Goal: Task Accomplishment & Management: Manage account settings

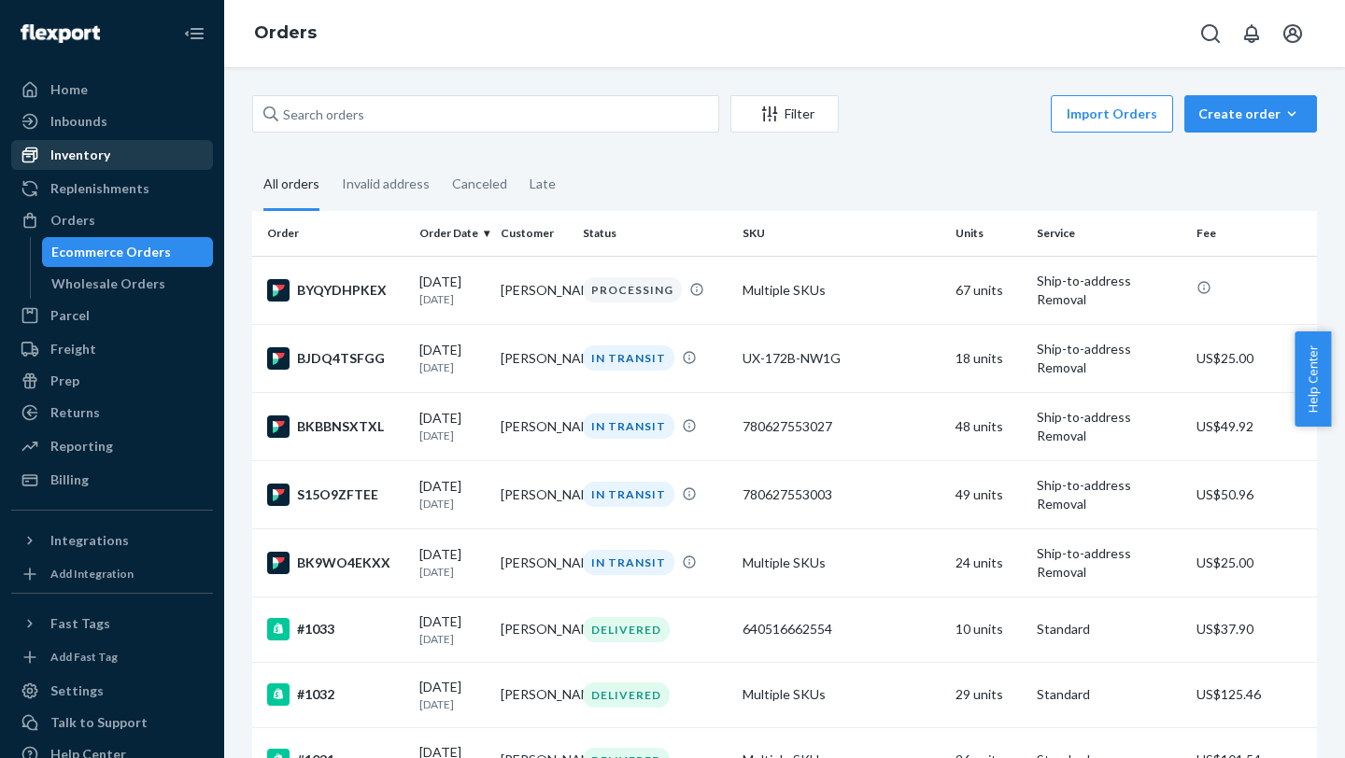
click at [52, 160] on div "Inventory" at bounding box center [80, 155] width 60 height 19
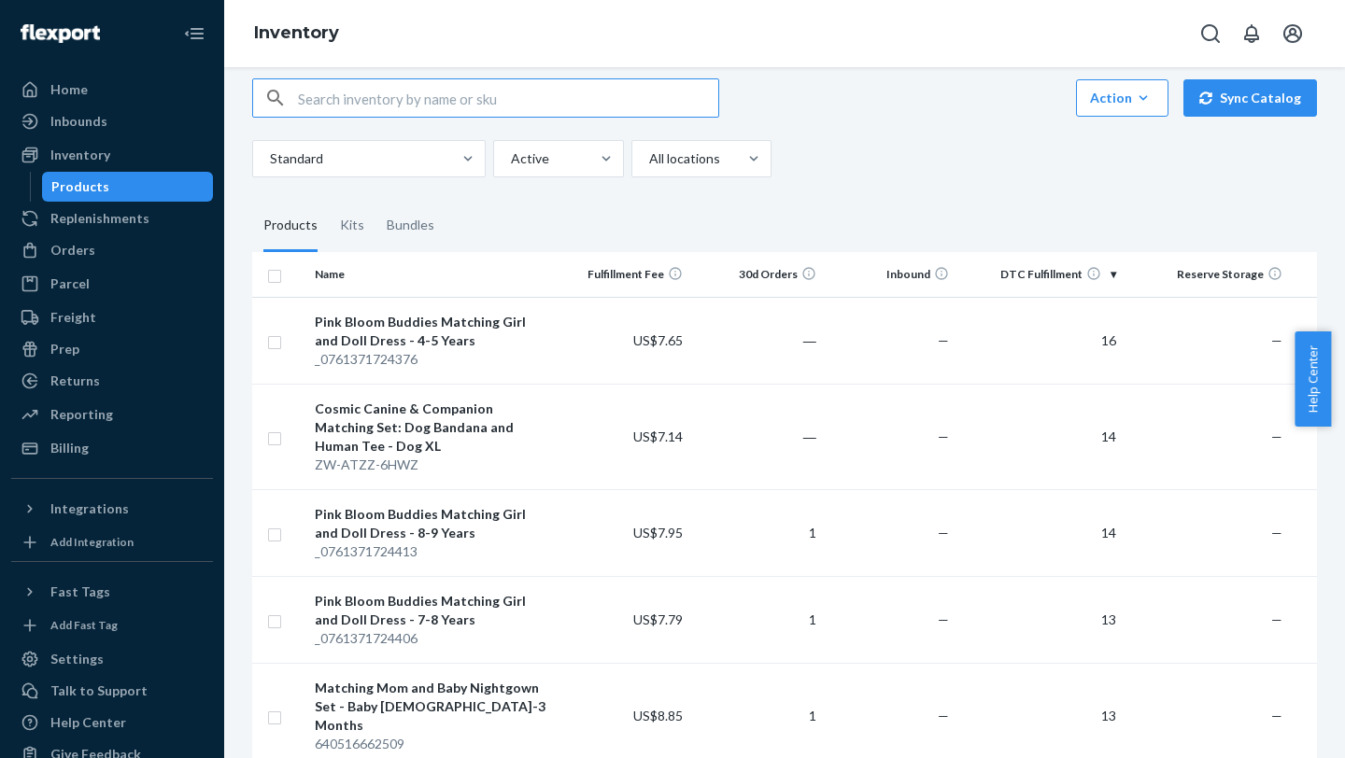
scroll to position [32, 0]
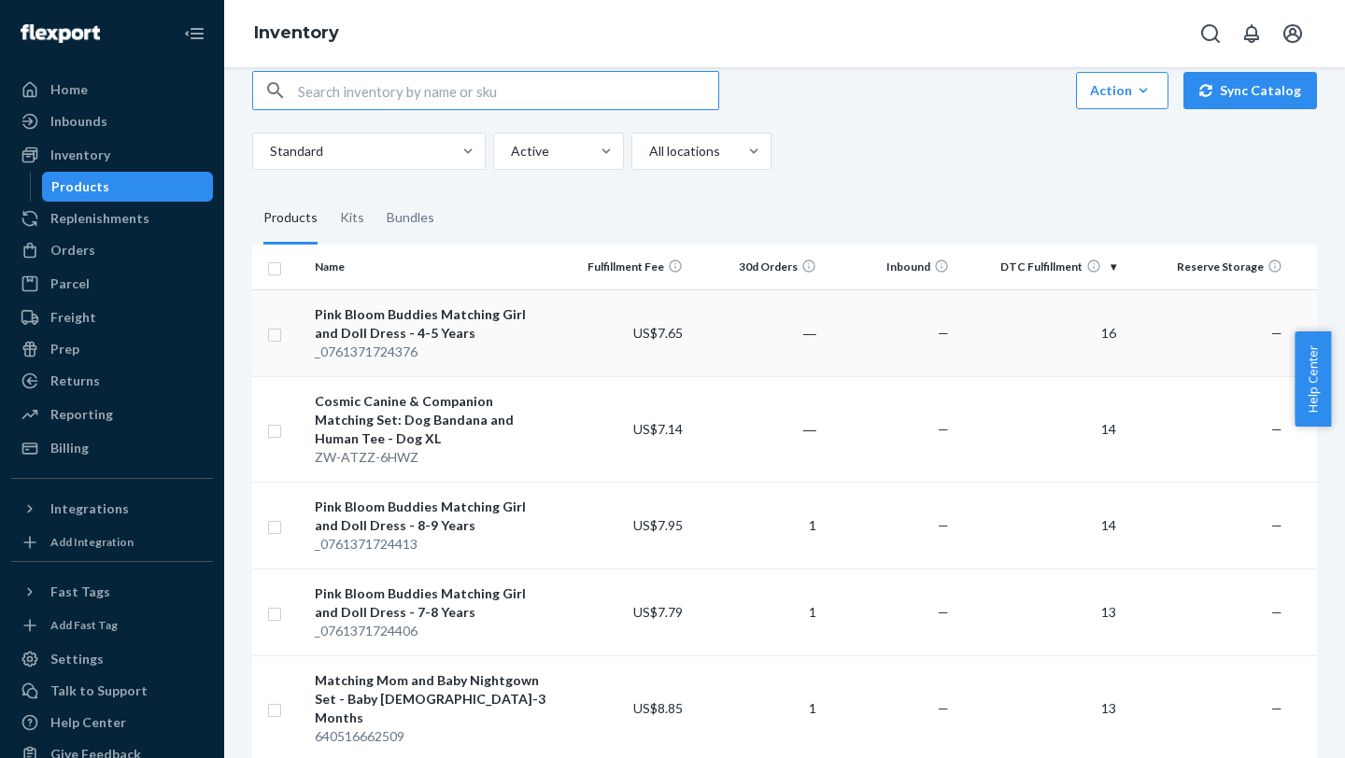
click at [274, 300] on input "checkbox" at bounding box center [274, 333] width 15 height 20
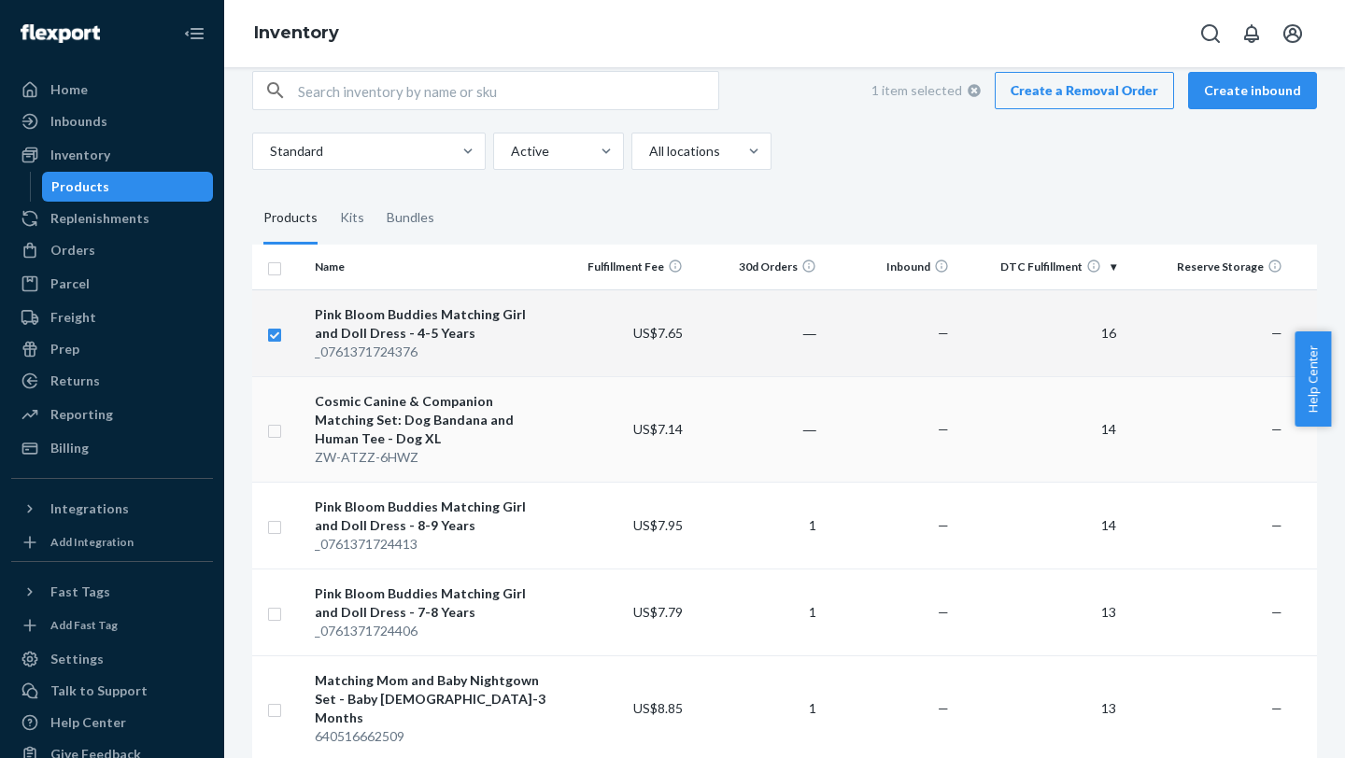
checkbox input "true"
click at [275, 300] on input "checkbox" at bounding box center [274, 429] width 15 height 20
checkbox input "true"
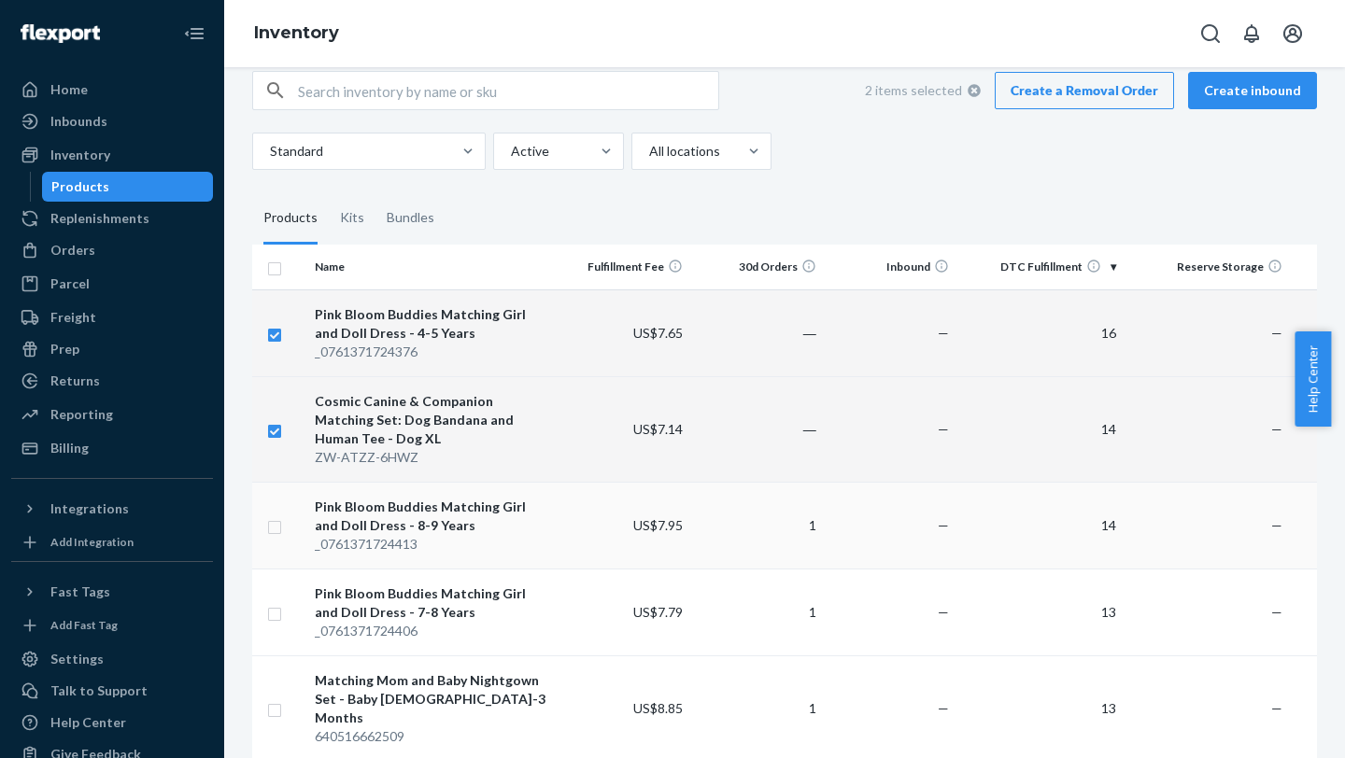
click at [277, 300] on input "checkbox" at bounding box center [274, 525] width 15 height 20
checkbox input "true"
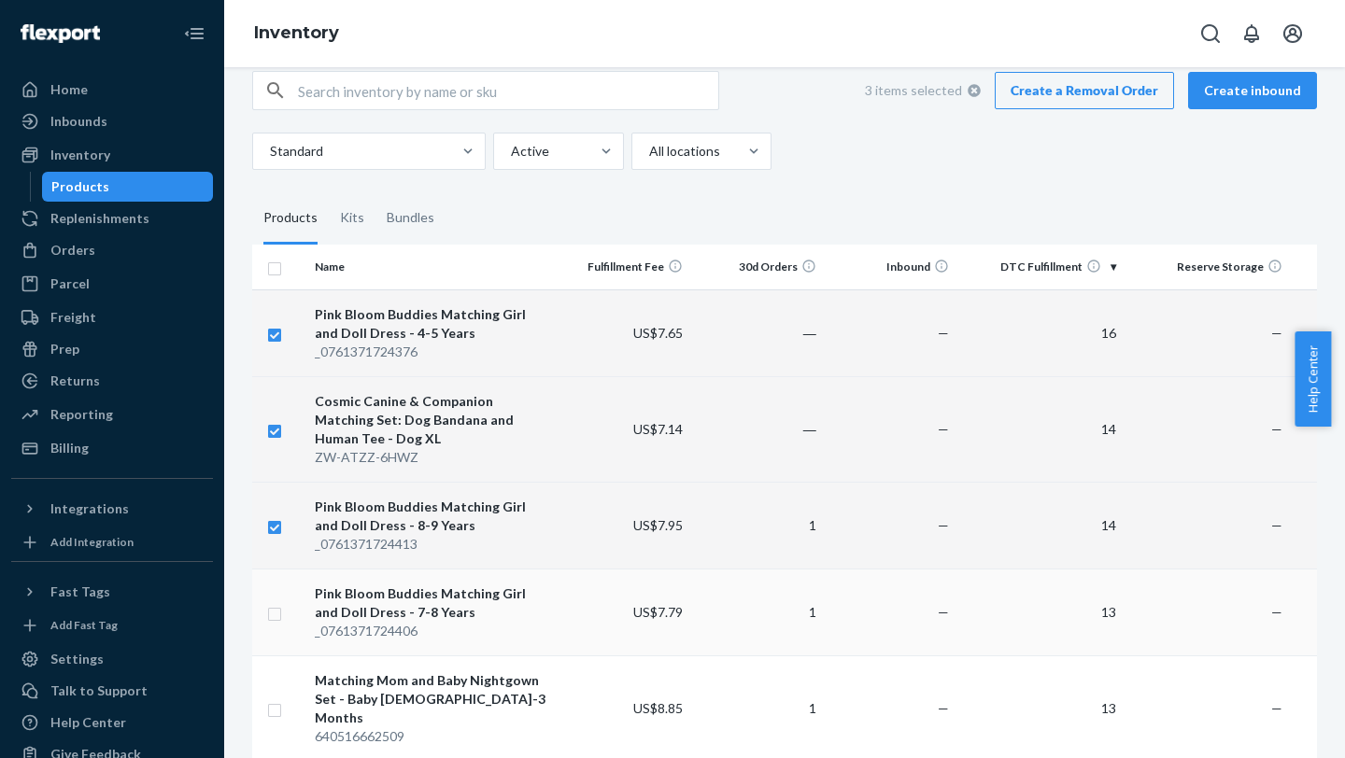
click at [273, 300] on input "checkbox" at bounding box center [274, 612] width 15 height 20
checkbox input "true"
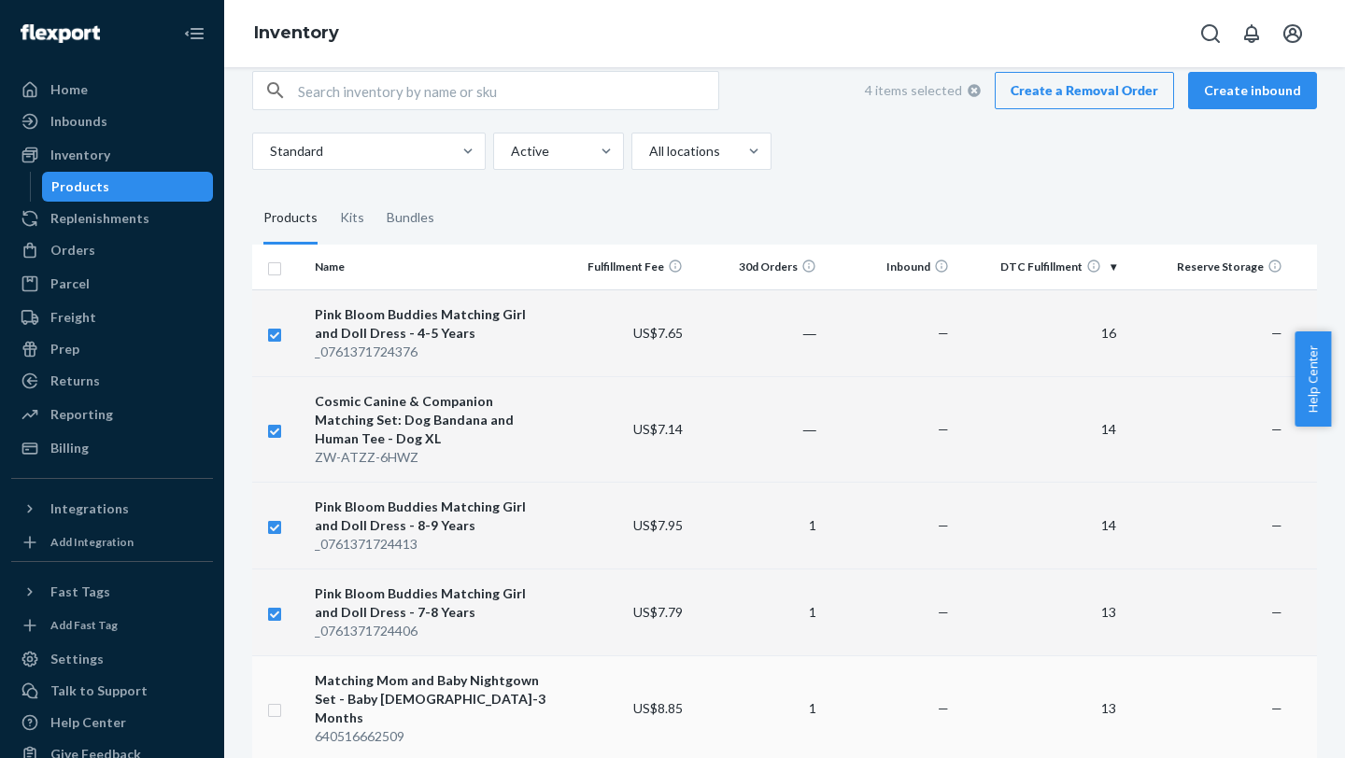
checkbox input "true"
click at [277, 300] on input "checkbox" at bounding box center [274, 708] width 15 height 20
checkbox input "true"
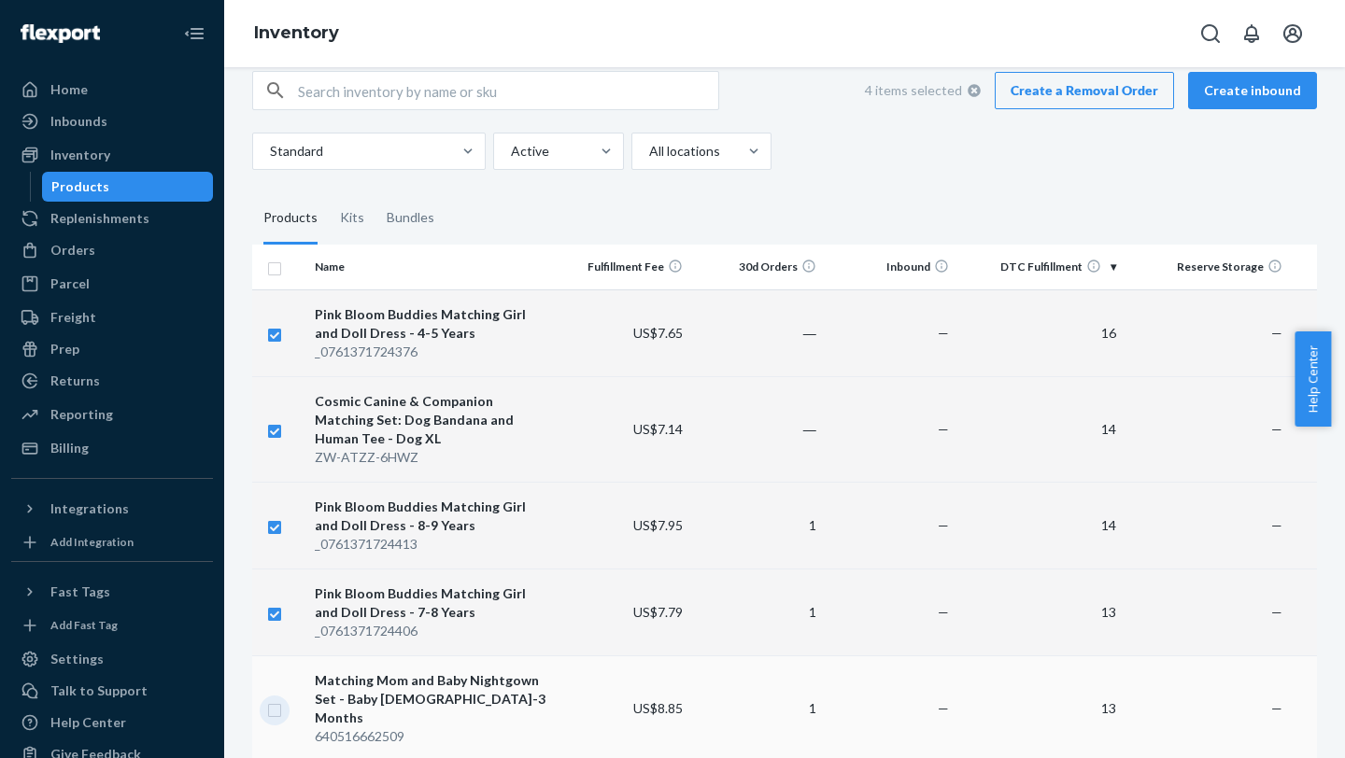
checkbox input "true"
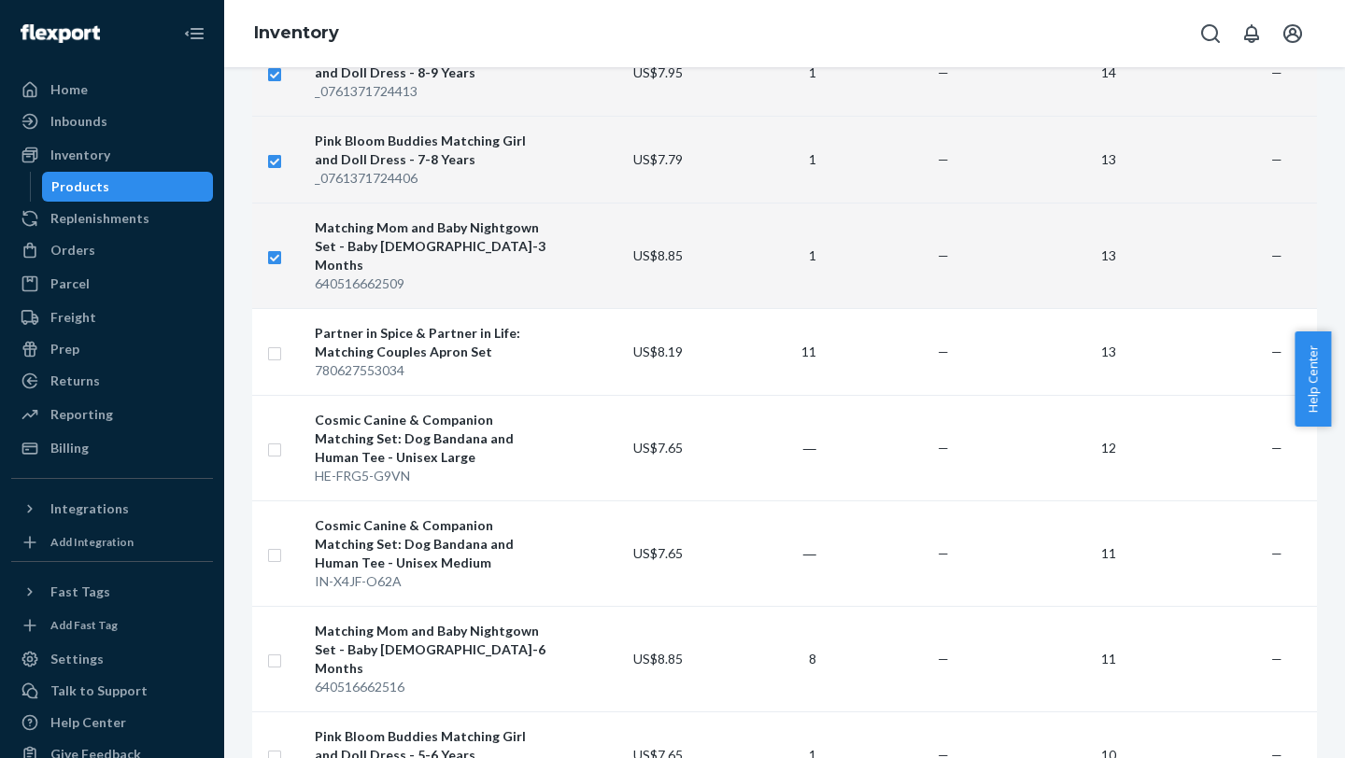
scroll to position [424, 0]
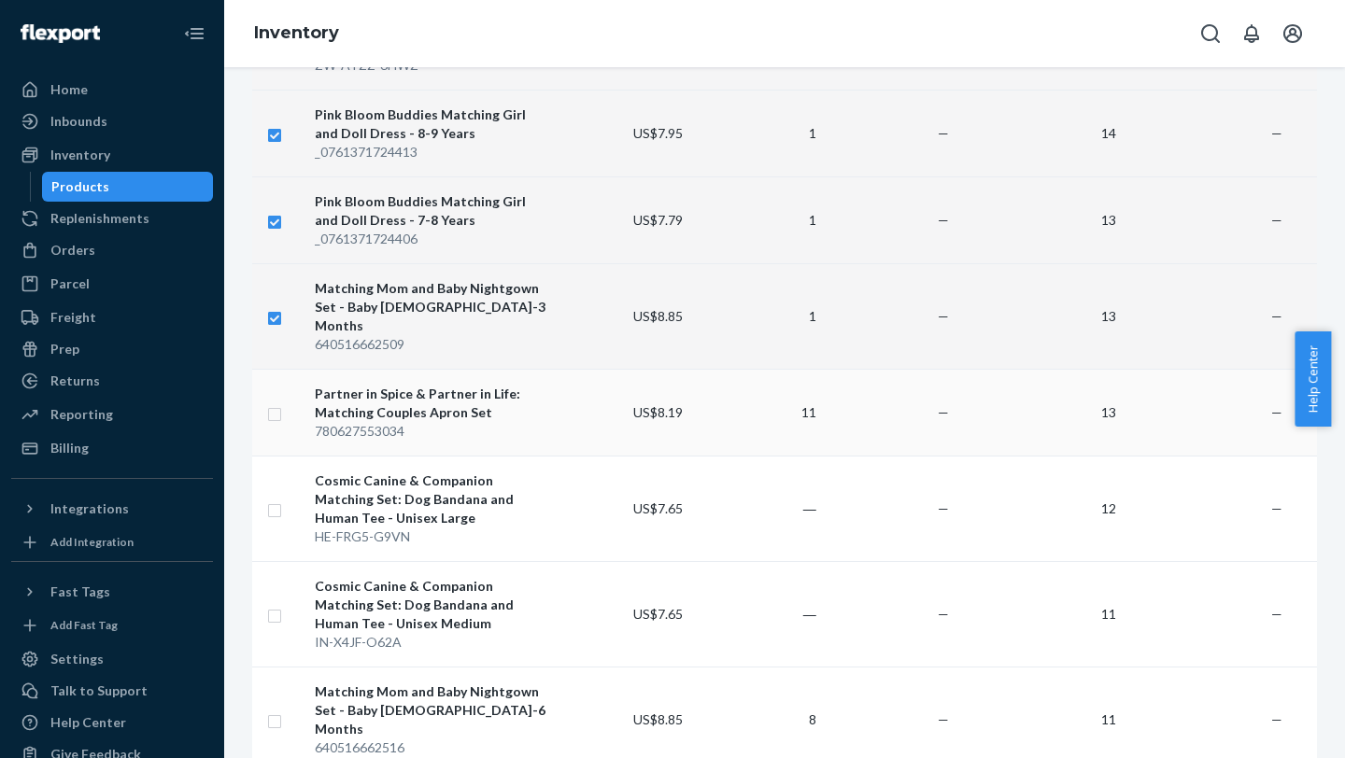
checkbox input "true"
click at [273, 300] on input "checkbox" at bounding box center [274, 412] width 15 height 20
checkbox input "true"
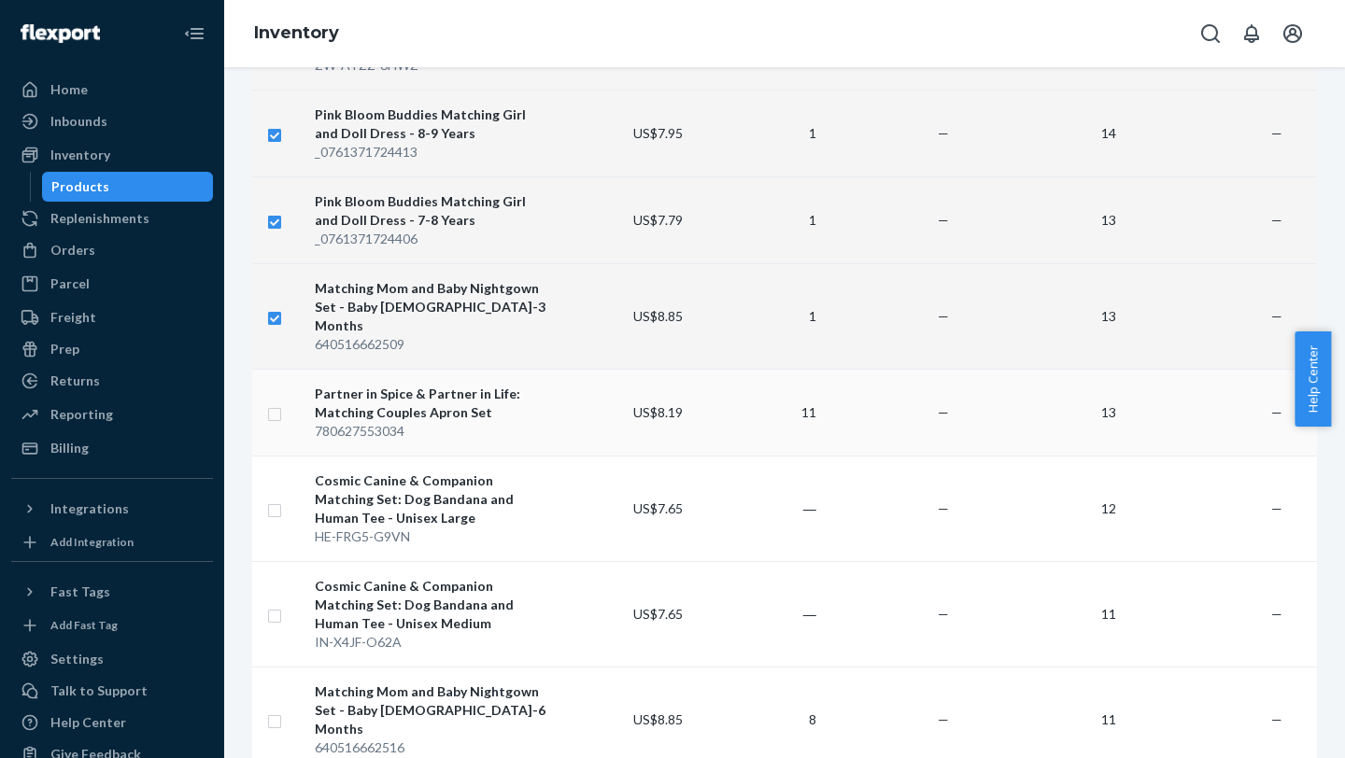
checkbox input "true"
click at [274, 300] on input "checkbox" at bounding box center [274, 509] width 15 height 20
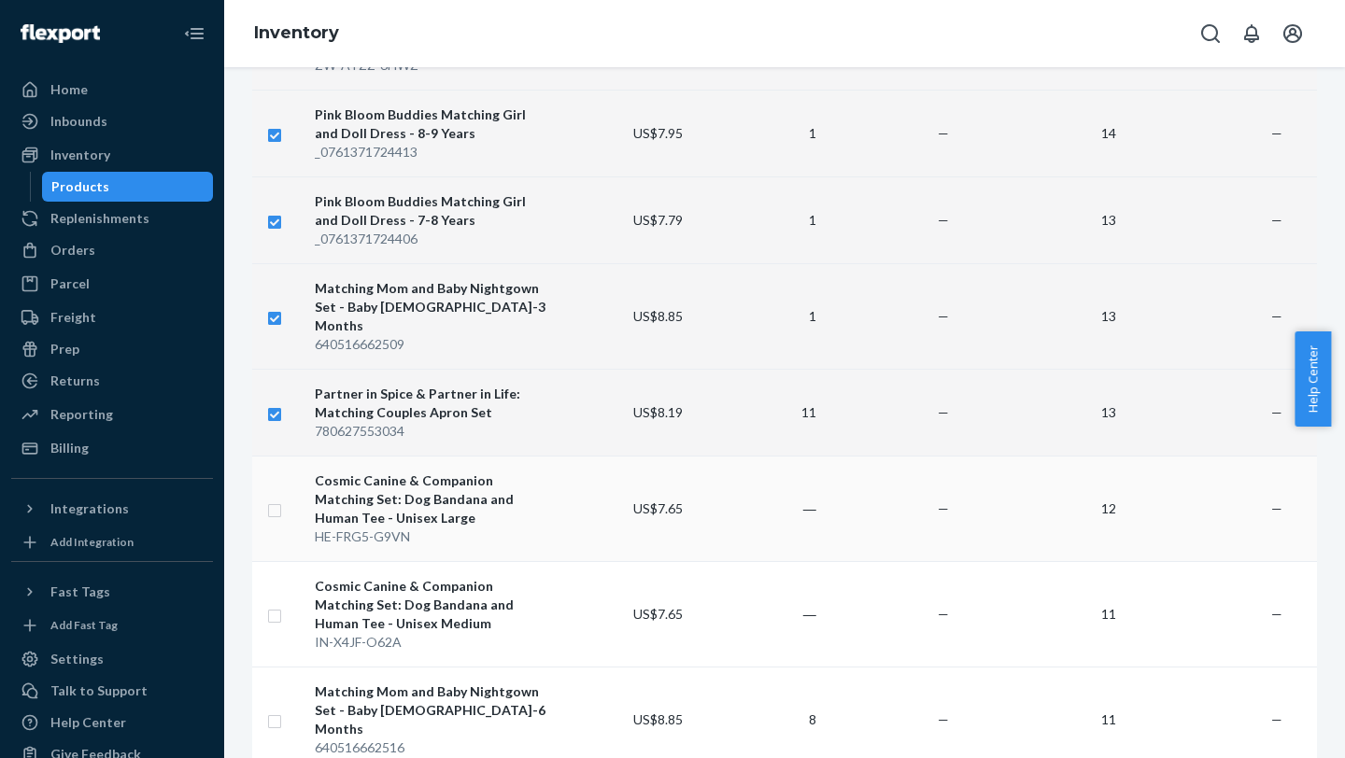
checkbox input "true"
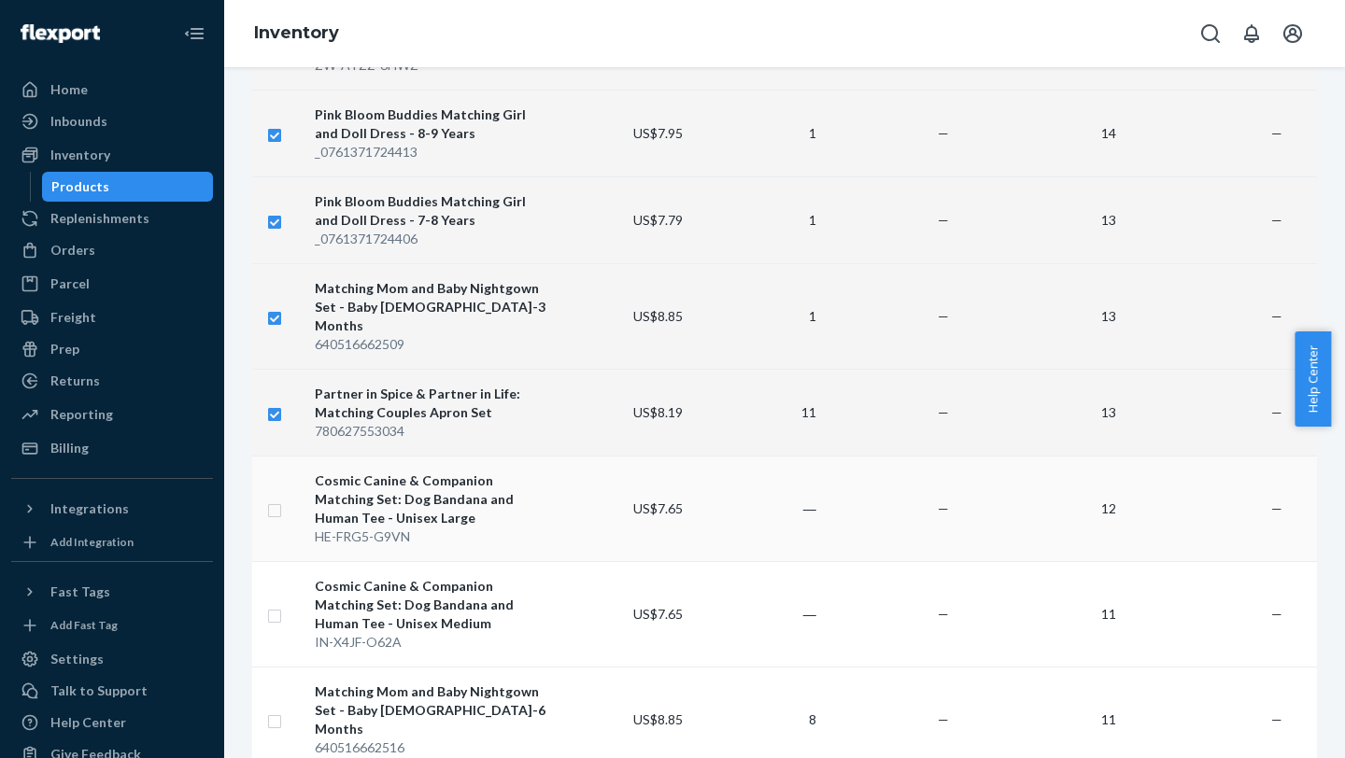
checkbox input "true"
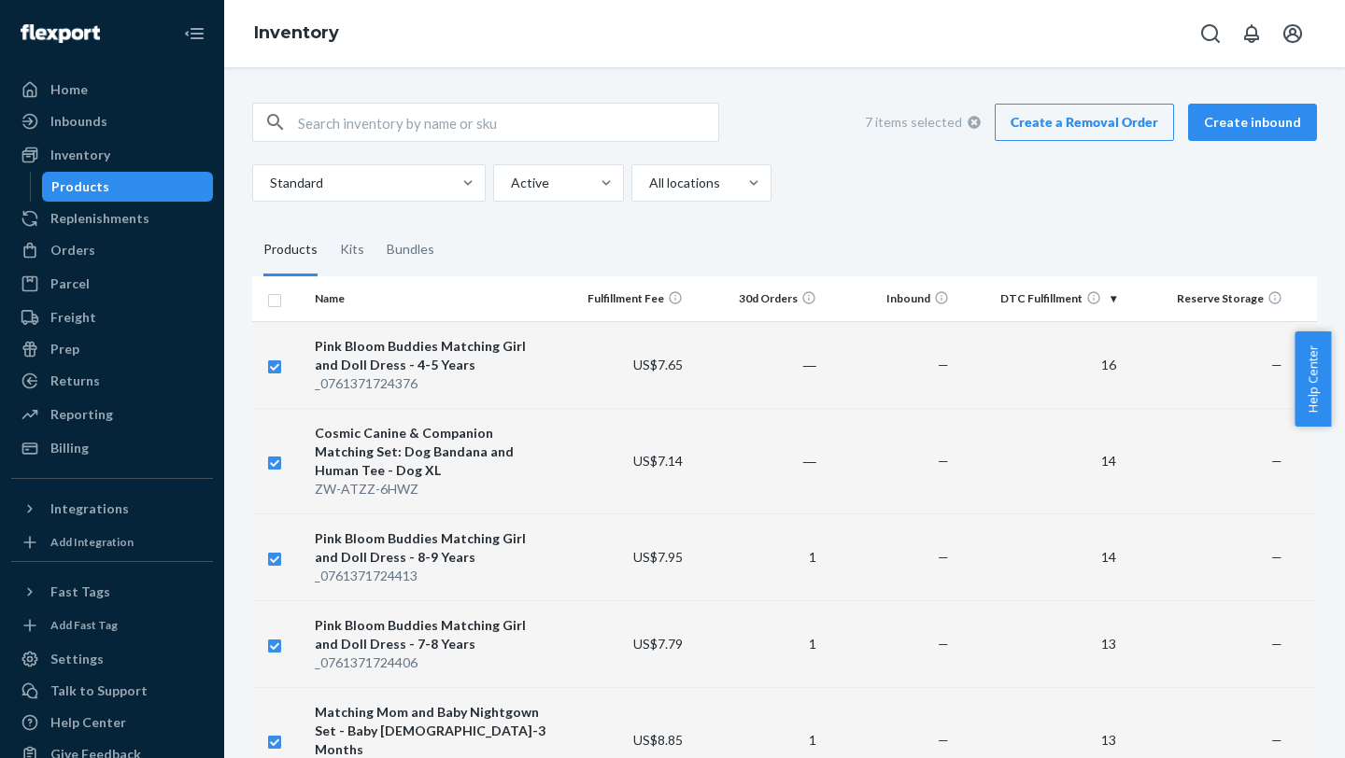
checkbox input "true"
click at [1006, 120] on link "Create a Removal Order" at bounding box center [1083, 122] width 179 height 37
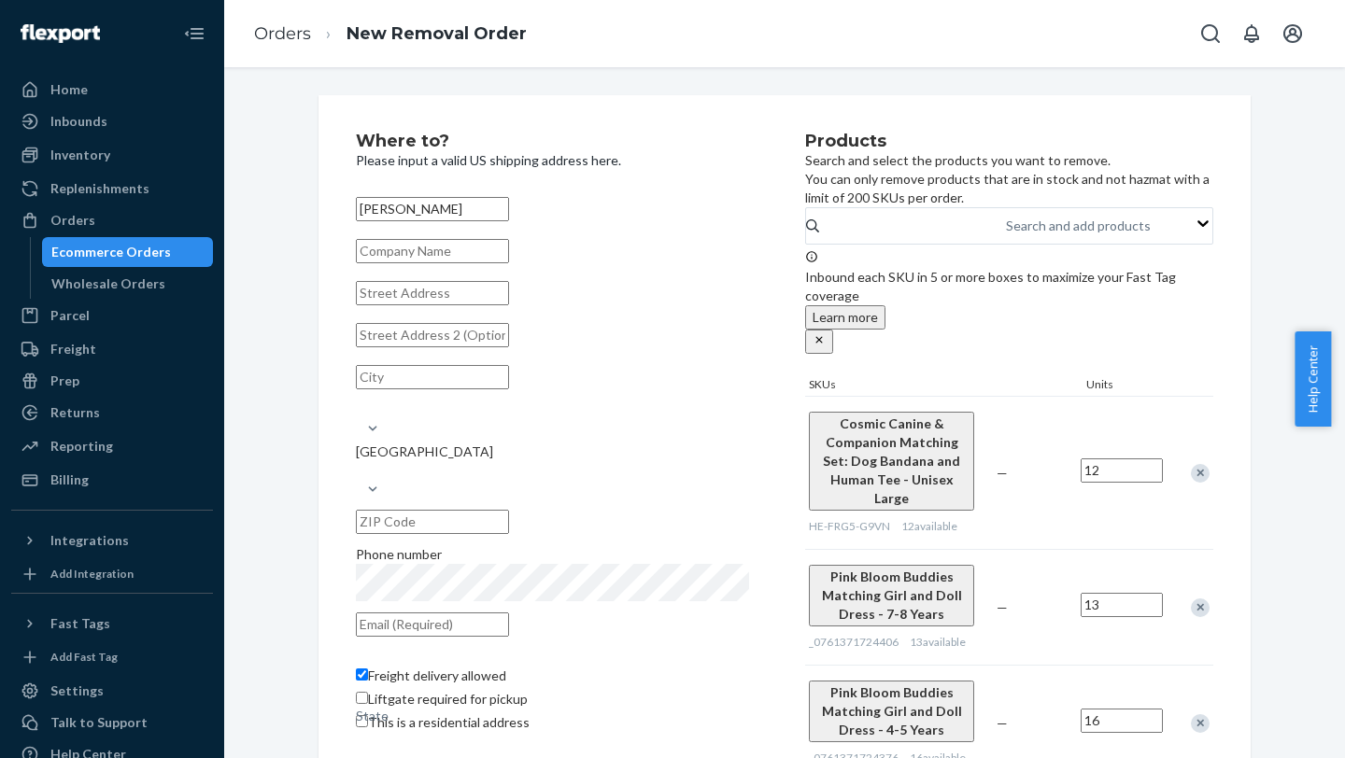
type input "[PERSON_NAME]"
click at [508, 263] on input "text" at bounding box center [432, 251] width 153 height 24
click at [402, 300] on input "text" at bounding box center [432, 293] width 153 height 24
paste input "1985 Del Amo Blvd"
type input "1985 Del Amo Blvd"
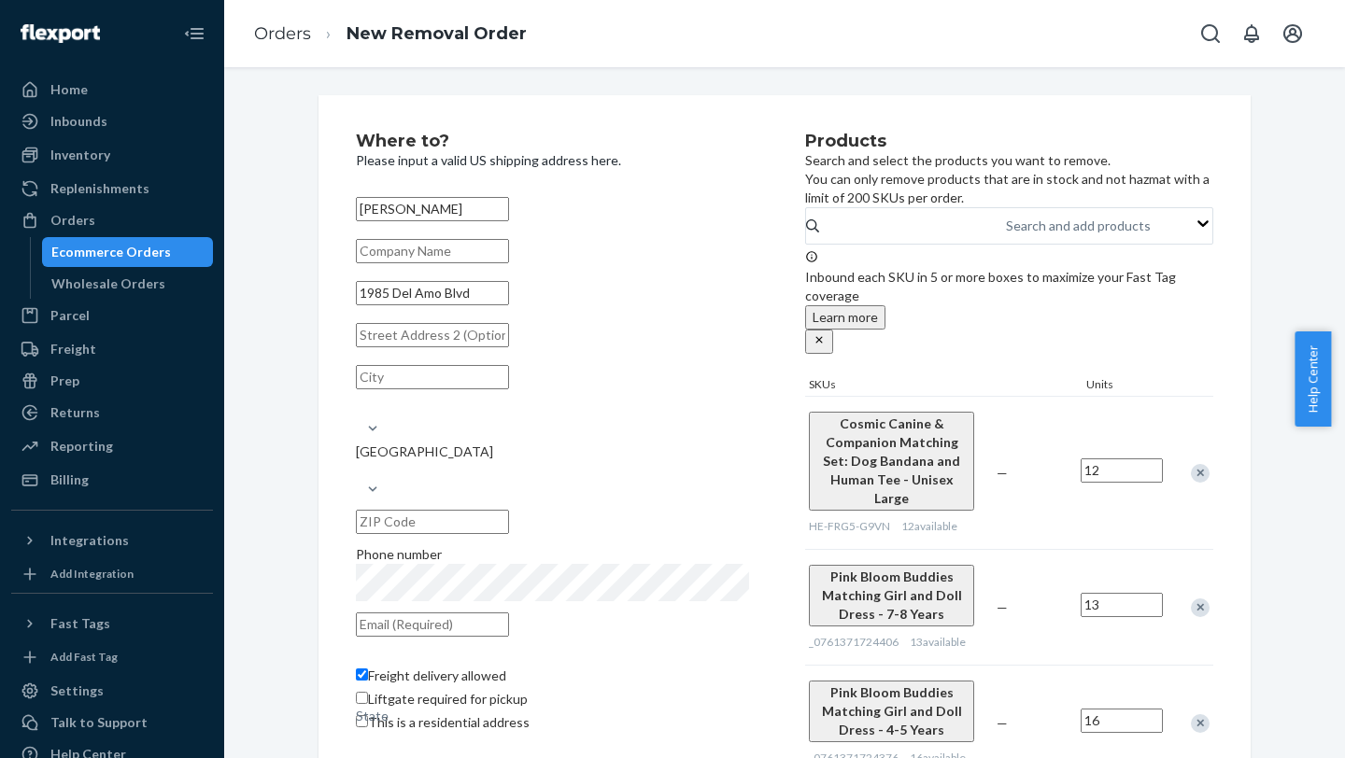
click at [446, 300] on input "text" at bounding box center [432, 335] width 153 height 24
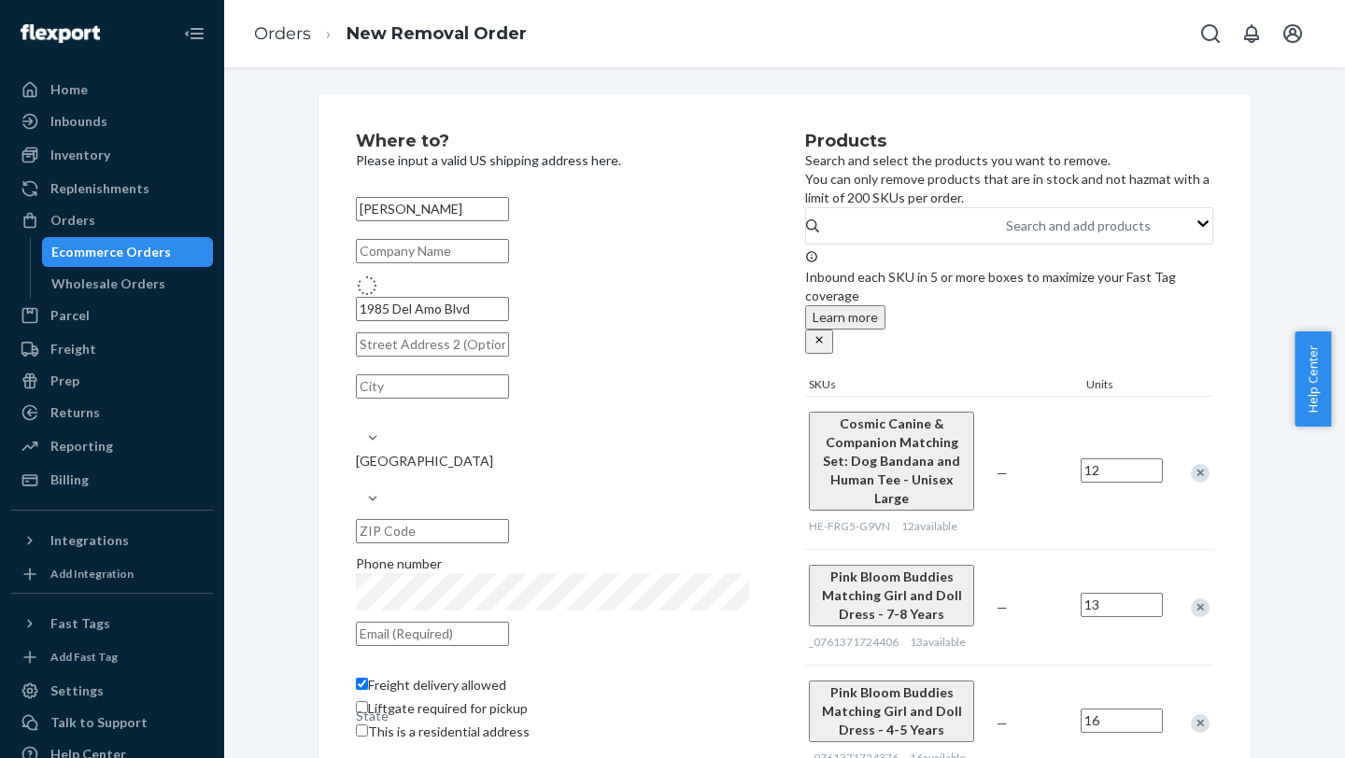
type input "Torrance"
type input "90501"
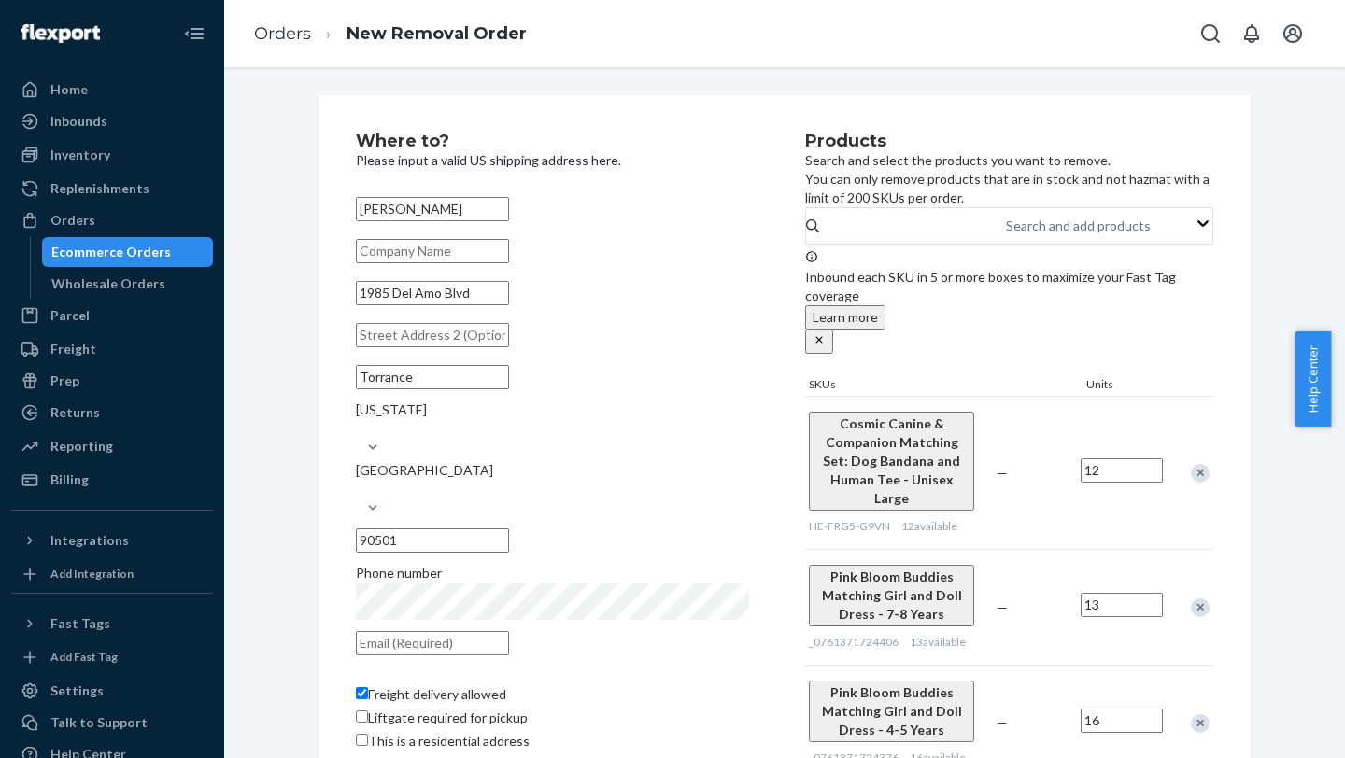
click at [456, 300] on input "text" at bounding box center [432, 335] width 153 height 24
paste input "P5188"
type input "P5188"
click at [478, 300] on input "text" at bounding box center [432, 643] width 153 height 24
type input "[EMAIL_ADDRESS][DOMAIN_NAME]"
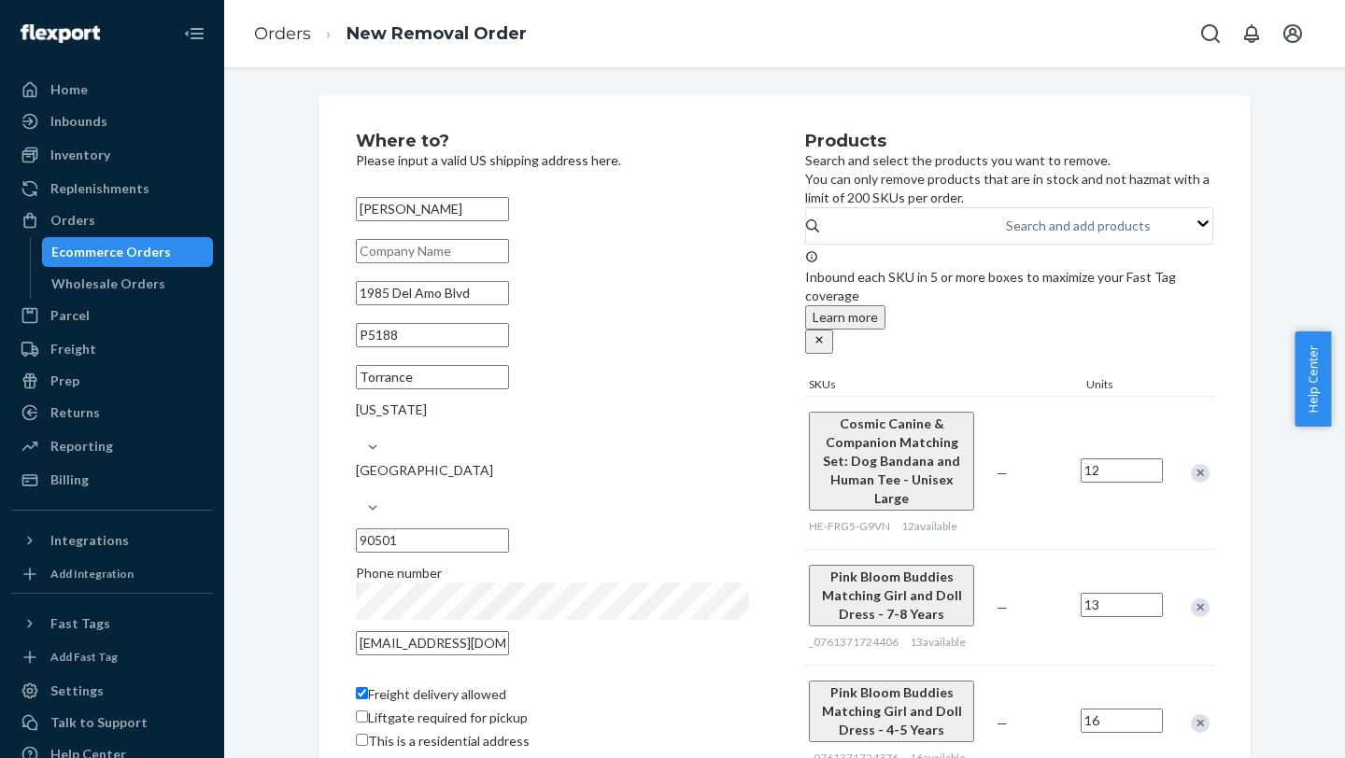
click at [593, 300] on div "Freight delivery allowed Liftgate required for pickup This is a residential add…" at bounding box center [552, 711] width 393 height 89
drag, startPoint x: 1339, startPoint y: 402, endPoint x: 1342, endPoint y: 564, distance: 161.6
click at [1006, 300] on body "Home Inbounds Shipping Plans Problems Inventory Products Replenishments Orders …" at bounding box center [672, 576] width 1345 height 1152
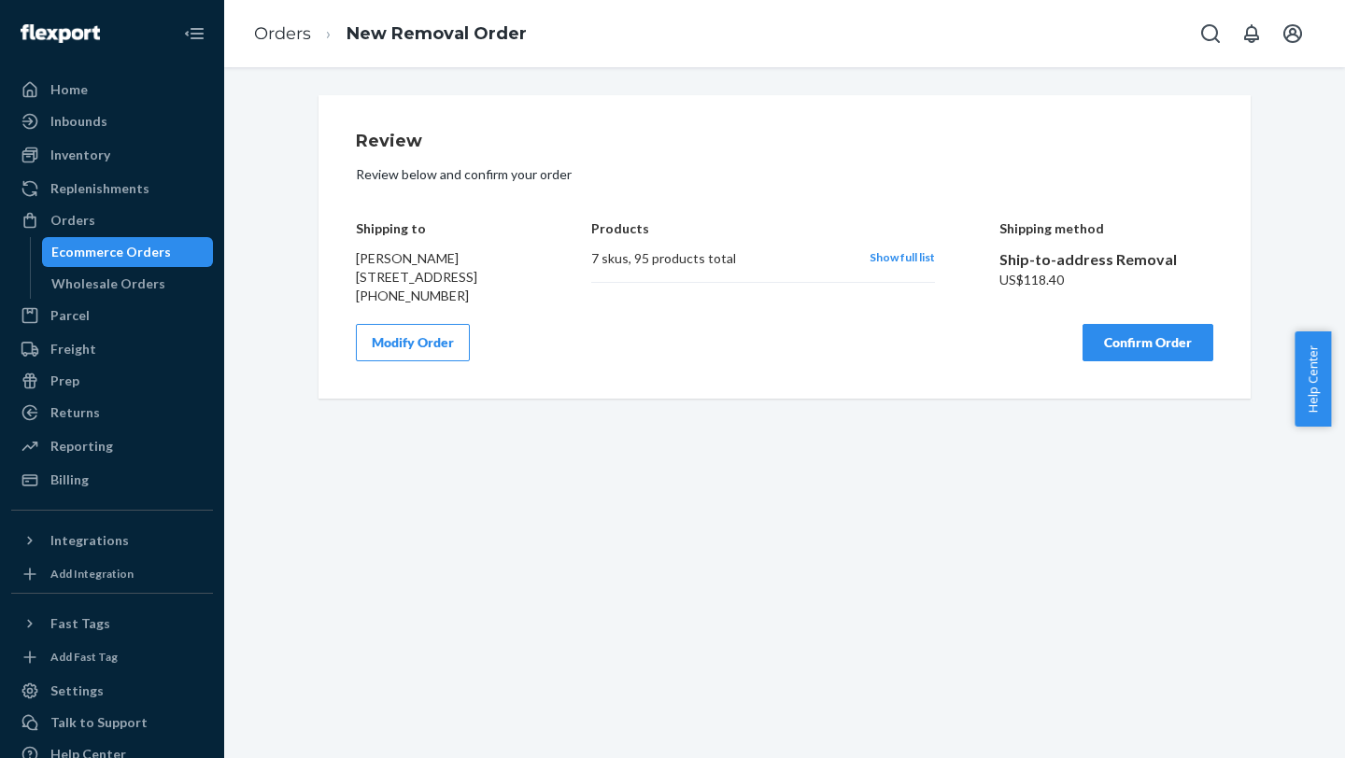
click at [1006, 300] on button "Confirm Order" at bounding box center [1147, 342] width 131 height 37
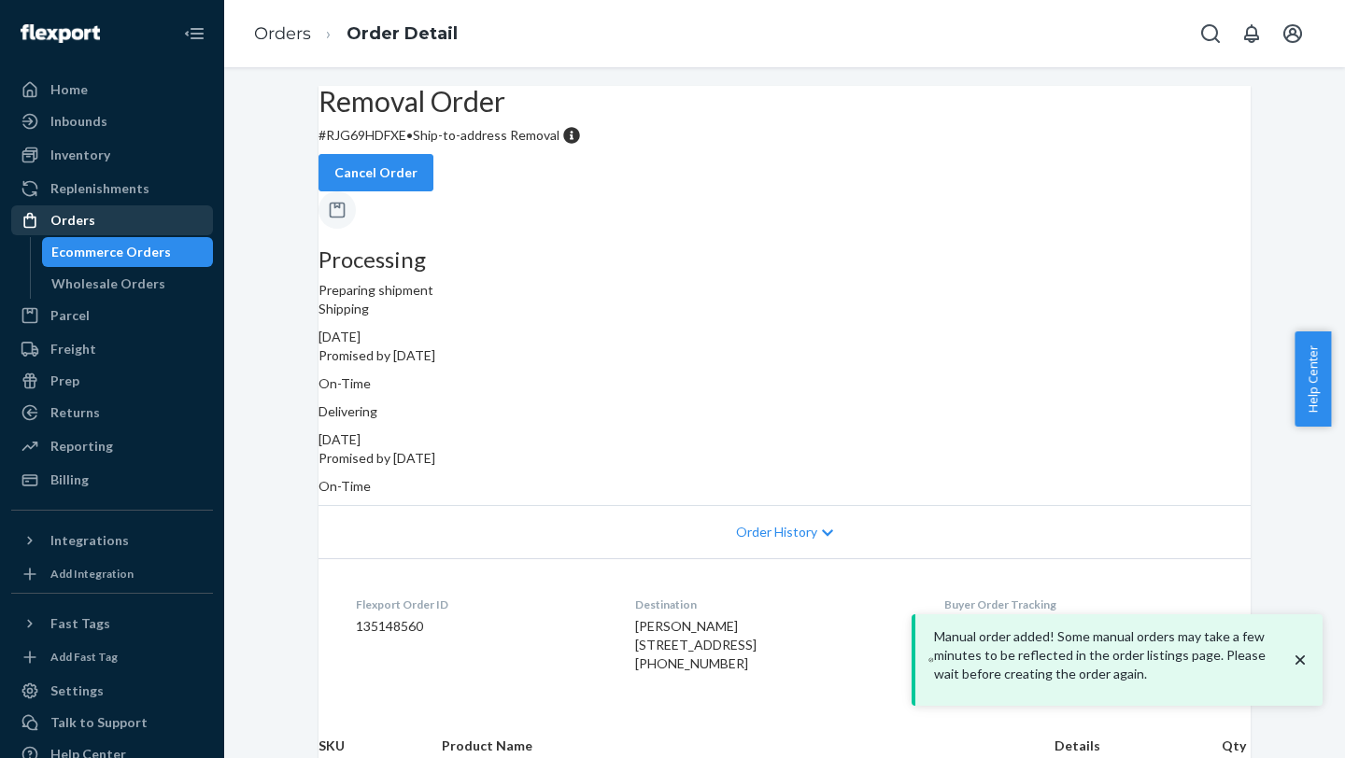
click at [58, 226] on div "Orders" at bounding box center [72, 220] width 45 height 19
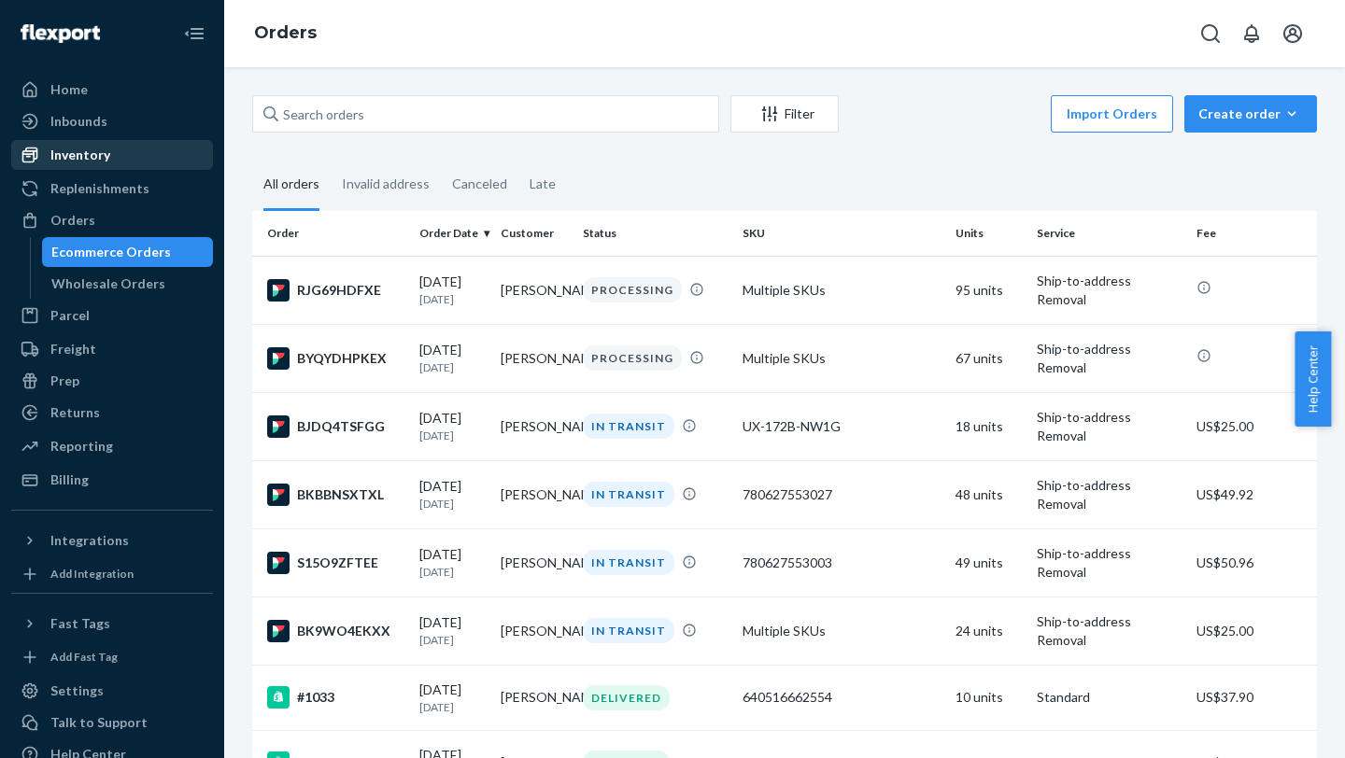
click at [93, 150] on div "Inventory" at bounding box center [80, 155] width 60 height 19
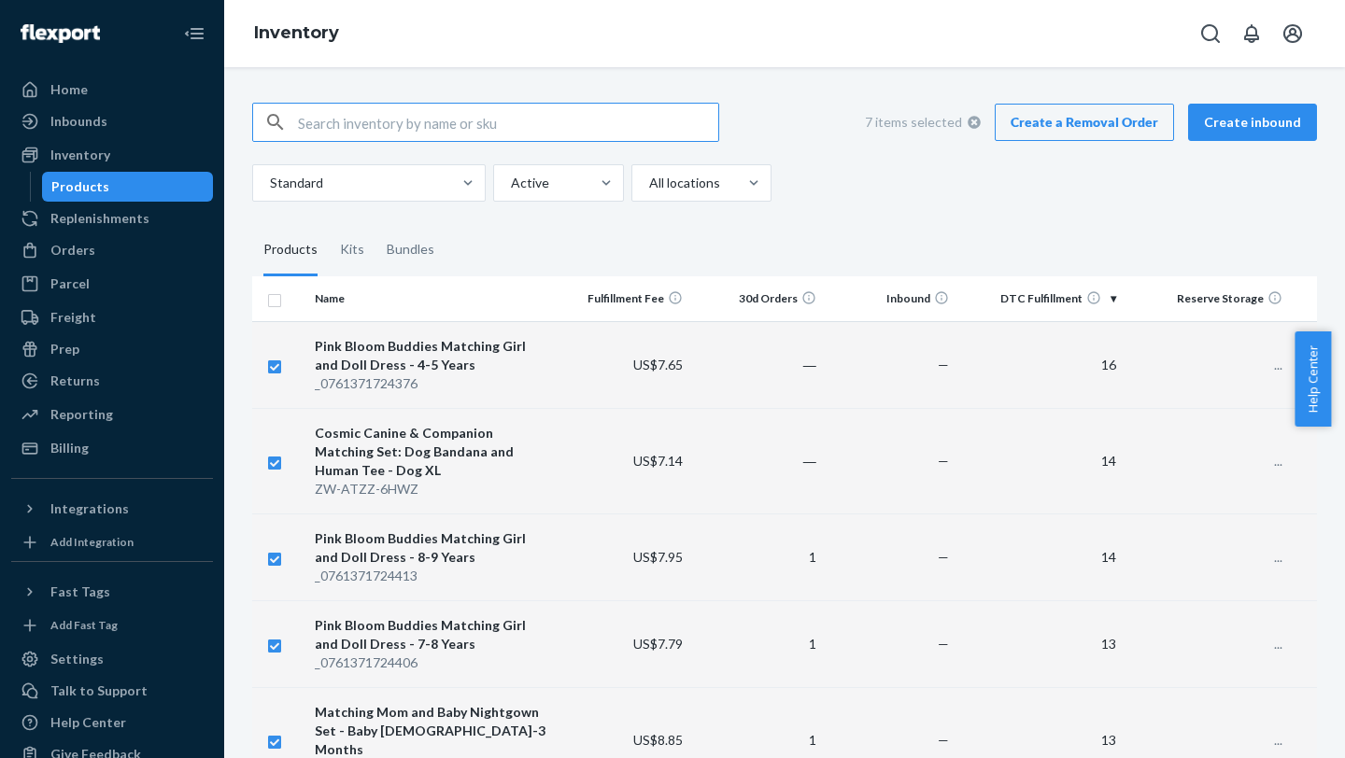
checkbox input "true"
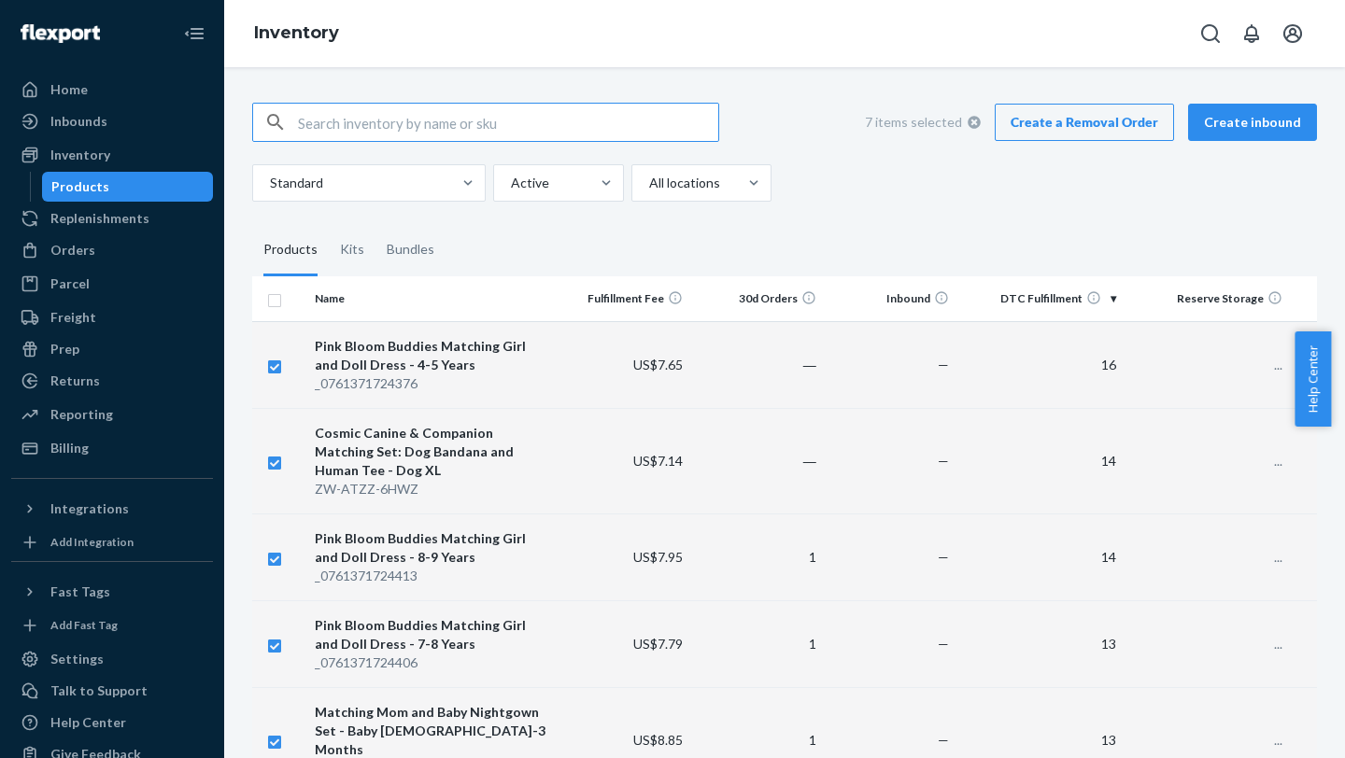
checkbox input "true"
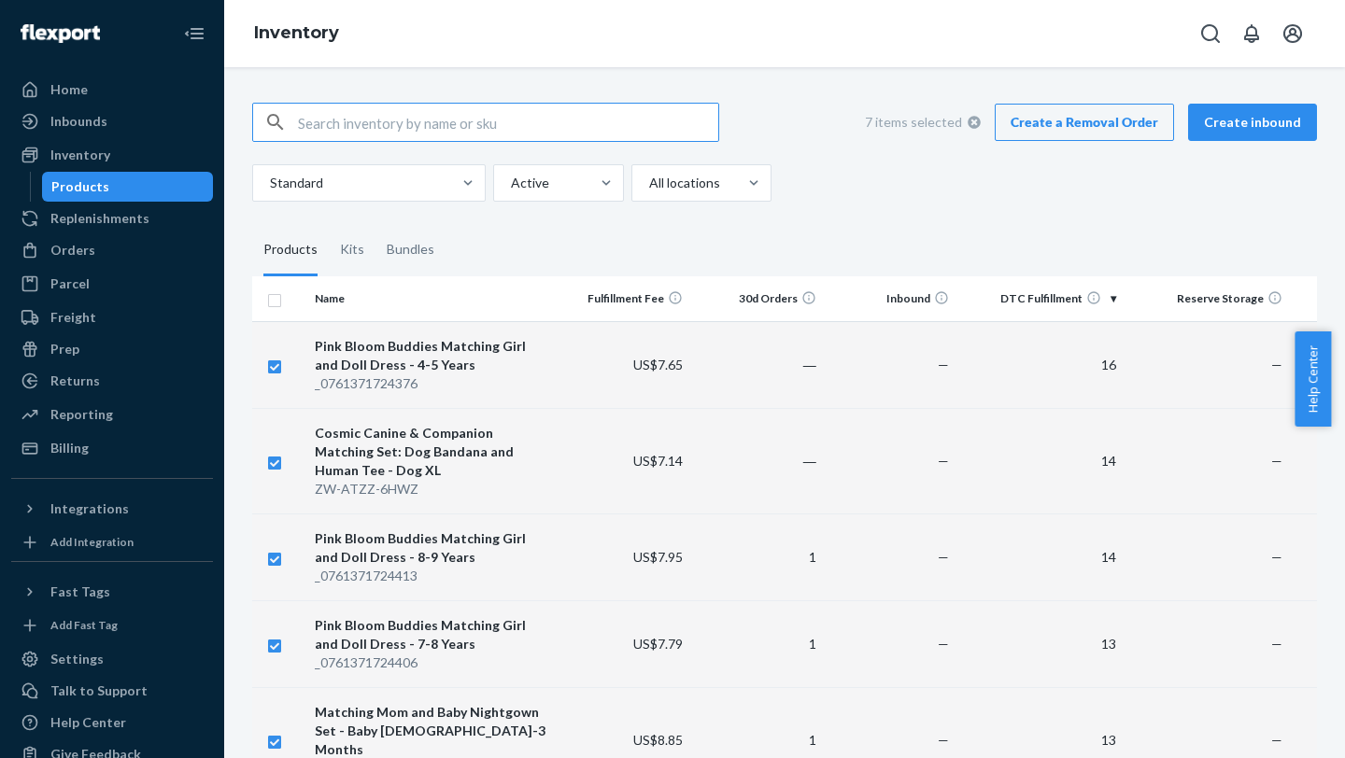
checkbox input "true"
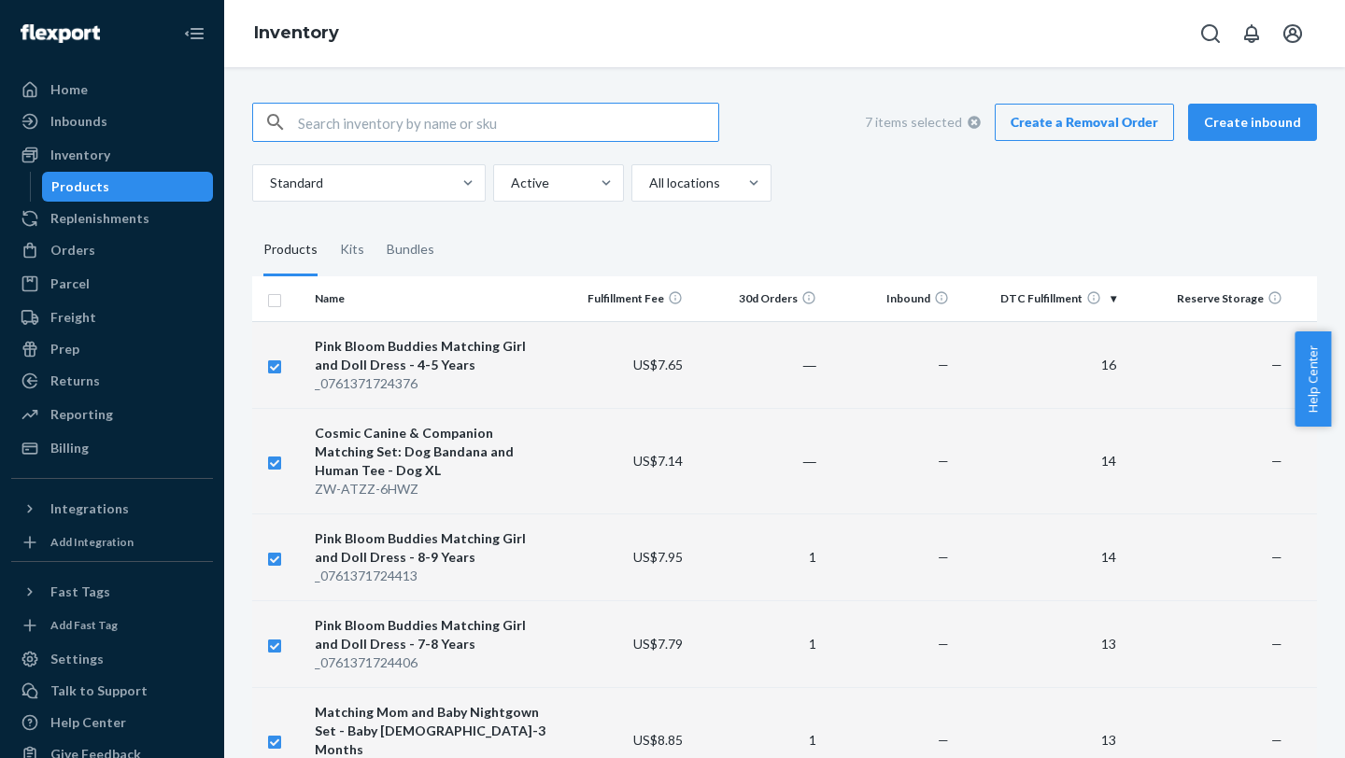
checkbox input "true"
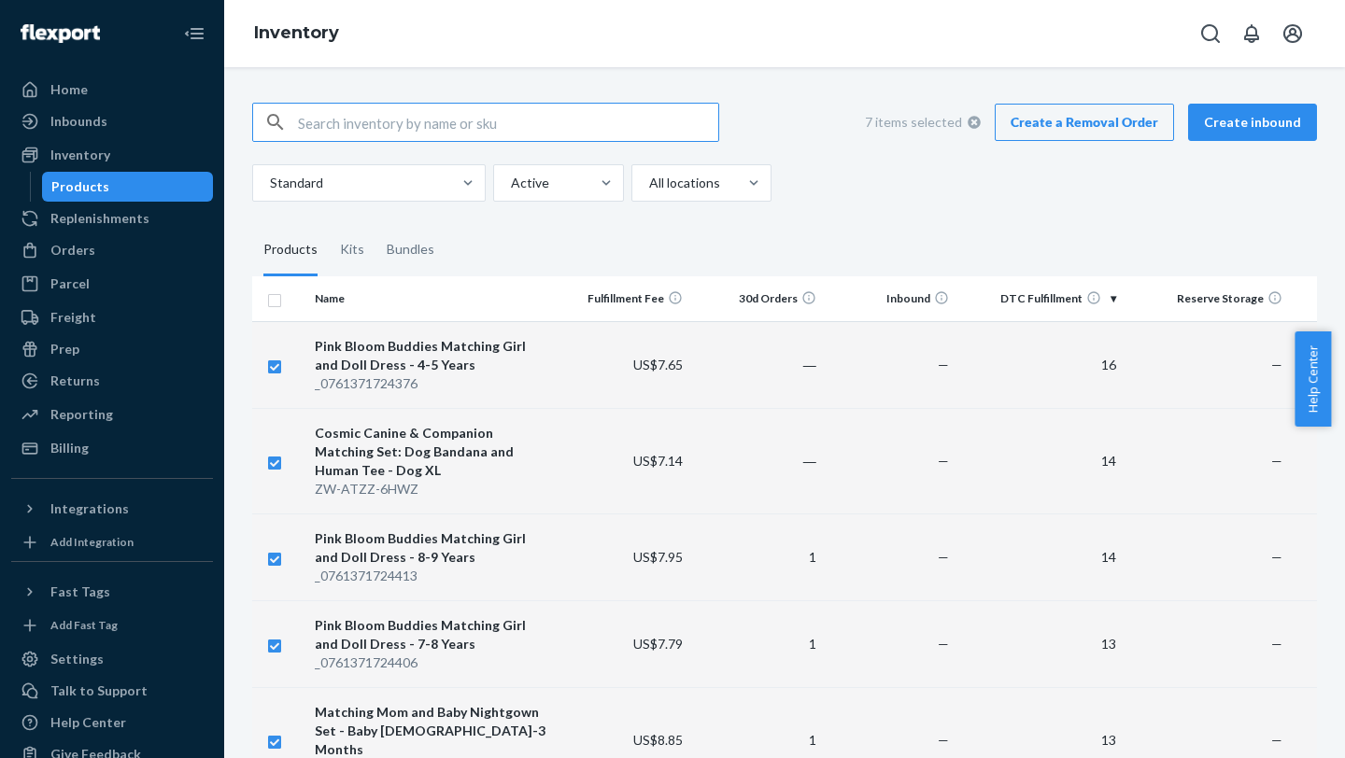
checkbox input "true"
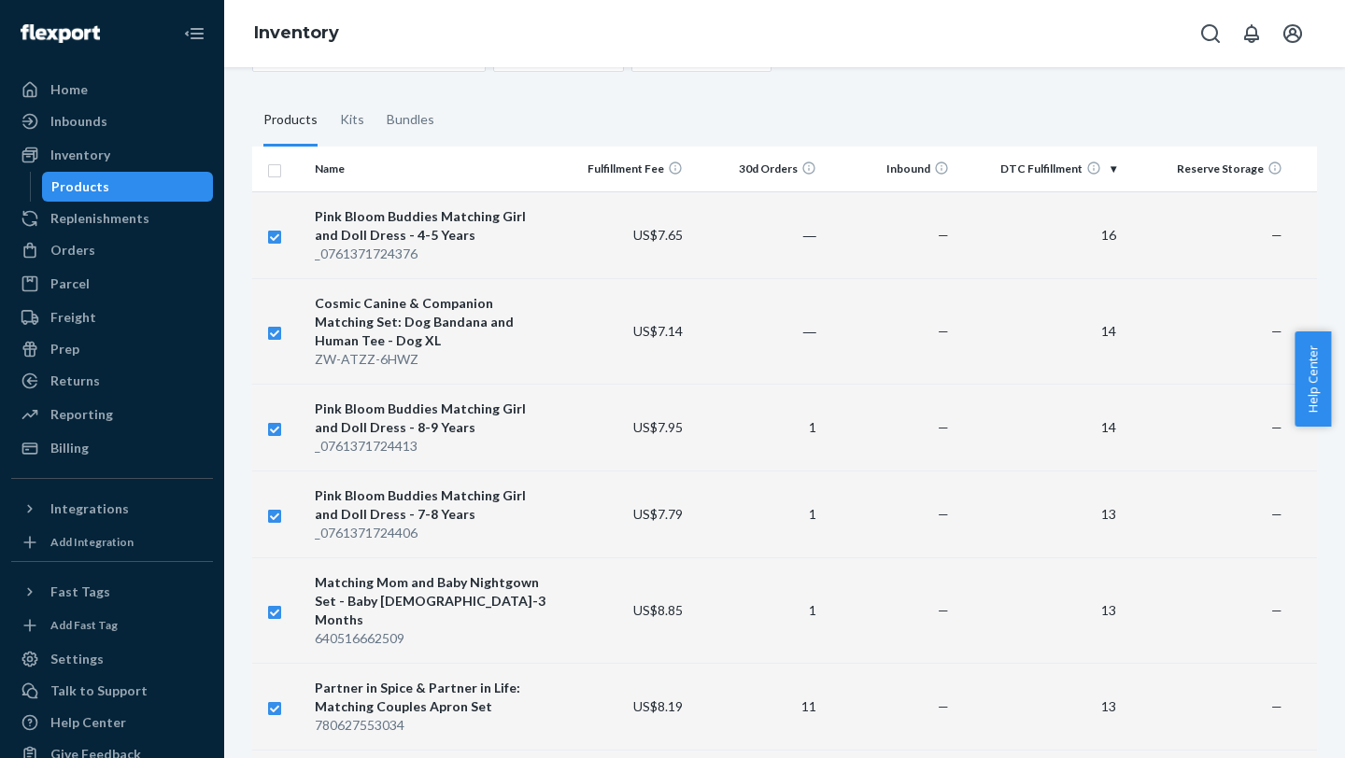
scroll to position [131, 0]
click at [273, 241] on input "checkbox" at bounding box center [274, 234] width 15 height 20
checkbox input "false"
checkbox input "true"
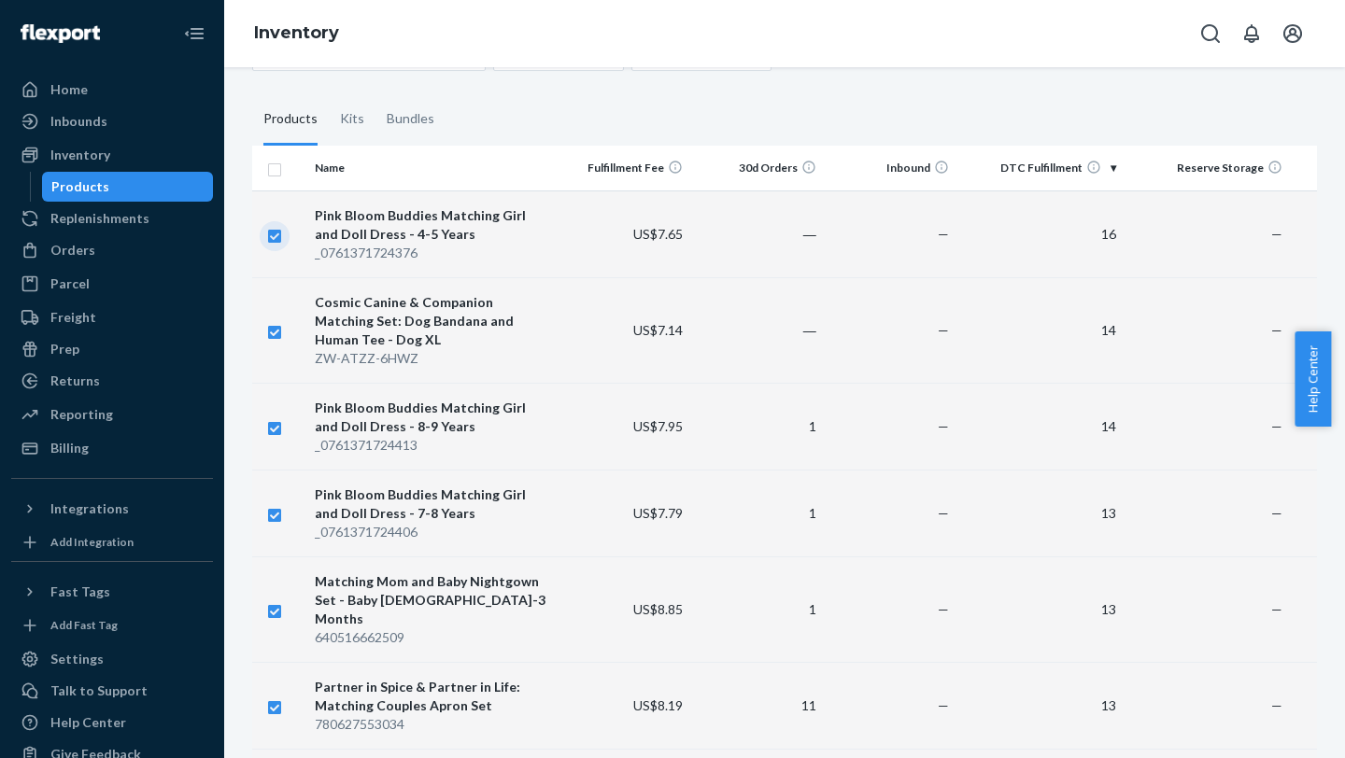
checkbox input "true"
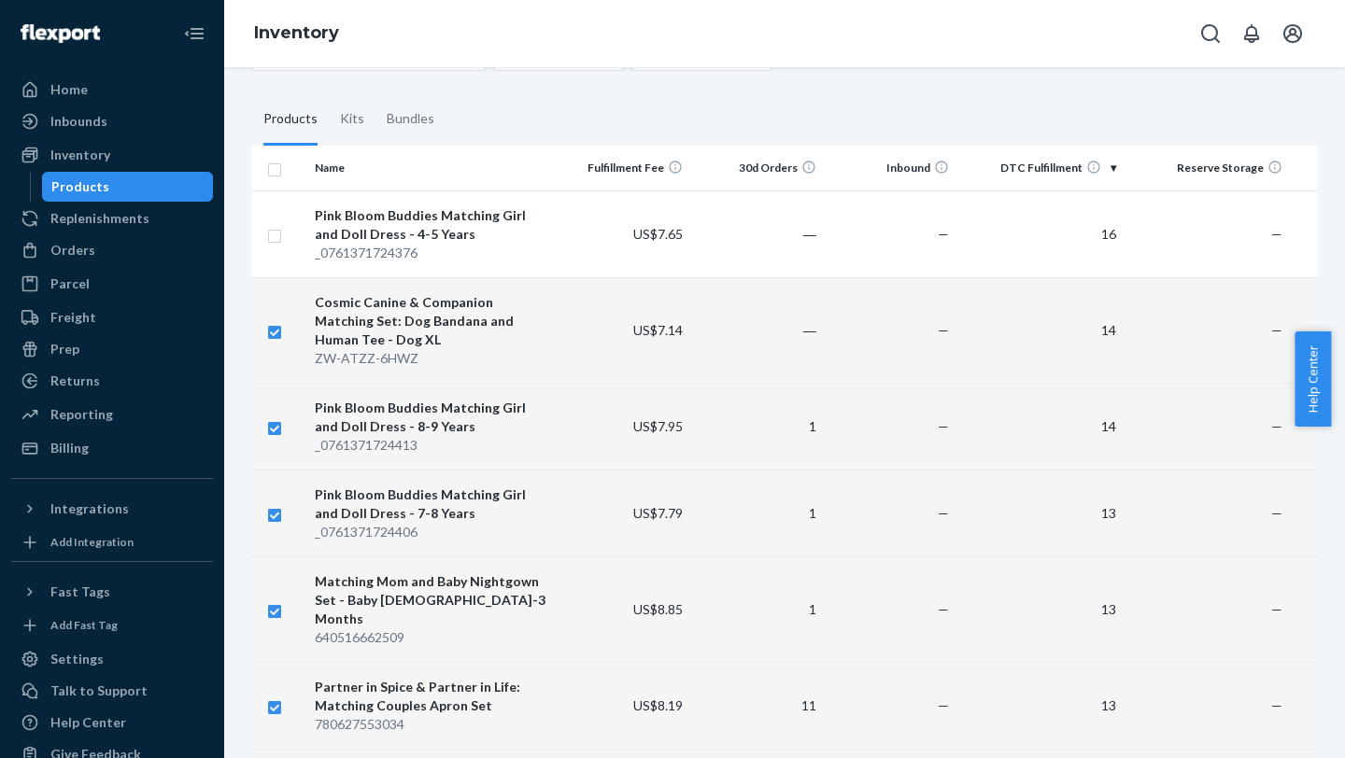
click at [276, 300] on input "checkbox" at bounding box center [274, 330] width 15 height 20
checkbox input "false"
checkbox input "true"
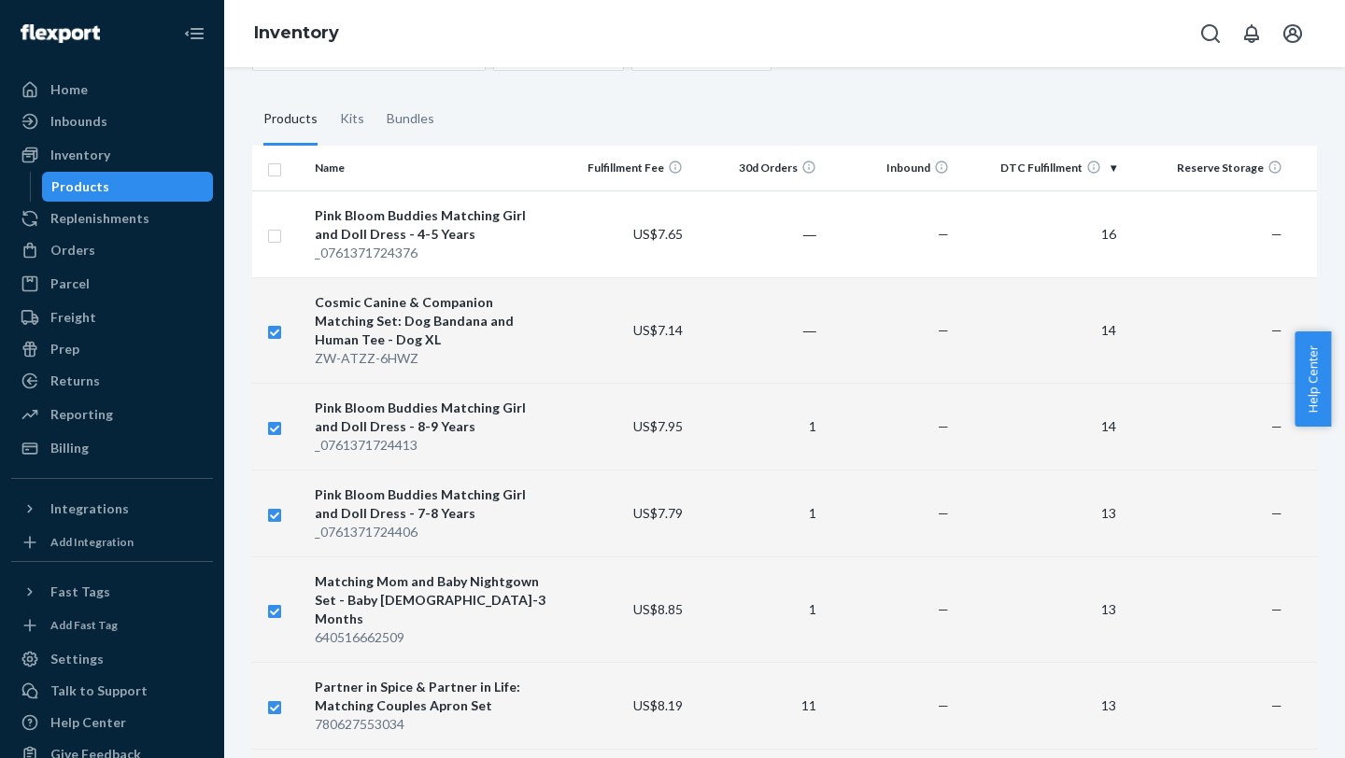
checkbox input "true"
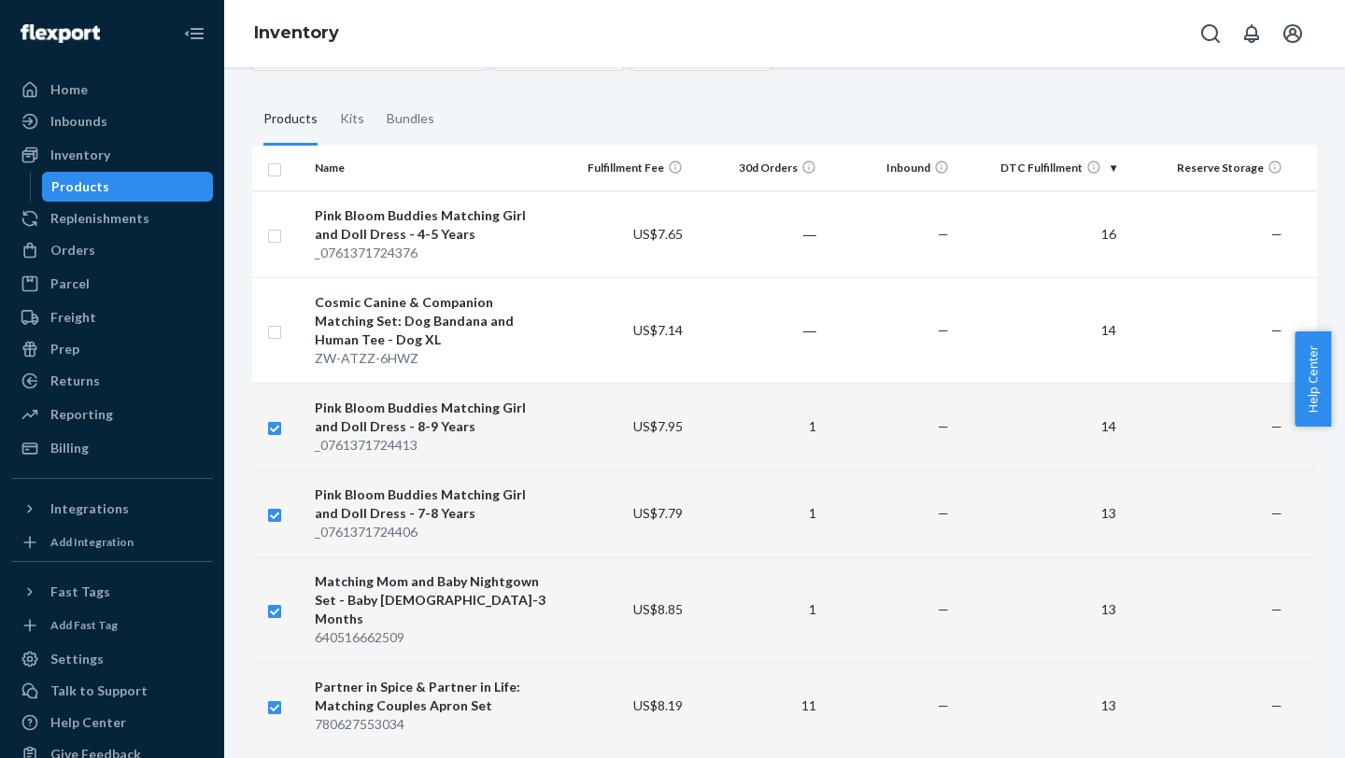
click at [270, 300] on input "checkbox" at bounding box center [274, 426] width 15 height 20
checkbox input "false"
checkbox input "true"
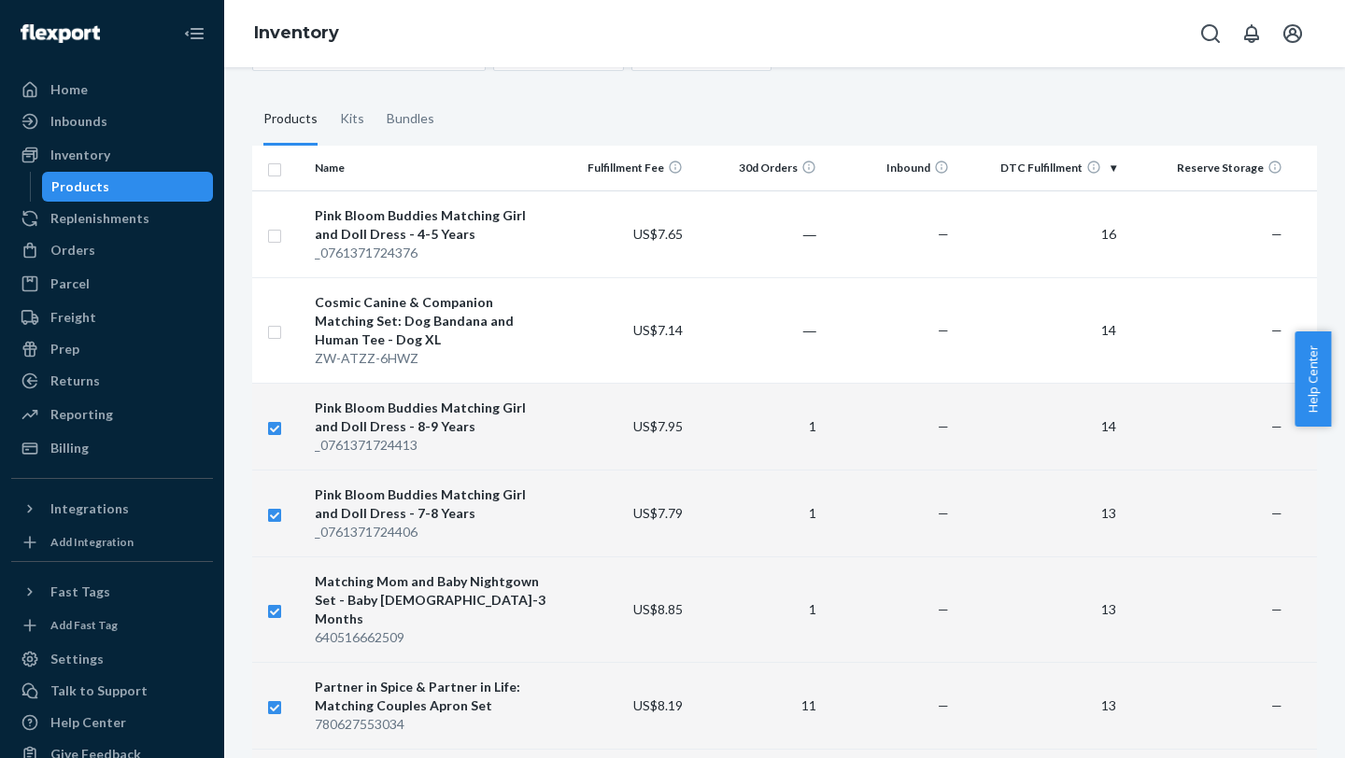
checkbox input "true"
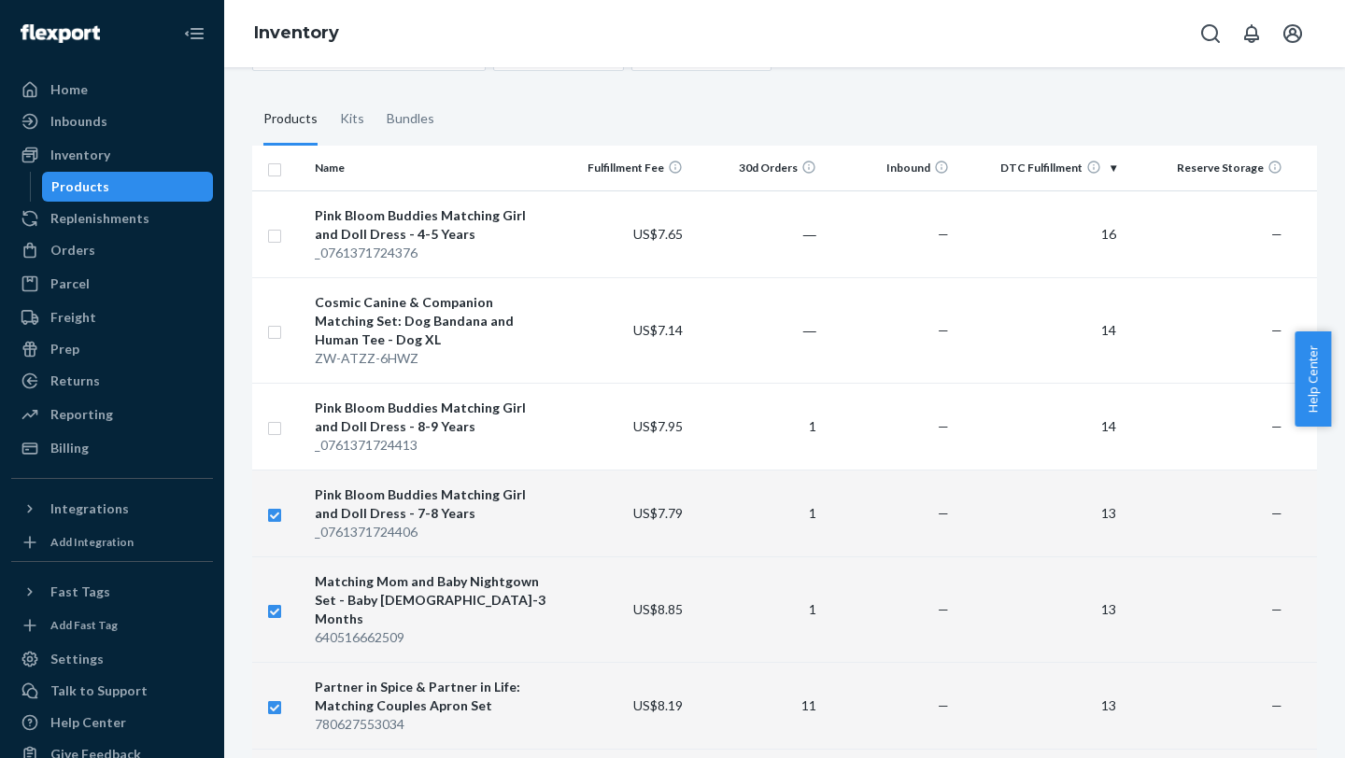
click at [270, 300] on td at bounding box center [279, 513] width 55 height 87
click at [270, 300] on input "checkbox" at bounding box center [274, 513] width 15 height 20
checkbox input "false"
checkbox input "true"
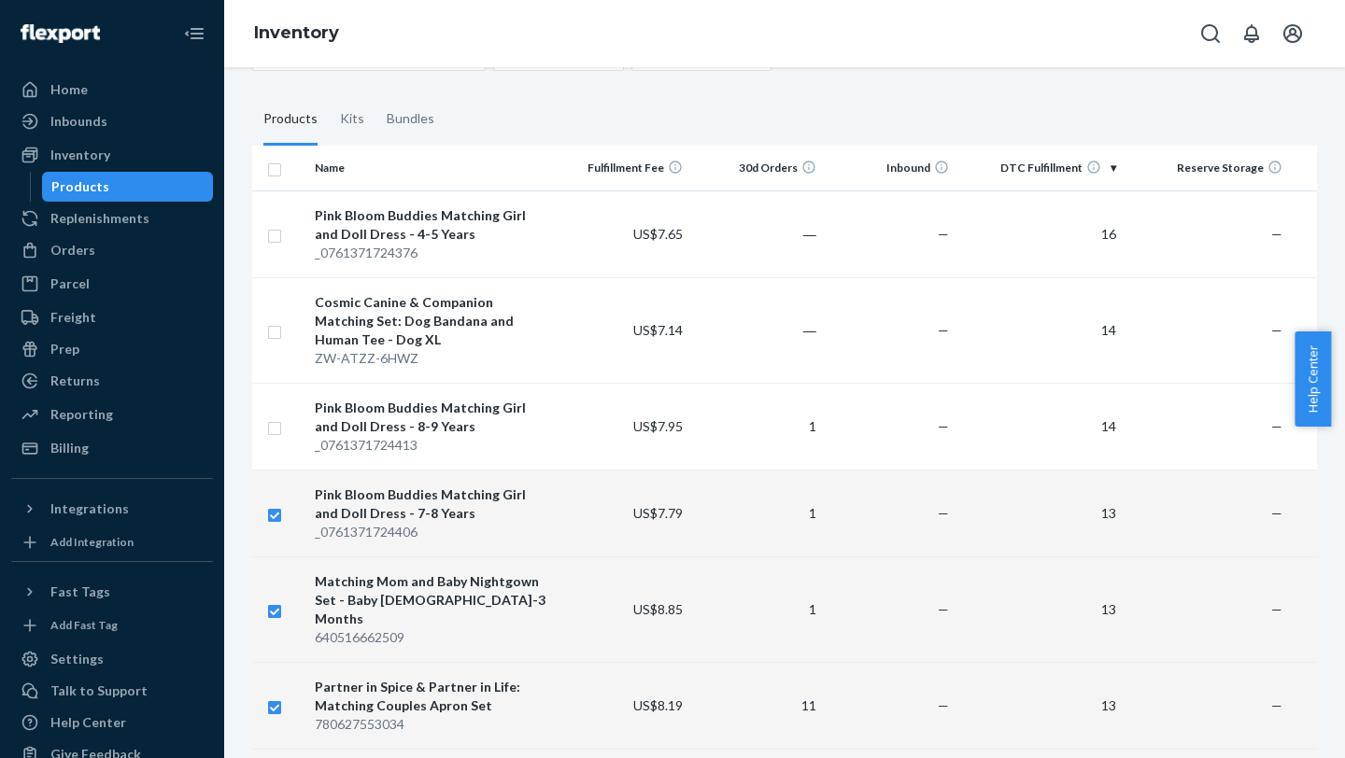
checkbox input "true"
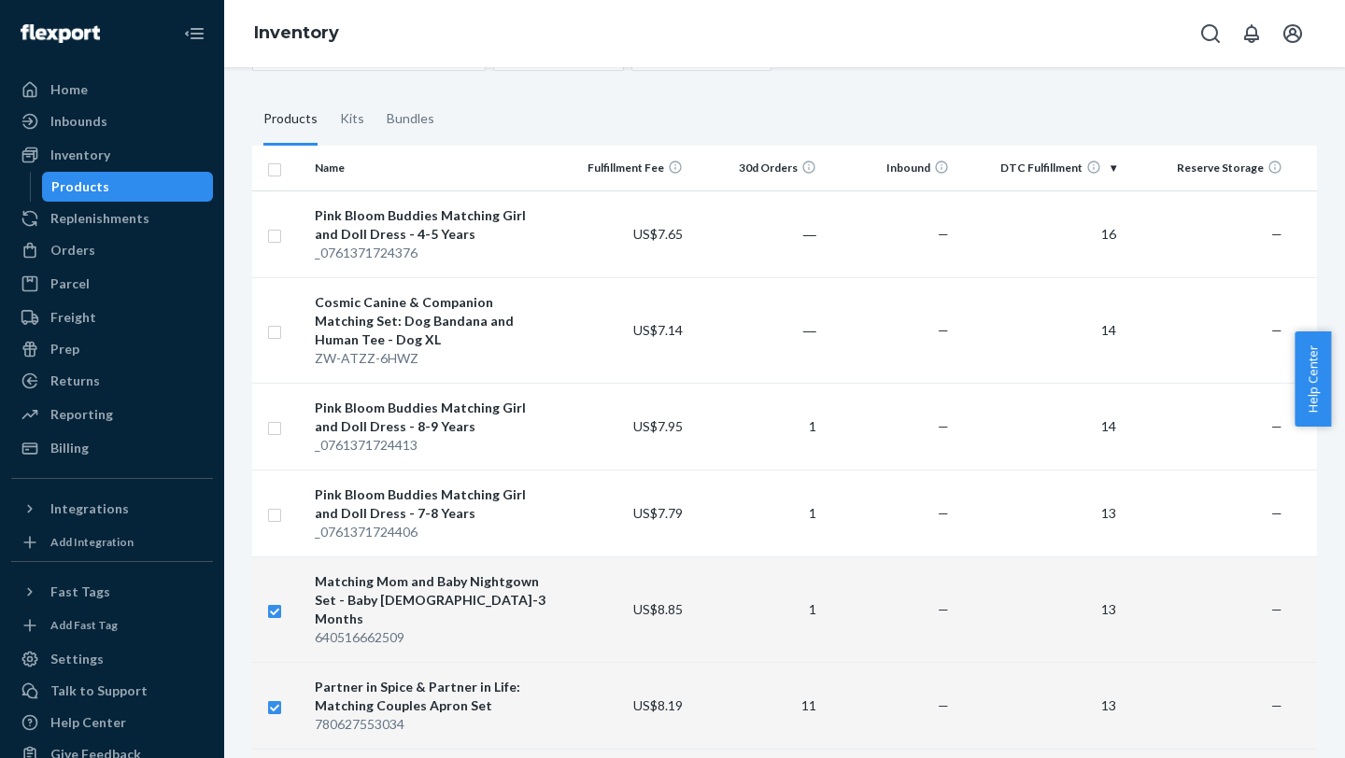
click at [273, 300] on input "checkbox" at bounding box center [274, 609] width 15 height 20
checkbox input "false"
checkbox input "true"
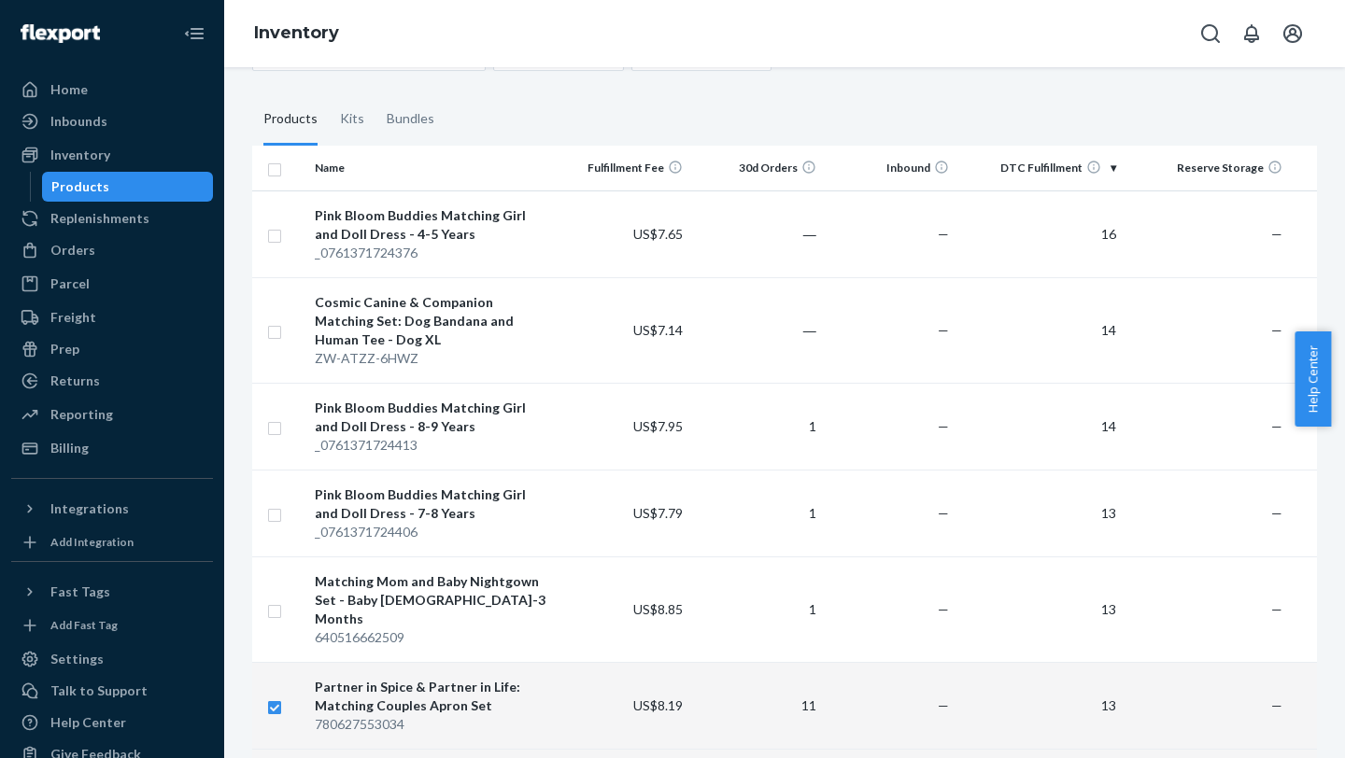
click at [275, 300] on input "checkbox" at bounding box center [274, 706] width 15 height 20
checkbox input "false"
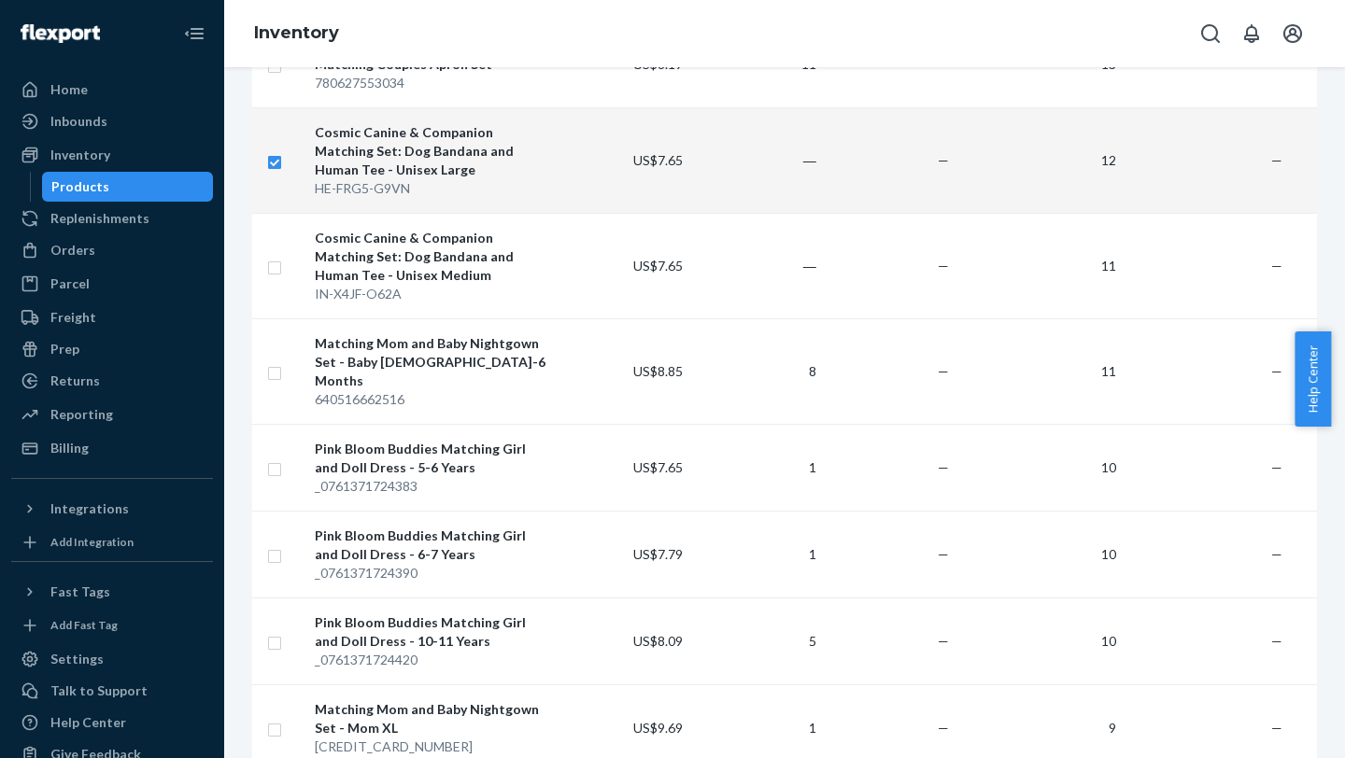
scroll to position [768, 0]
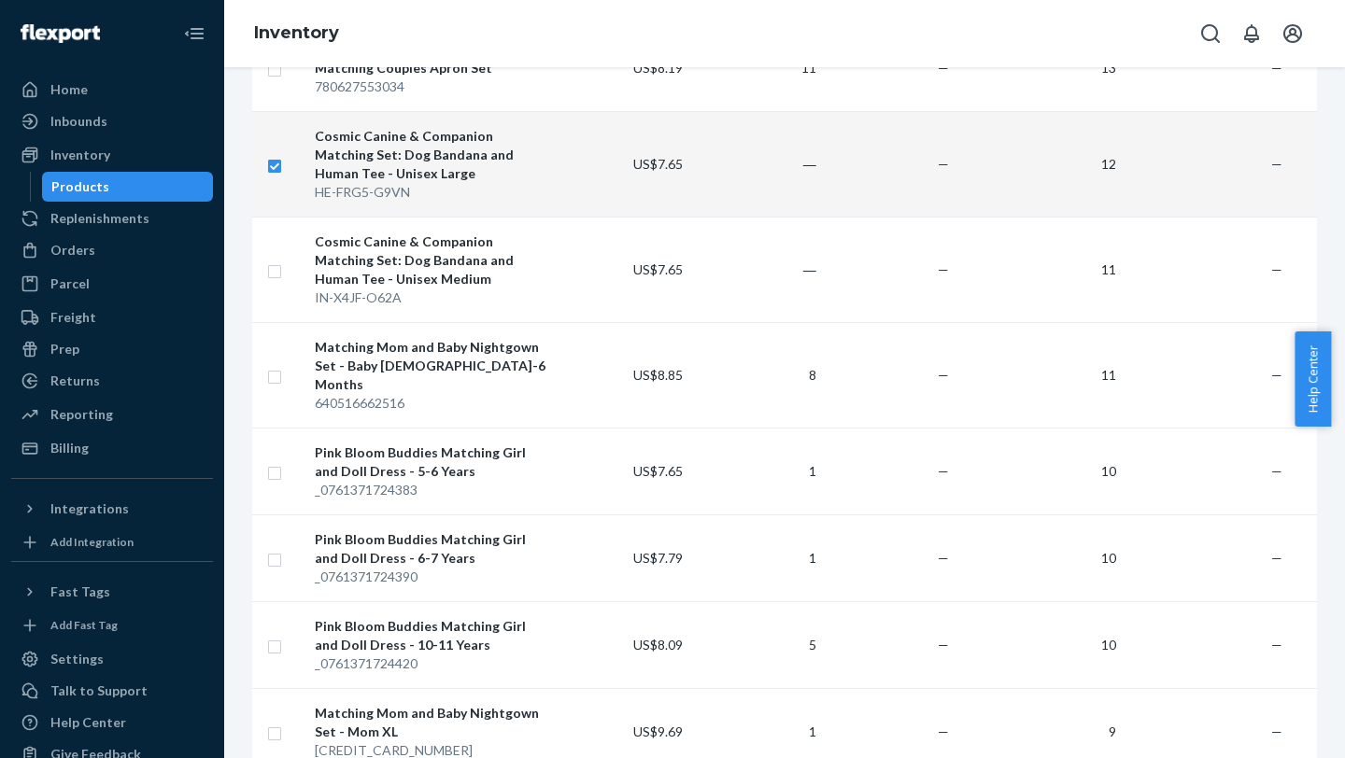
click at [279, 154] on input "checkbox" at bounding box center [274, 164] width 15 height 20
checkbox input "false"
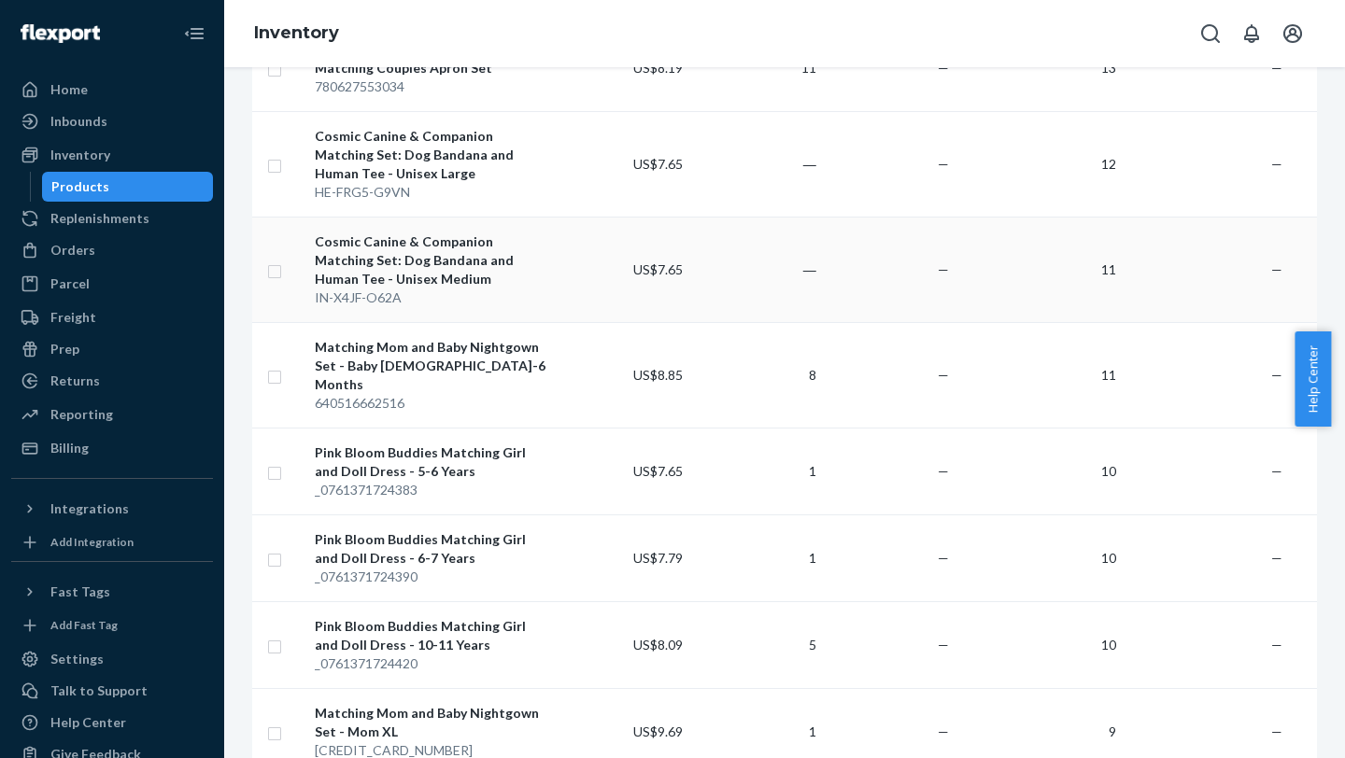
click at [275, 260] on input "checkbox" at bounding box center [274, 270] width 15 height 20
checkbox input "true"
click at [275, 300] on input "checkbox" at bounding box center [274, 375] width 15 height 20
checkbox input "true"
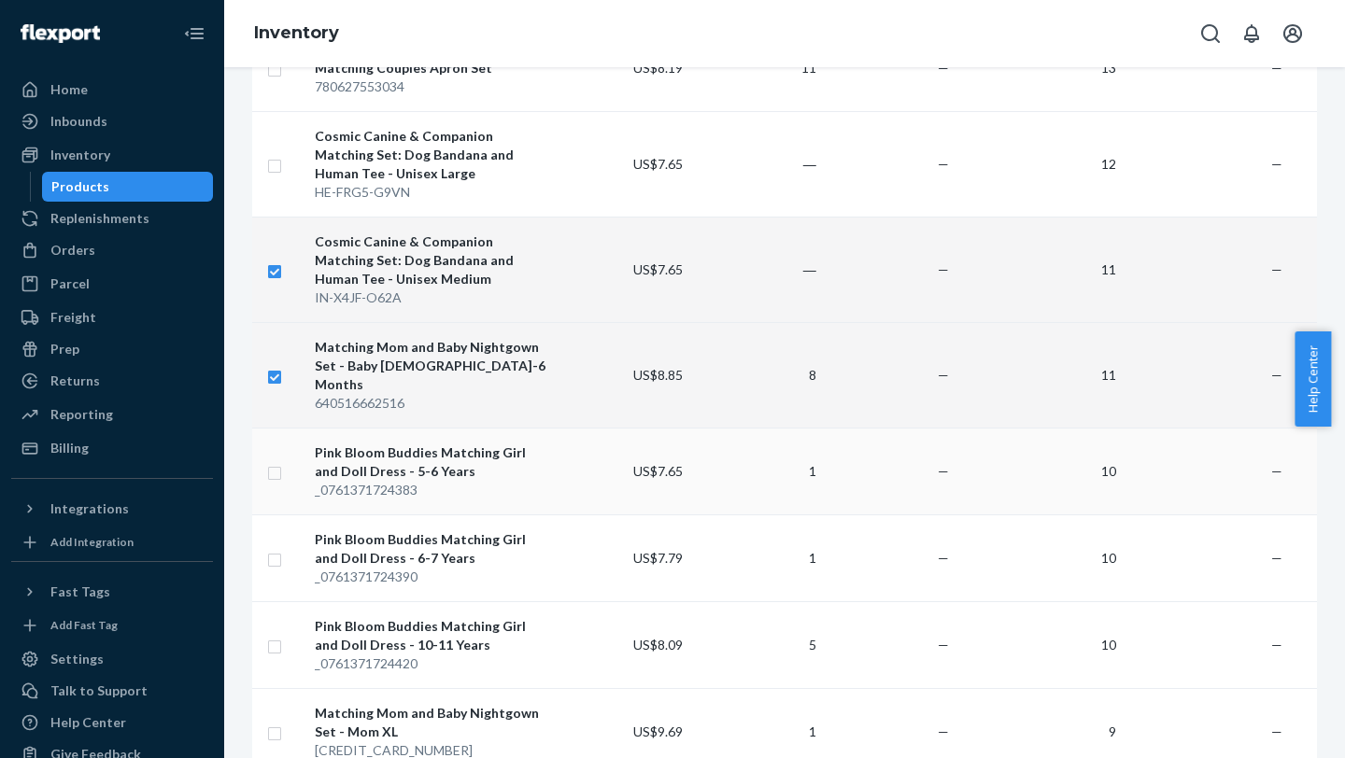
checkbox input "true"
click at [275, 300] on input "checkbox" at bounding box center [274, 471] width 15 height 20
checkbox input "true"
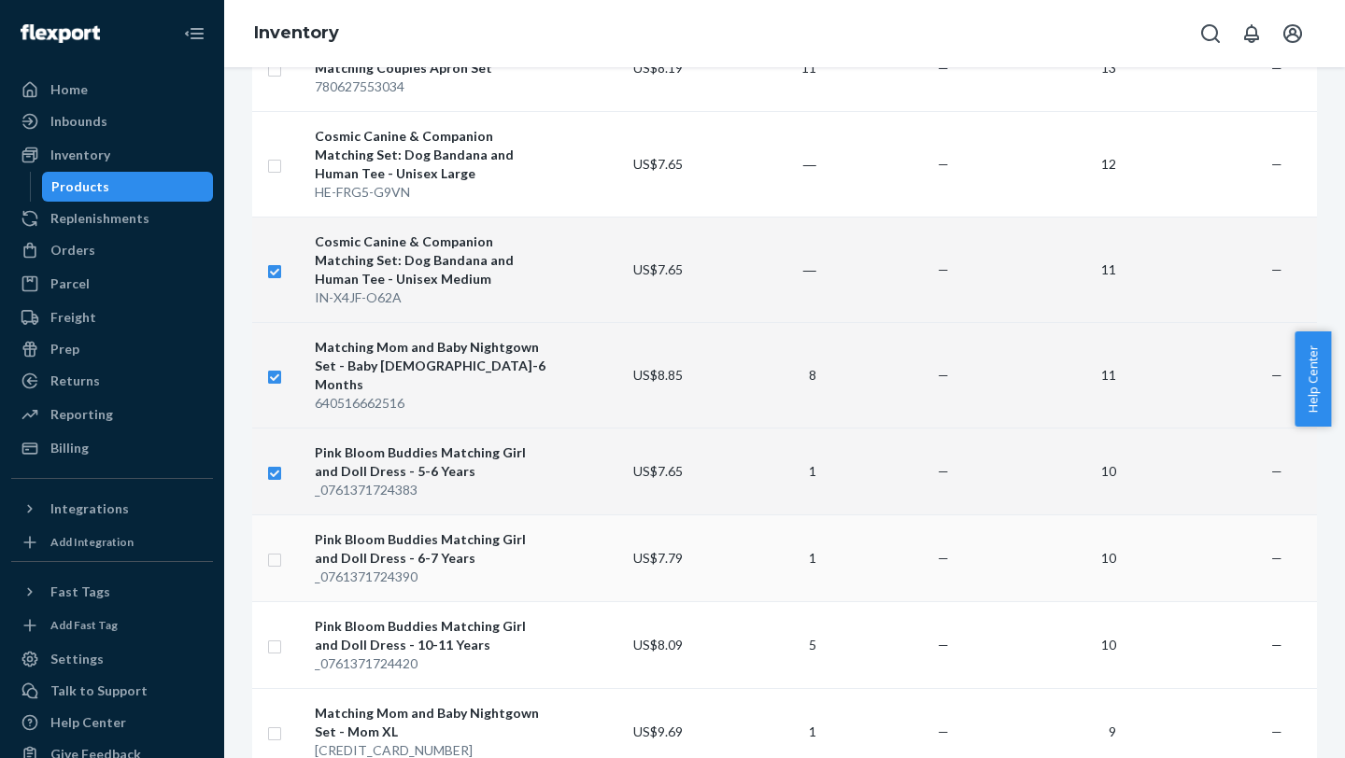
checkbox input "true"
click at [271, 300] on input "checkbox" at bounding box center [274, 558] width 15 height 20
checkbox input "true"
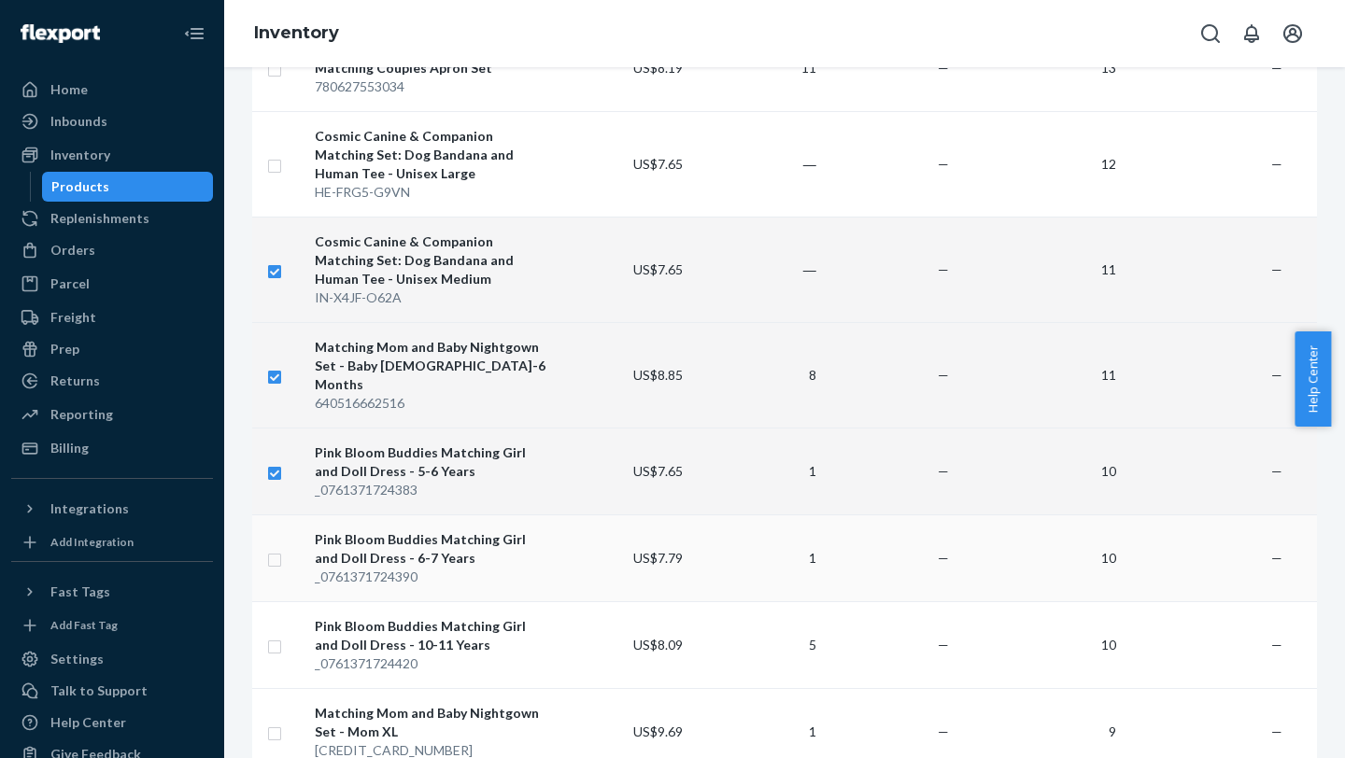
checkbox input "true"
click at [277, 300] on input "checkbox" at bounding box center [274, 645] width 15 height 20
checkbox input "true"
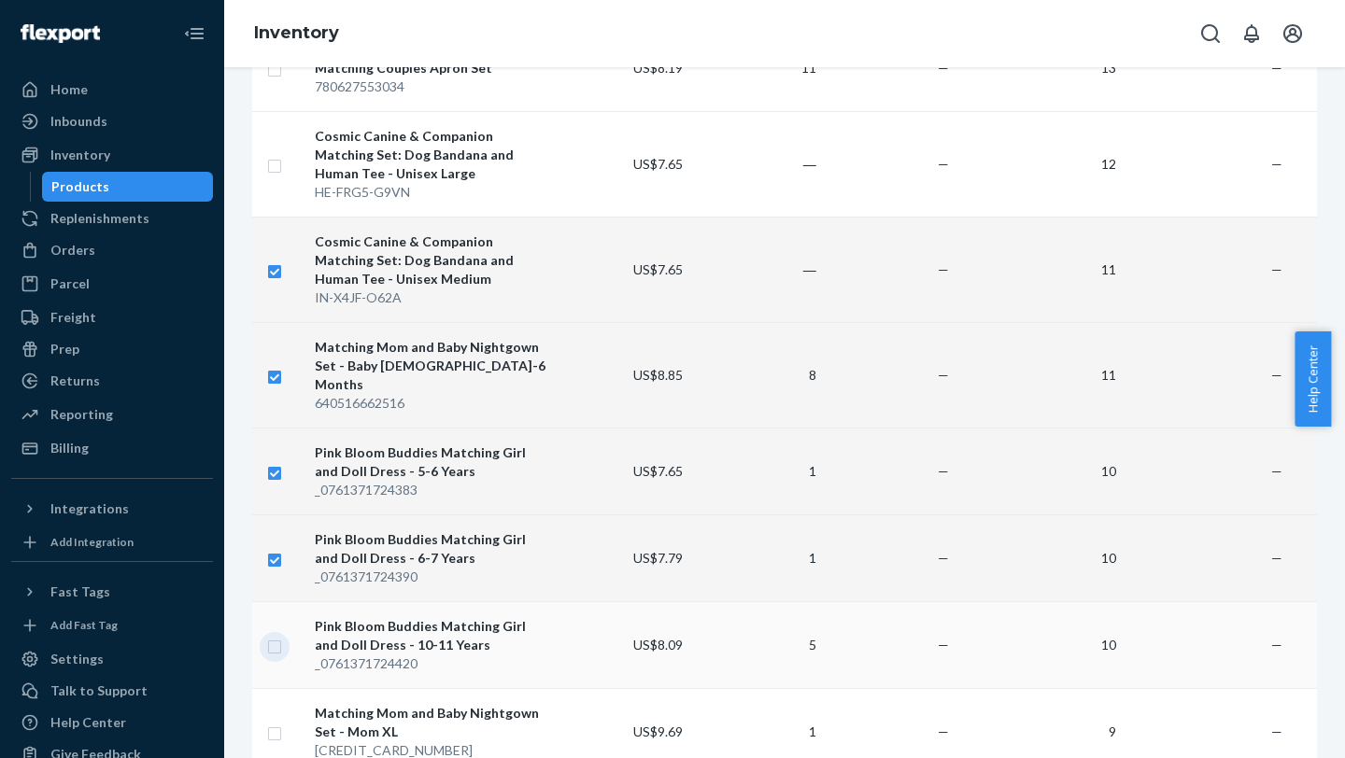
checkbox input "true"
click at [275, 300] on input "checkbox" at bounding box center [274, 732] width 15 height 20
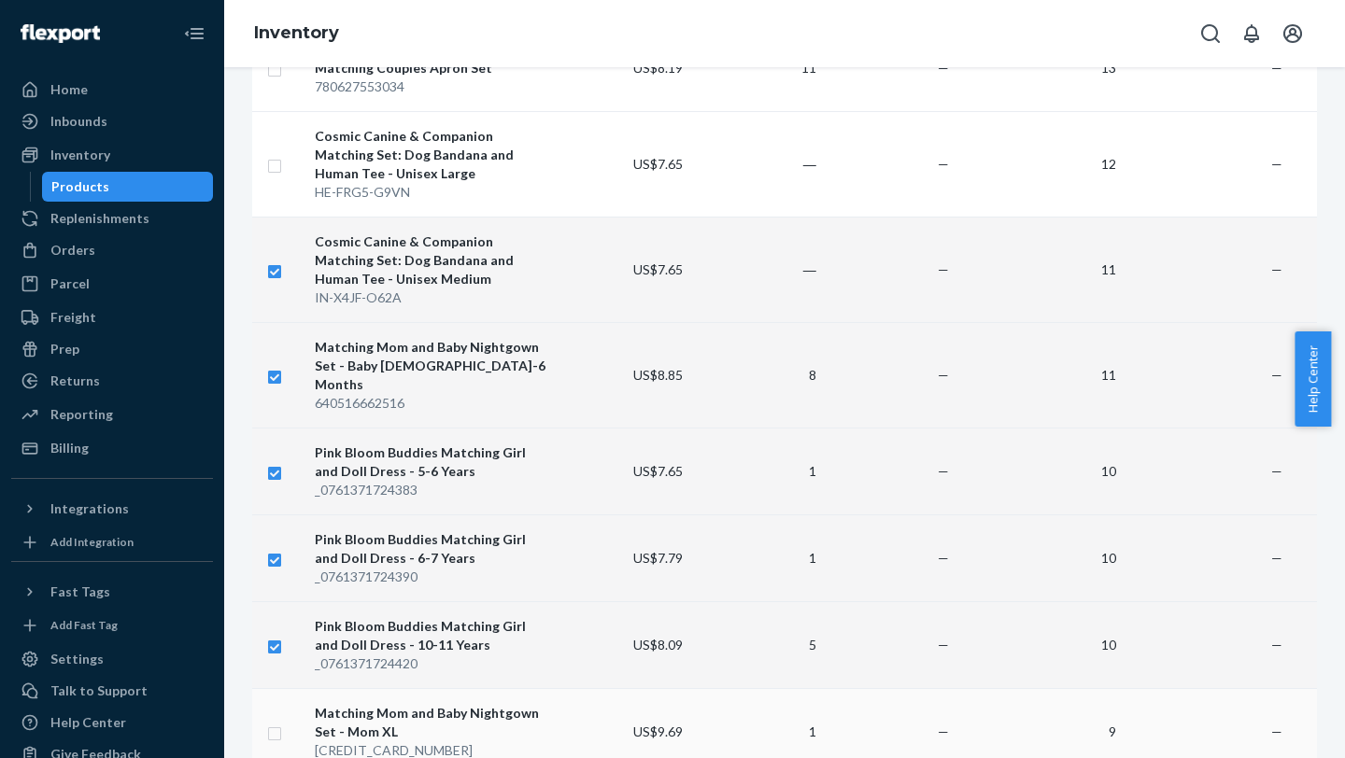
checkbox input "true"
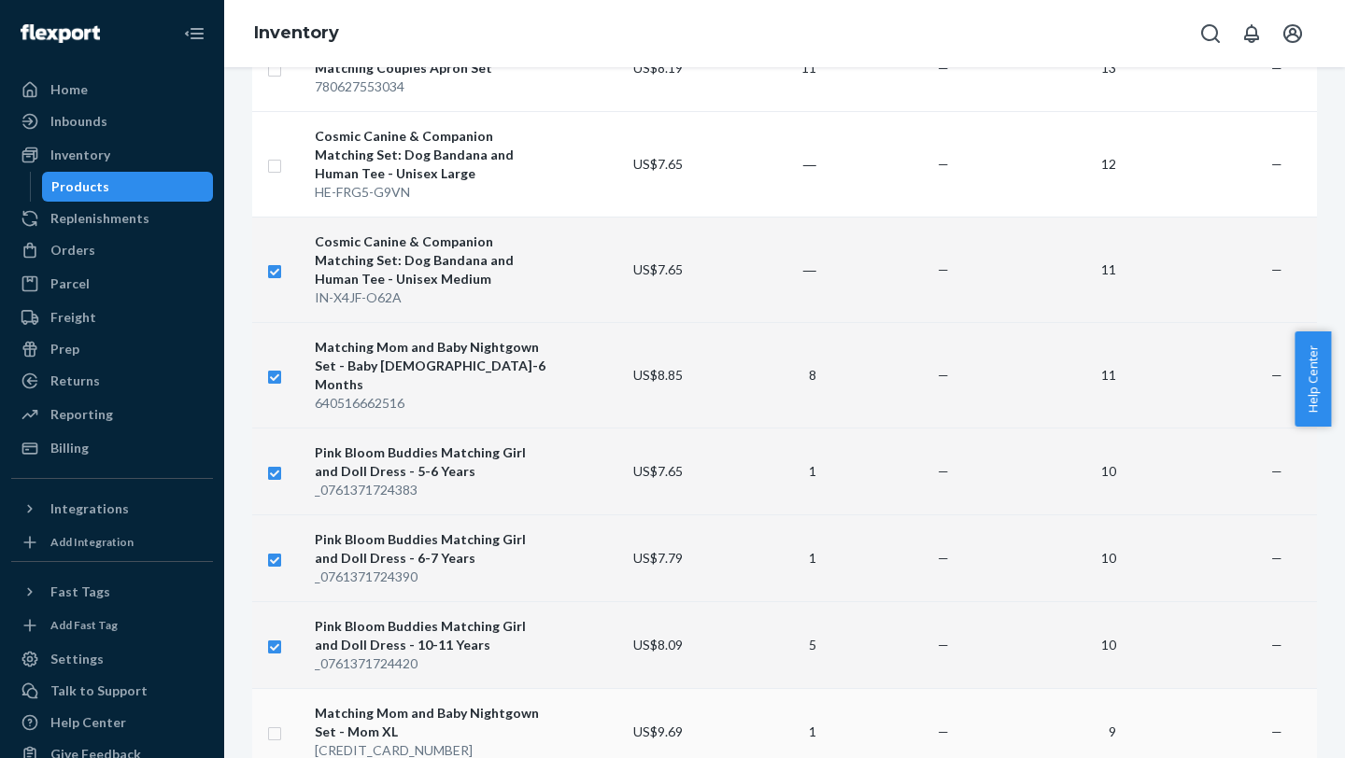
checkbox input "true"
drag, startPoint x: 1340, startPoint y: 395, endPoint x: 1340, endPoint y: 436, distance: 41.1
click at [1006, 300] on body "Home Inbounds Shipping Plans Problems Inventory Products Replenishments Orders …" at bounding box center [672, 576] width 1345 height 1152
click at [1006, 207] on div "6 items selected Create a Removal Order Create inbound Standard Active All loca…" at bounding box center [784, 746] width 1093 height 2869
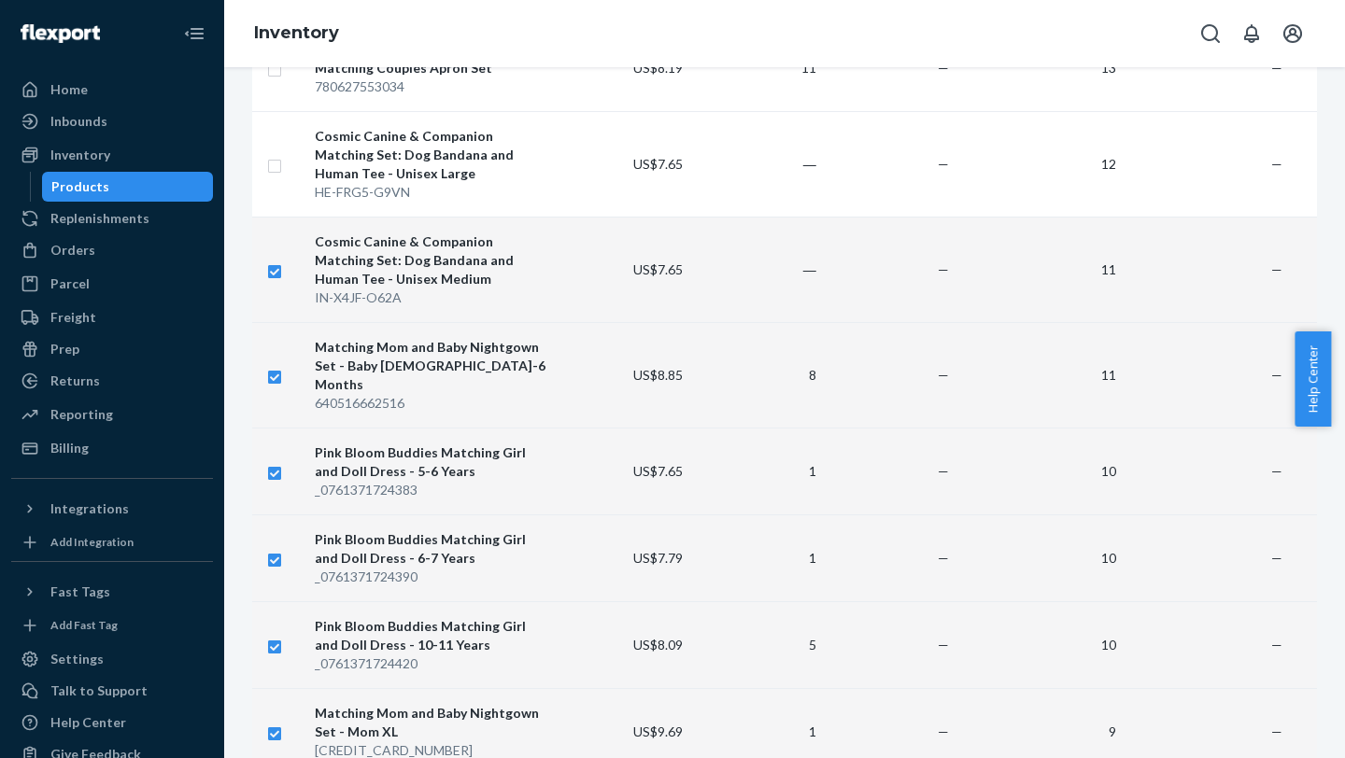
drag, startPoint x: 1337, startPoint y: 401, endPoint x: 1336, endPoint y: 460, distance: 59.8
click at [1006, 300] on body "Home Inbounds Shipping Plans Problems Inventory Products Replenishments Orders …" at bounding box center [672, 576] width 1345 height 1152
drag, startPoint x: 1339, startPoint y: 390, endPoint x: 1337, endPoint y: 528, distance: 137.3
click at [1006, 300] on body "Home Inbounds Shipping Plans Problems Inventory Products Replenishments Orders …" at bounding box center [672, 576] width 1345 height 1152
drag, startPoint x: 1336, startPoint y: 382, endPoint x: 1335, endPoint y: 433, distance: 51.4
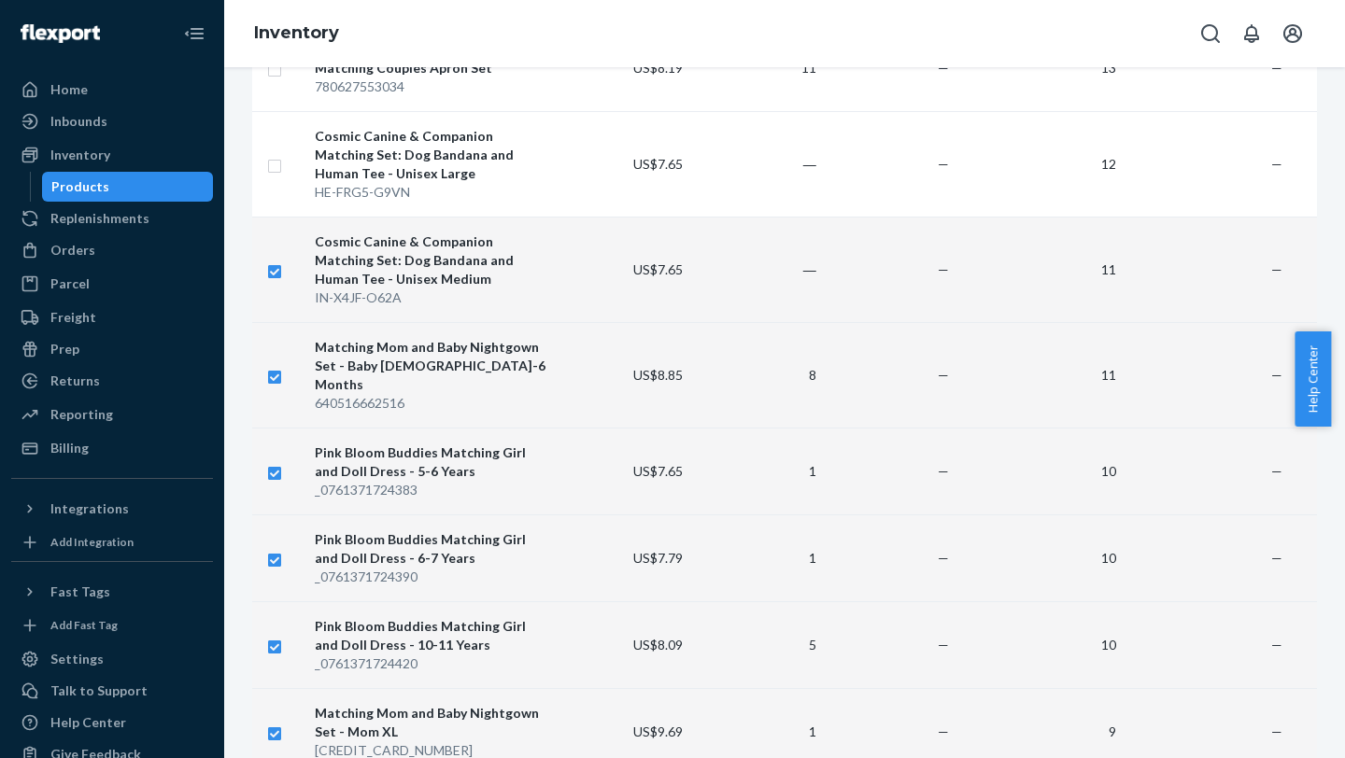
click at [1006, 300] on body "Home Inbounds Shipping Plans Problems Inventory Products Replenishments Orders …" at bounding box center [672, 576] width 1345 height 1152
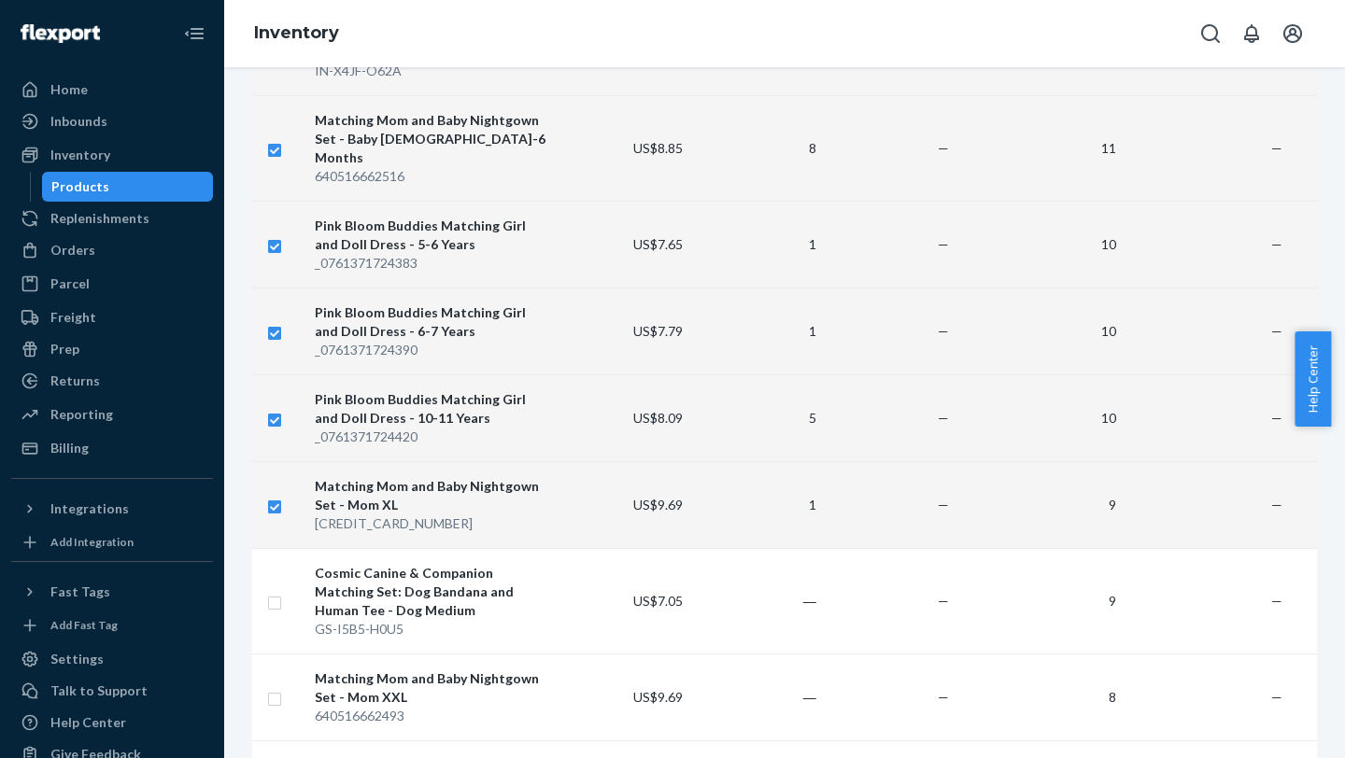
scroll to position [1091, 0]
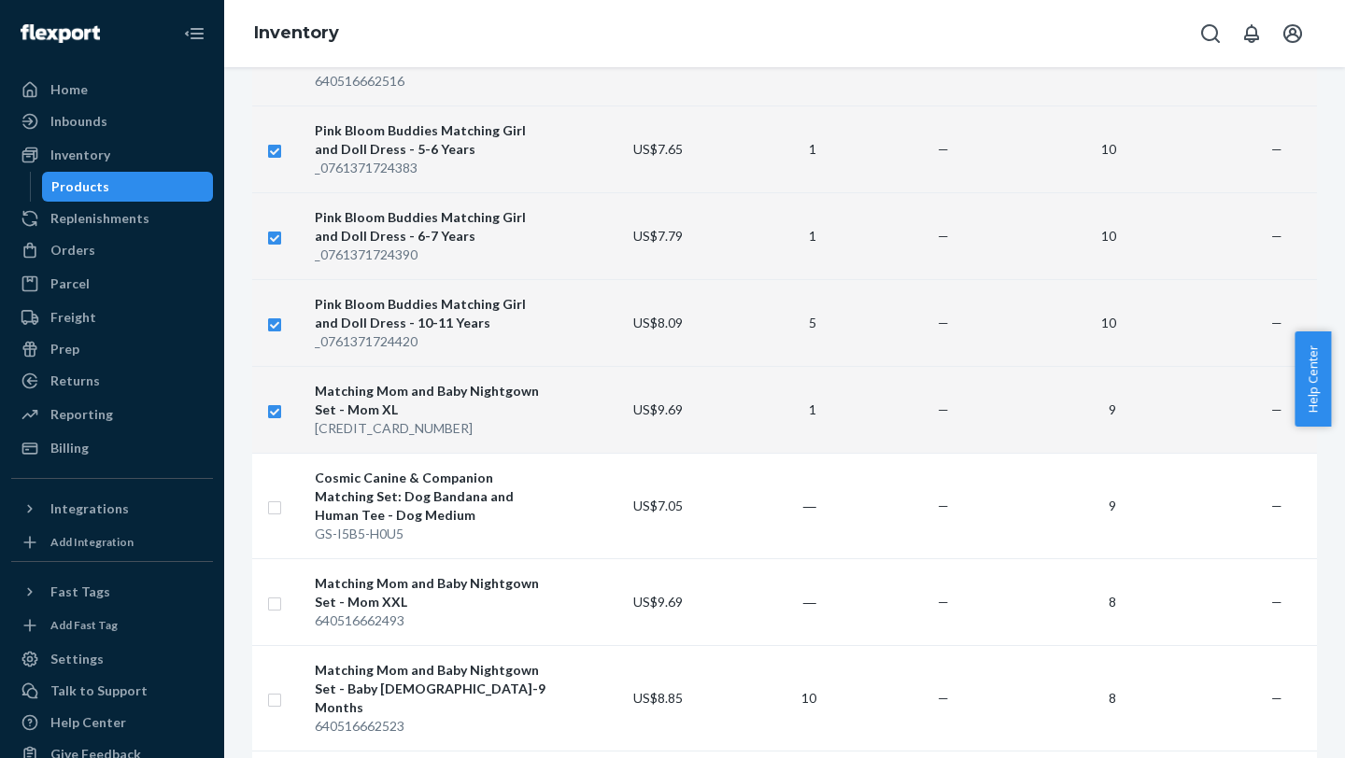
click at [1006, 300] on div "6 items selected Create a Removal Order Create inbound Standard Active All loca…" at bounding box center [784, 424] width 1093 height 2869
click at [277, 300] on input "checkbox" at bounding box center [274, 506] width 15 height 20
checkbox input "true"
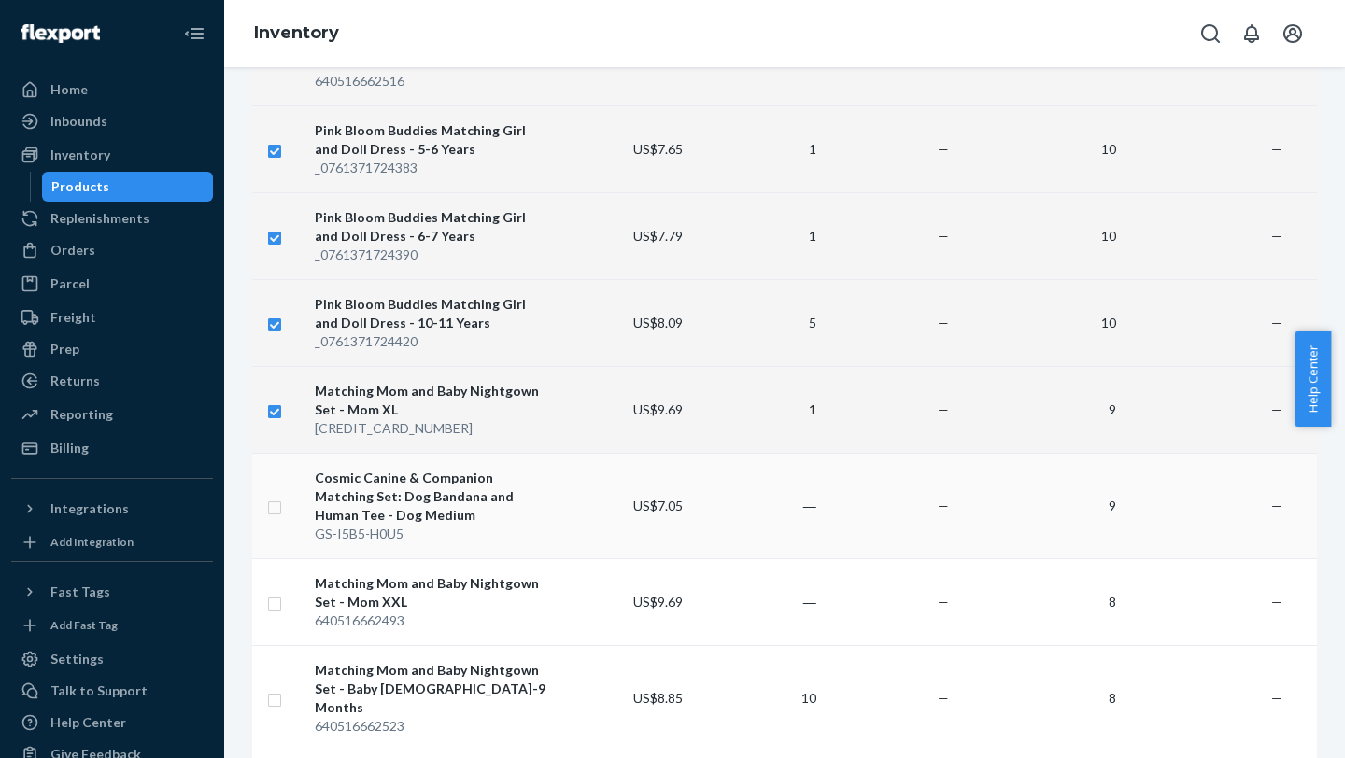
checkbox input "true"
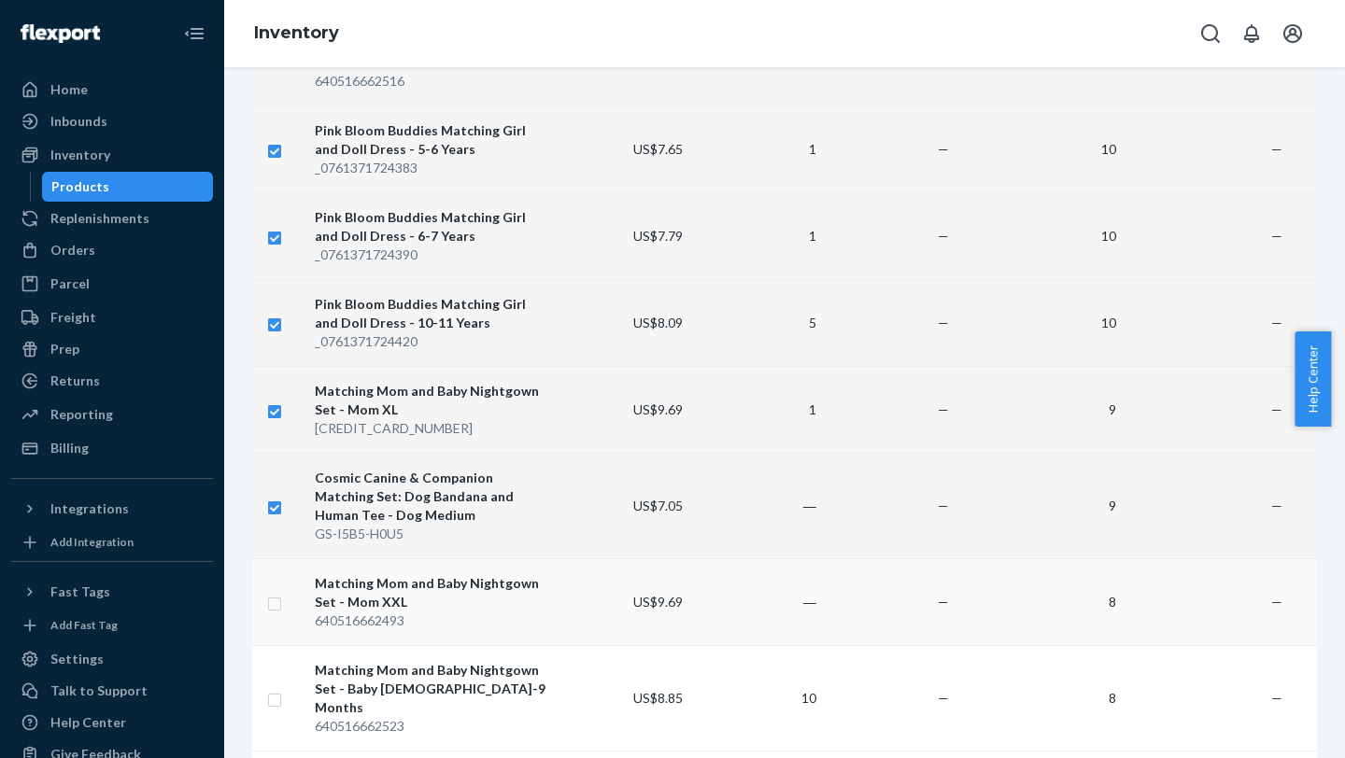
click at [275, 300] on input "checkbox" at bounding box center [274, 602] width 15 height 20
checkbox input "true"
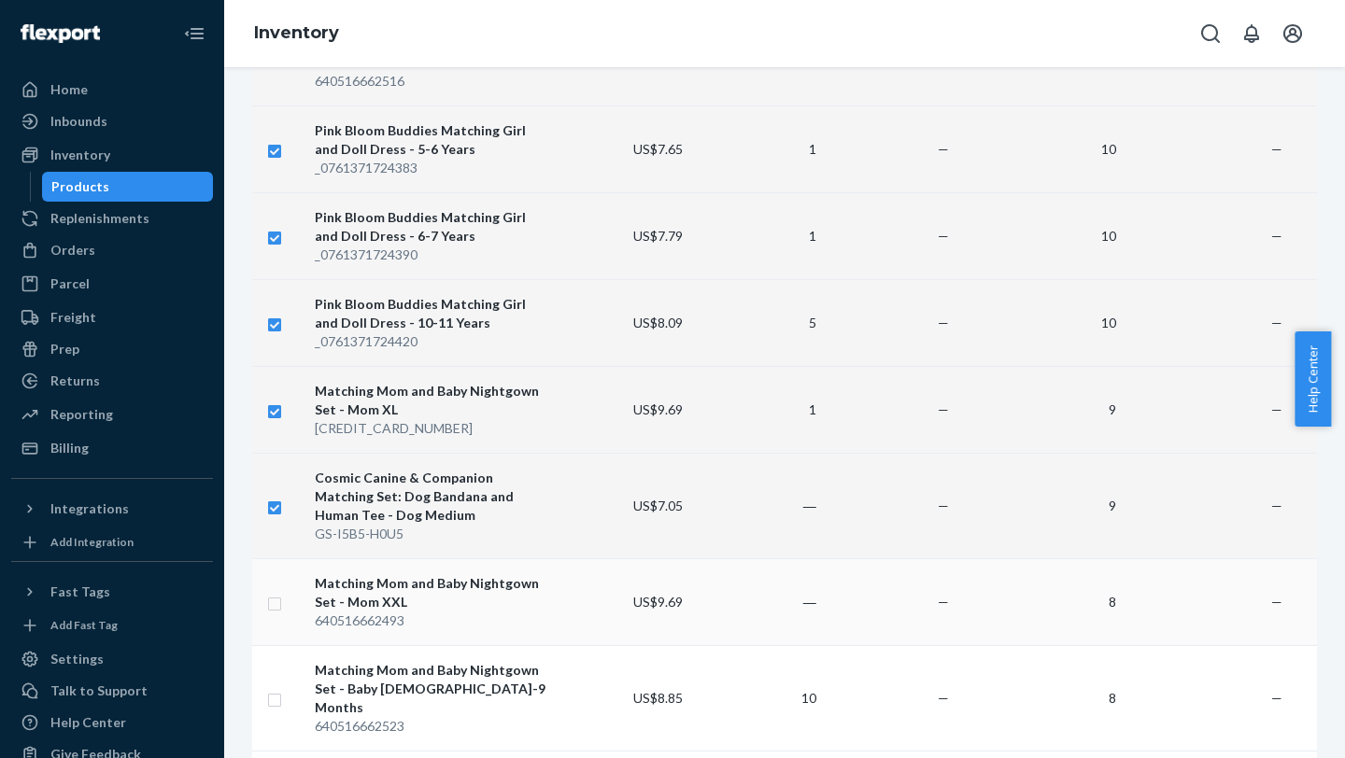
checkbox input "true"
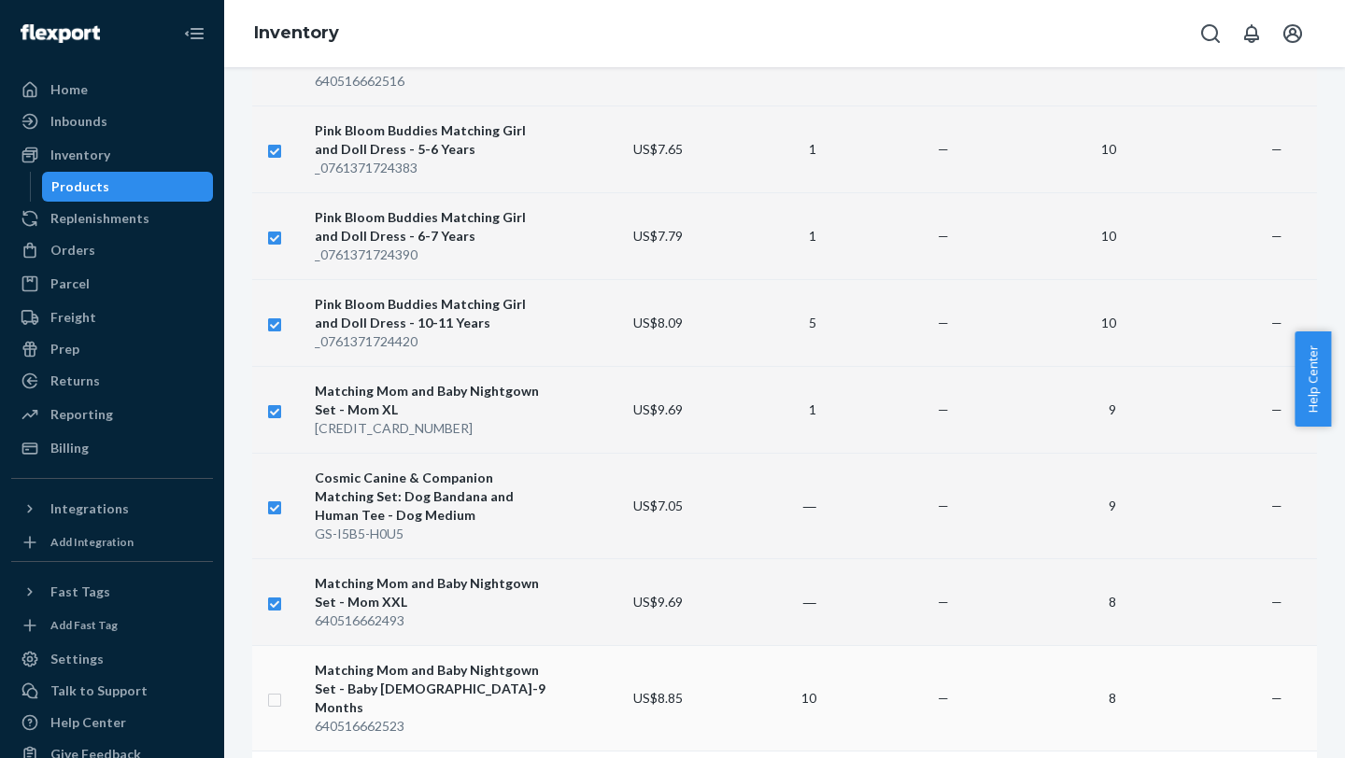
click at [275, 300] on input "checkbox" at bounding box center [274, 698] width 15 height 20
checkbox input "true"
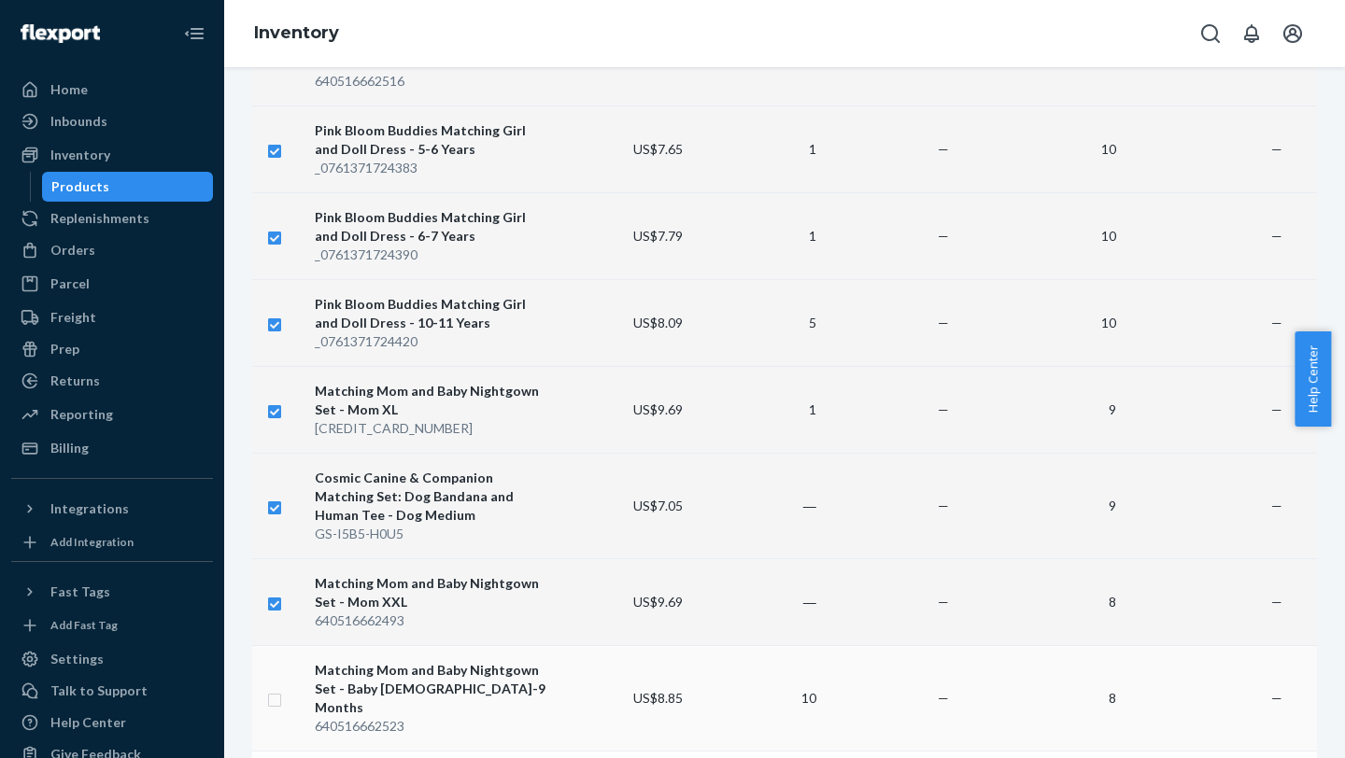
checkbox input "true"
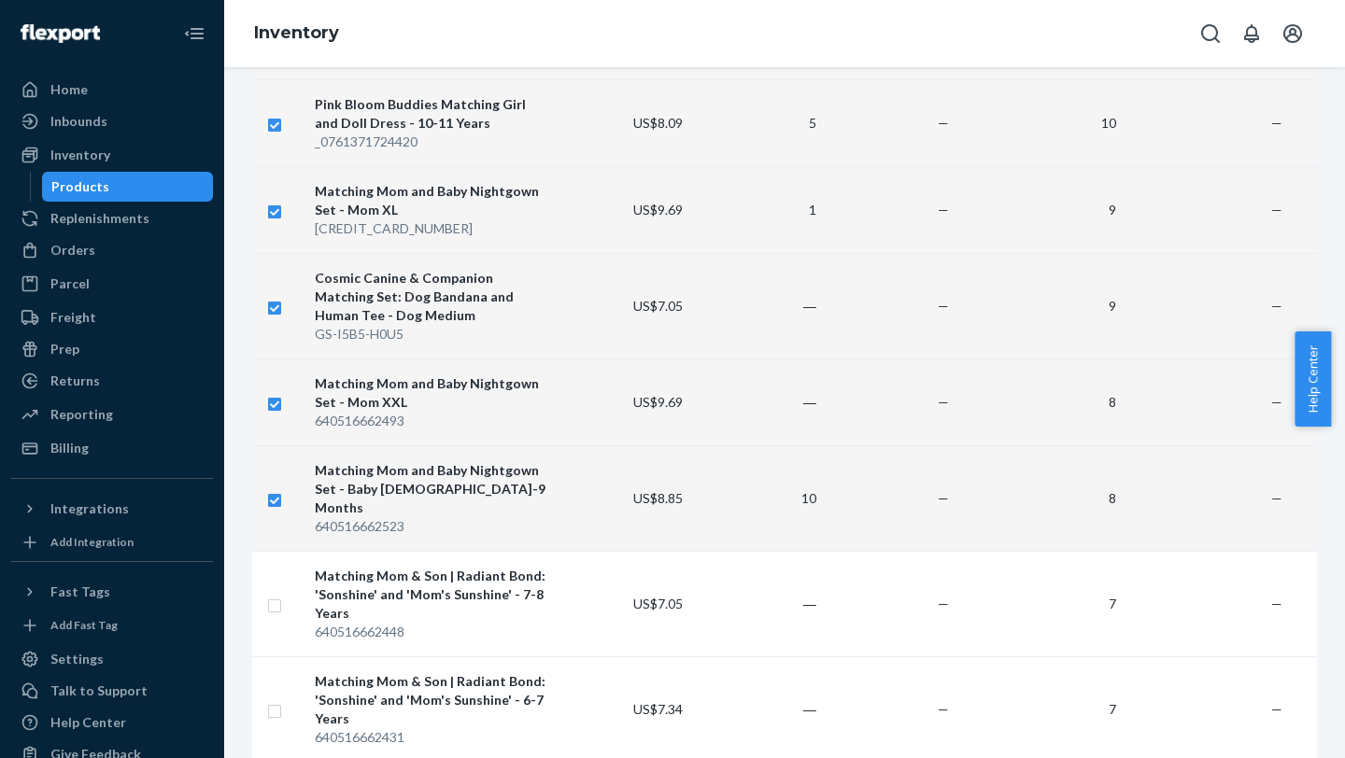
scroll to position [1403, 0]
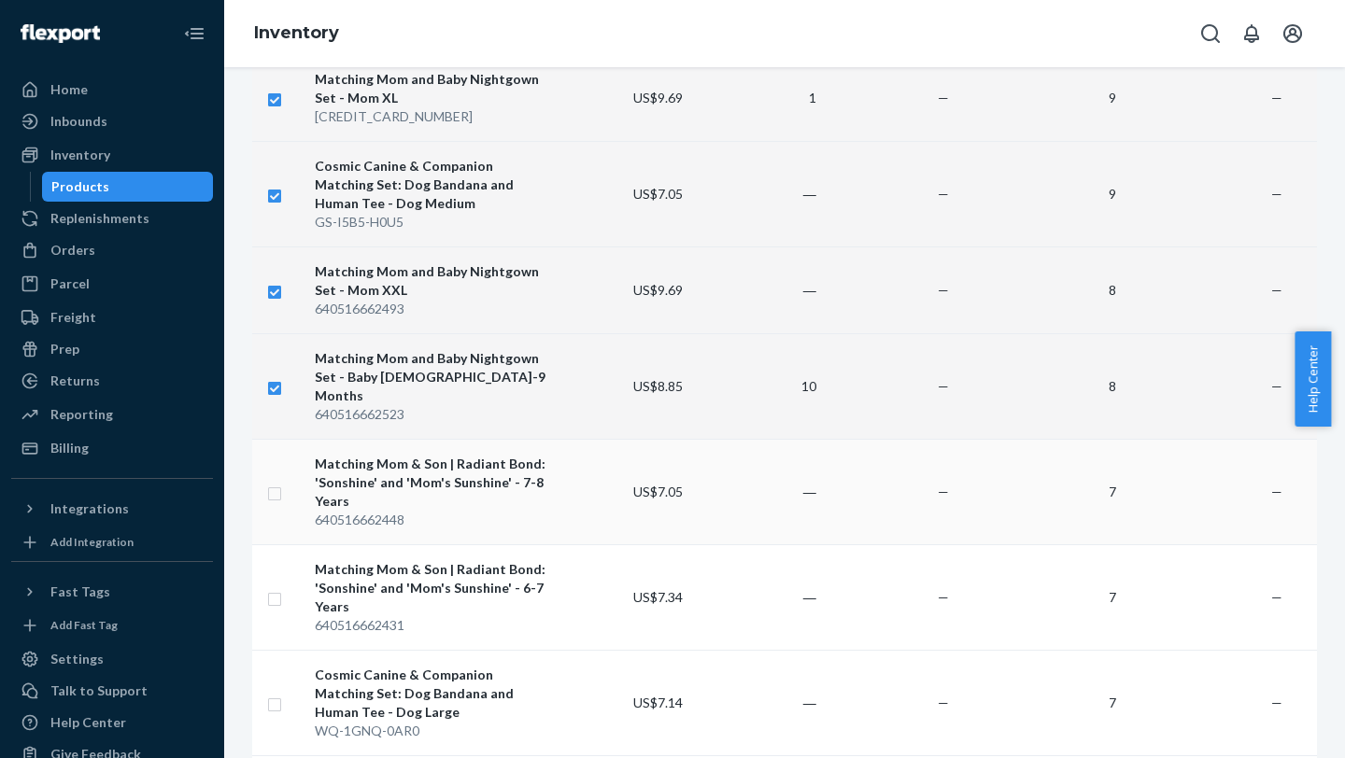
checkbox input "true"
click at [278, 300] on input "checkbox" at bounding box center [274, 492] width 15 height 20
checkbox input "true"
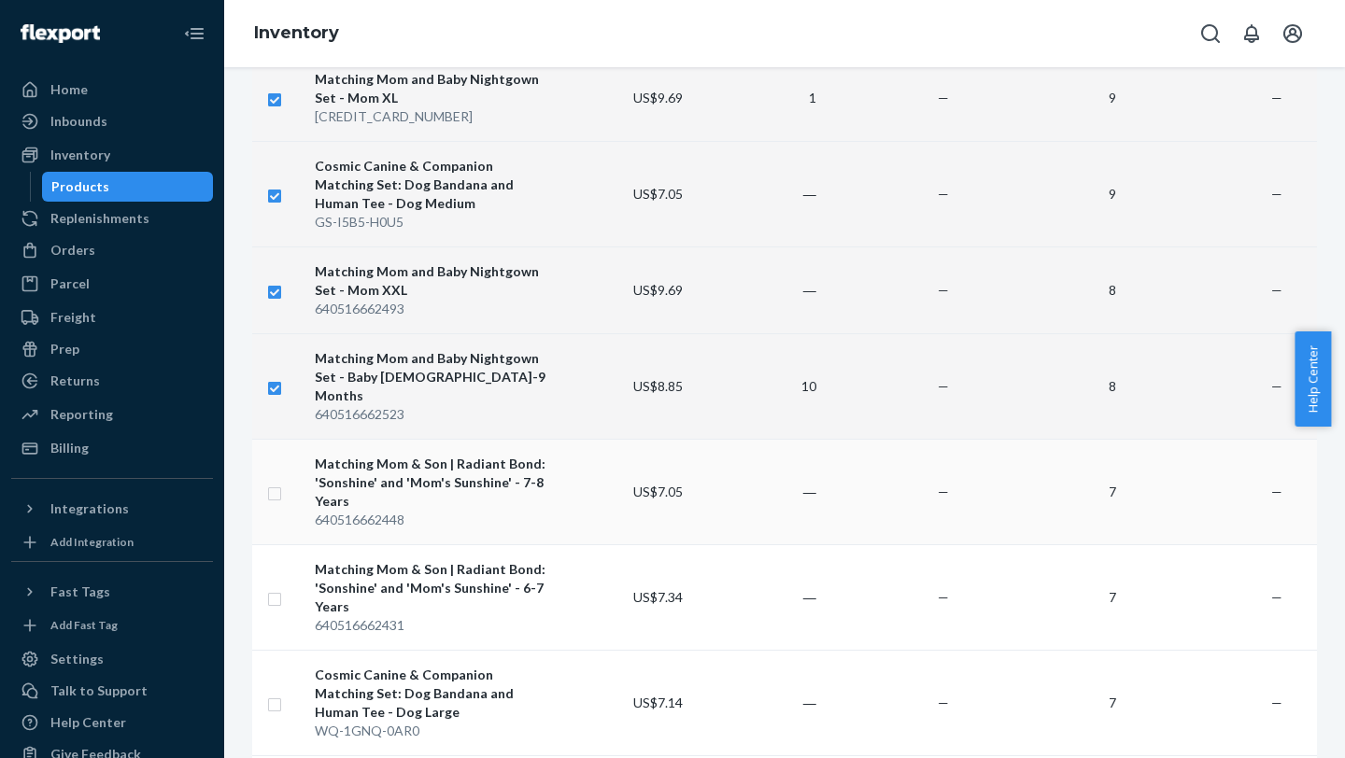
checkbox input "true"
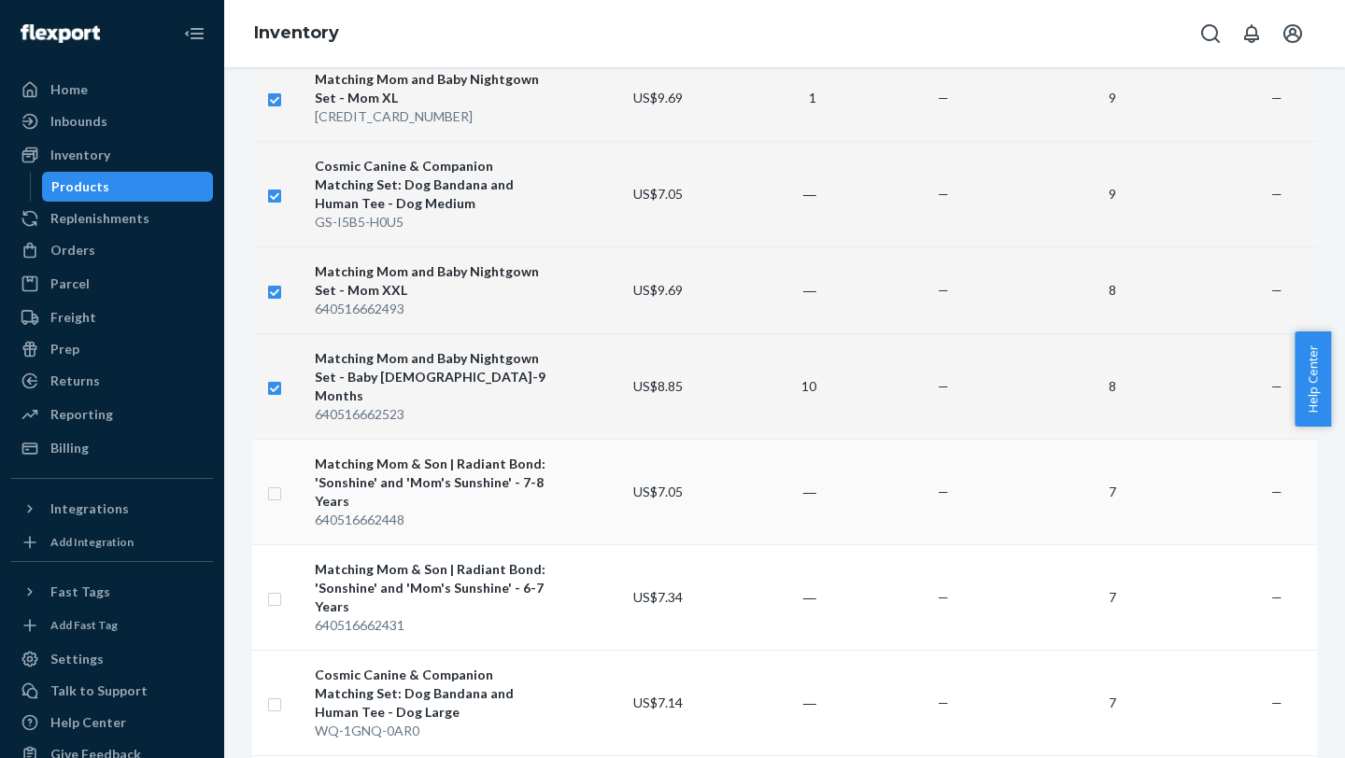
checkbox input "true"
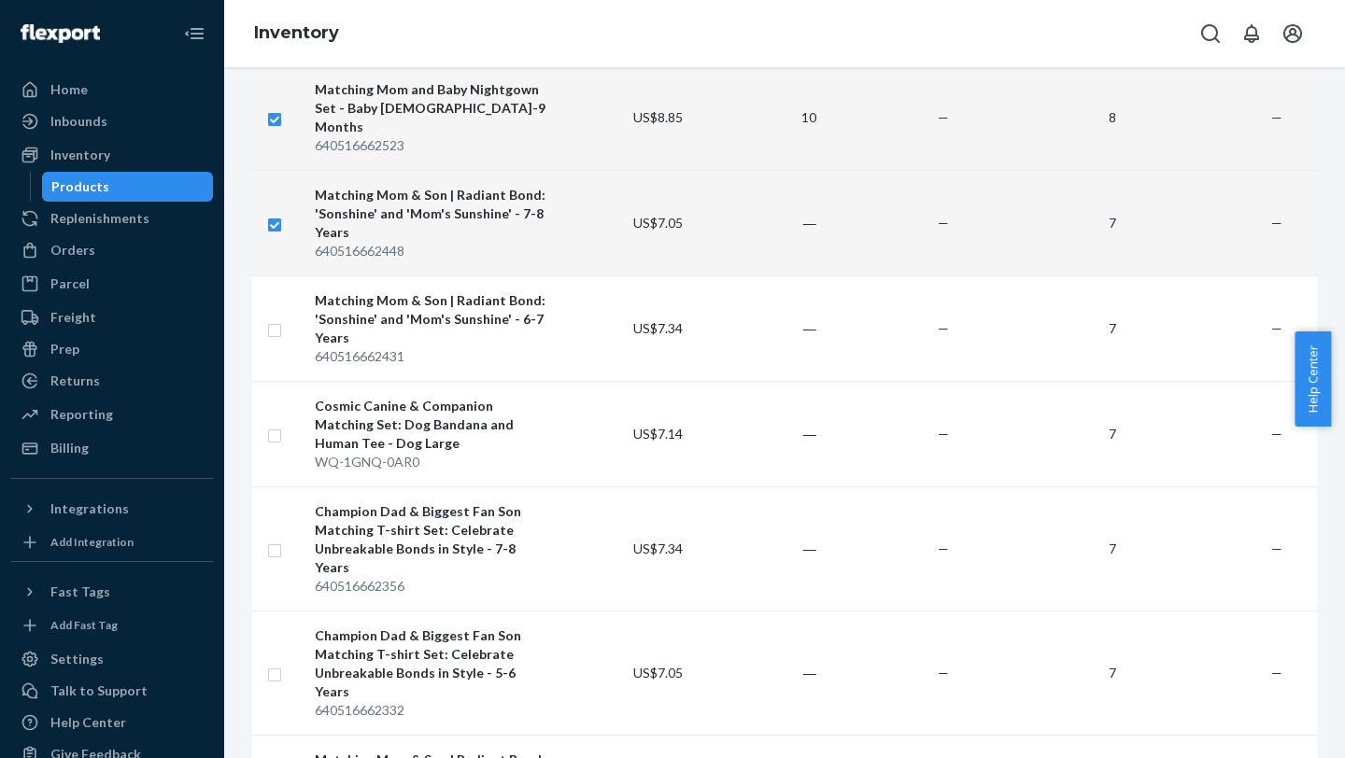
scroll to position [1645, 0]
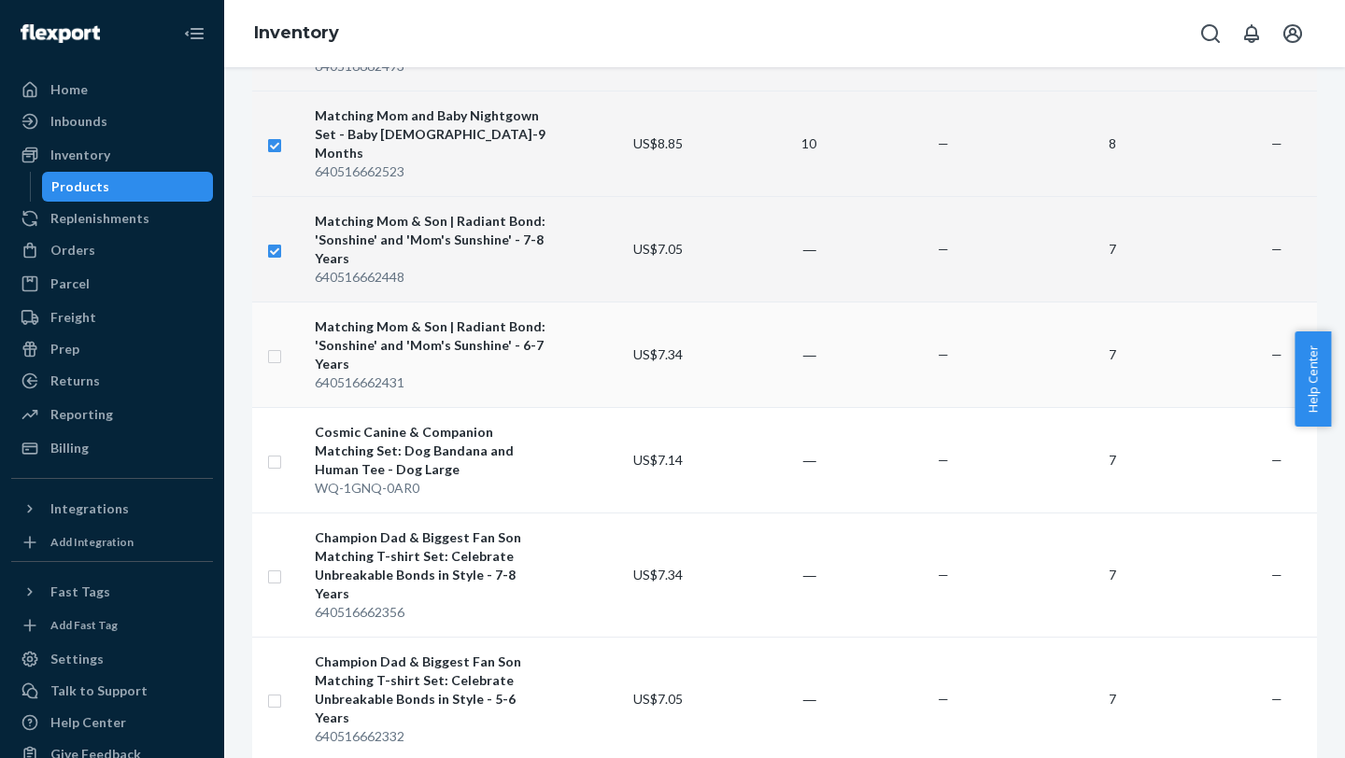
checkbox input "true"
click at [275, 300] on input "checkbox" at bounding box center [274, 355] width 15 height 20
checkbox input "true"
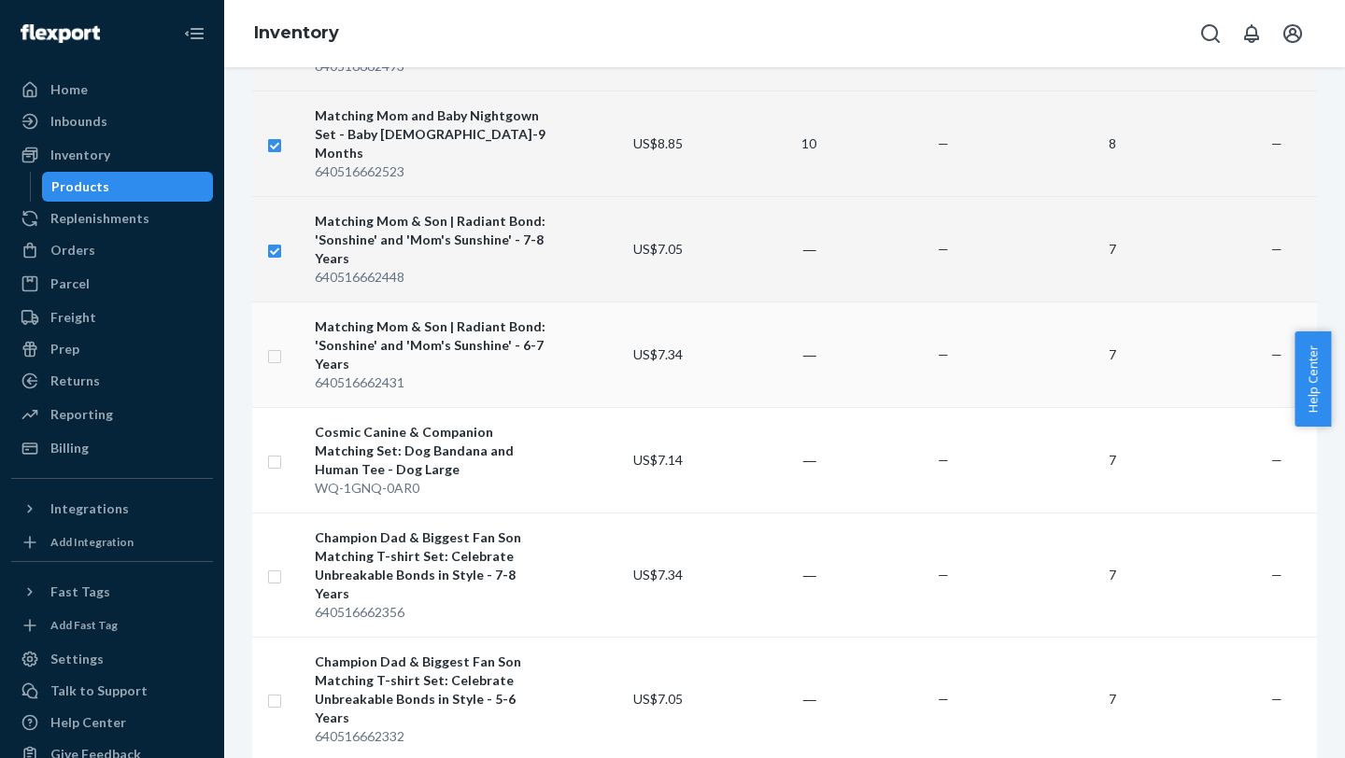
checkbox input "true"
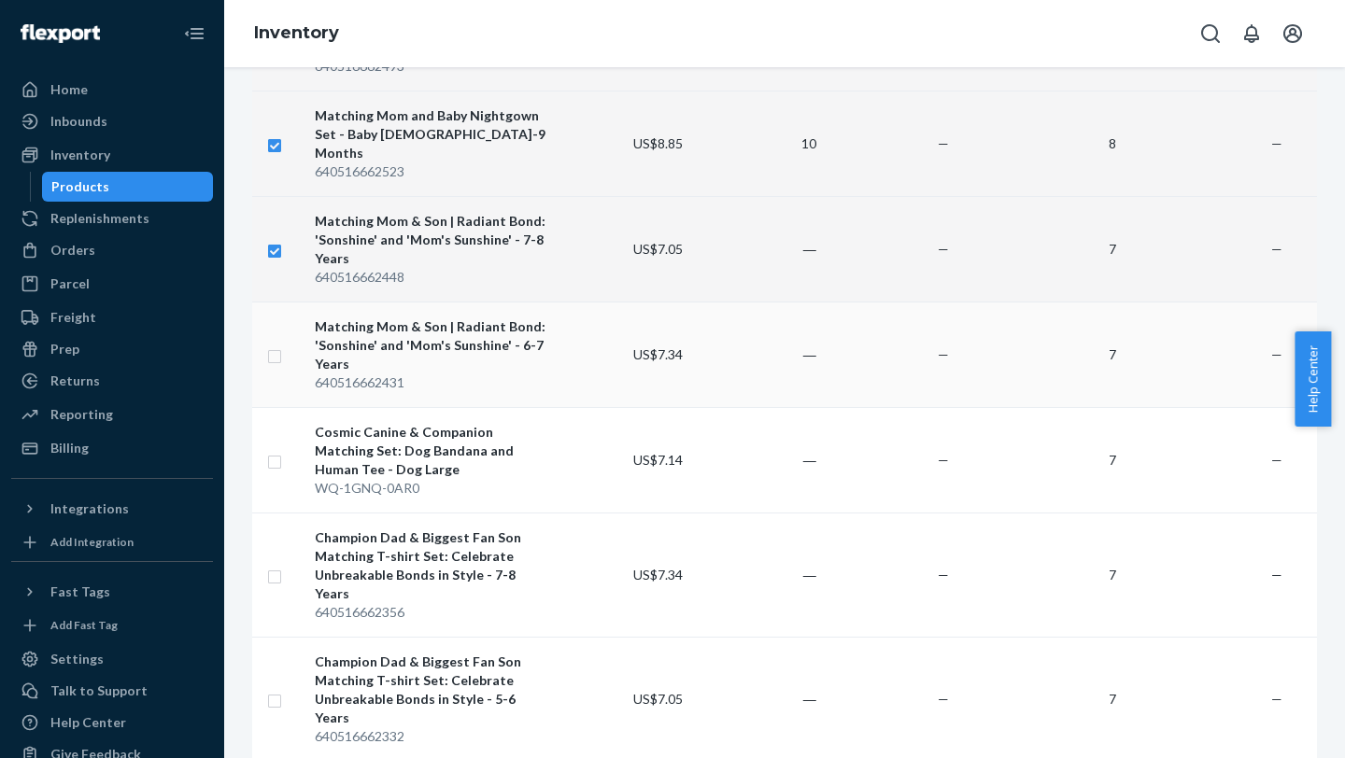
checkbox input "true"
click at [275, 300] on input "checkbox" at bounding box center [274, 460] width 15 height 20
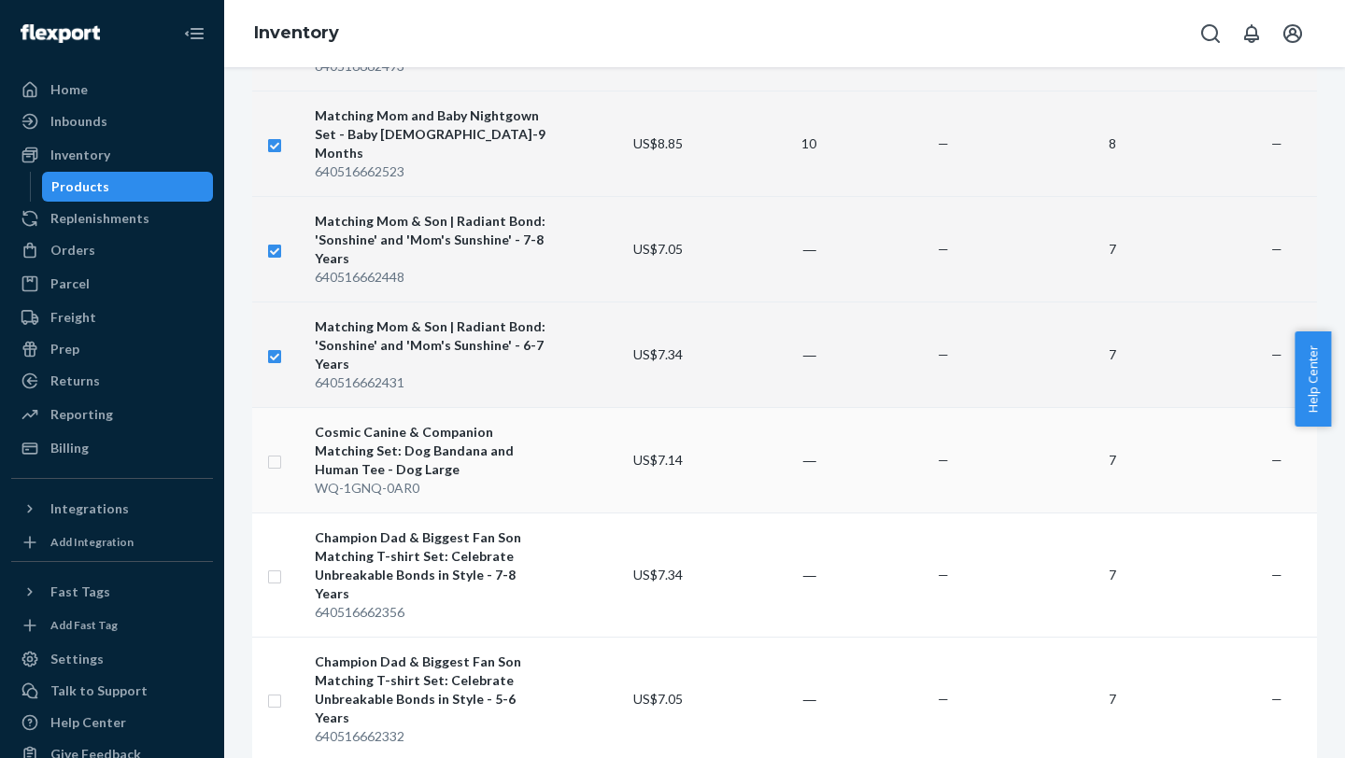
checkbox input "true"
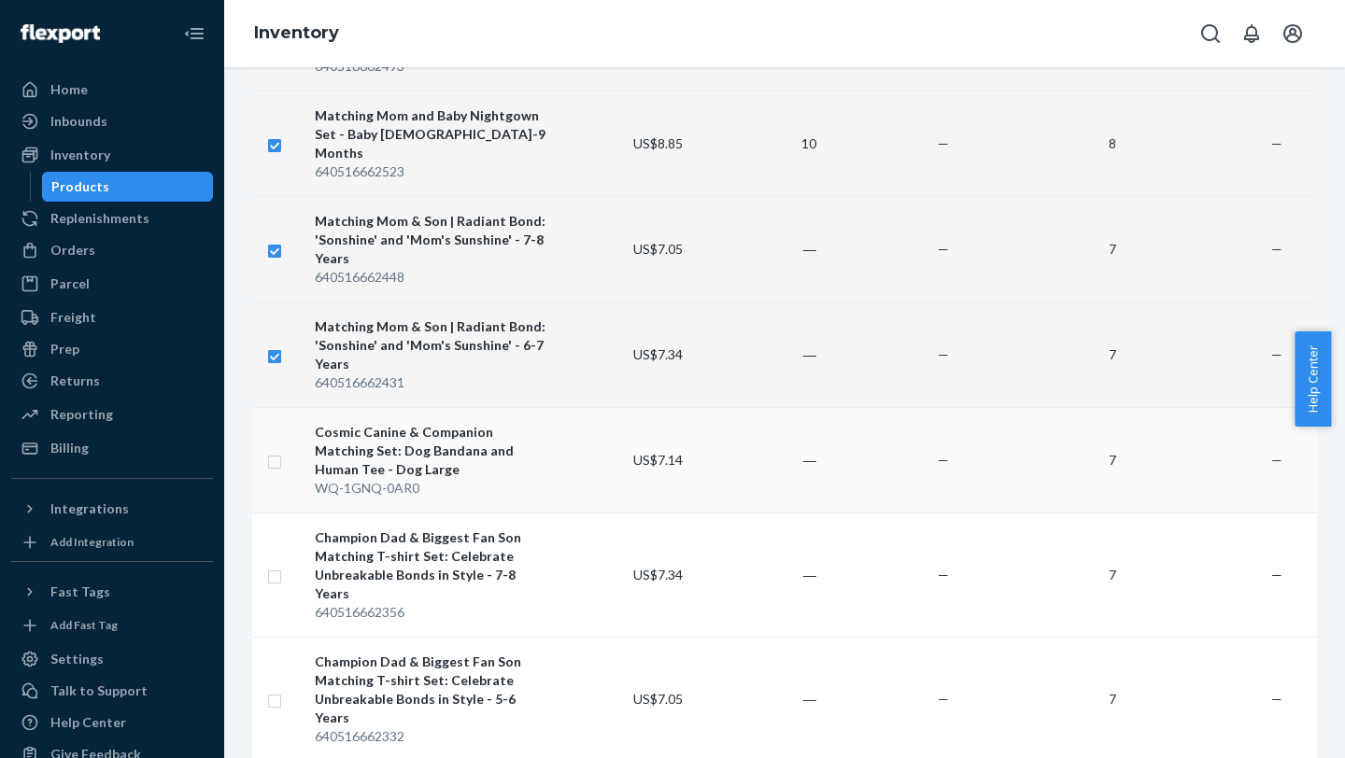
checkbox input "true"
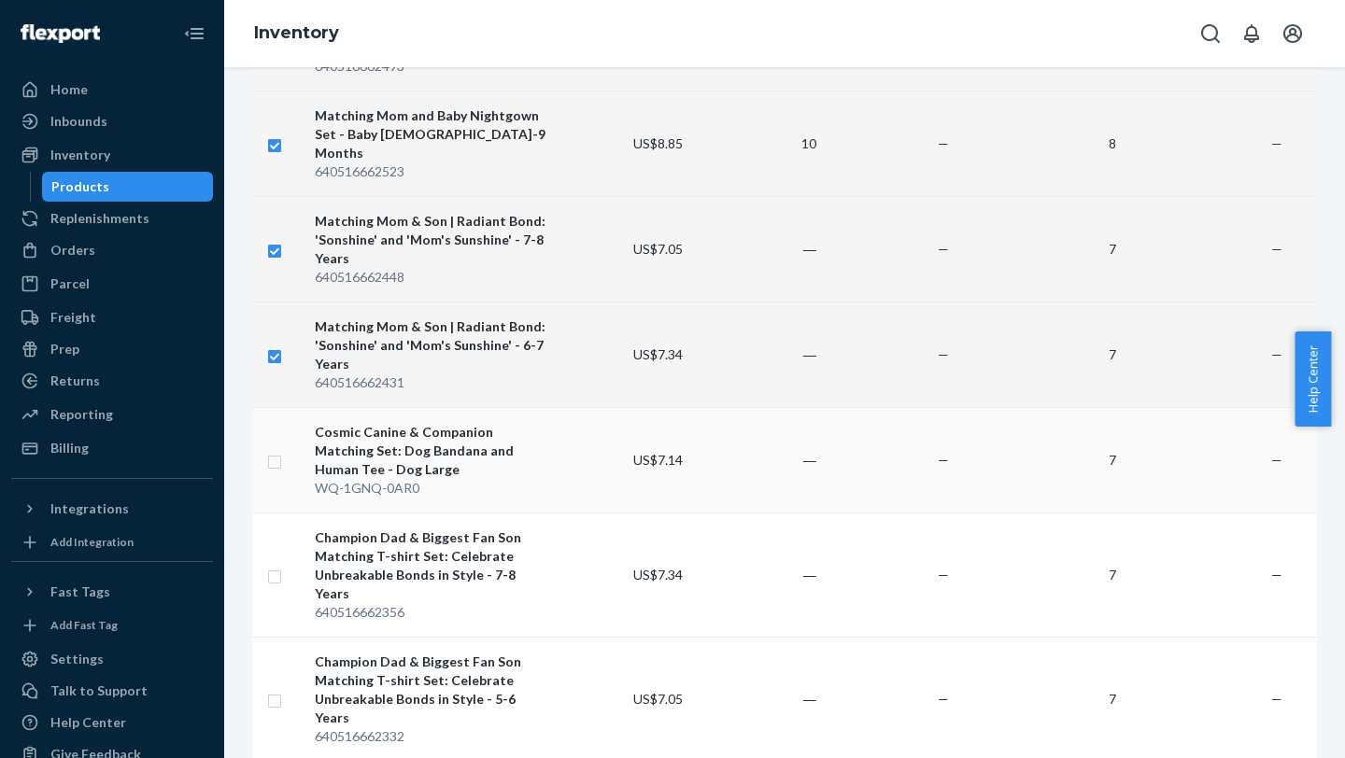
checkbox input "true"
click at [276, 300] on input "checkbox" at bounding box center [274, 575] width 15 height 20
checkbox input "true"
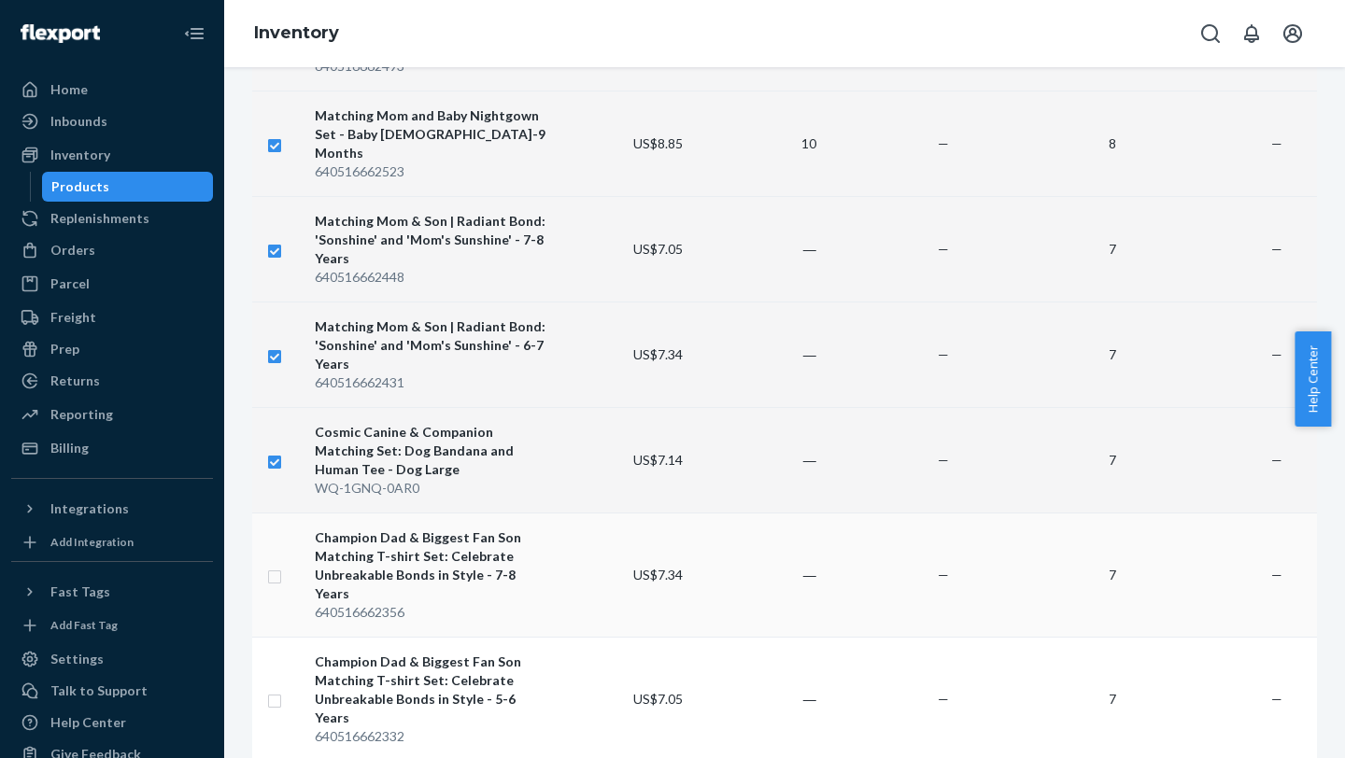
checkbox input "true"
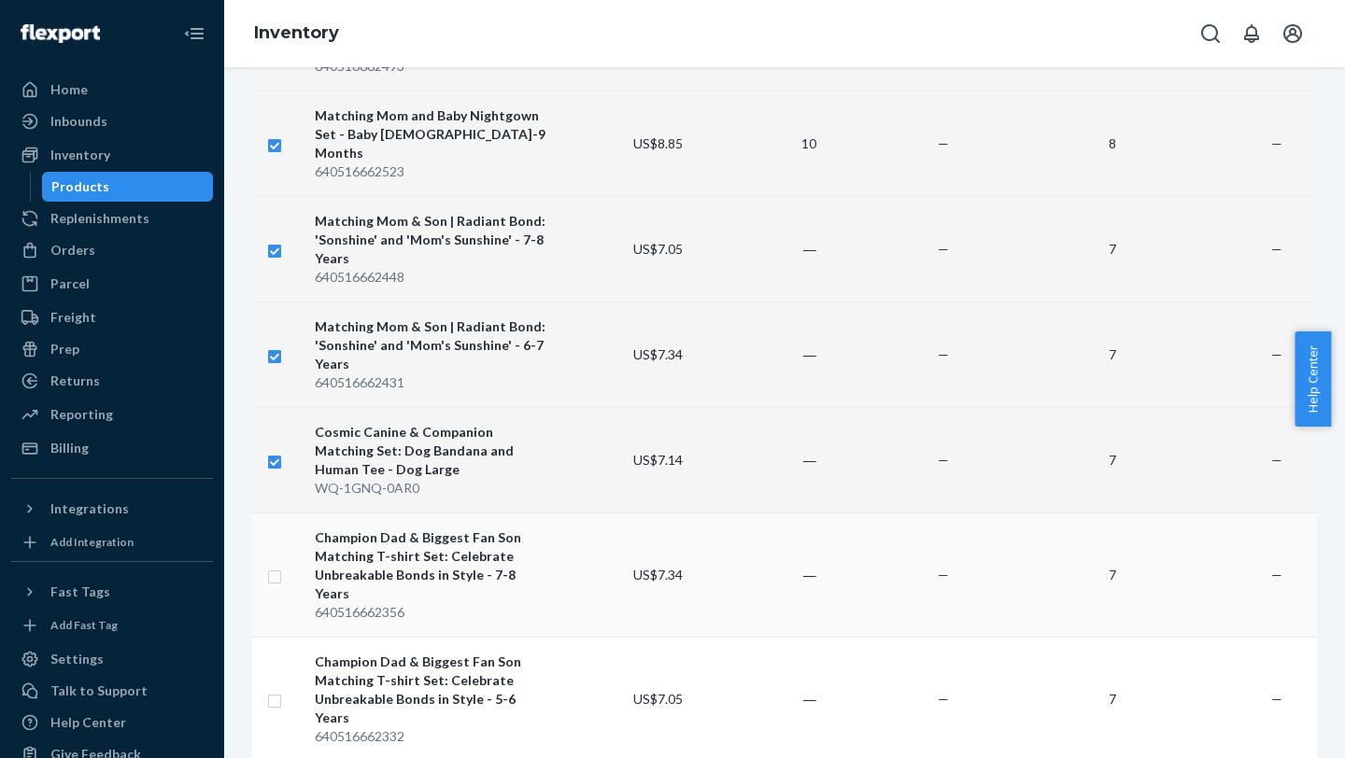
checkbox input "true"
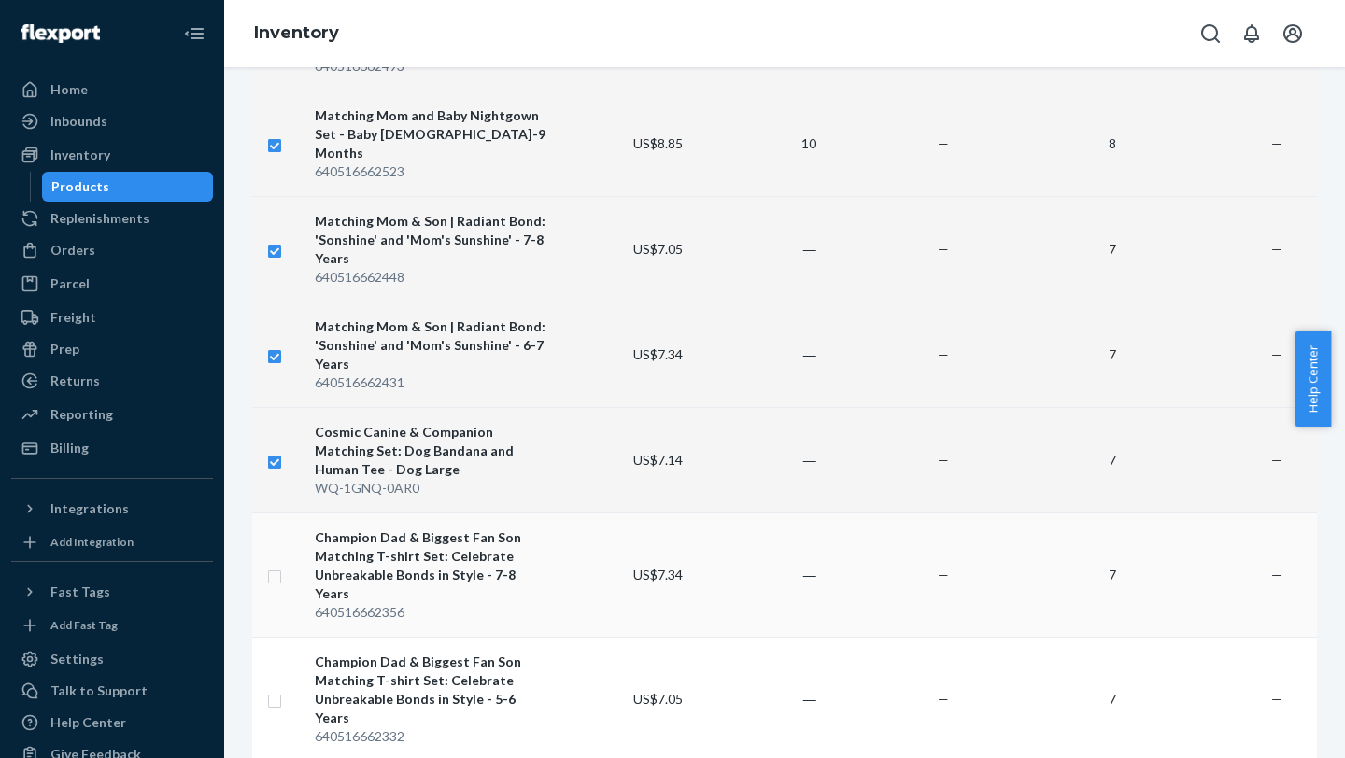
checkbox input "true"
click at [278, 300] on input "checkbox" at bounding box center [274, 699] width 15 height 20
checkbox input "true"
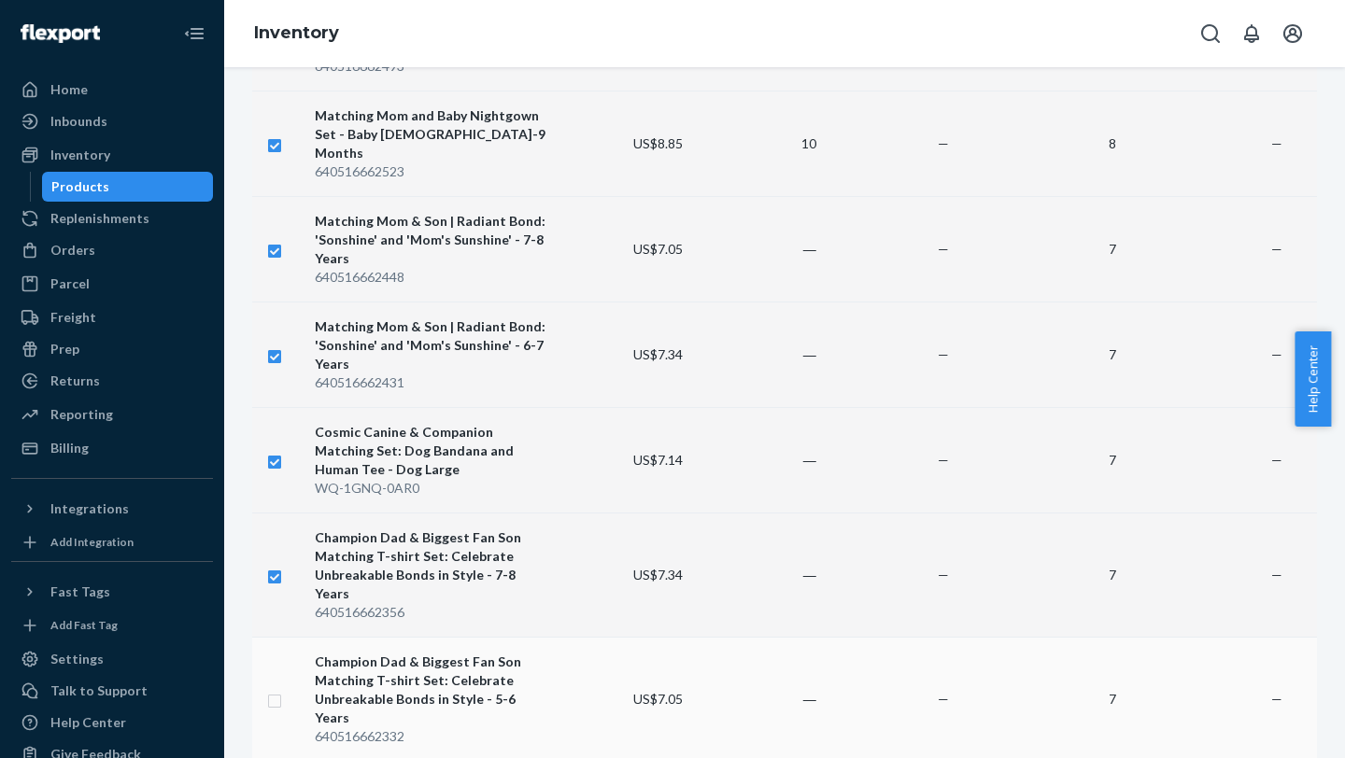
checkbox input "true"
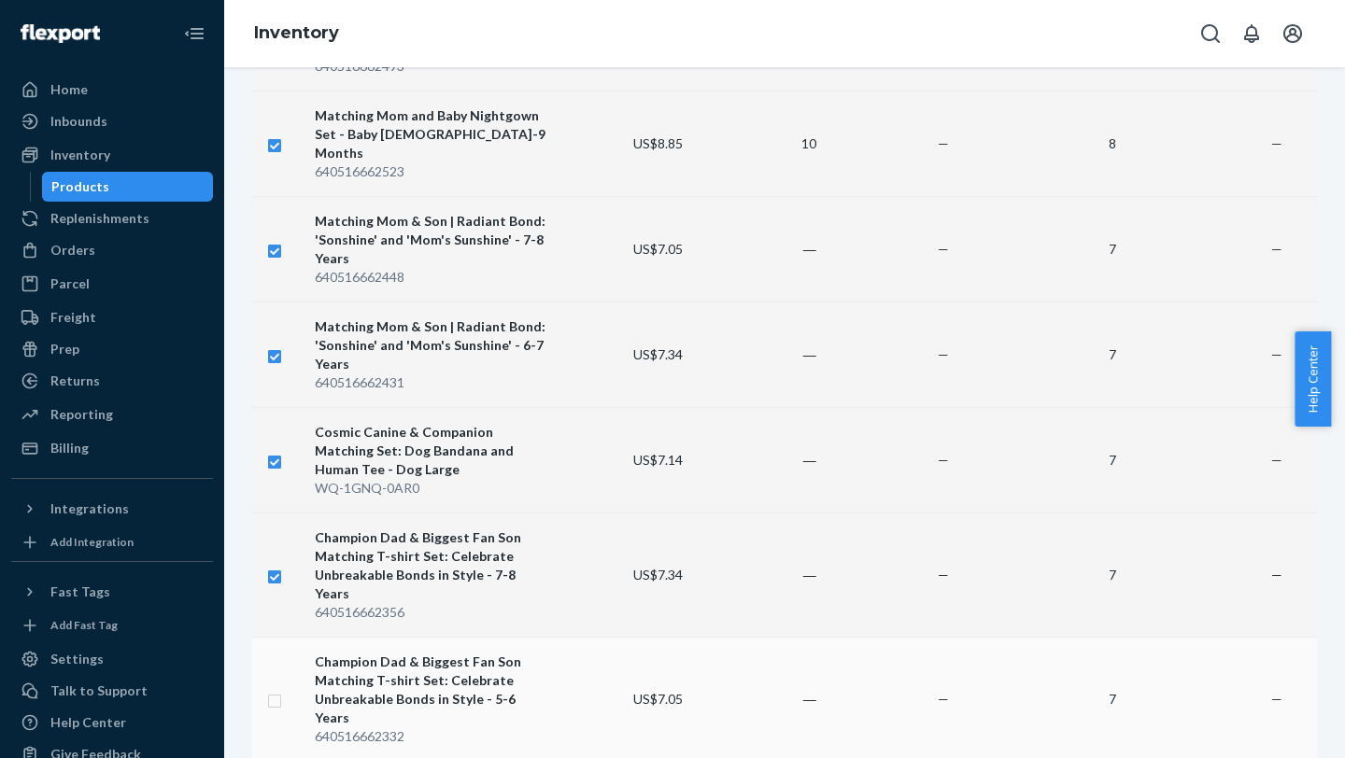
checkbox input "true"
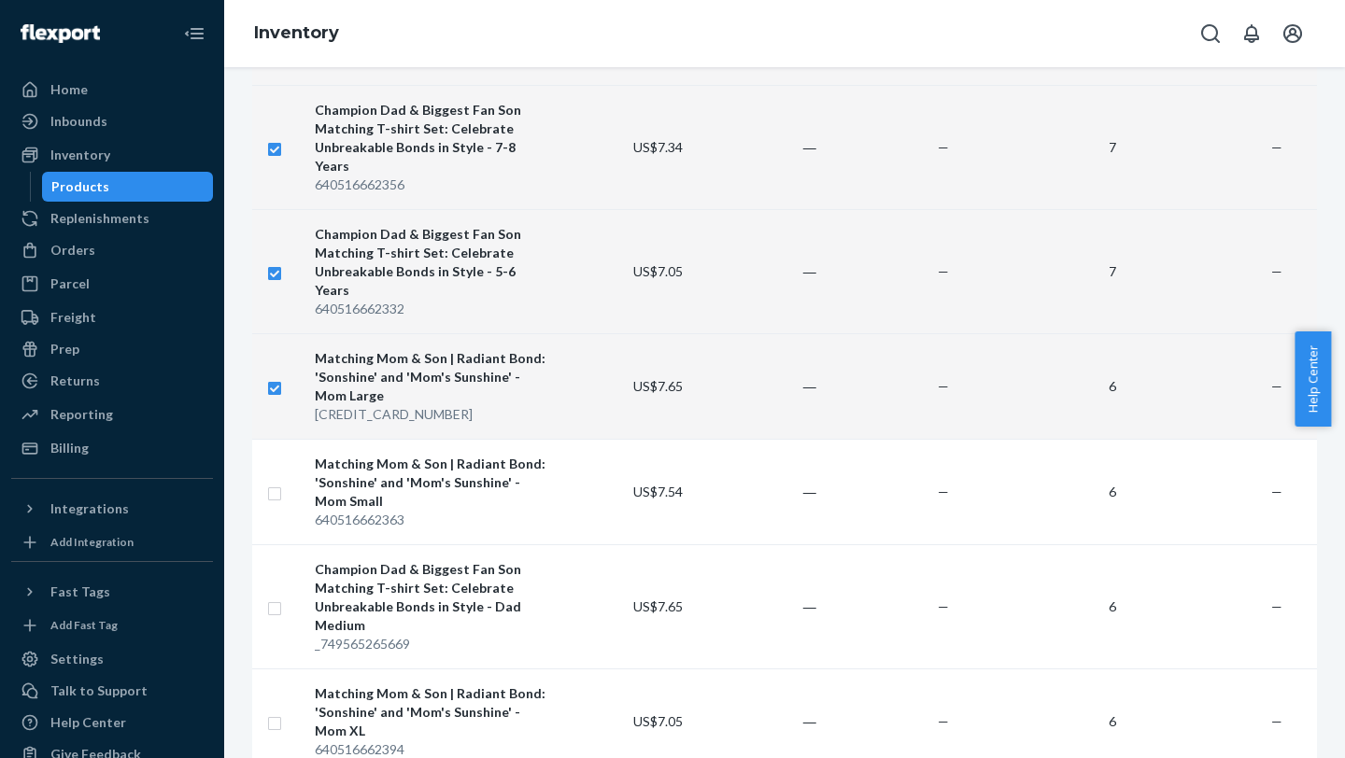
scroll to position [2110, 0]
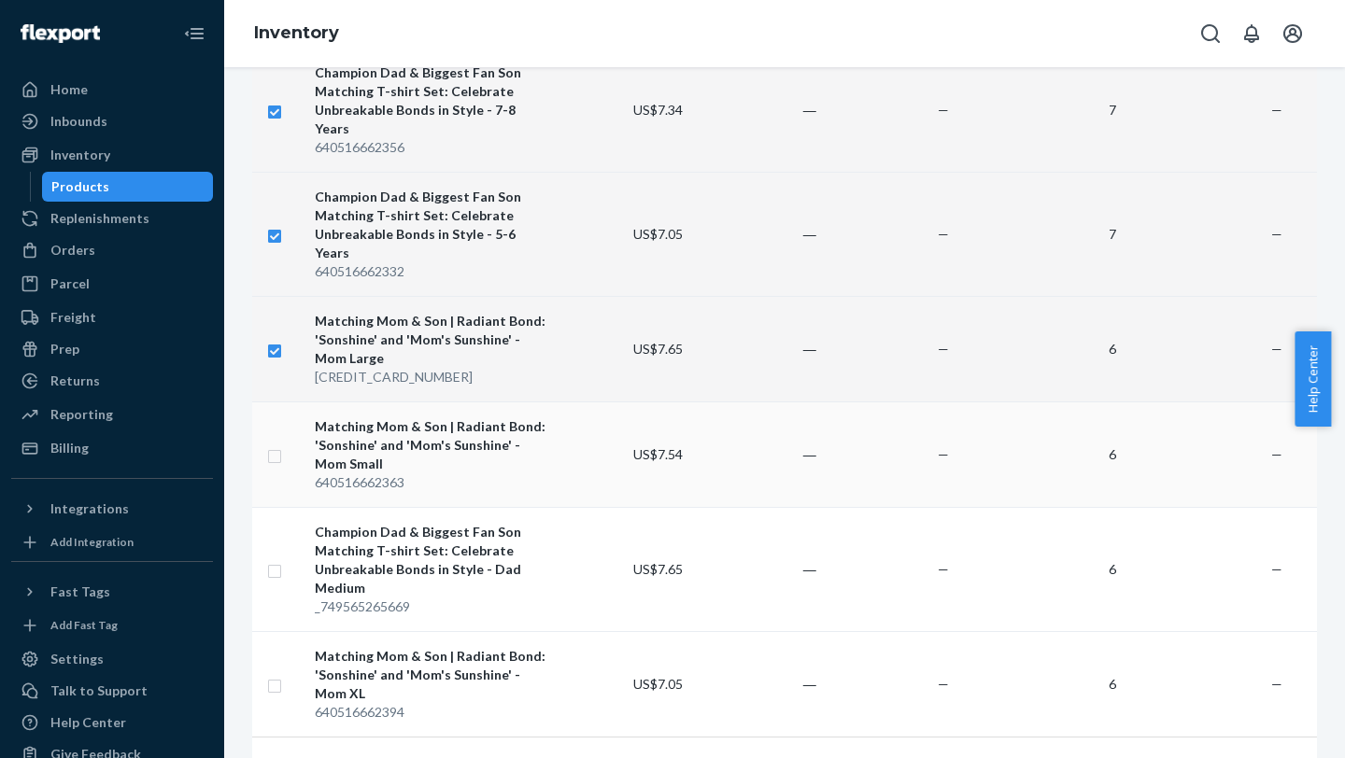
click at [272, 300] on input "checkbox" at bounding box center [274, 454] width 15 height 20
click at [273, 300] on input "checkbox" at bounding box center [274, 569] width 15 height 20
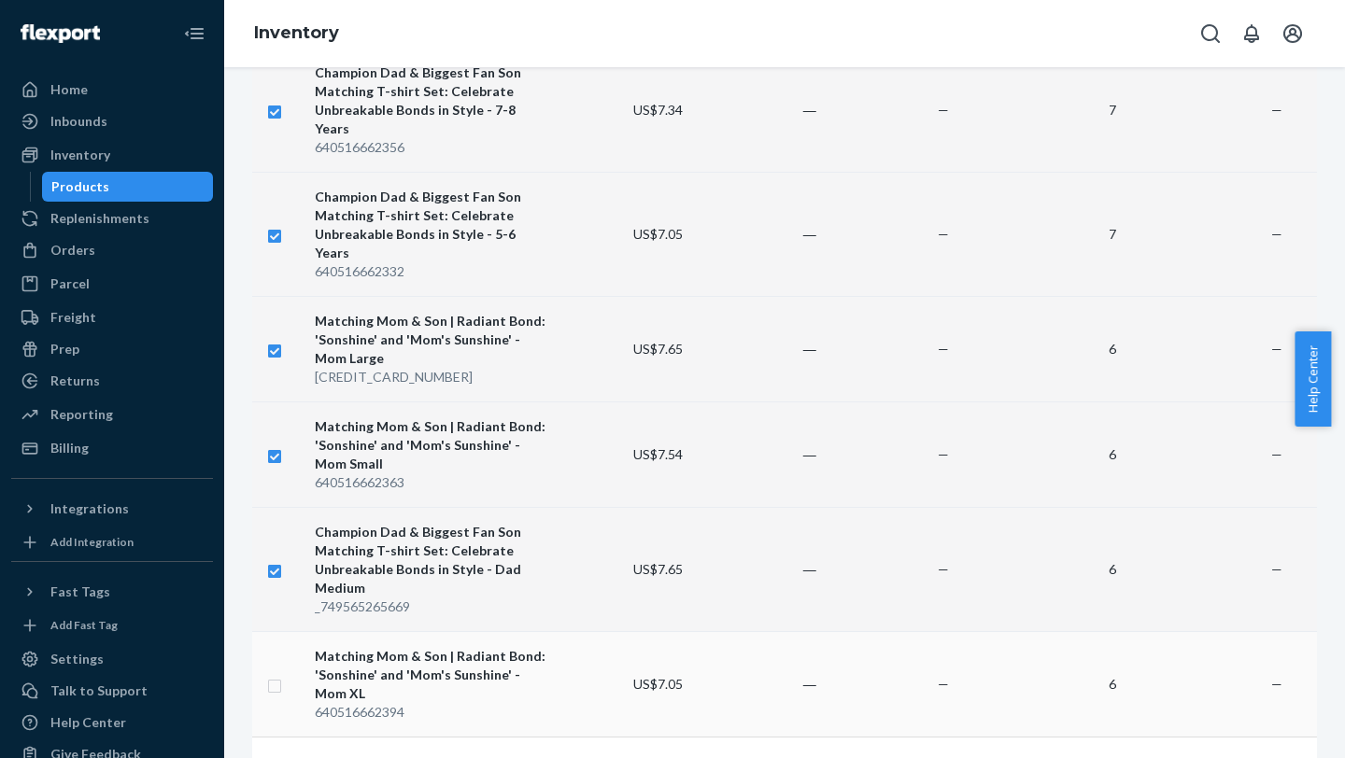
click at [274, 300] on input "checkbox" at bounding box center [274, 684] width 15 height 20
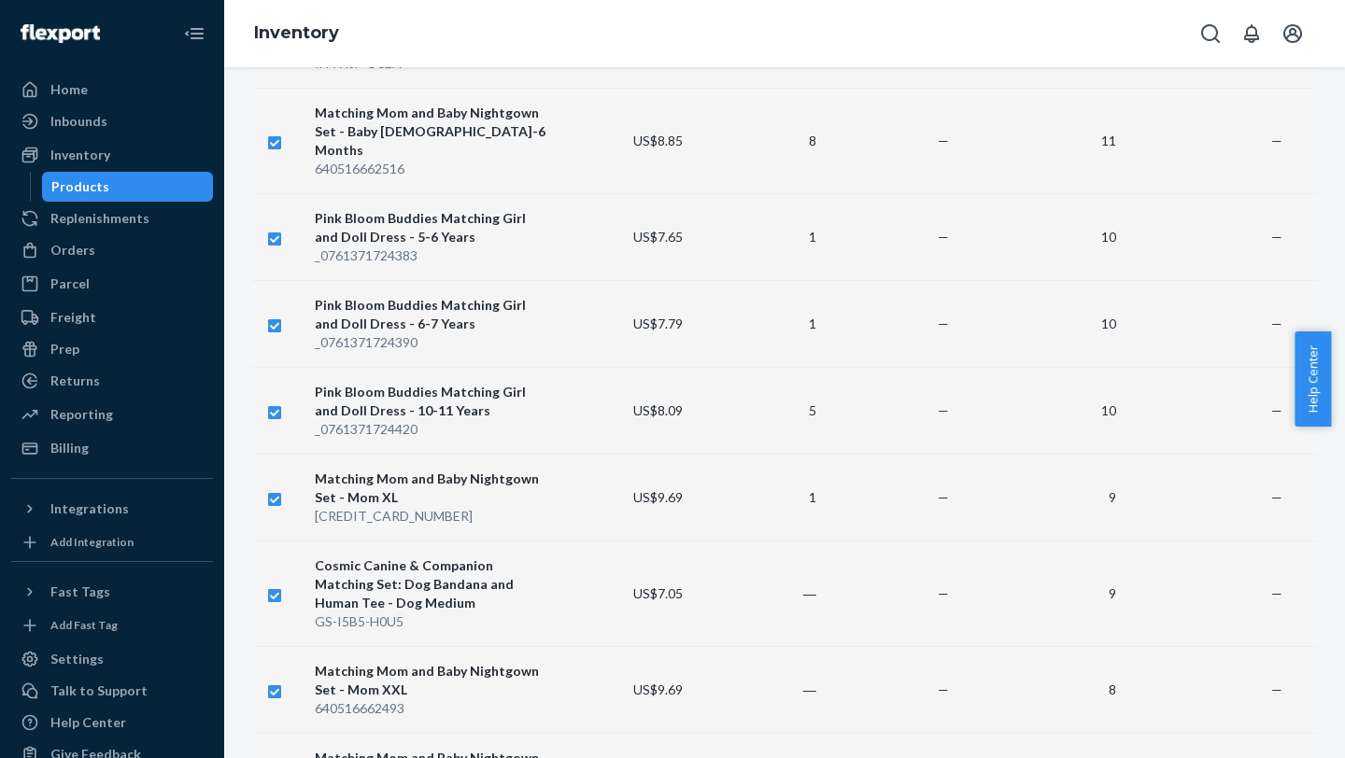
scroll to position [0, 0]
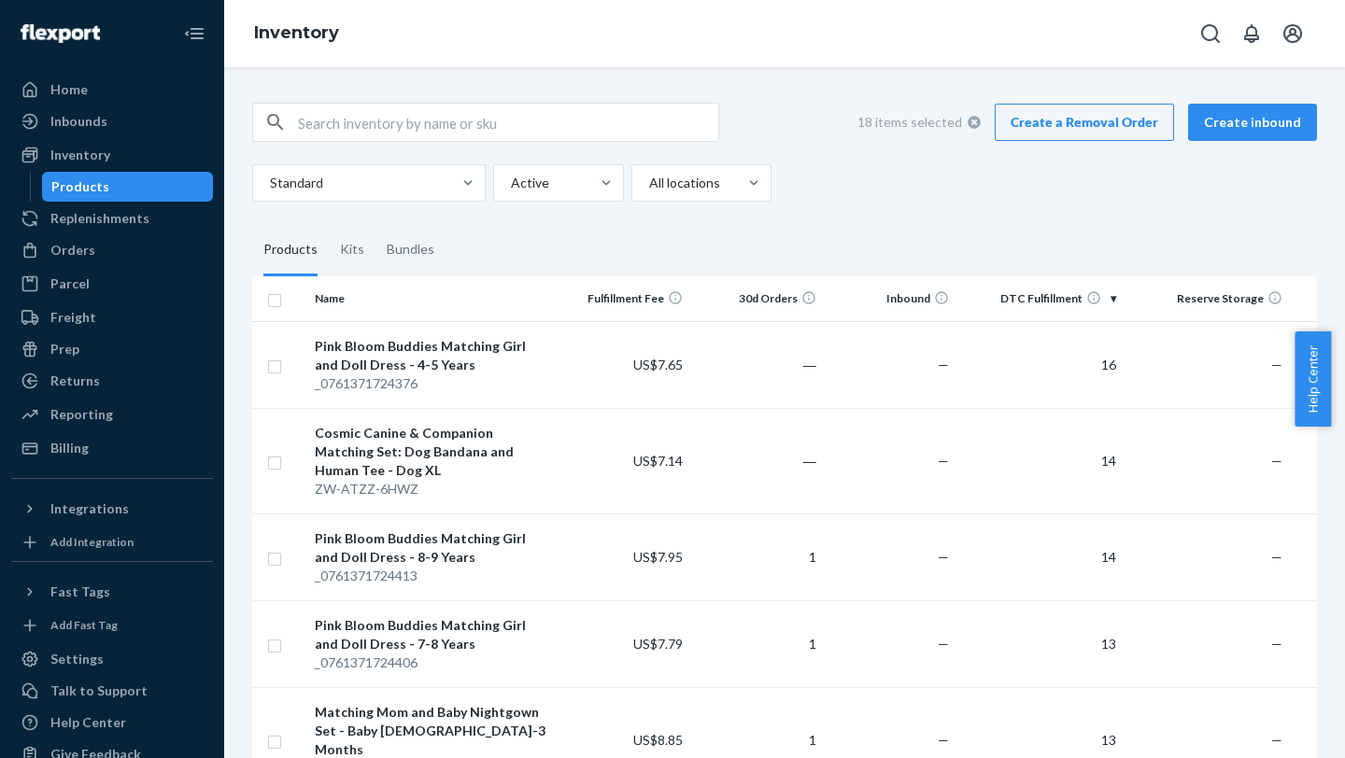
click at [1006, 127] on link "Create a Removal Order" at bounding box center [1083, 122] width 179 height 37
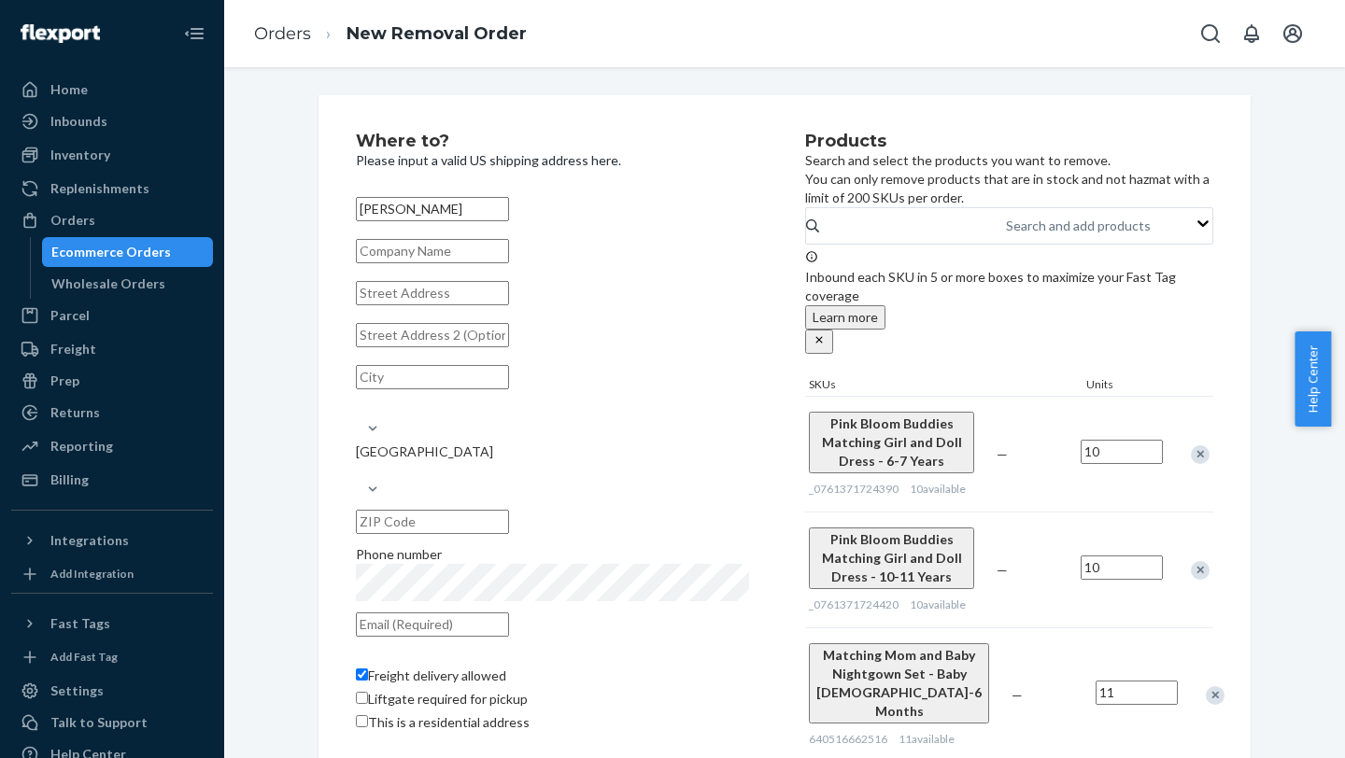
click at [483, 263] on input "text" at bounding box center [432, 251] width 153 height 24
click at [384, 300] on input "text" at bounding box center [432, 293] width 153 height 24
paste input "1985 Del Amo Blvd"
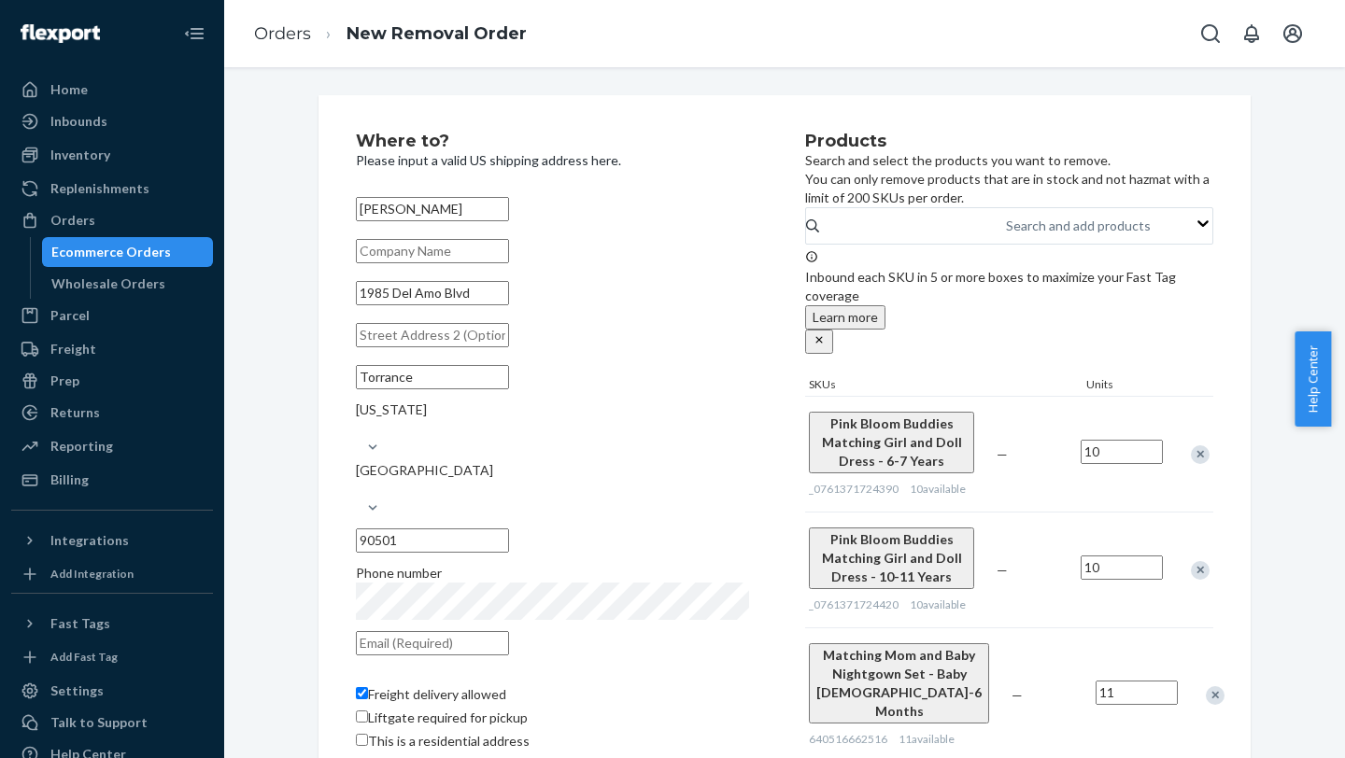
click at [420, 300] on input "text" at bounding box center [432, 335] width 153 height 24
paste input "P5188"
click at [457, 300] on input "text" at bounding box center [432, 643] width 153 height 24
click at [529, 300] on span "This is a residential address" at bounding box center [449, 741] width 162 height 16
click at [368, 300] on input "This is a residential address" at bounding box center [362, 740] width 12 height 12
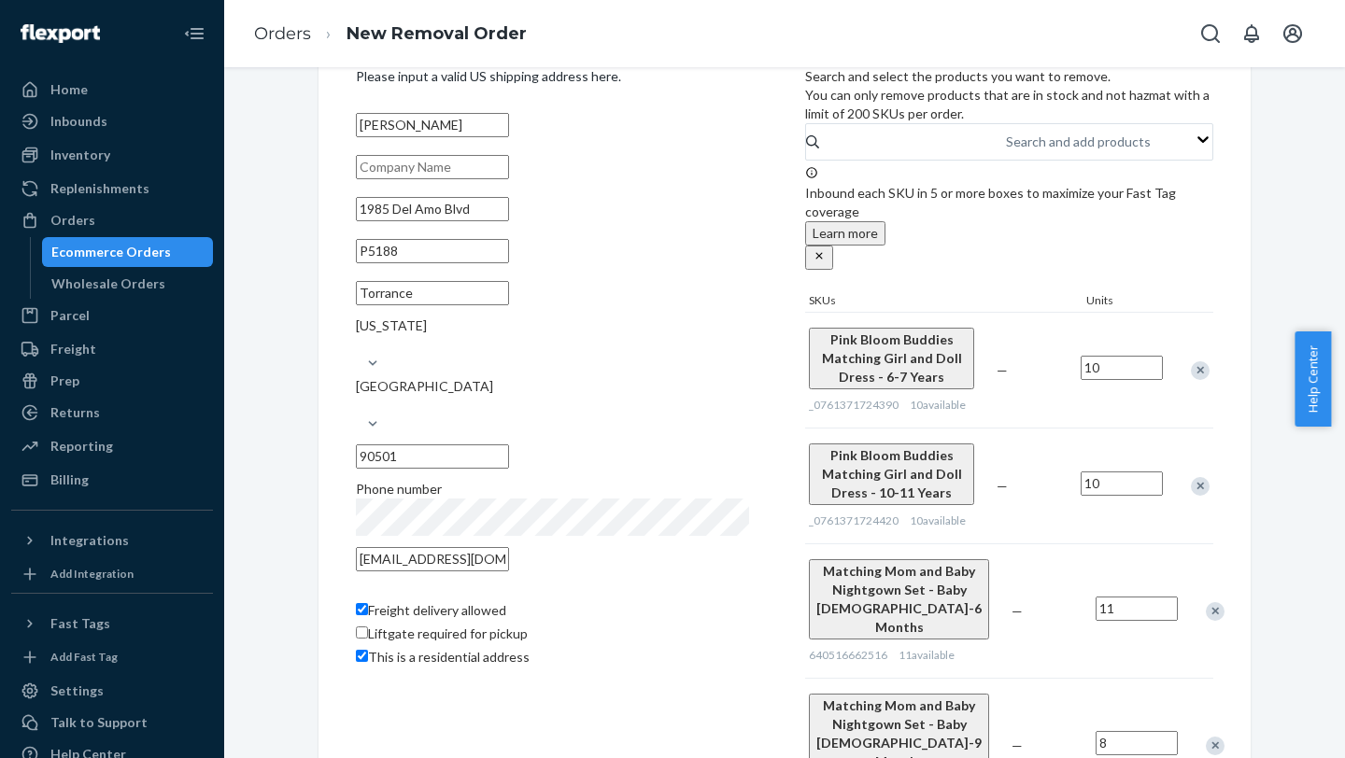
click at [885, 231] on button "Learn more" at bounding box center [845, 233] width 80 height 24
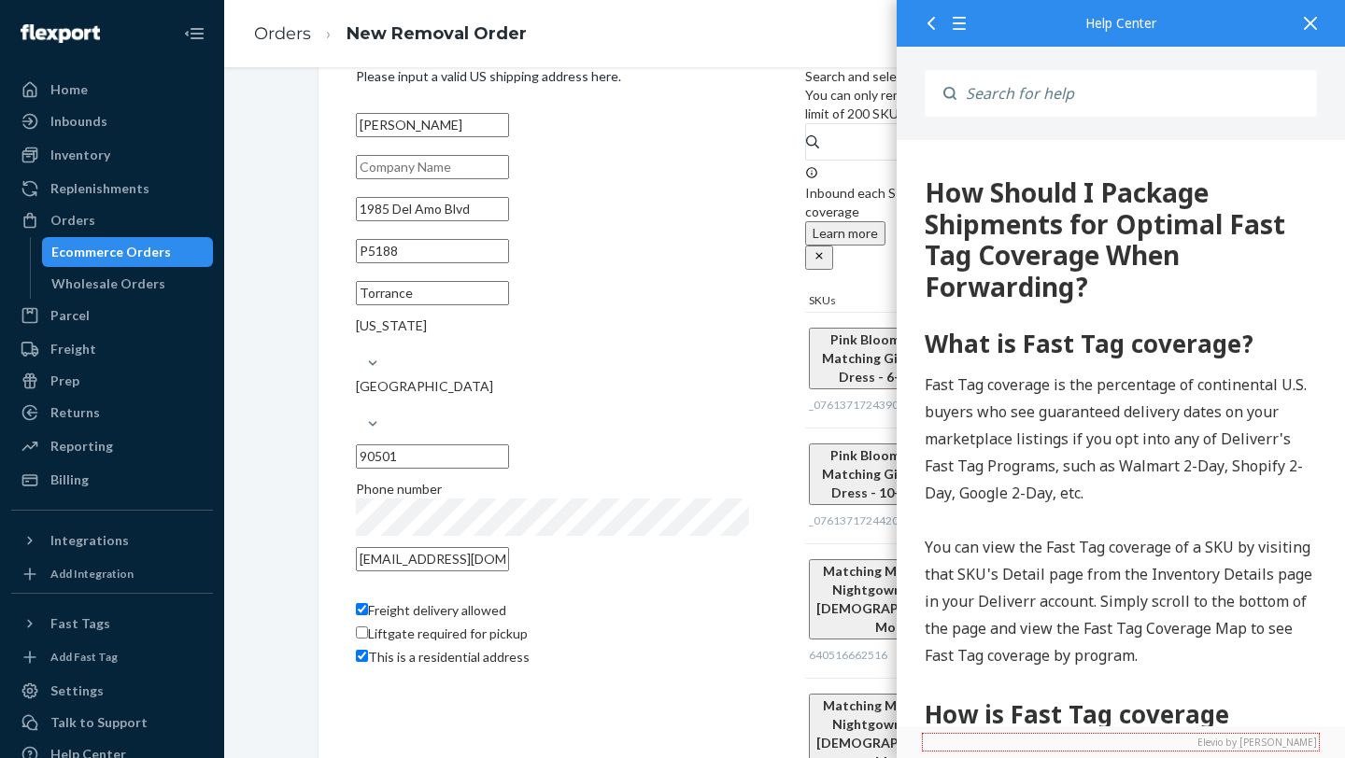
click at [1006, 33] on div at bounding box center [1310, 23] width 41 height 46
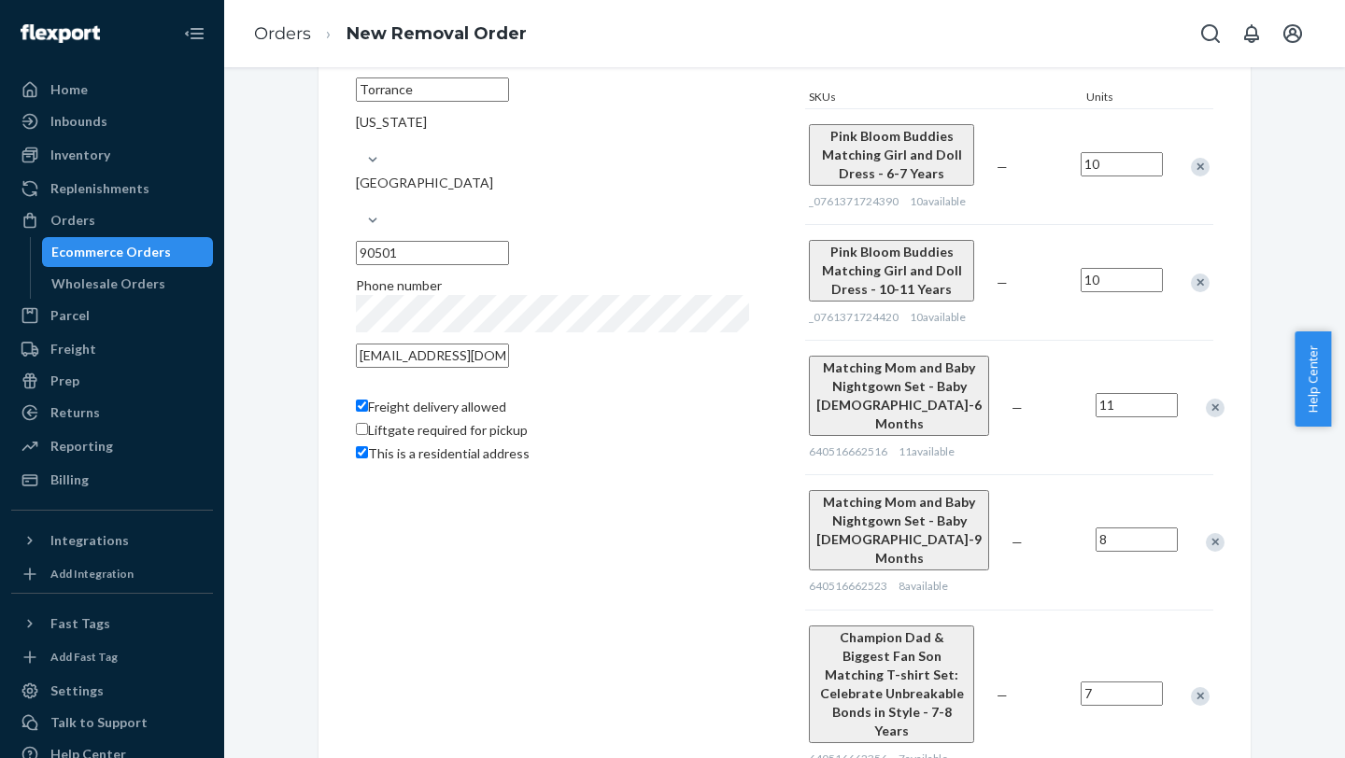
scroll to position [294, 0]
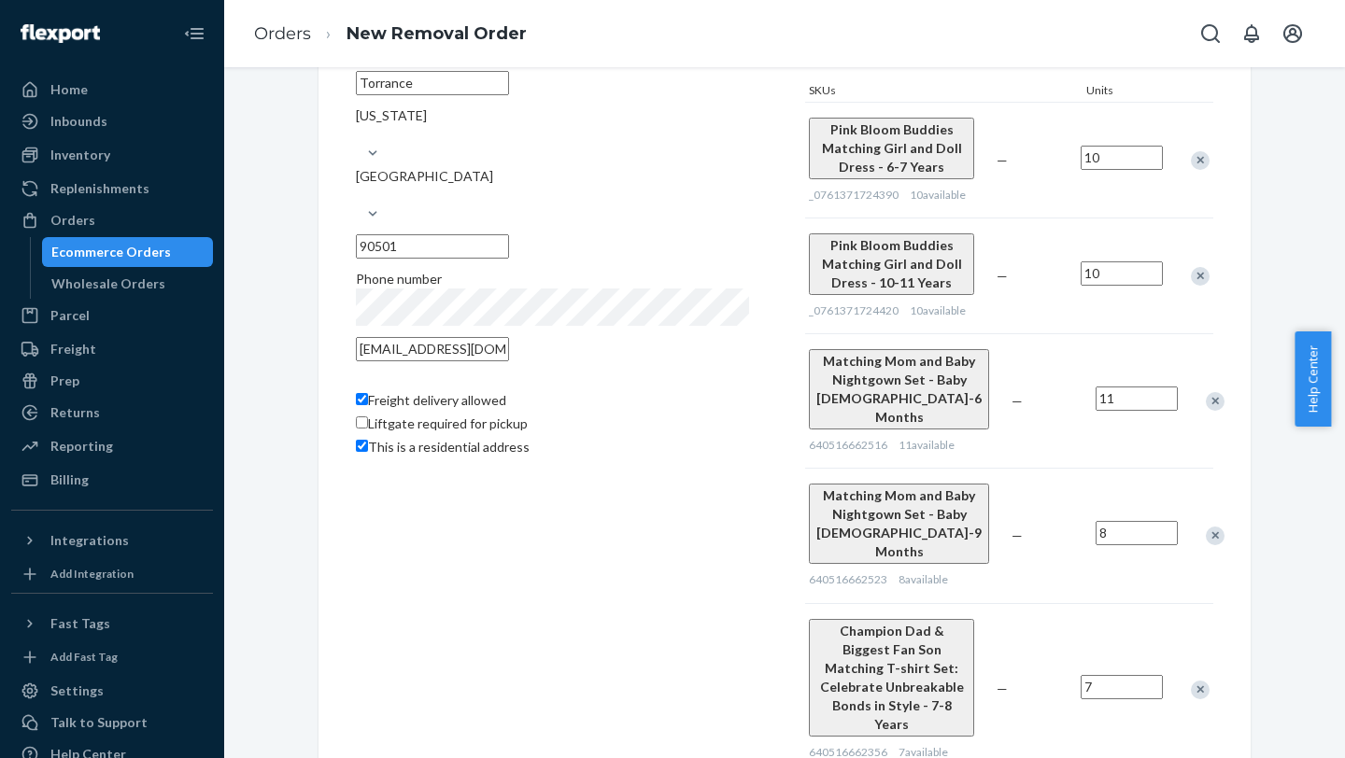
click at [361, 300] on input "This is a residential address" at bounding box center [362, 446] width 12 height 12
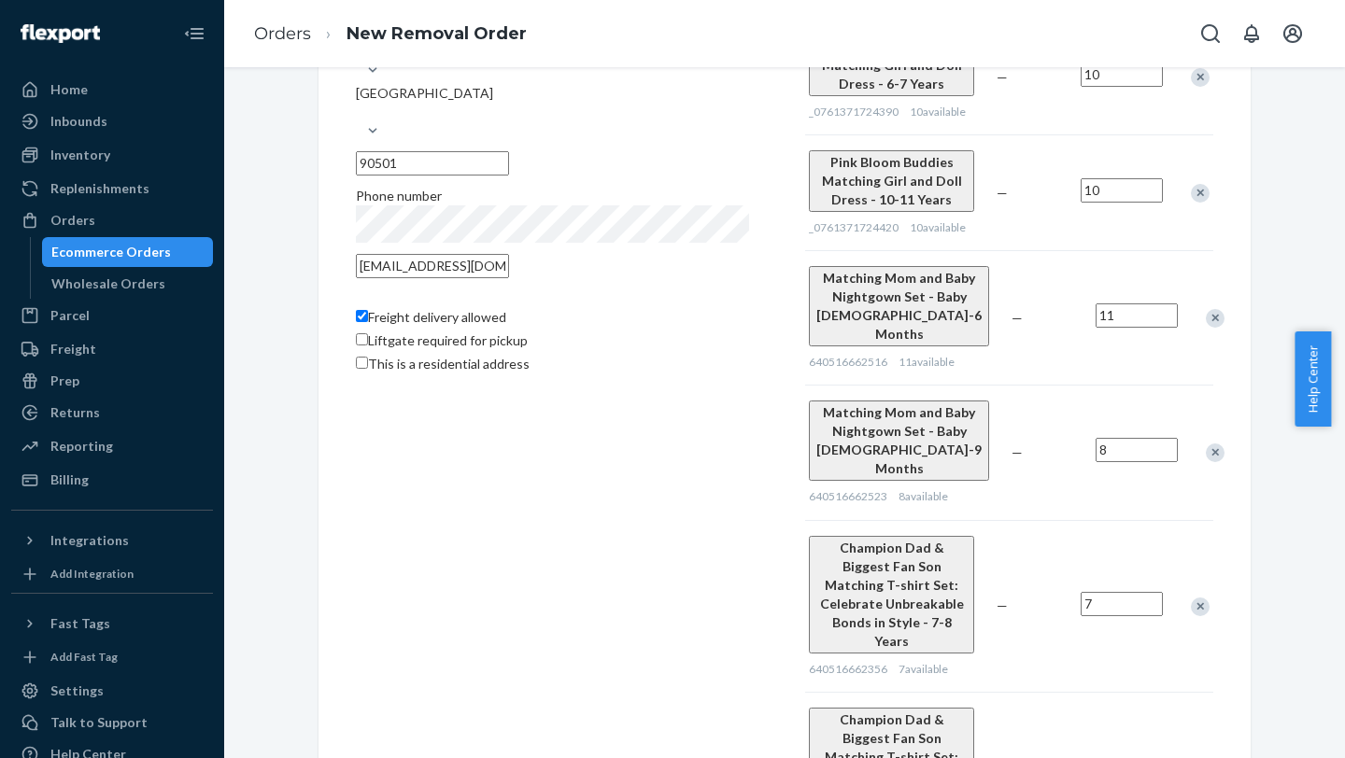
scroll to position [474, 0]
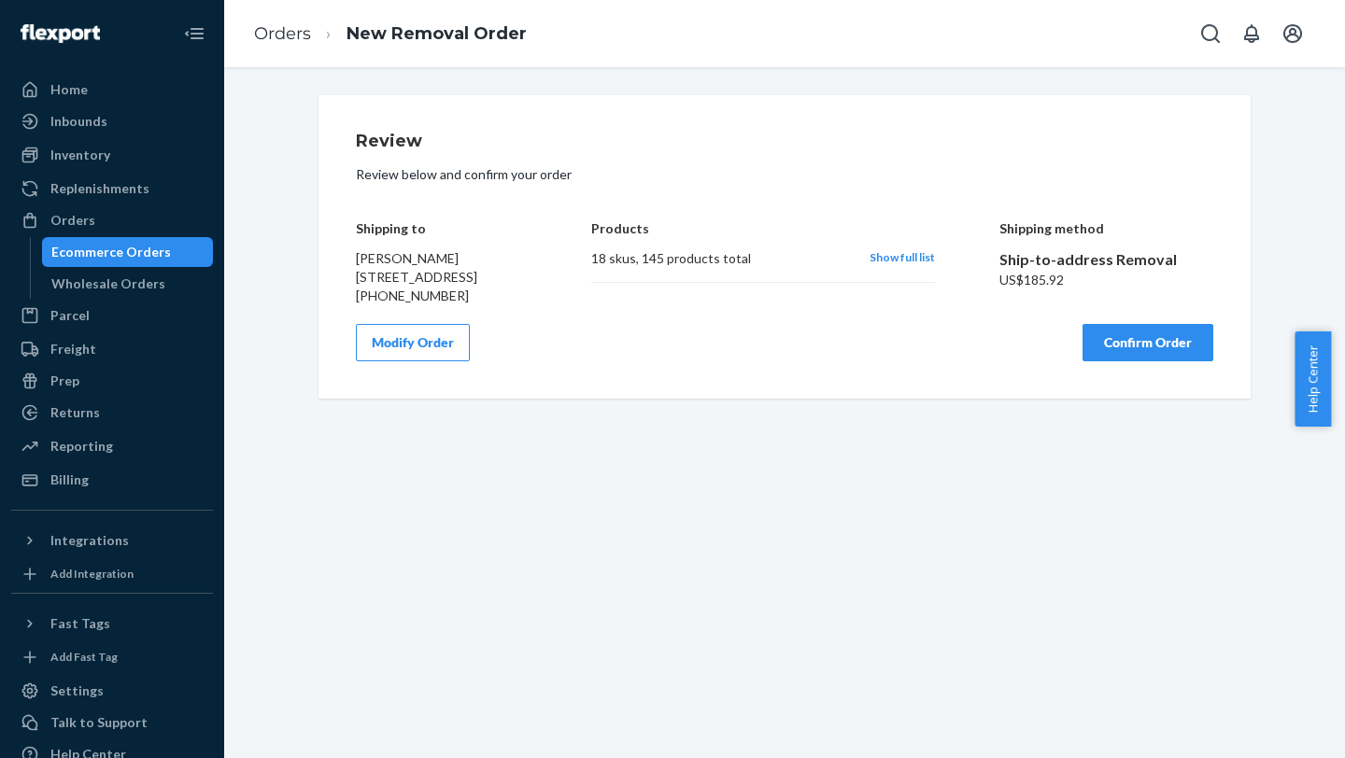
click at [1006, 300] on button "Confirm Order" at bounding box center [1147, 342] width 131 height 37
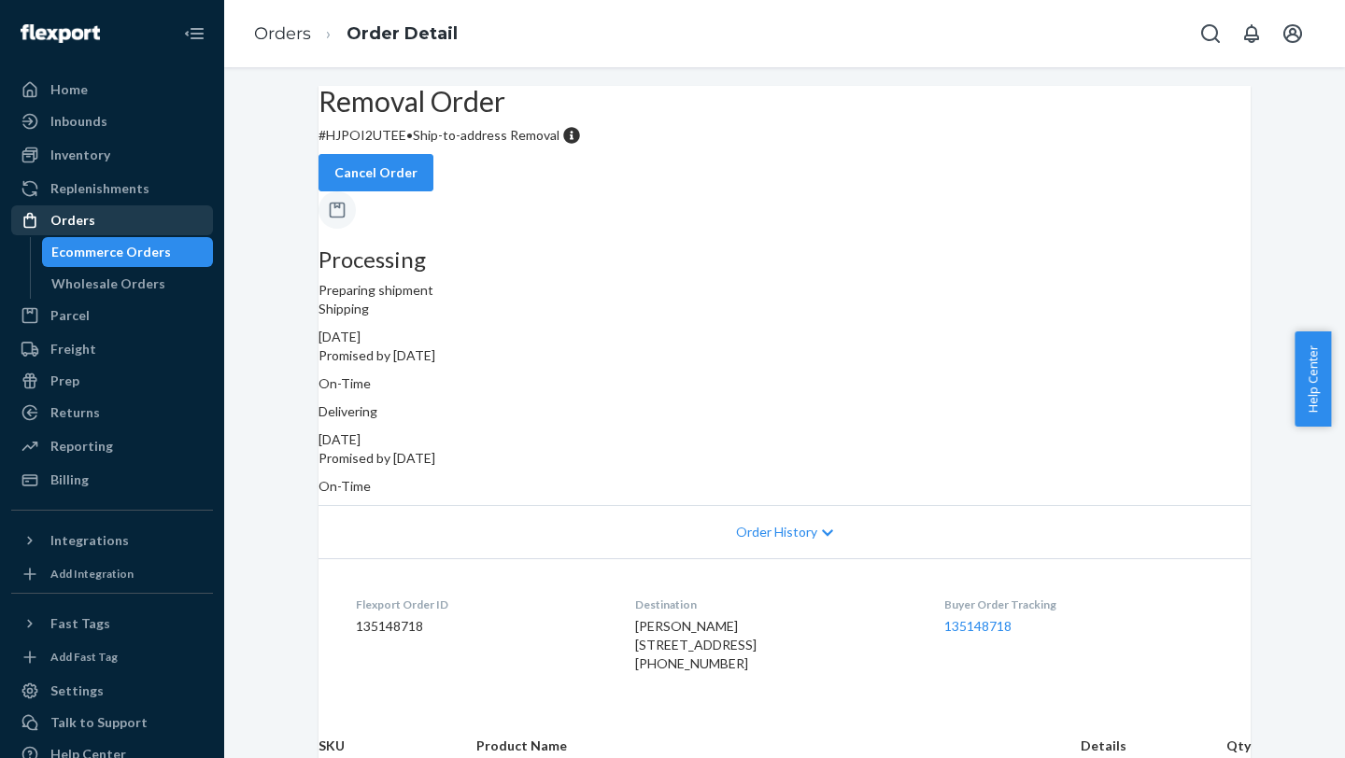
click at [73, 226] on div "Orders" at bounding box center [72, 220] width 45 height 19
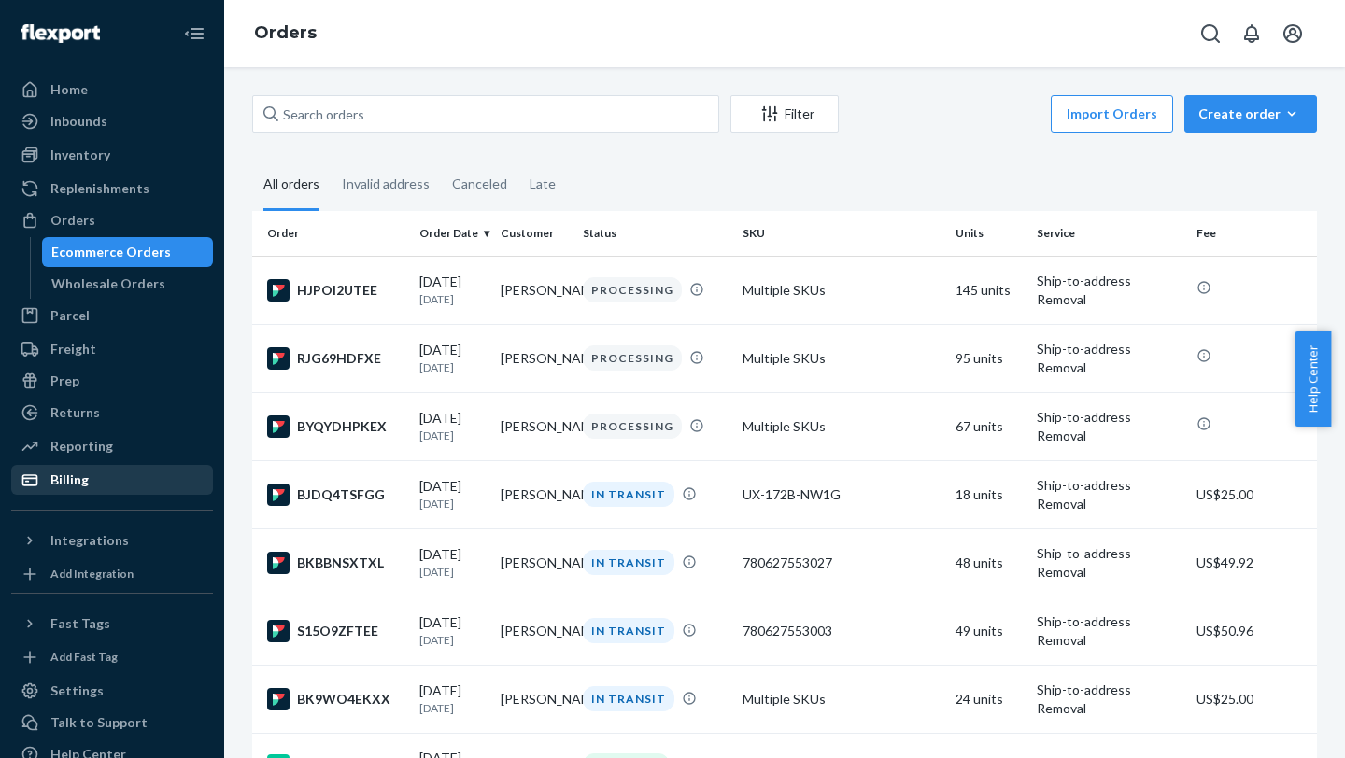
click at [78, 300] on div "Billing" at bounding box center [69, 480] width 38 height 19
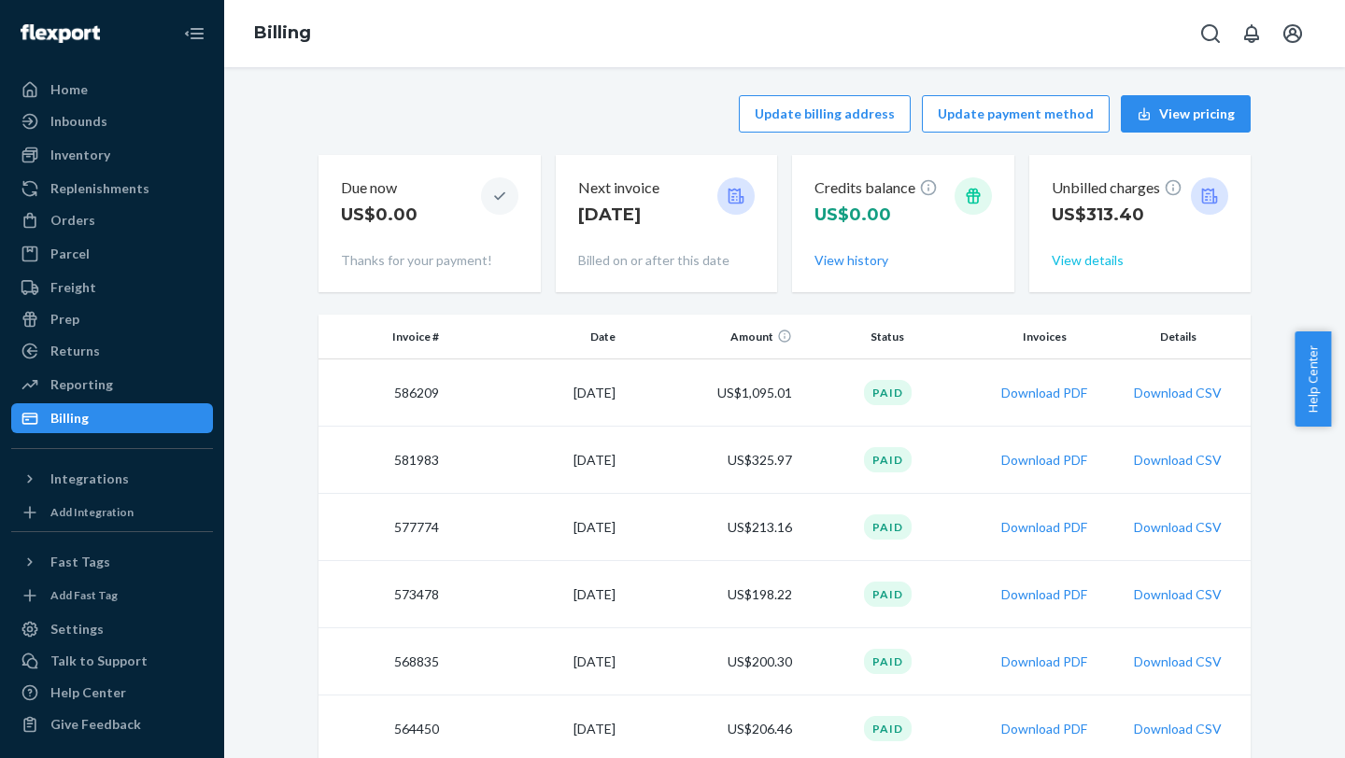
click at [1006, 261] on button "View details" at bounding box center [1087, 260] width 72 height 19
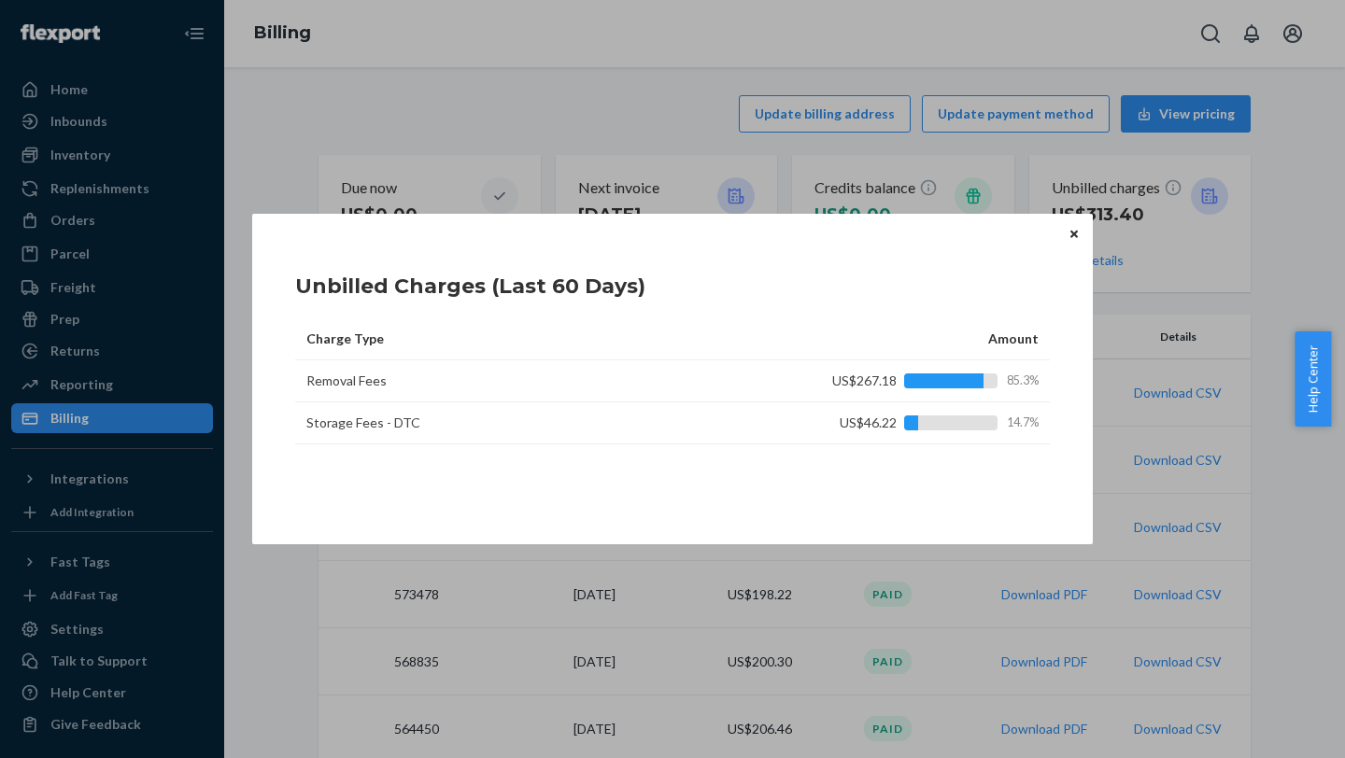
click at [1006, 233] on icon "Close" at bounding box center [1073, 234] width 7 height 11
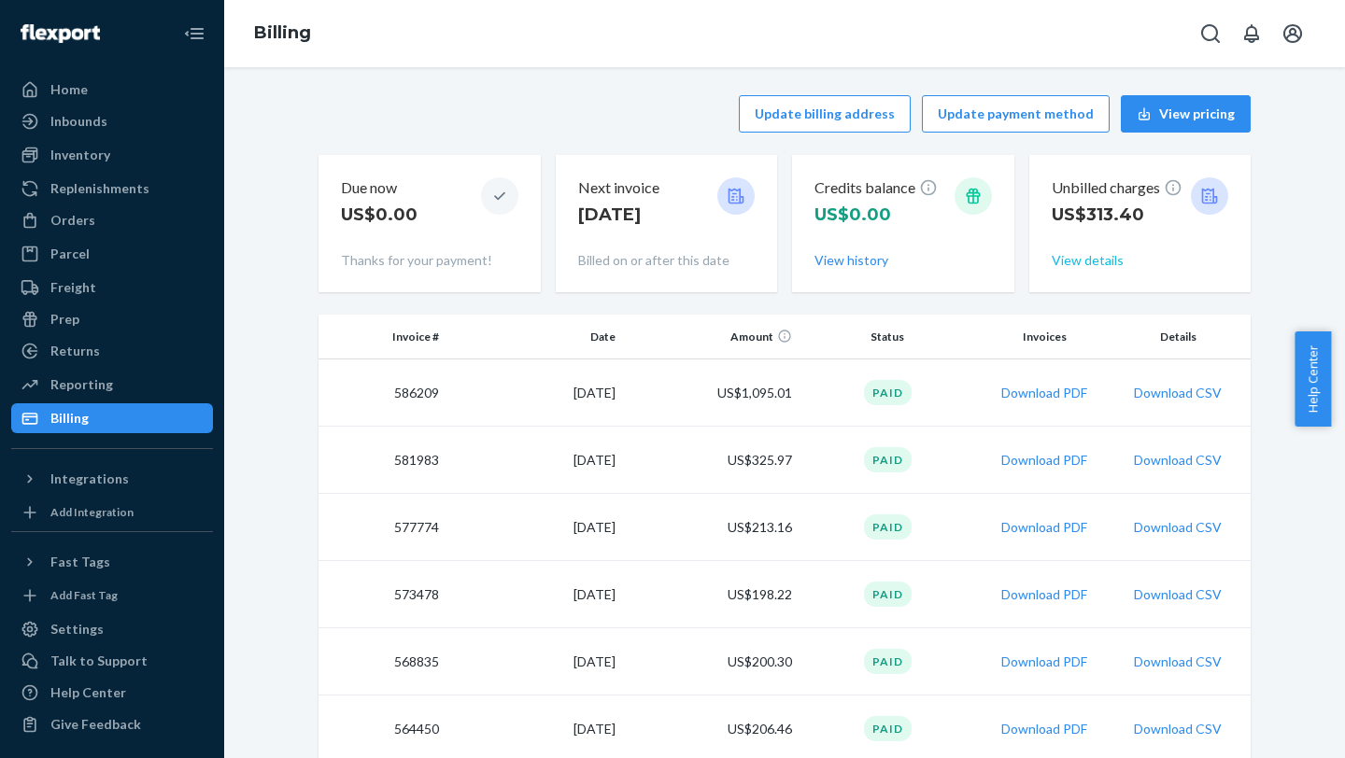
click at [1006, 261] on button "View details" at bounding box center [1087, 260] width 72 height 19
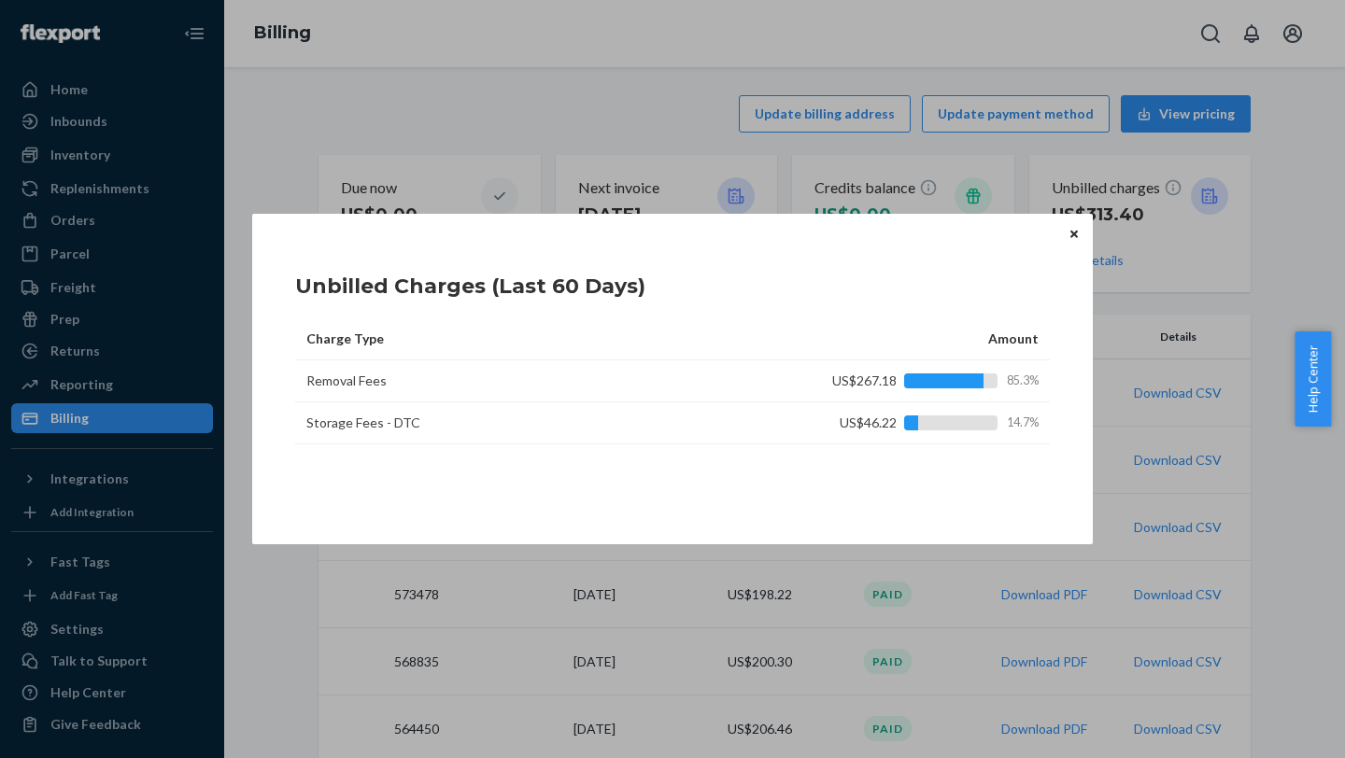
click at [1006, 233] on button "Close" at bounding box center [1074, 233] width 19 height 21
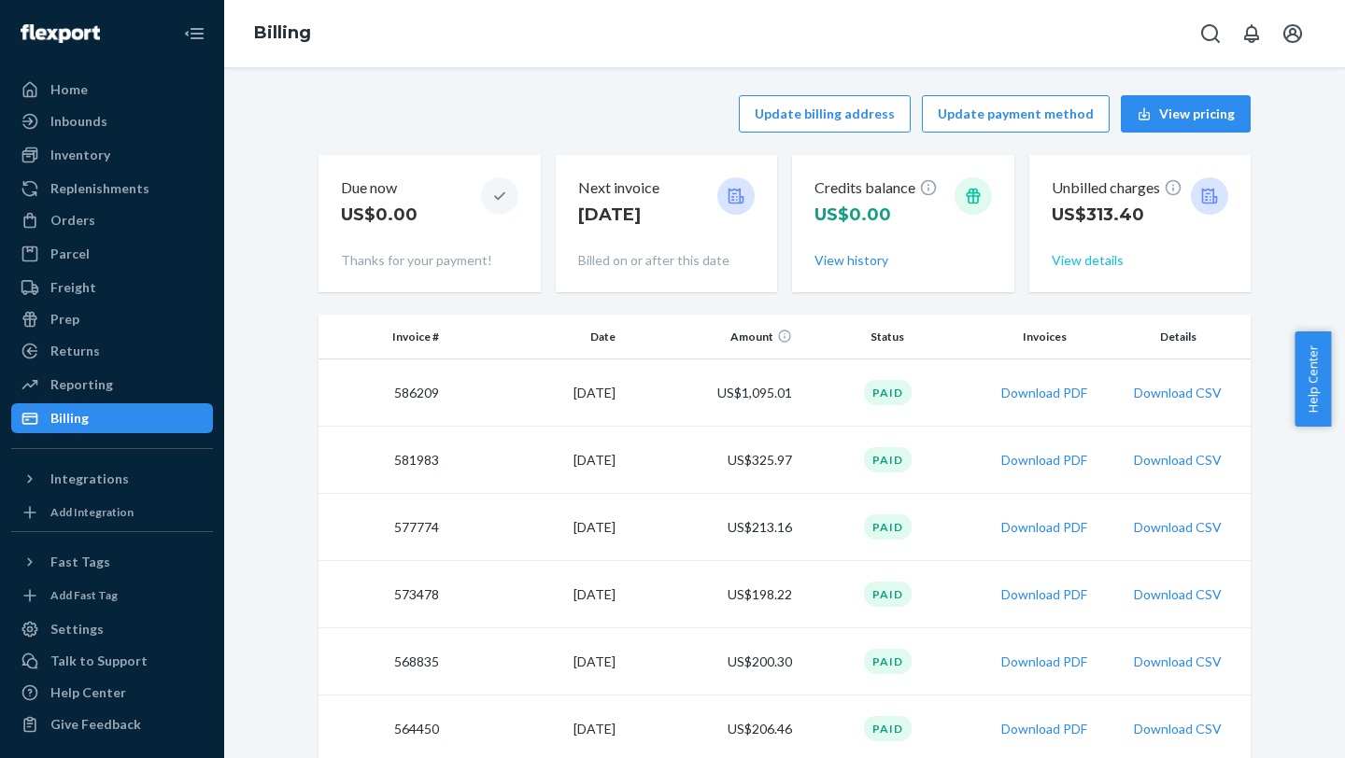
click at [1006, 258] on button "View details" at bounding box center [1087, 260] width 72 height 19
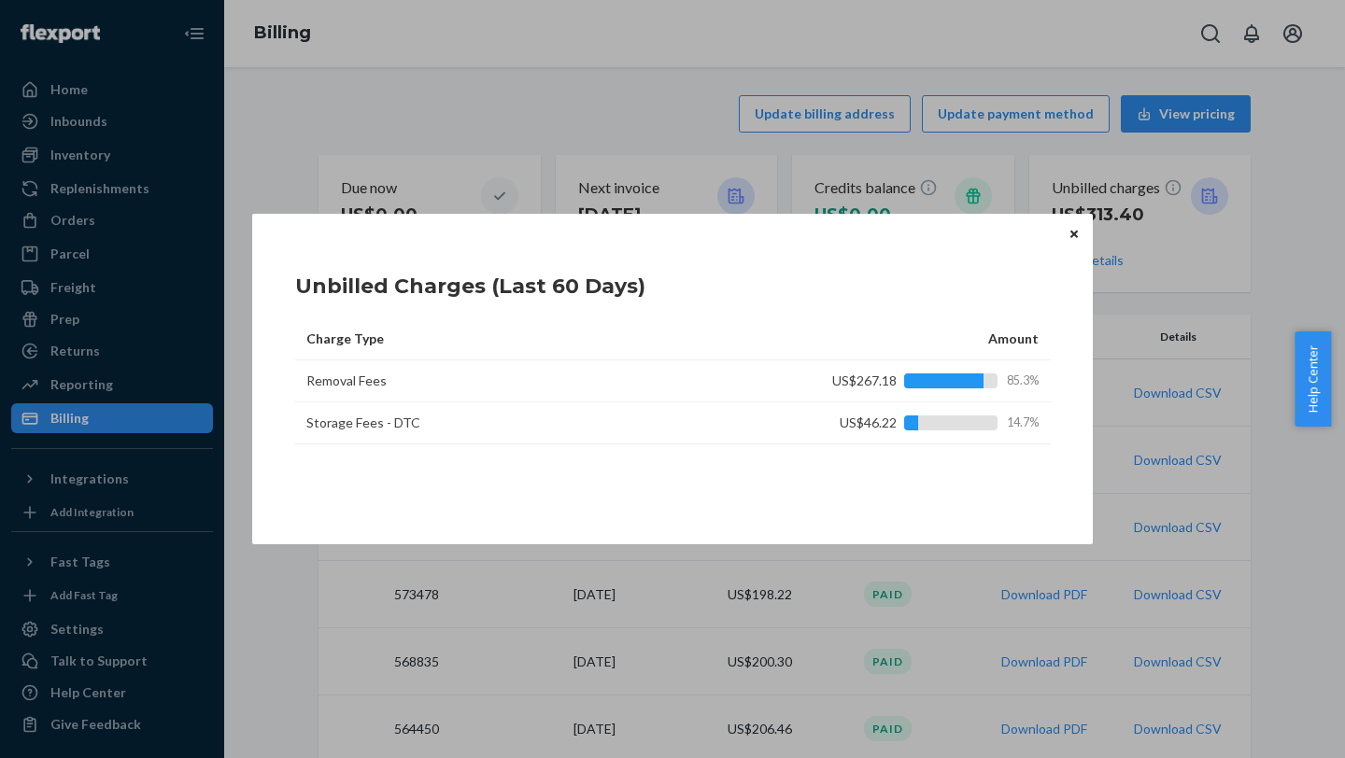
click at [951, 300] on div at bounding box center [943, 381] width 79 height 15
click at [1006, 244] on div "Unbilled Charges (Last 60 Days) Charge Type Amount Removal Fees US$267.18 85.3%…" at bounding box center [672, 379] width 840 height 331
click at [1006, 233] on icon "Close" at bounding box center [1073, 234] width 7 height 11
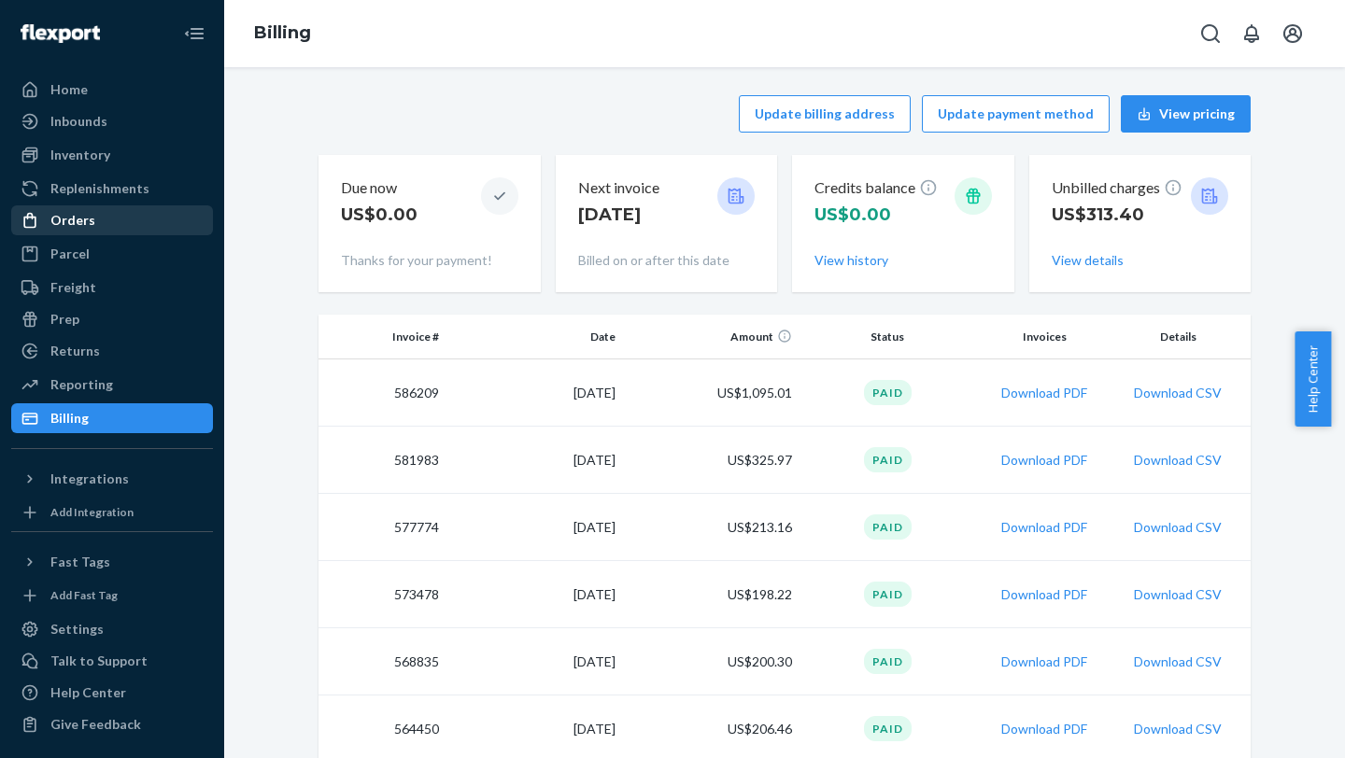
click at [114, 211] on div "Orders" at bounding box center [112, 220] width 198 height 26
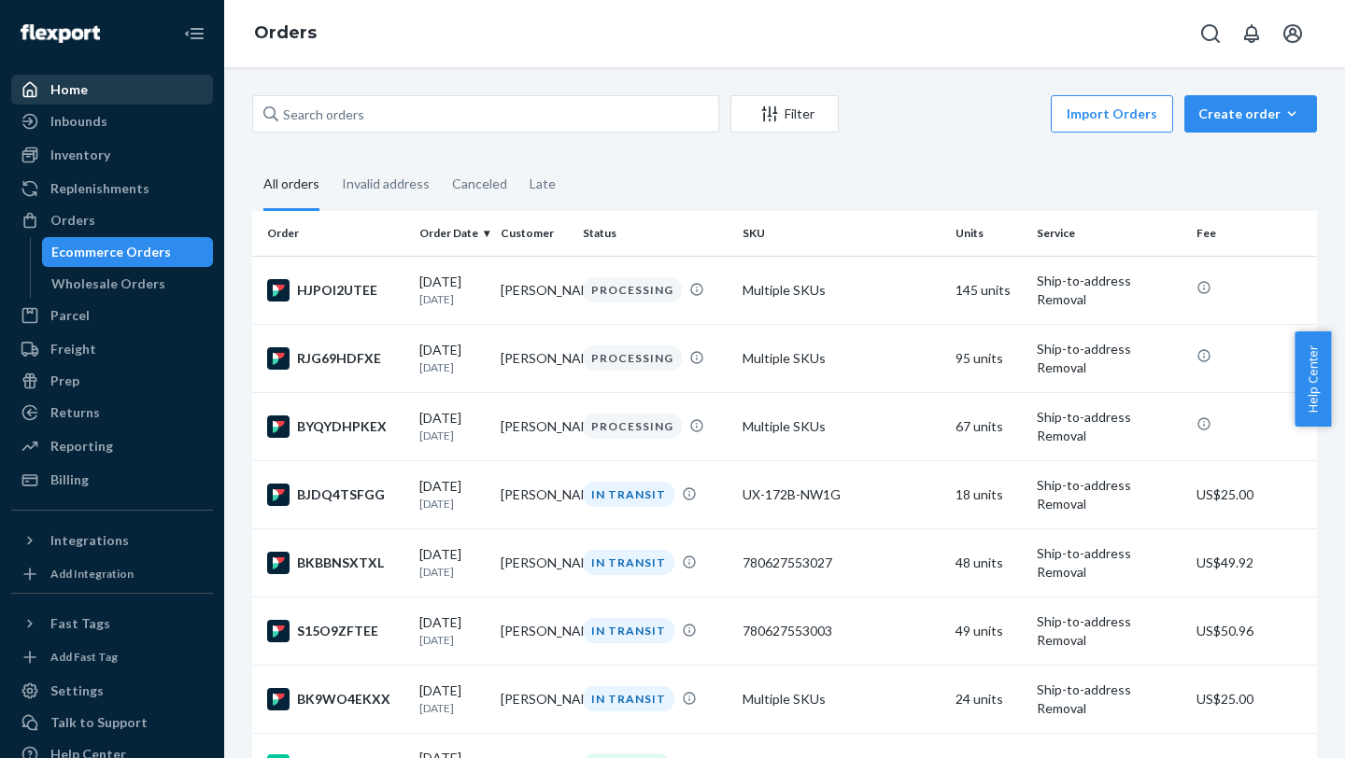
click at [57, 94] on div "Home" at bounding box center [68, 89] width 37 height 19
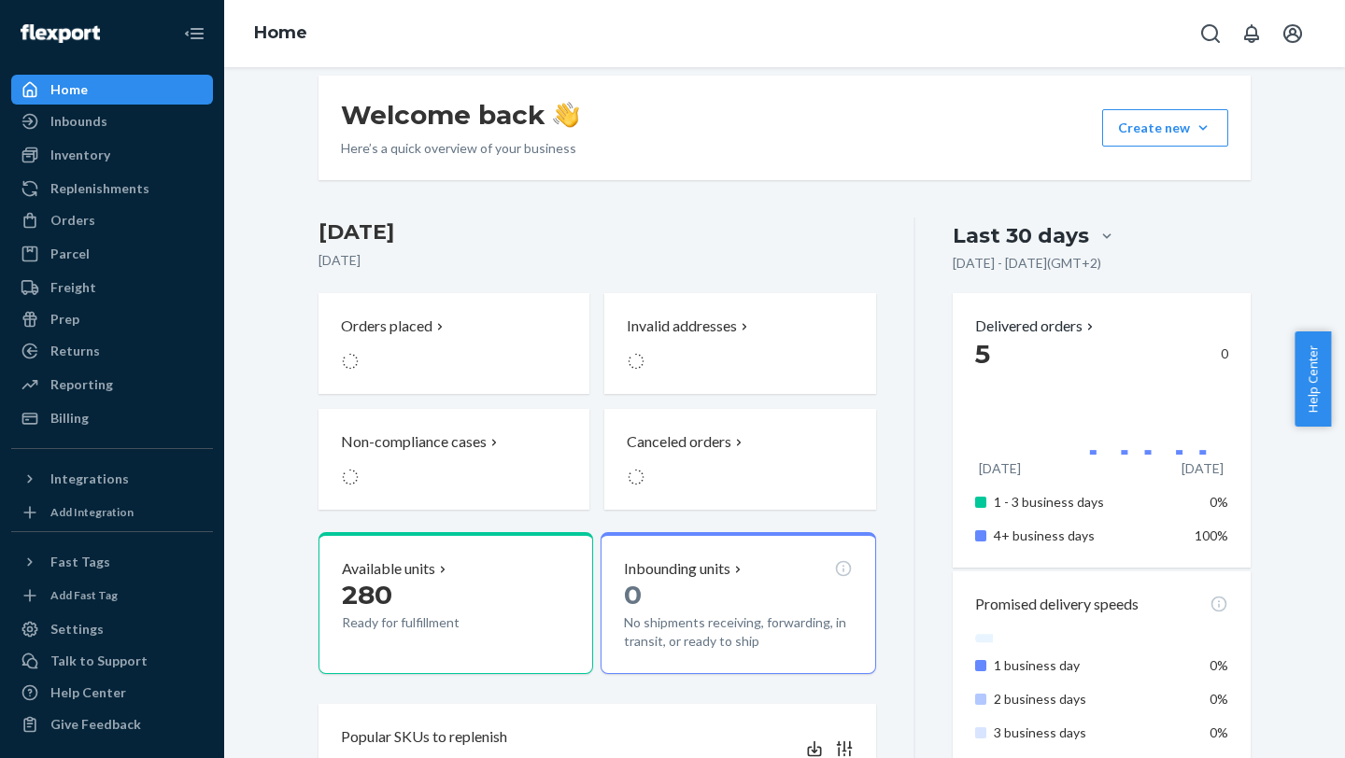
scroll to position [312, 0]
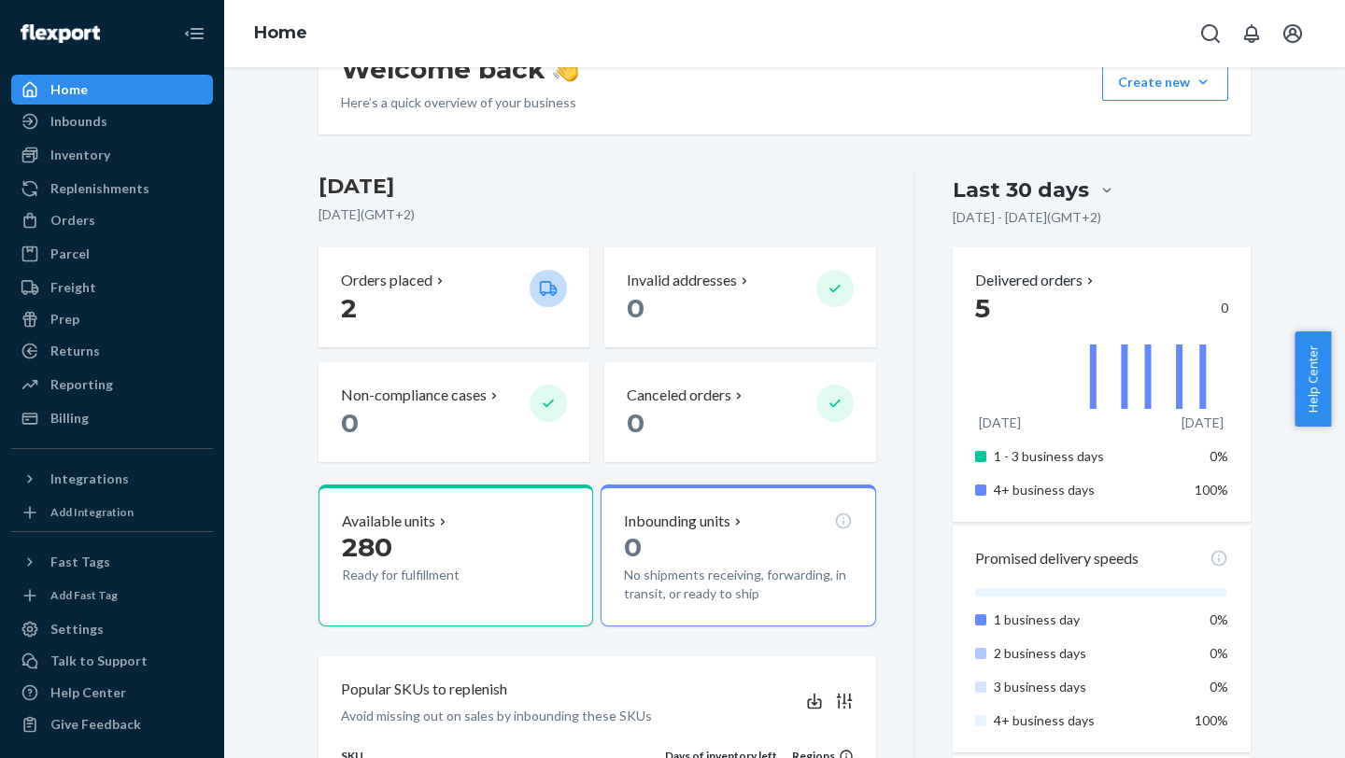
drag, startPoint x: 1339, startPoint y: 199, endPoint x: 1344, endPoint y: 280, distance: 81.4
click at [1006, 280] on body "Home Inbounds Shipping Plans Problems Inventory Products Replenishments Orders …" at bounding box center [672, 576] width 1345 height 1152
click at [122, 156] on div "Inventory" at bounding box center [112, 155] width 198 height 26
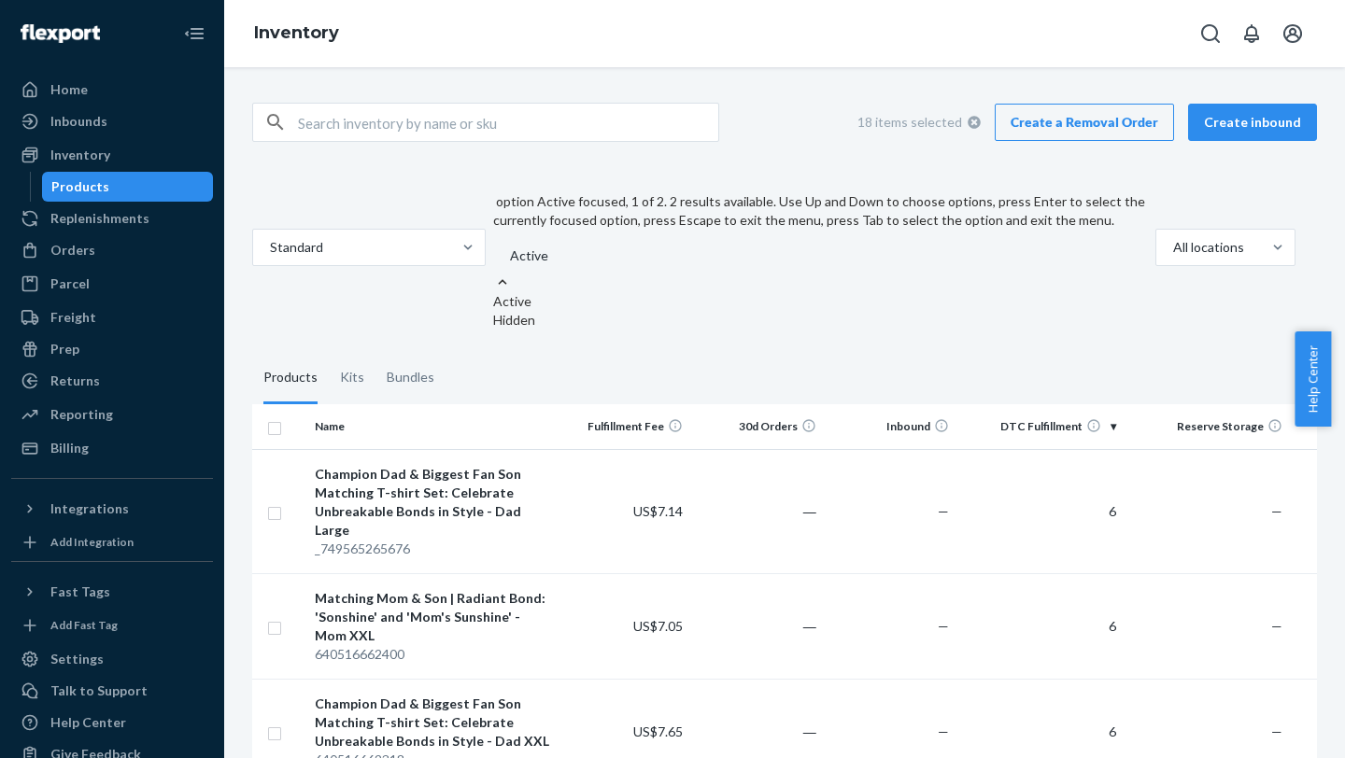
click at [541, 245] on div at bounding box center [835, 256] width 655 height 22
click at [510, 247] on input "option Active focused, 1 of 2. 2 results available. Use Up and Down to choose o…" at bounding box center [509, 256] width 2 height 19
click at [776, 300] on fieldset "Products Kits Bundles" at bounding box center [784, 378] width 1065 height 52
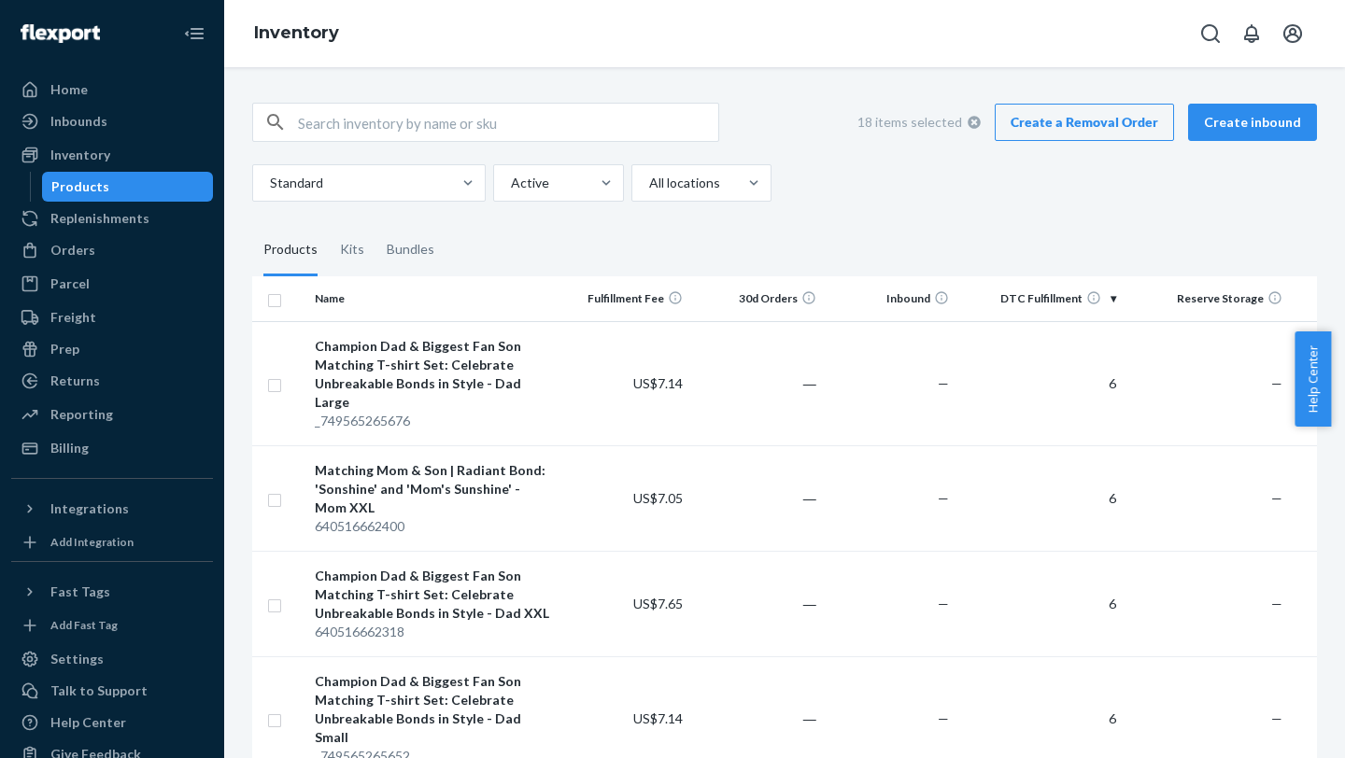
click at [976, 123] on icon at bounding box center [973, 122] width 13 height 13
click at [275, 300] on input "checkbox" at bounding box center [274, 384] width 15 height 20
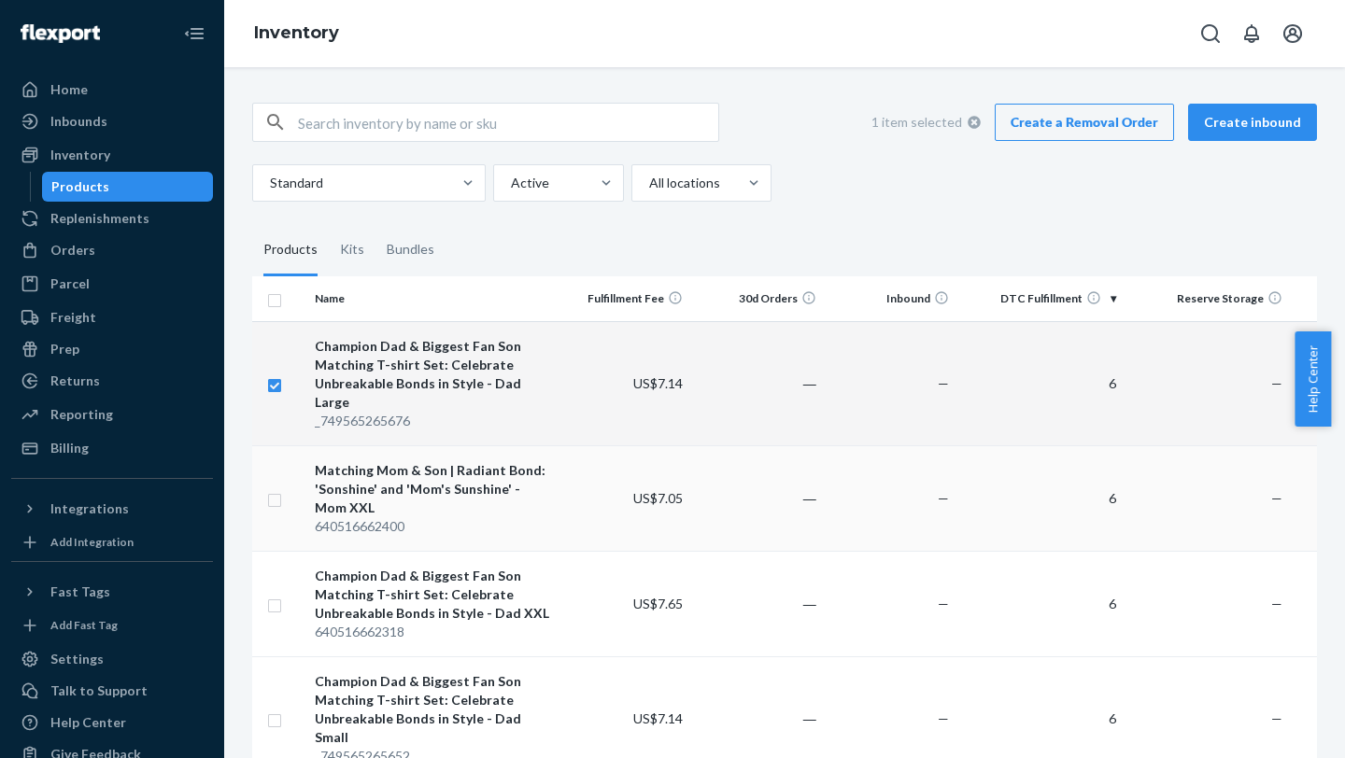
click at [275, 300] on input "checkbox" at bounding box center [274, 498] width 15 height 20
click at [273, 300] on input "checkbox" at bounding box center [274, 604] width 15 height 20
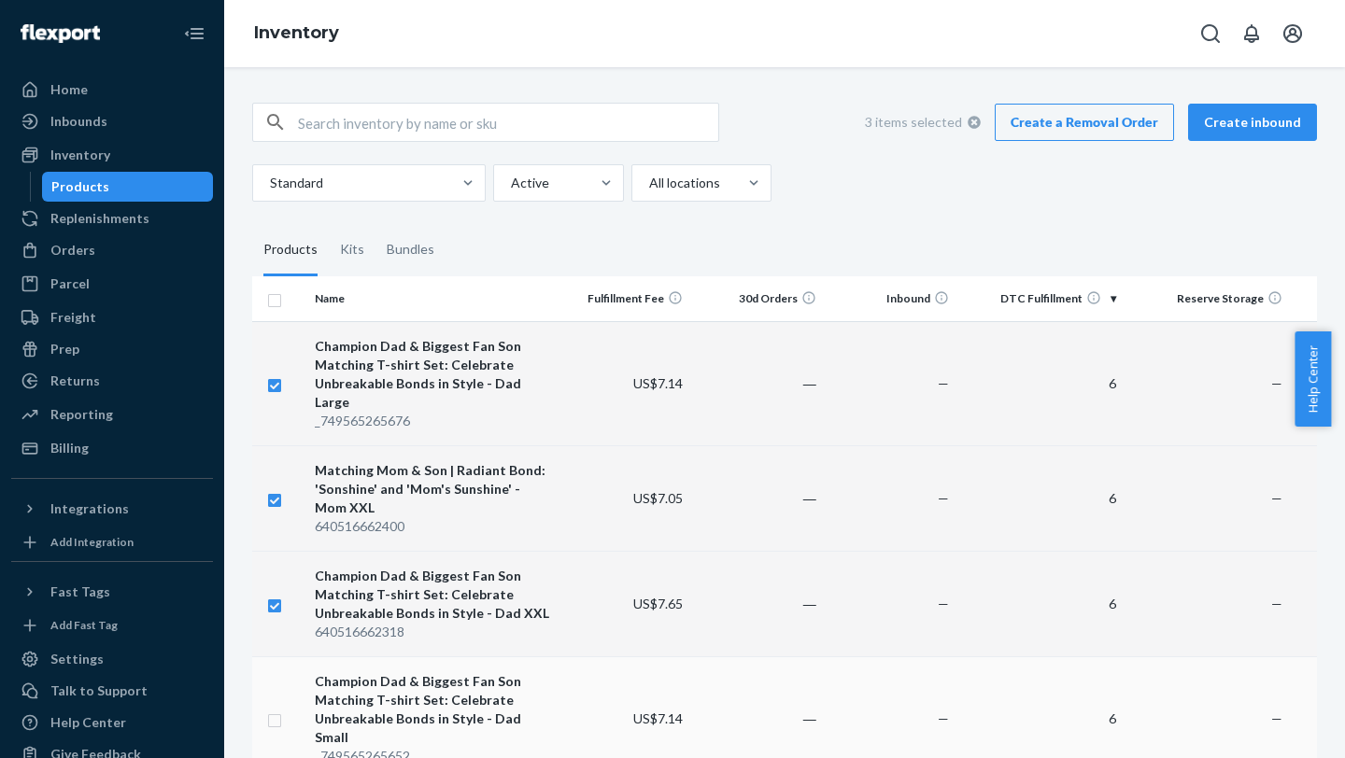
click at [280, 300] on input "checkbox" at bounding box center [274, 719] width 15 height 20
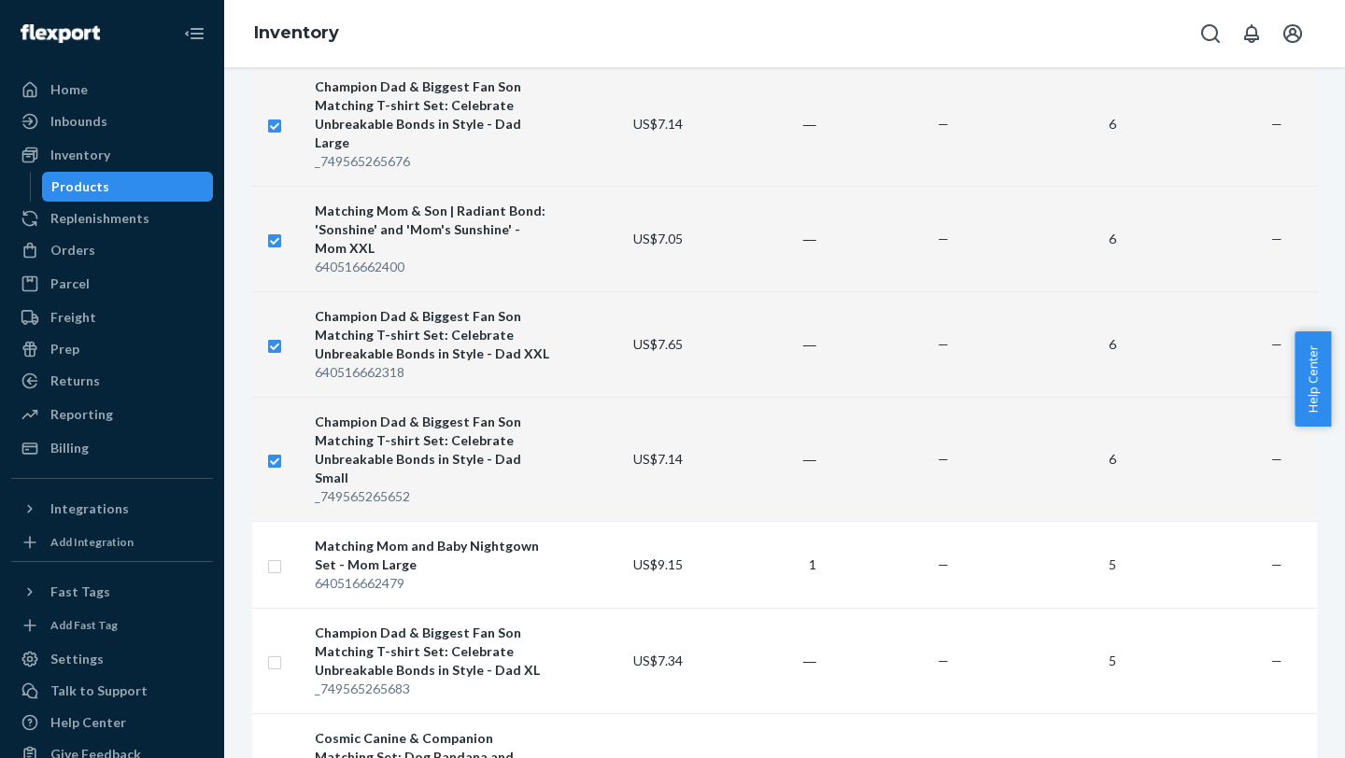
scroll to position [277, 0]
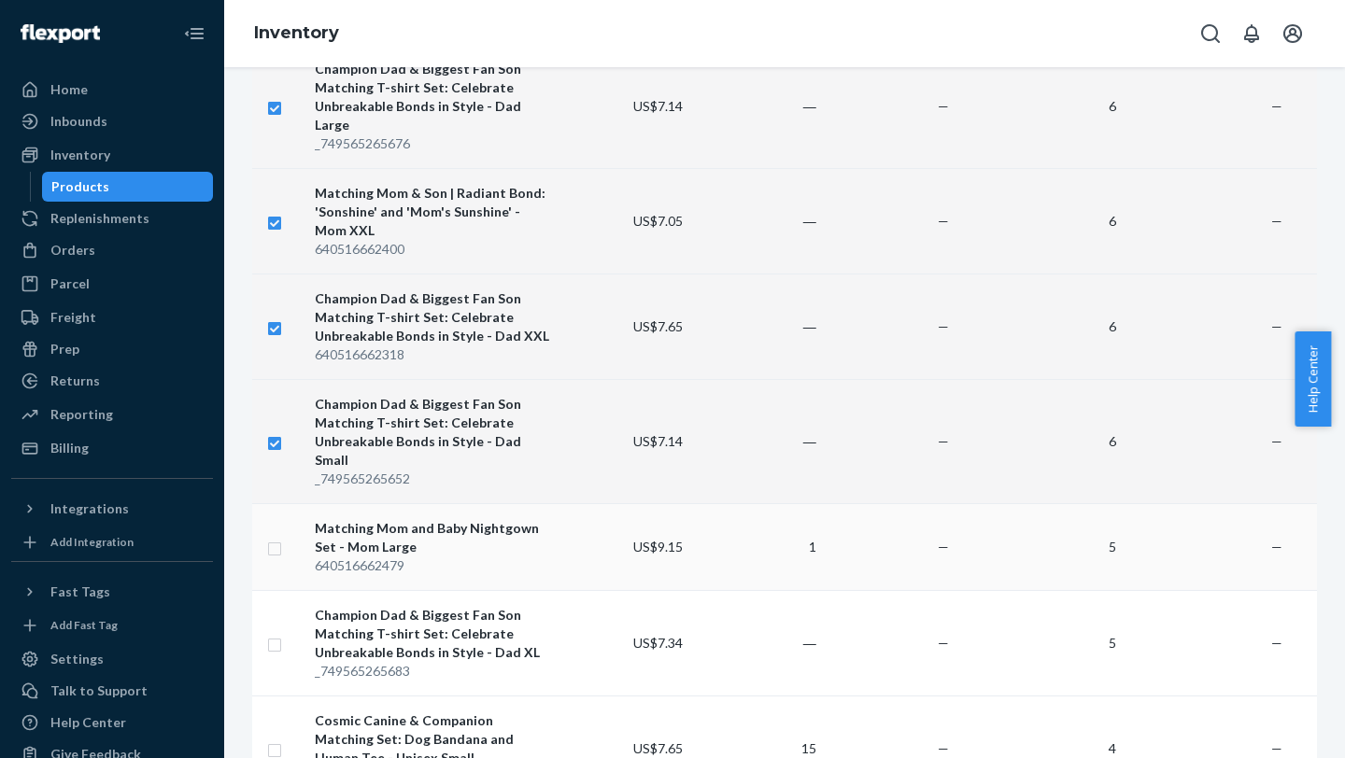
click at [277, 300] on input "checkbox" at bounding box center [274, 547] width 15 height 20
click at [275, 300] on input "checkbox" at bounding box center [274, 643] width 15 height 20
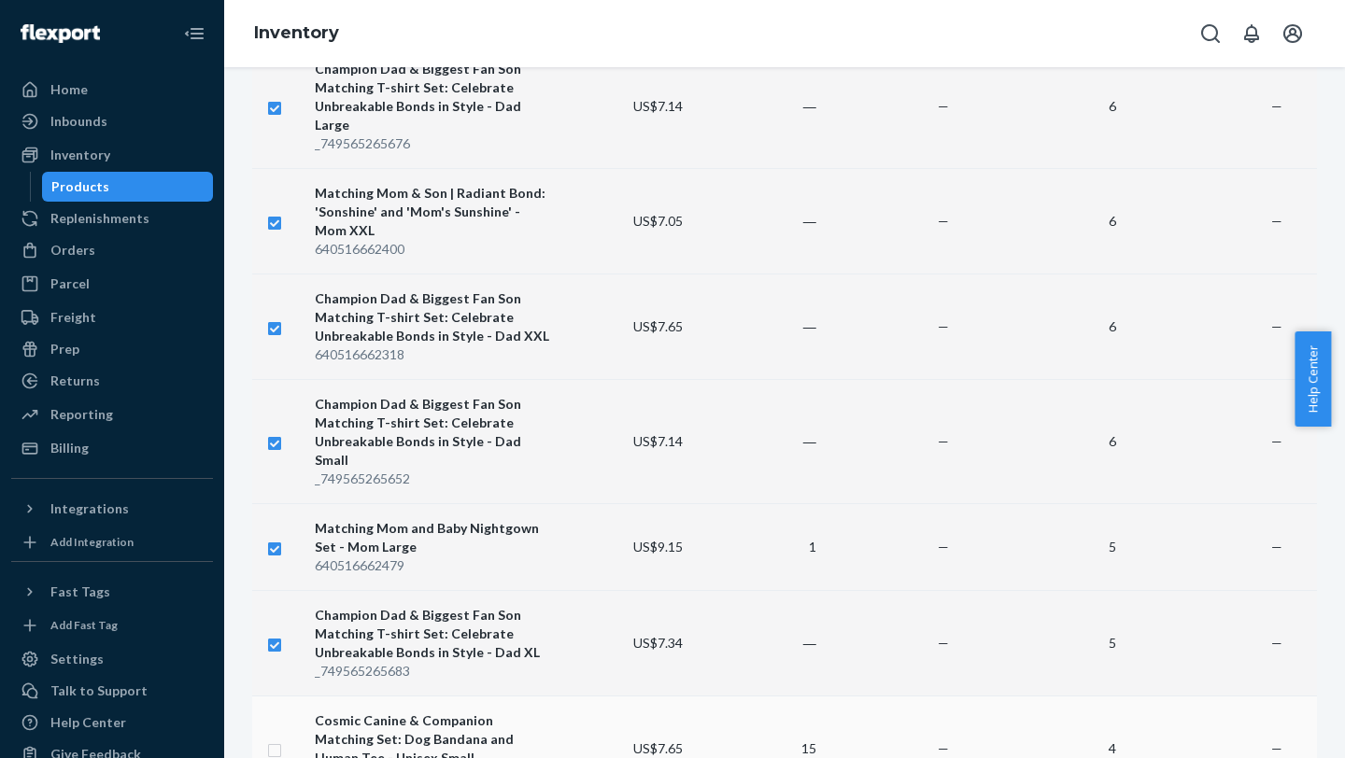
click at [277, 300] on input "checkbox" at bounding box center [274, 749] width 15 height 20
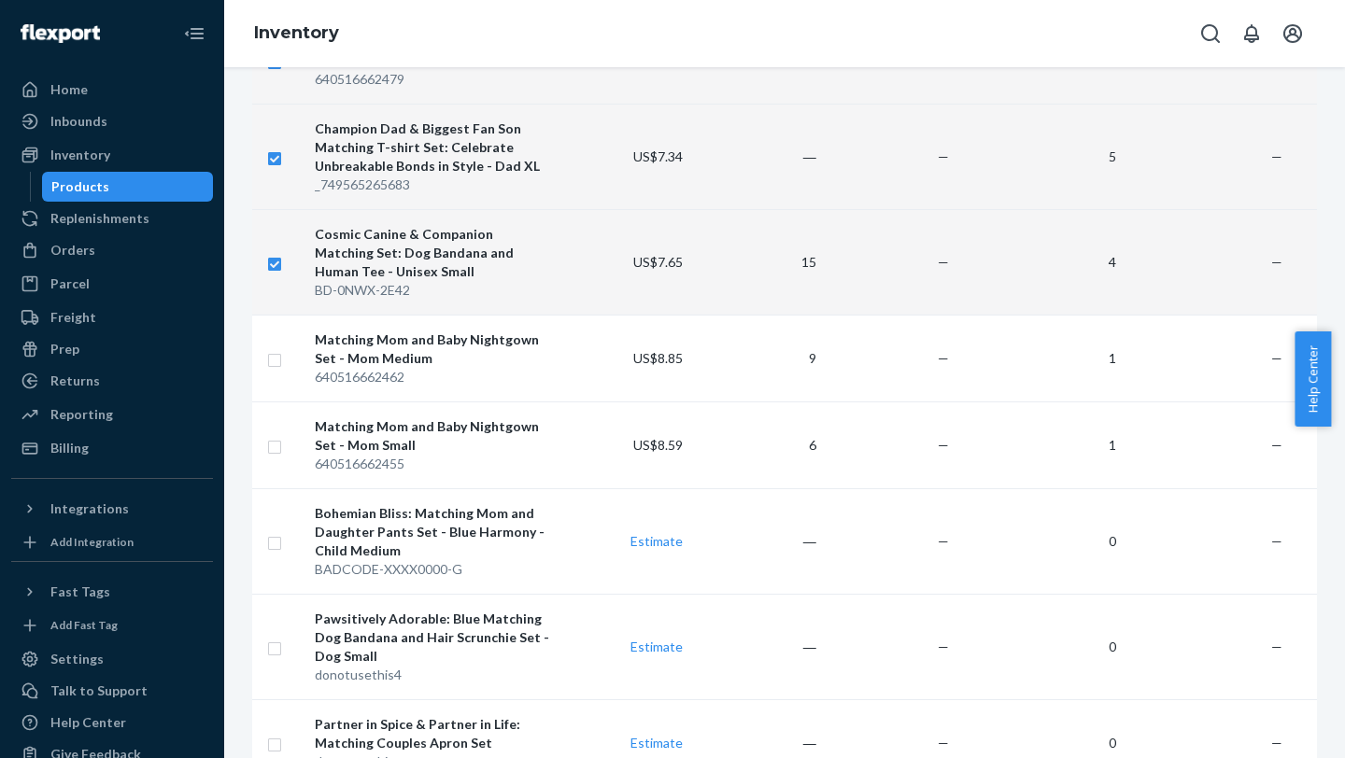
scroll to position [762, 0]
click at [275, 300] on input "checkbox" at bounding box center [274, 360] width 15 height 20
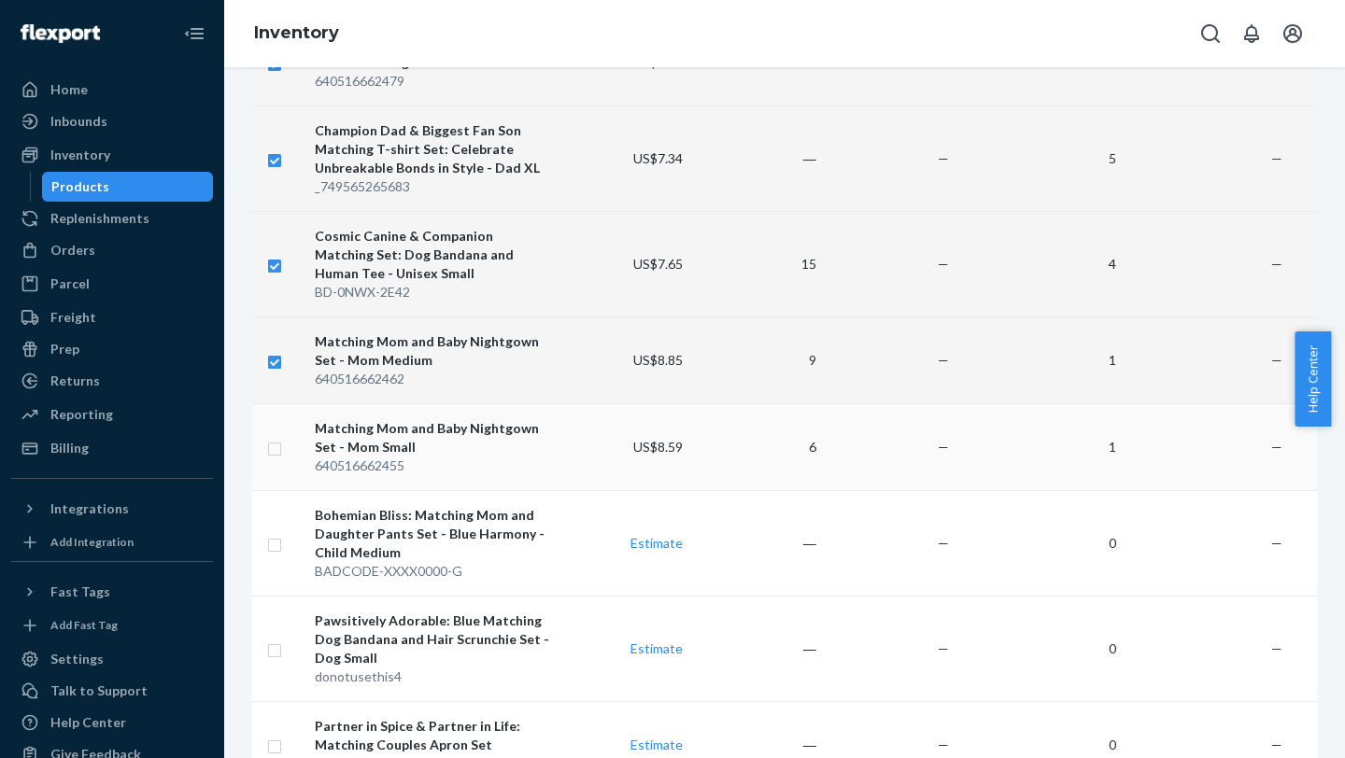
click at [275, 300] on input "checkbox" at bounding box center [274, 447] width 15 height 20
drag, startPoint x: 1342, startPoint y: 353, endPoint x: 1344, endPoint y: 641, distance: 287.6
click at [1006, 300] on body "Home Inbounds Shipping Plans Problems Inventory Products Replenishments Orders …" at bounding box center [672, 576] width 1345 height 1152
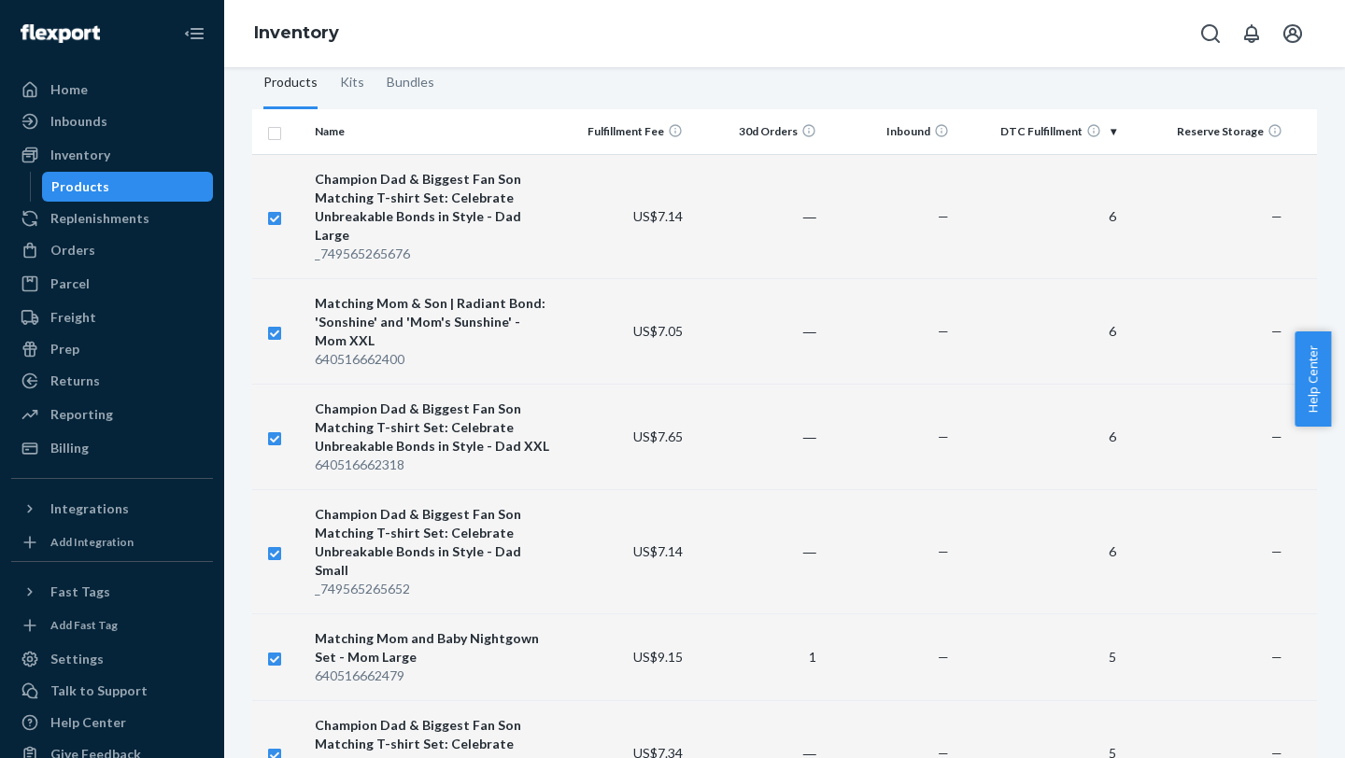
scroll to position [0, 0]
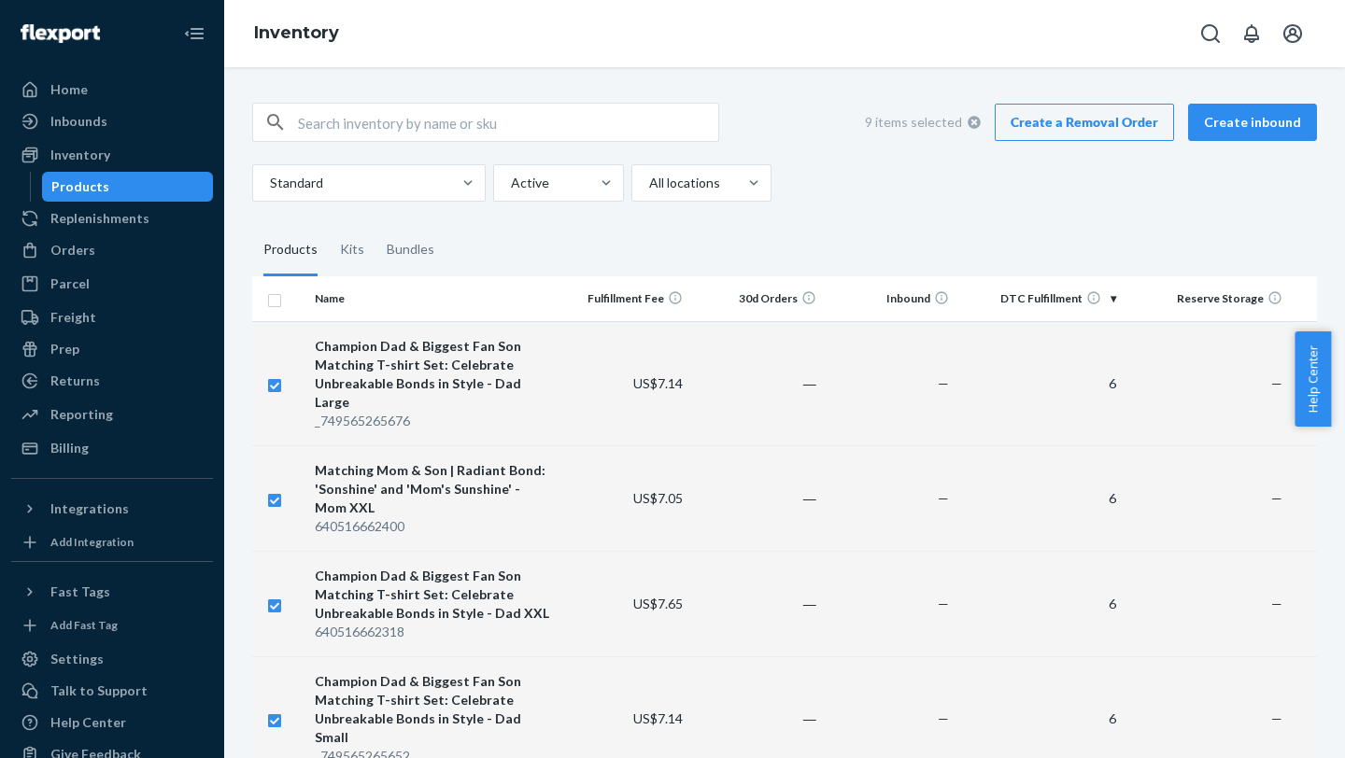
click at [928, 234] on fieldset "Products Kits Bundles" at bounding box center [784, 250] width 1065 height 52
click at [1006, 119] on link "Create a Removal Order" at bounding box center [1083, 122] width 179 height 37
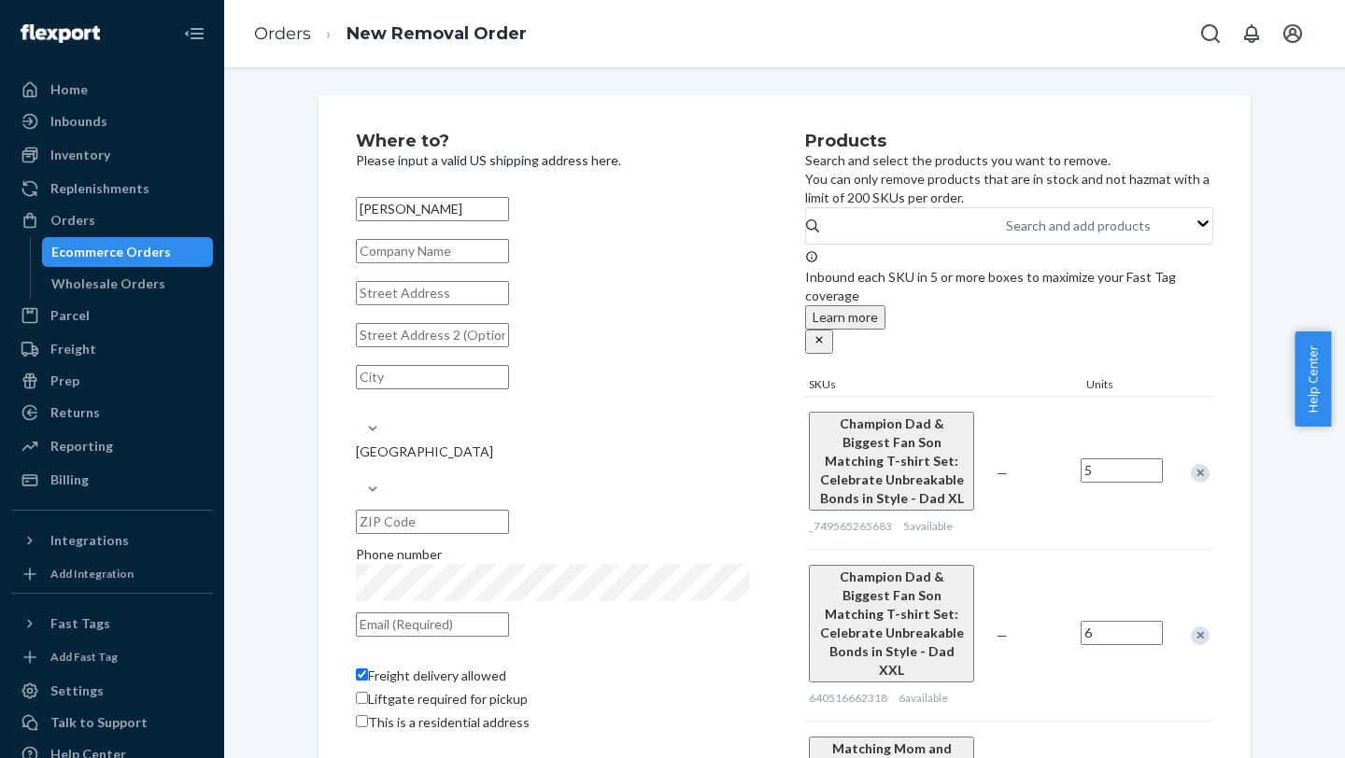
click at [491, 300] on input "text" at bounding box center [432, 293] width 153 height 24
paste input "1985 Del Amo Blvd"
click at [499, 300] on input "text" at bounding box center [432, 335] width 153 height 24
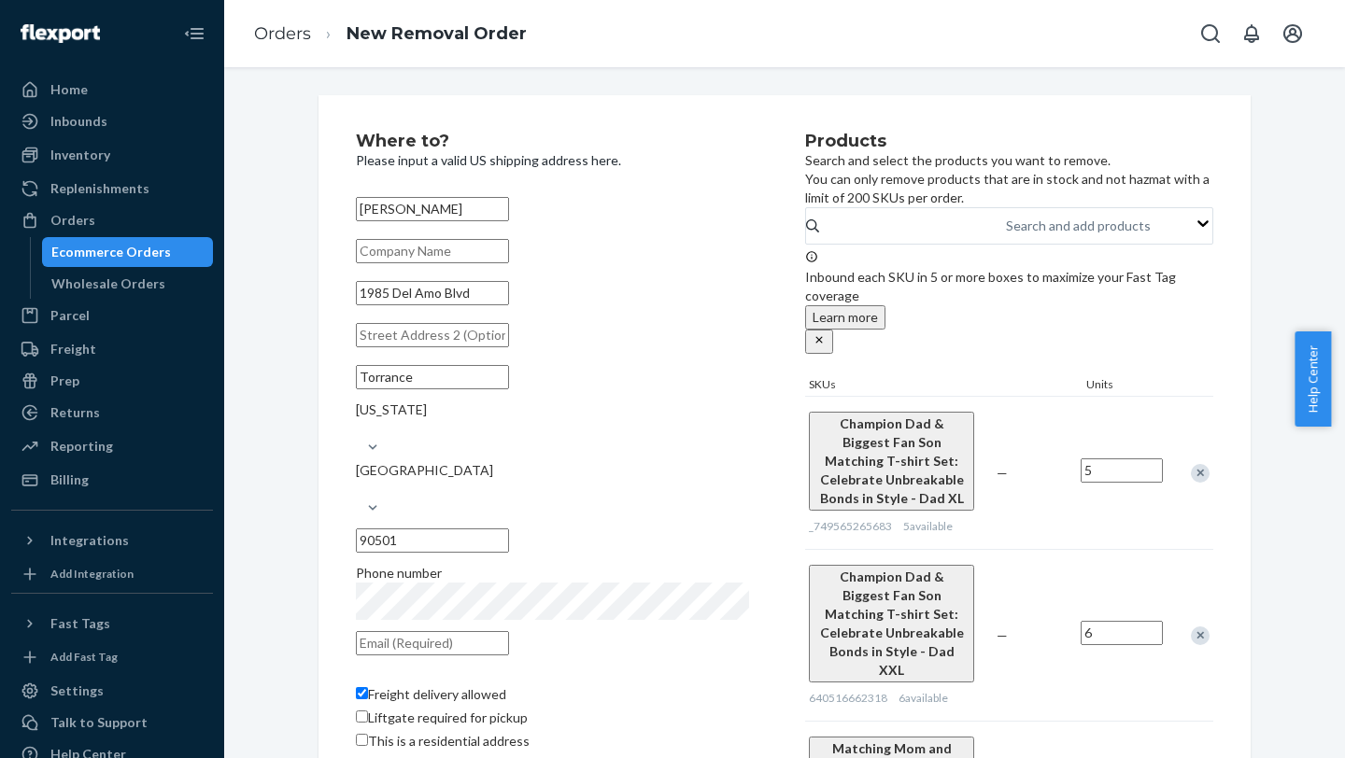
click at [476, 300] on input "text" at bounding box center [432, 335] width 153 height 24
paste input "P5188"
click at [509, 300] on input "text" at bounding box center [432, 643] width 153 height 24
click at [528, 300] on span "Liftgate required for pickup" at bounding box center [448, 718] width 160 height 16
click at [368, 300] on input "Liftgate required for pickup" at bounding box center [362, 717] width 12 height 12
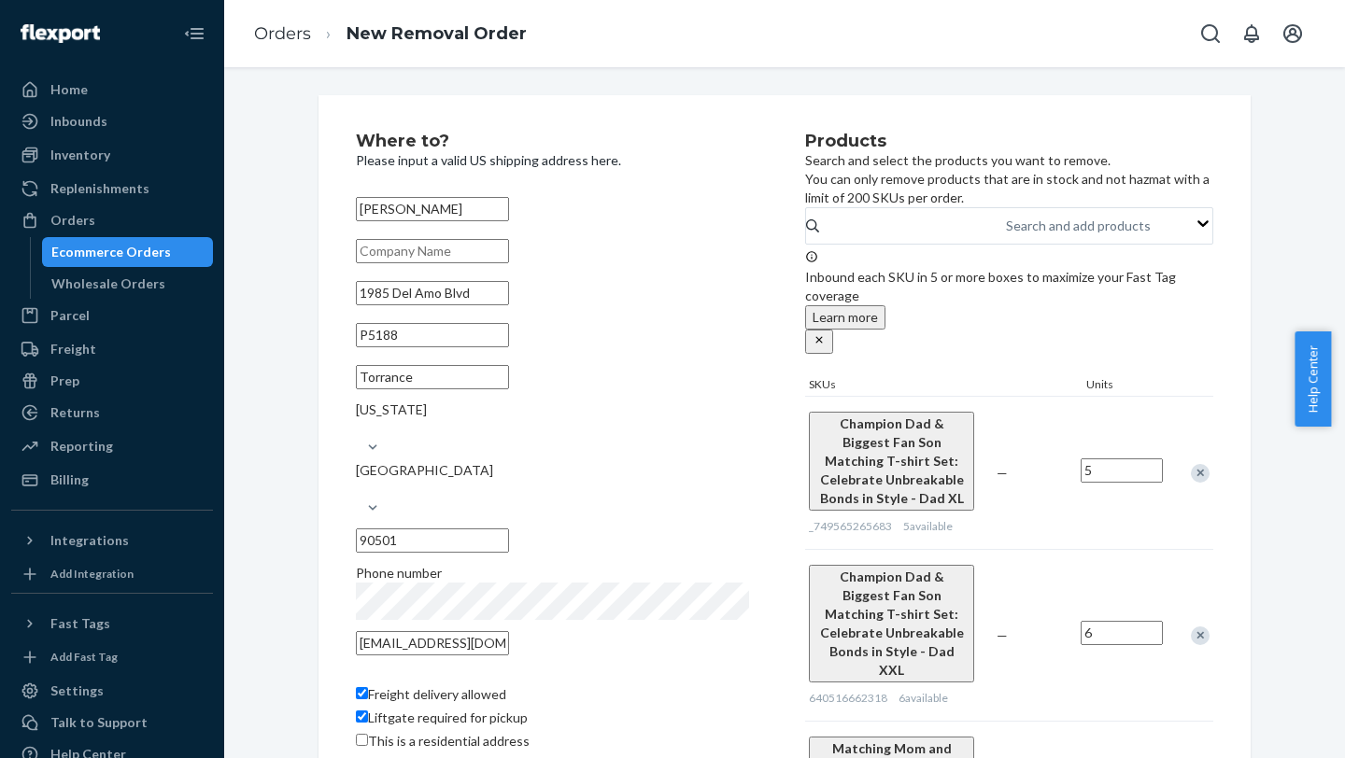
scroll to position [142, 0]
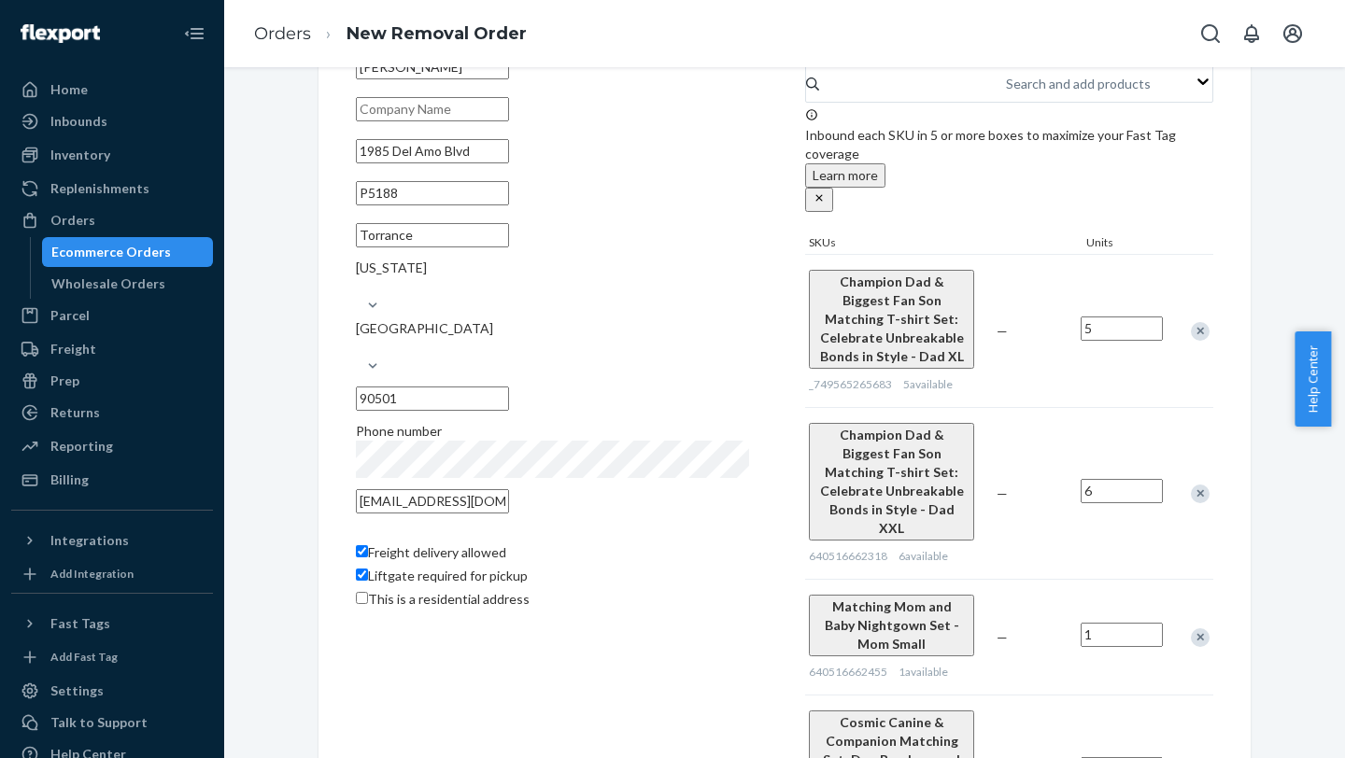
click at [356, 300] on input "Liftgate required for pickup" at bounding box center [362, 575] width 12 height 12
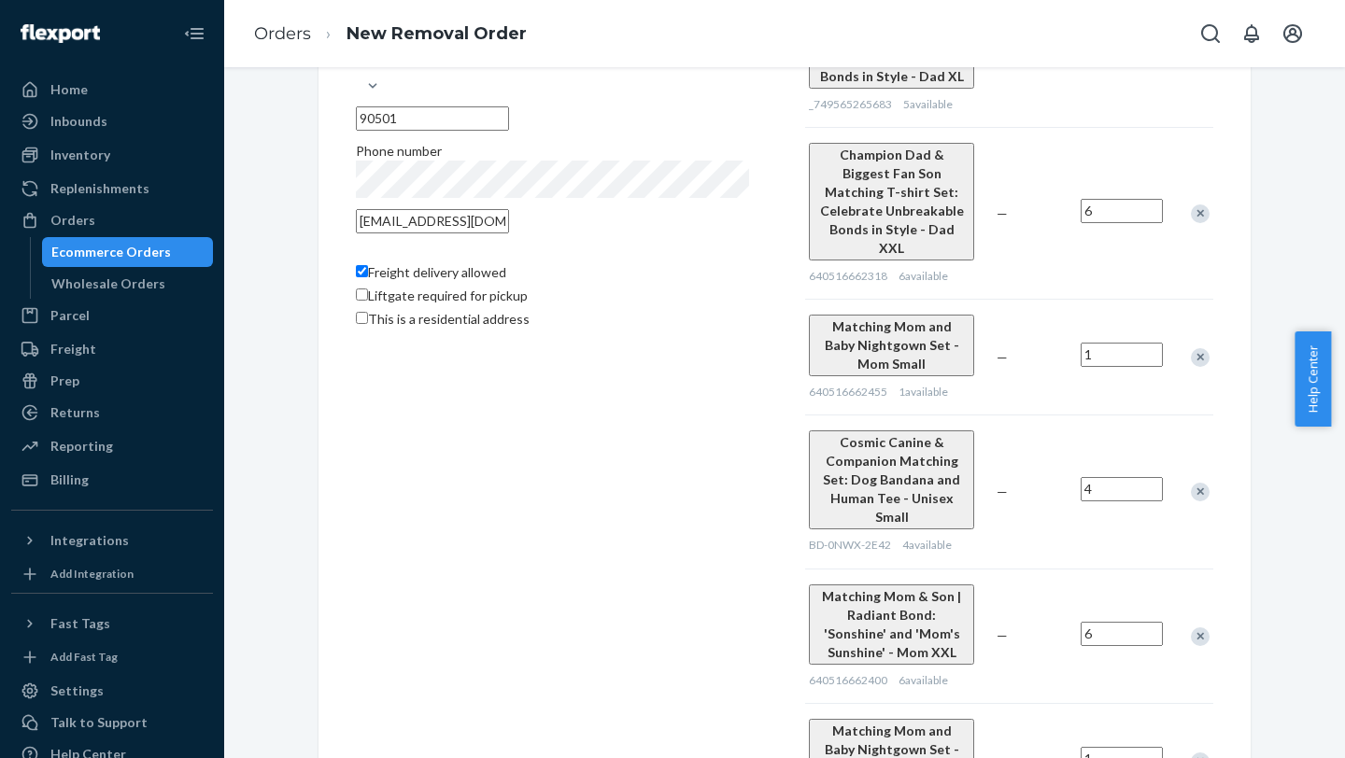
scroll to position [474, 0]
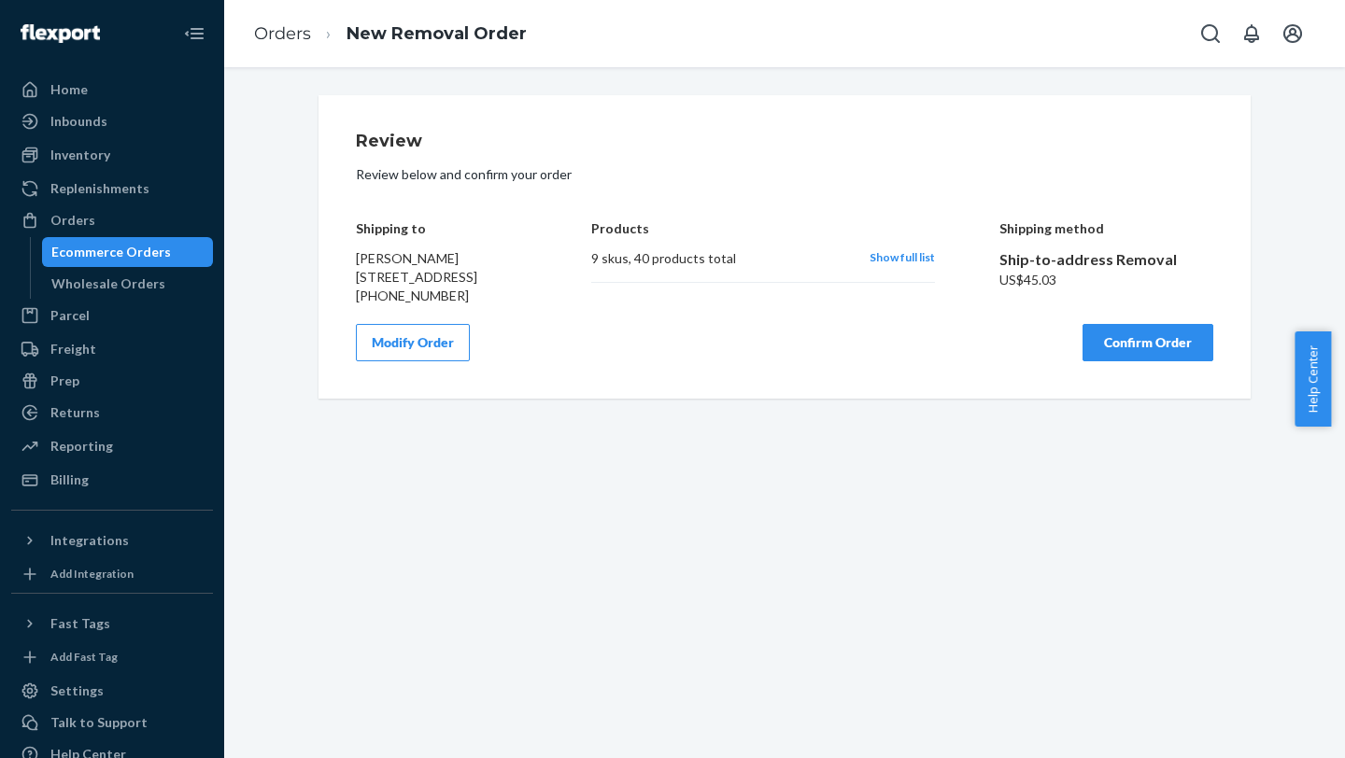
click at [1006, 300] on button "Confirm Order" at bounding box center [1147, 342] width 131 height 37
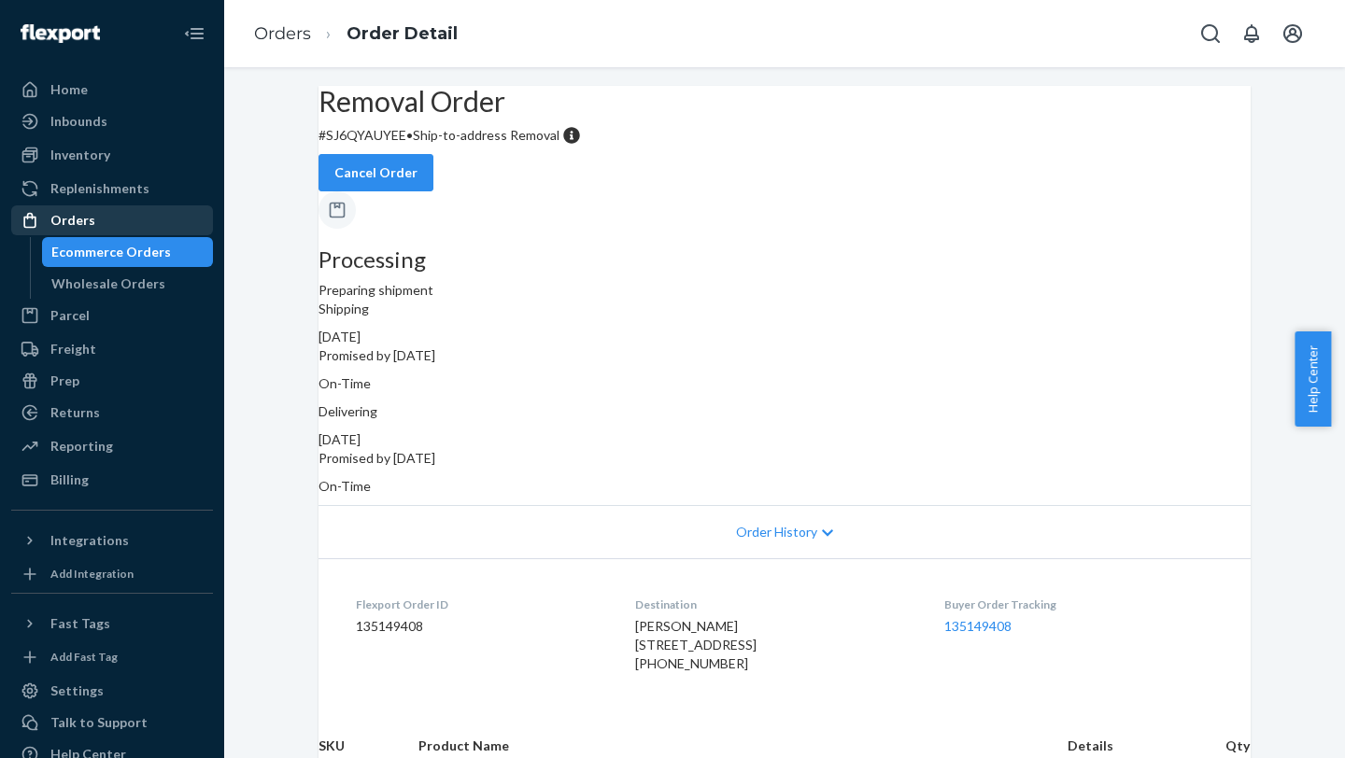
click at [128, 231] on div "Orders" at bounding box center [112, 220] width 198 height 26
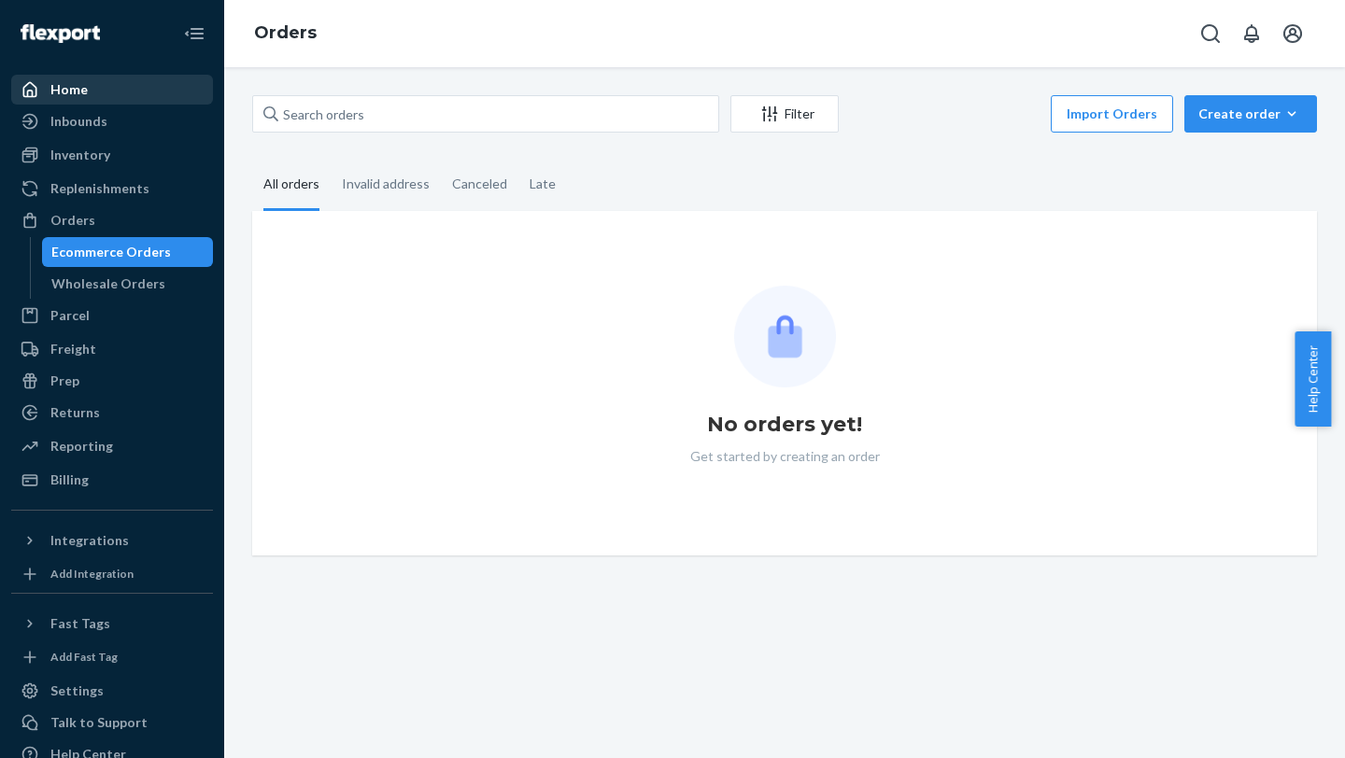
click at [140, 103] on link "Home" at bounding box center [112, 90] width 202 height 30
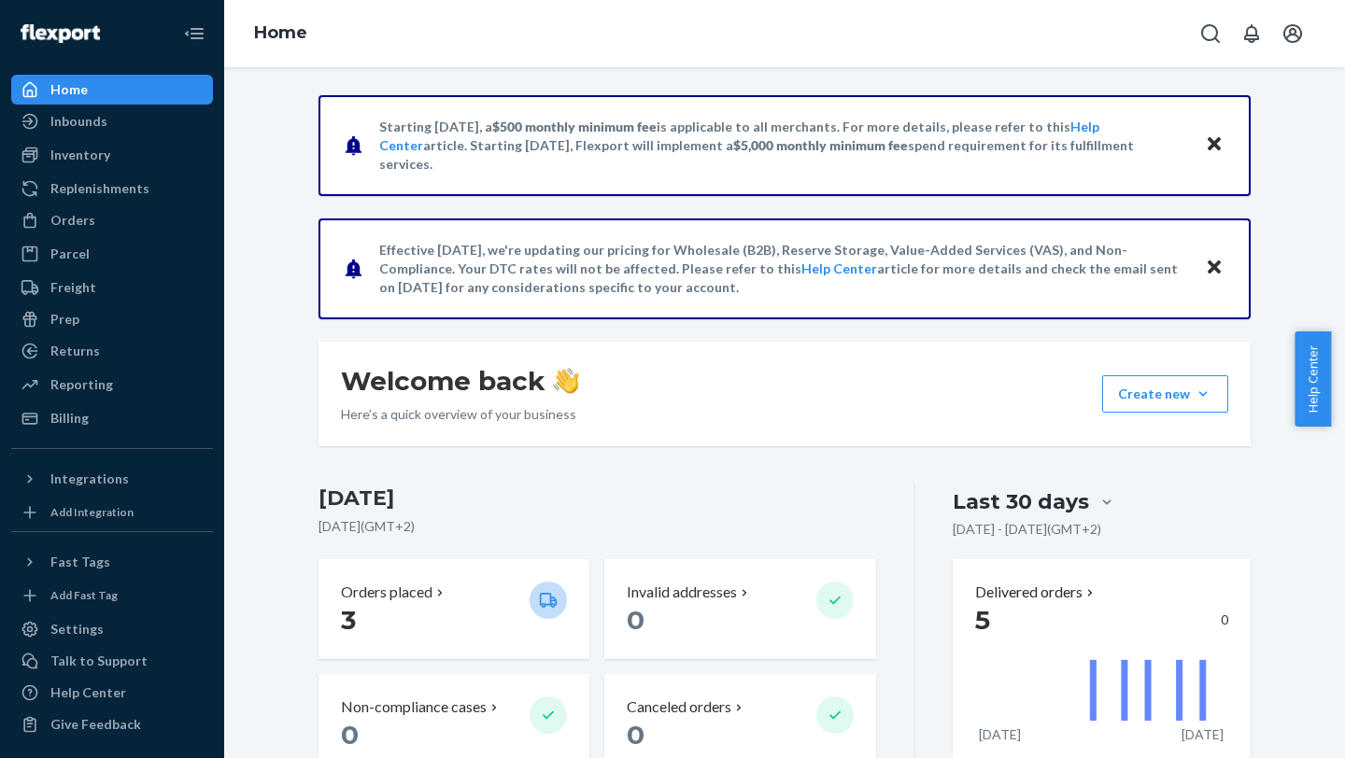
scroll to position [643, 0]
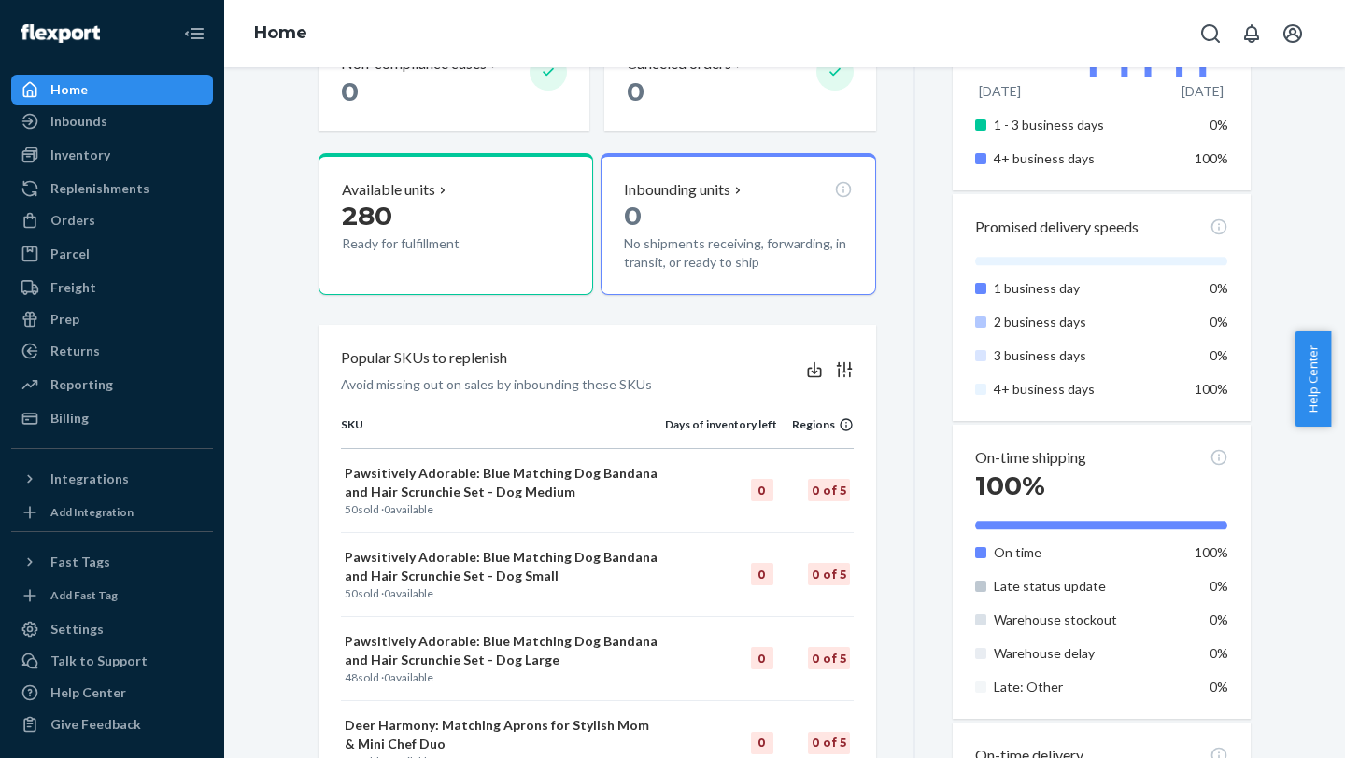
drag, startPoint x: 1338, startPoint y: 427, endPoint x: 1344, endPoint y: 556, distance: 129.0
click at [1006, 300] on body "Home Inbounds Shipping Plans Problems Inventory Products Replenishments Orders …" at bounding box center [672, 576] width 1345 height 1152
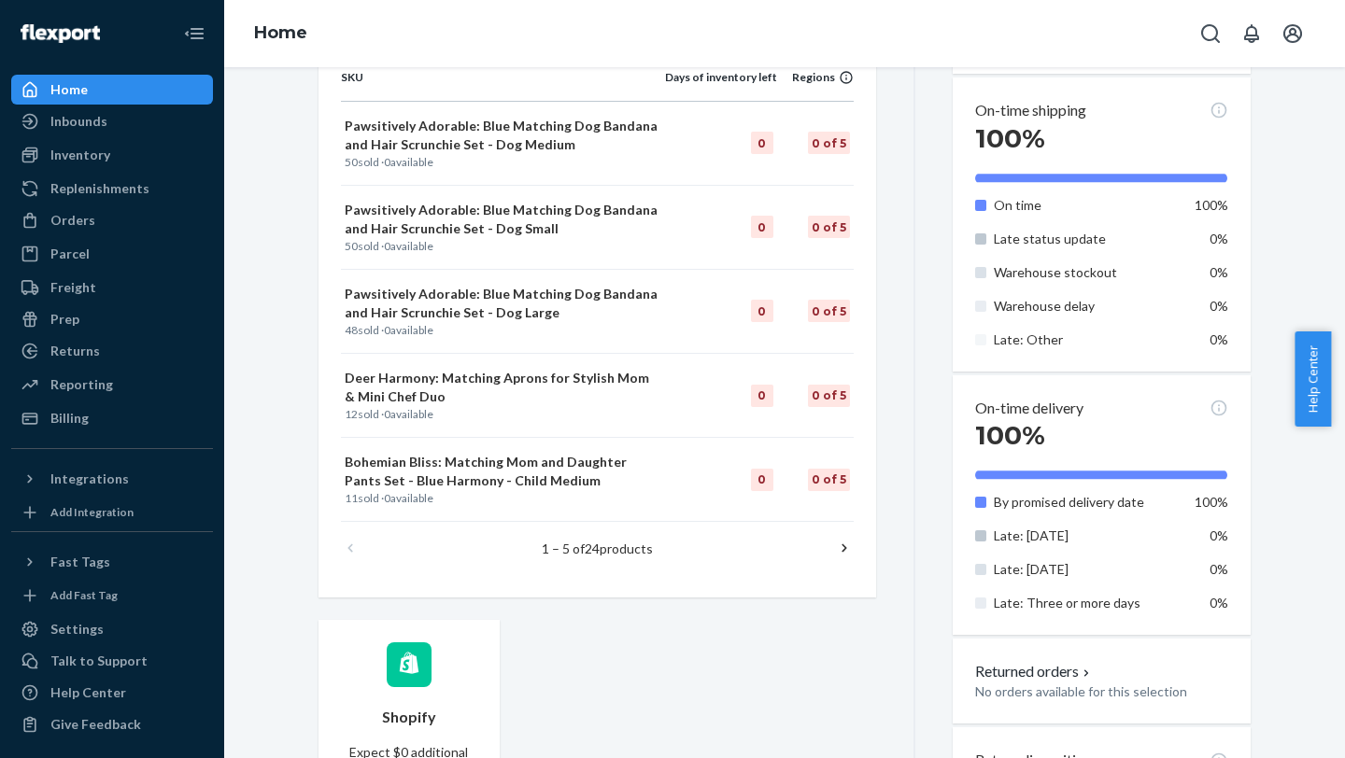
scroll to position [1026, 0]
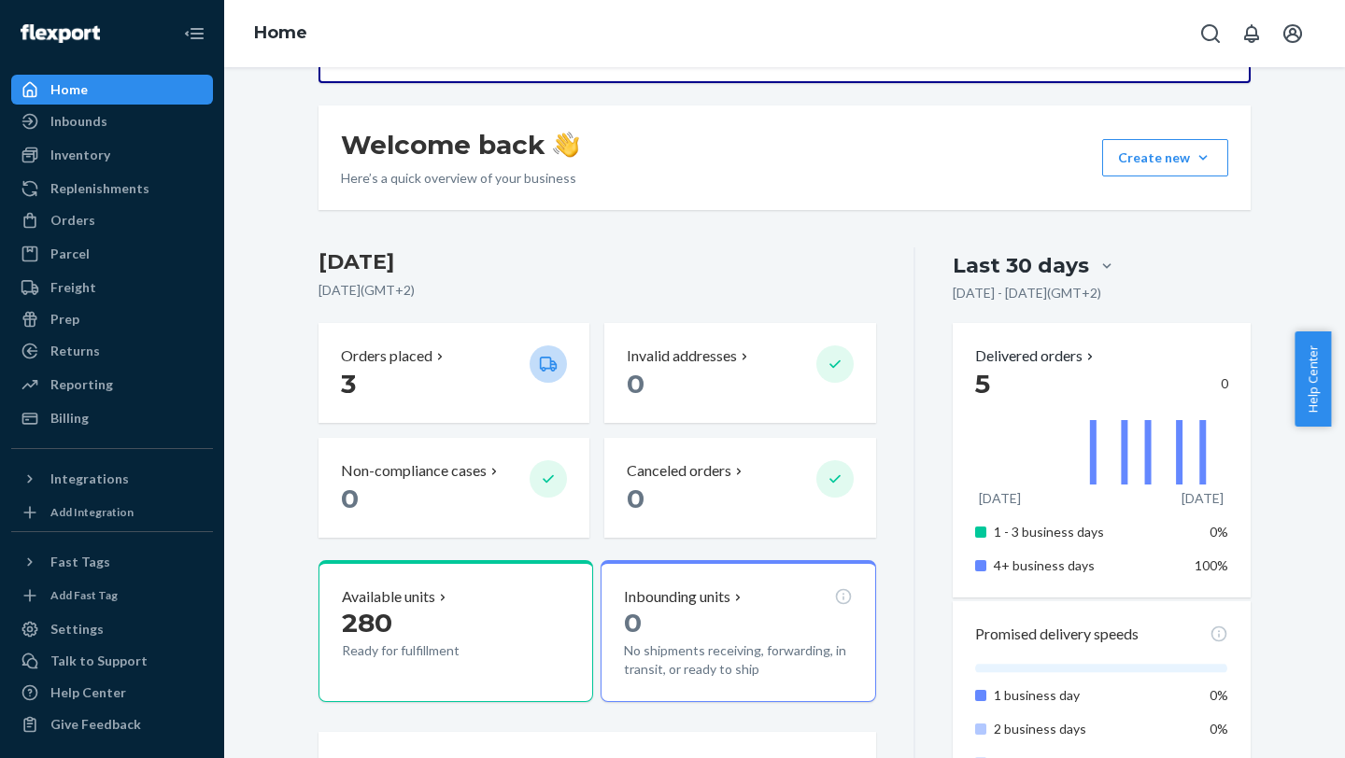
scroll to position [0, 0]
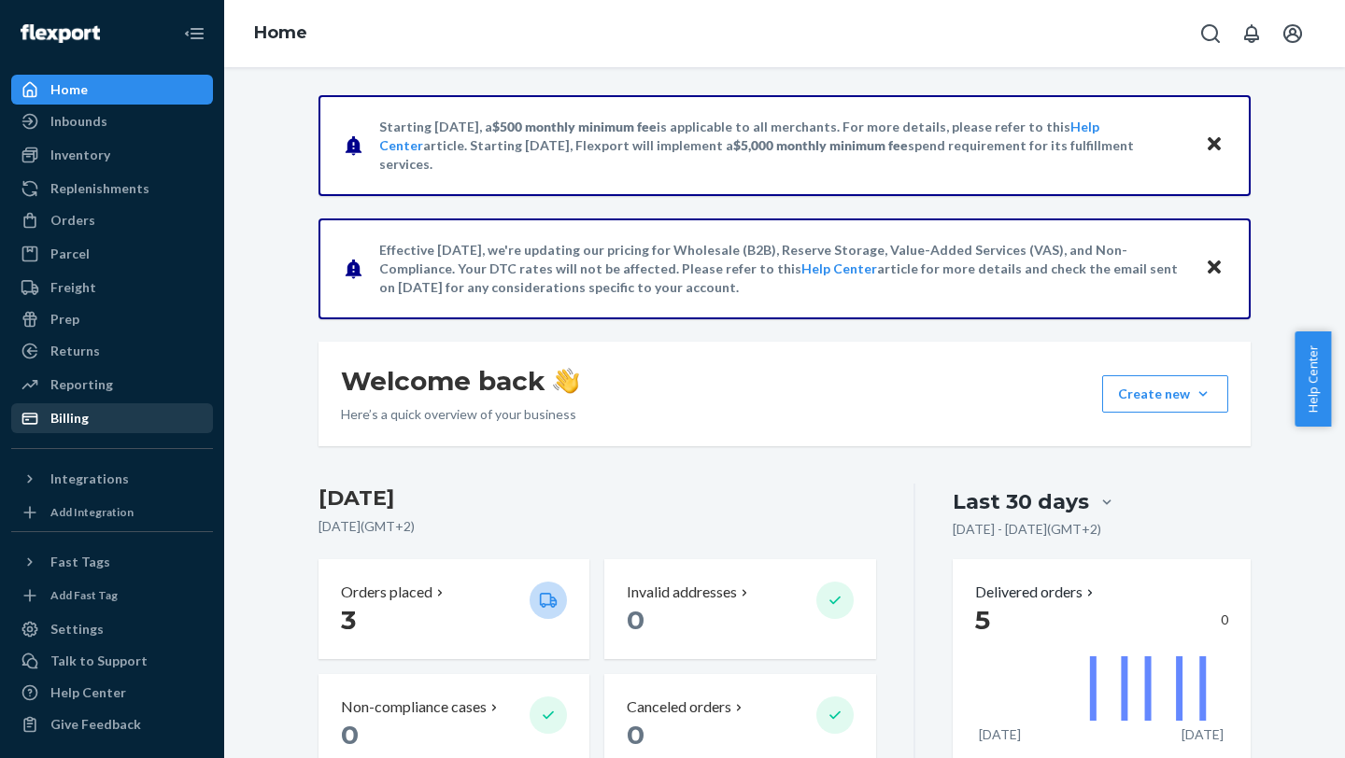
click at [77, 300] on div "Billing" at bounding box center [69, 418] width 38 height 19
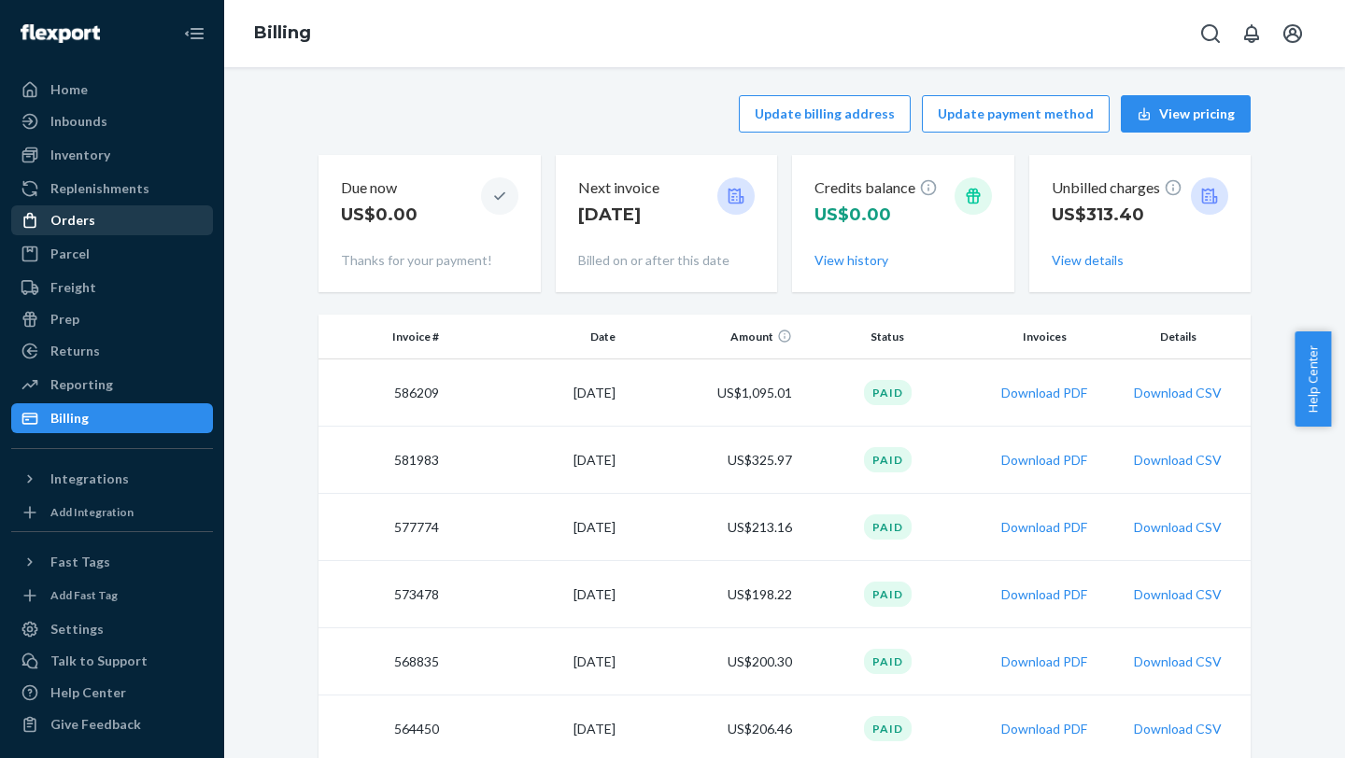
click at [124, 222] on div "Orders" at bounding box center [112, 220] width 198 height 26
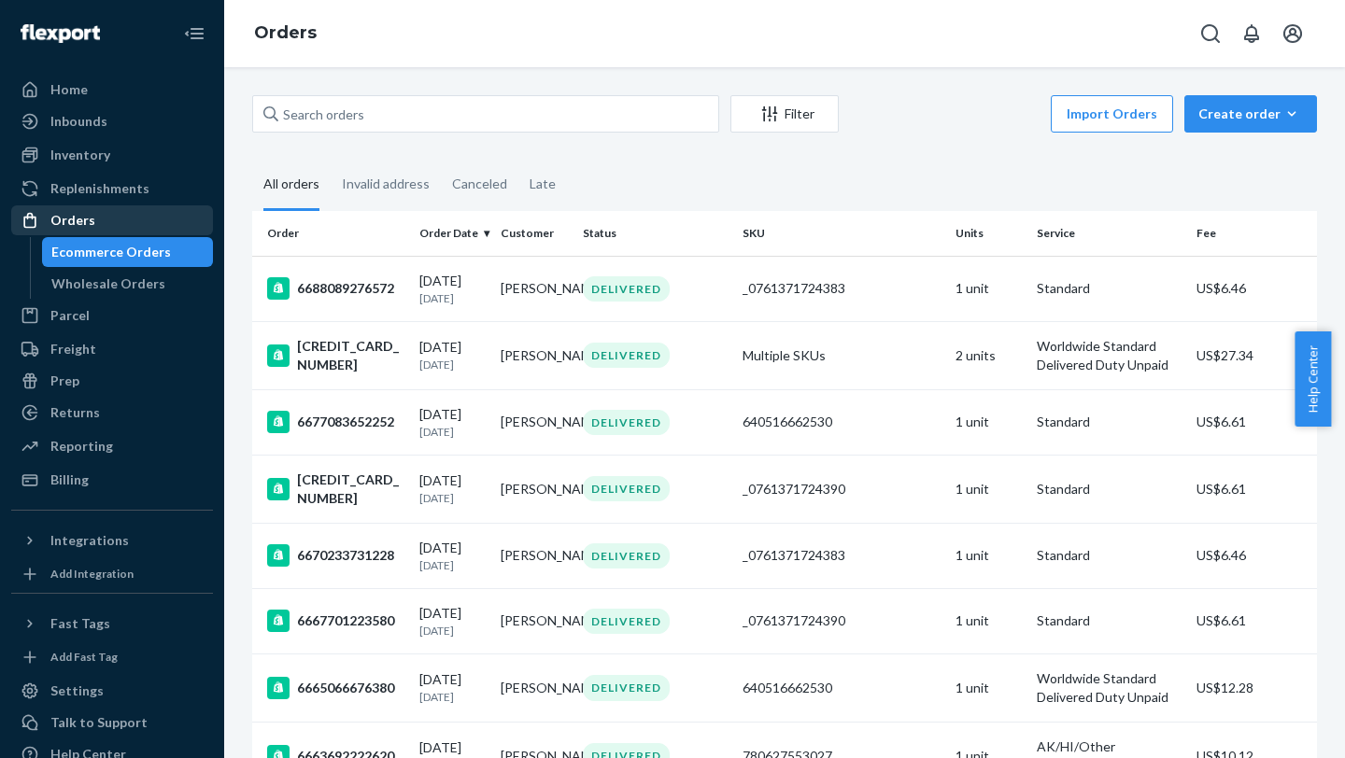
click at [153, 216] on div "Orders" at bounding box center [112, 220] width 198 height 26
click at [92, 219] on div "Orders" at bounding box center [112, 220] width 198 height 26
click at [94, 227] on div "Orders" at bounding box center [112, 220] width 198 height 26
click at [88, 218] on div "Orders" at bounding box center [72, 220] width 45 height 19
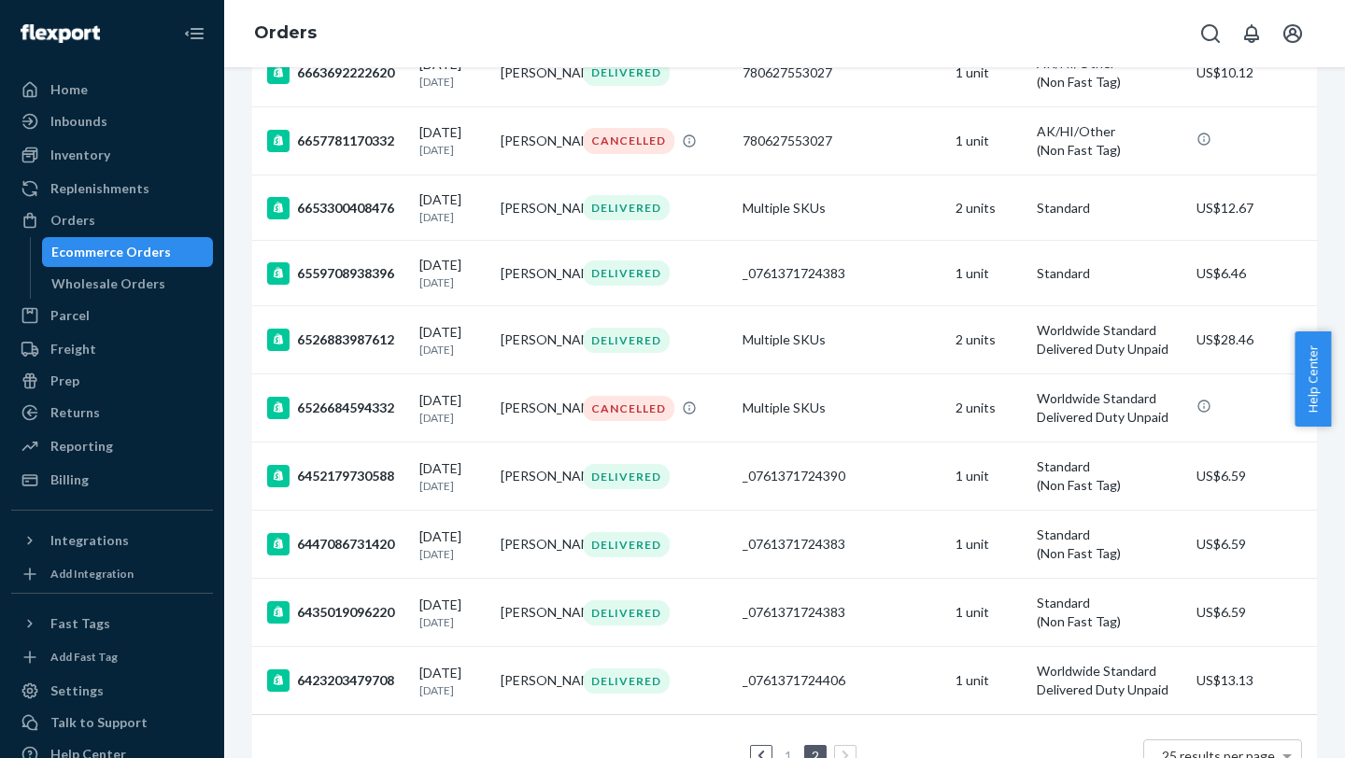
scroll to position [1008, 0]
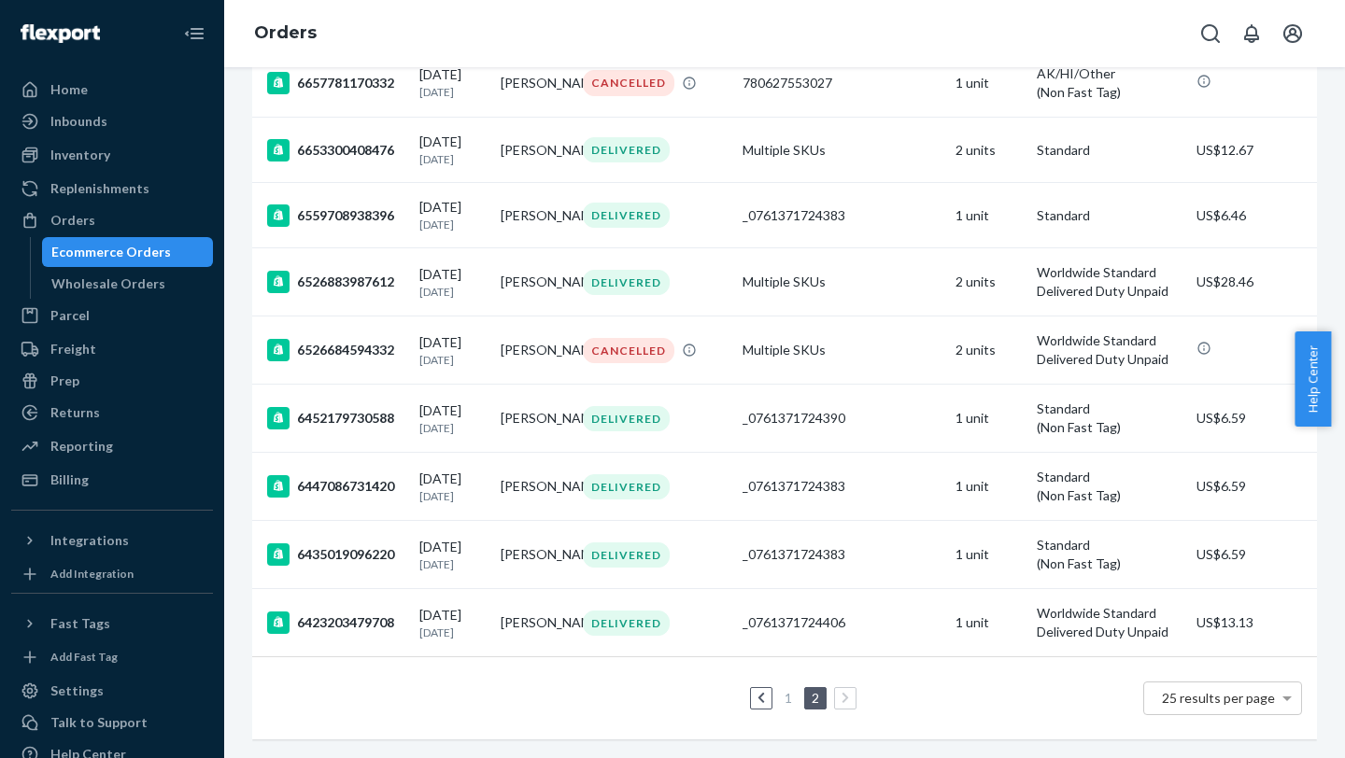
click at [757, 300] on icon at bounding box center [761, 698] width 8 height 13
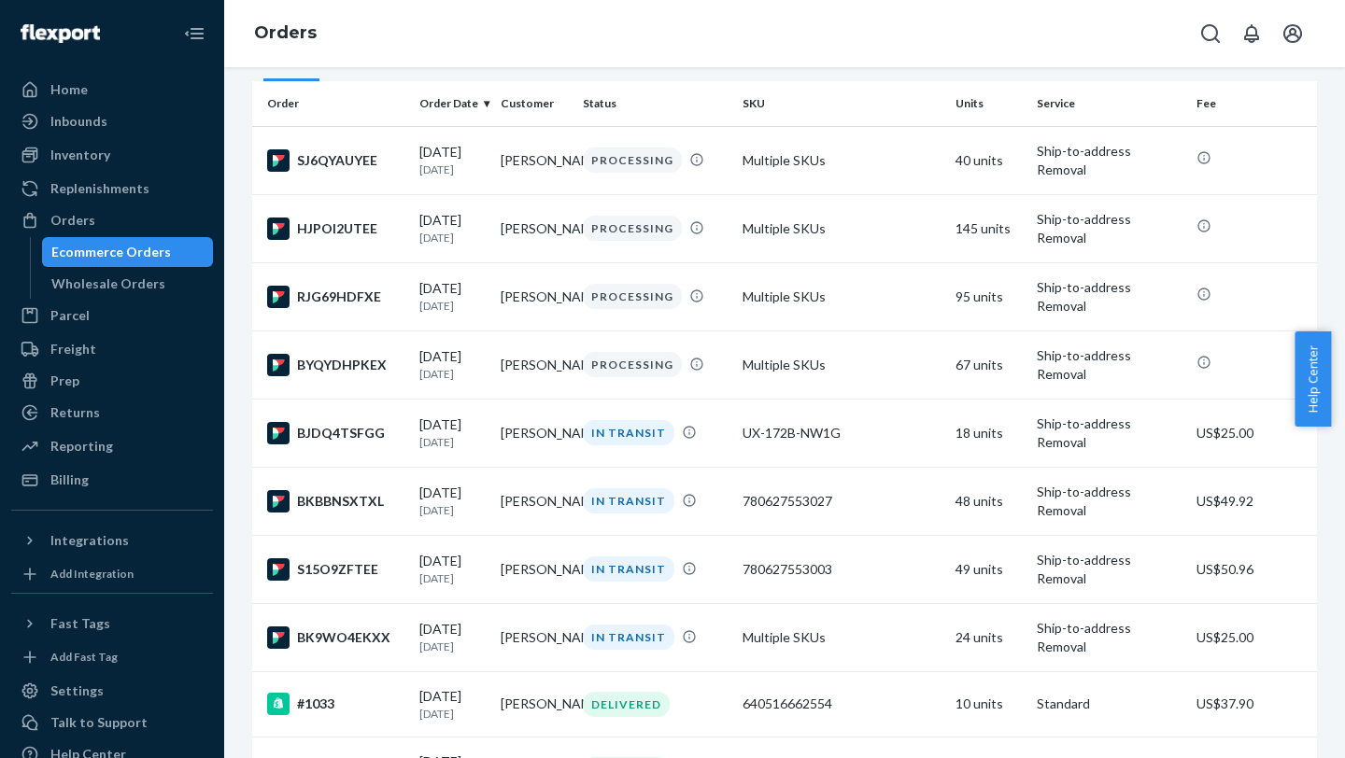
scroll to position [132, 0]
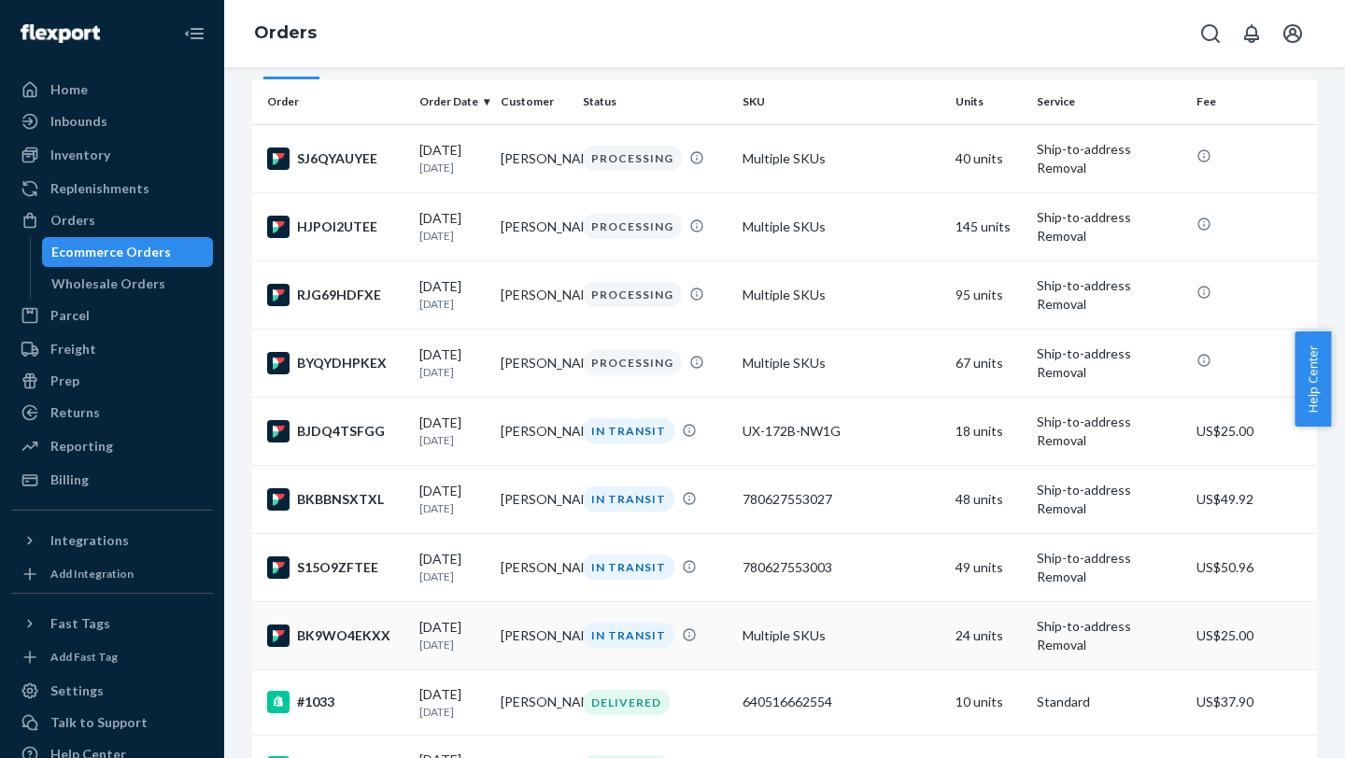
click at [626, 300] on td "IN TRANSIT" at bounding box center [655, 635] width 160 height 68
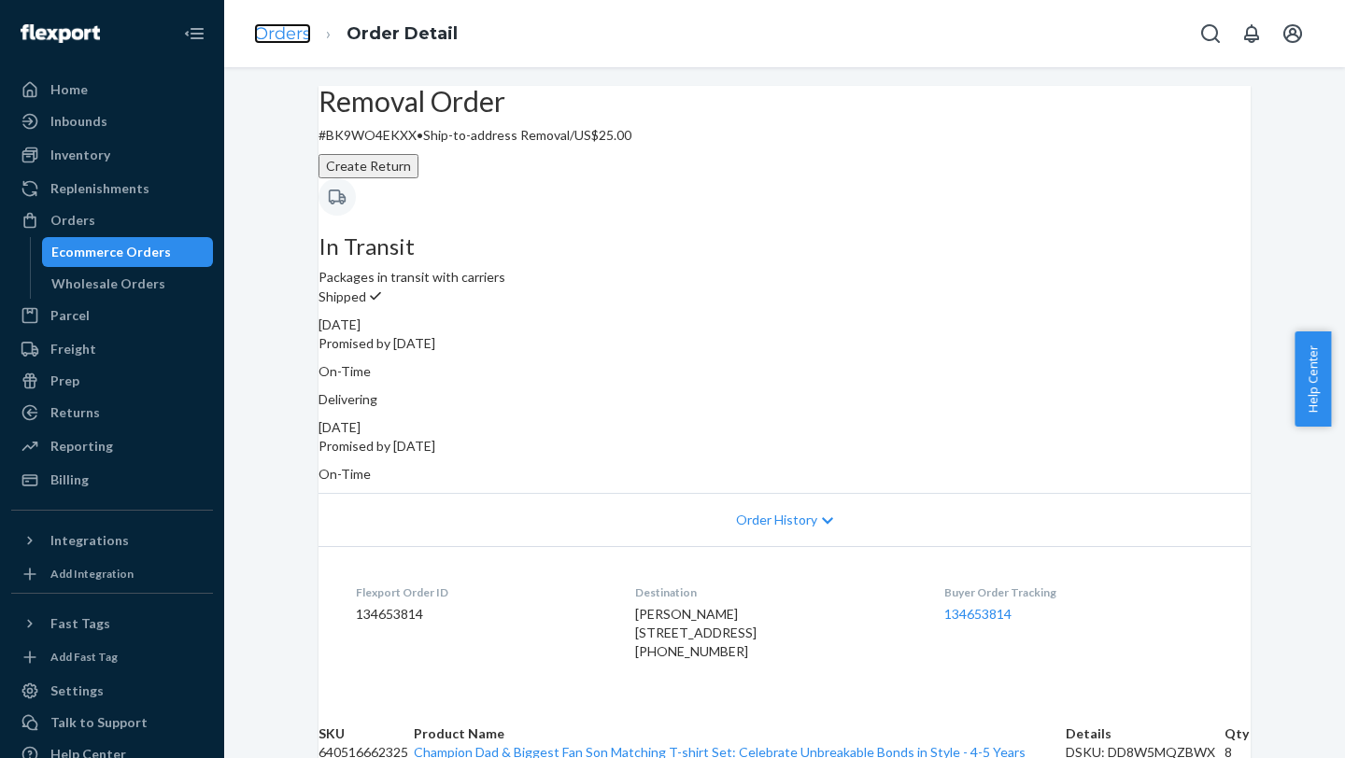
click at [296, 28] on link "Orders" at bounding box center [282, 33] width 57 height 21
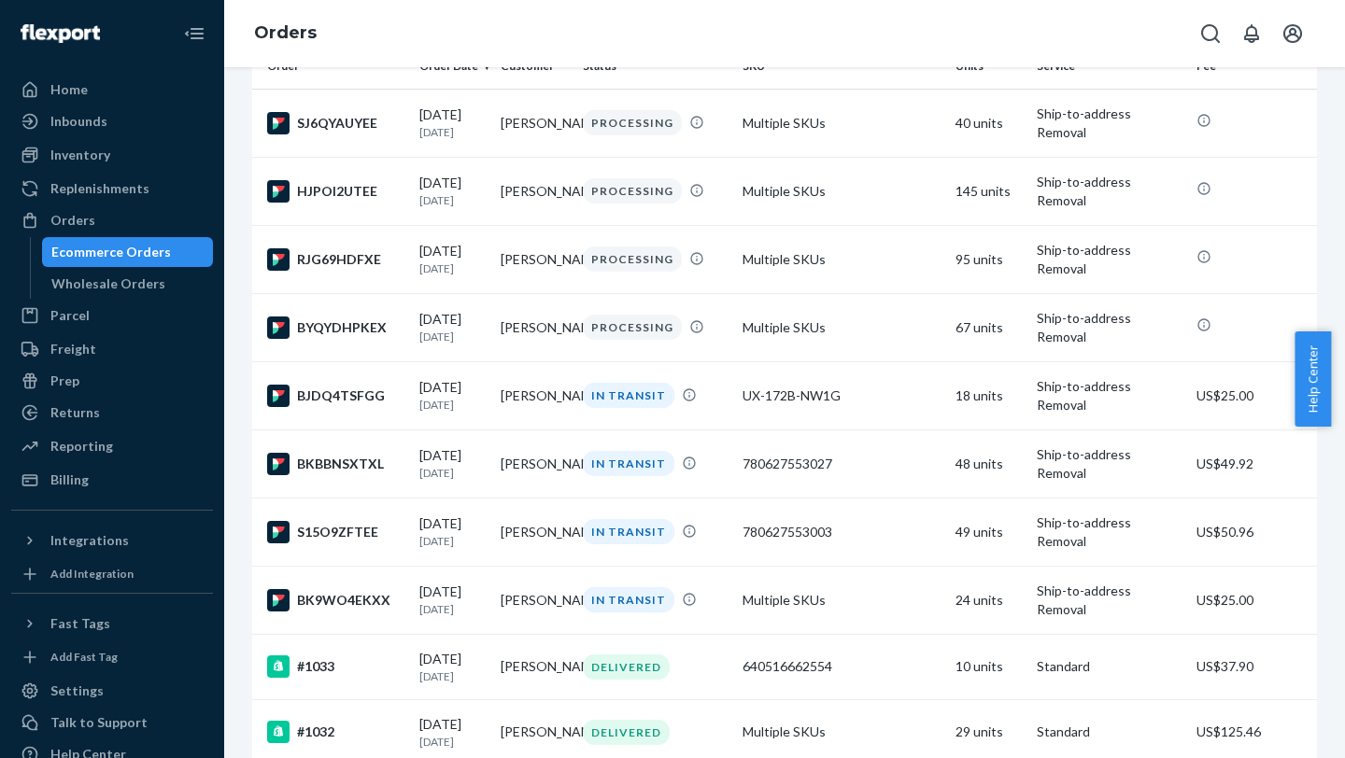
scroll to position [170, 0]
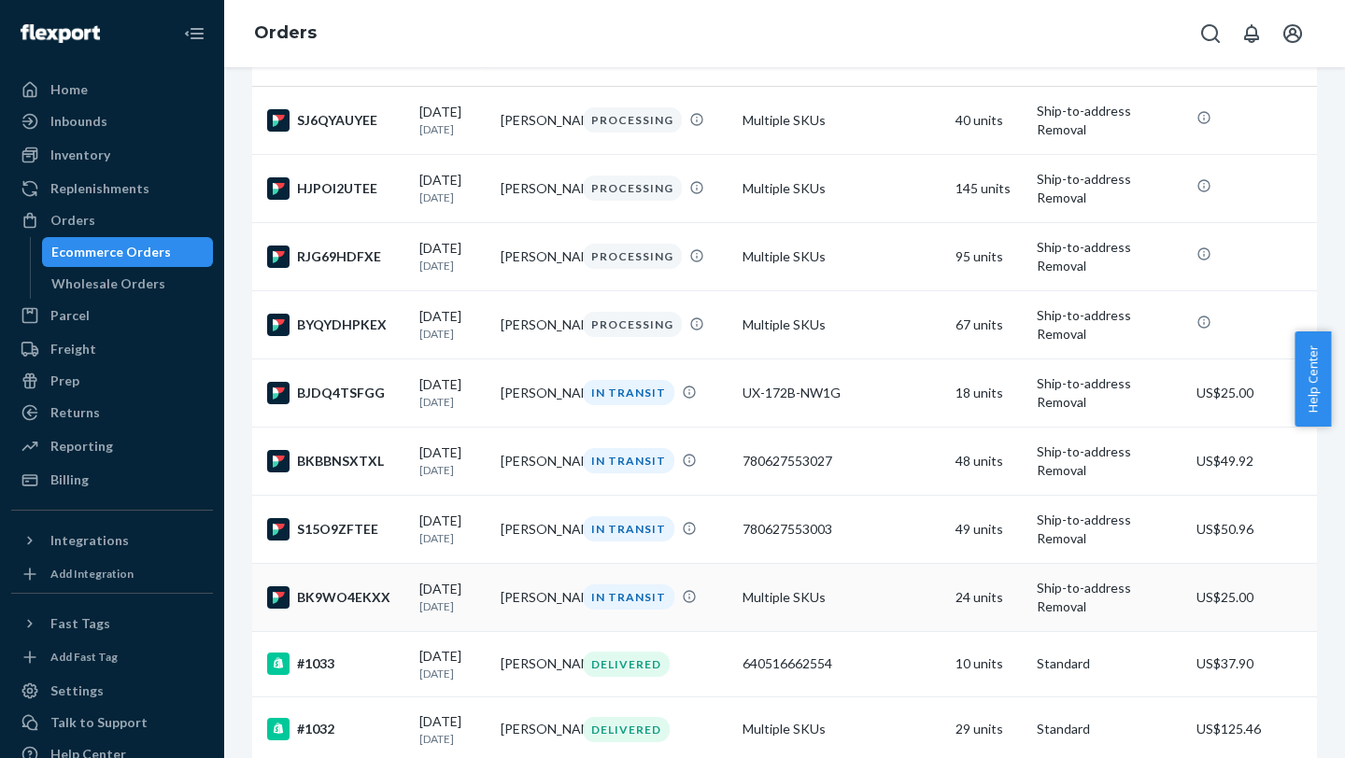
click at [458, 300] on p "[DATE]" at bounding box center [452, 607] width 66 height 16
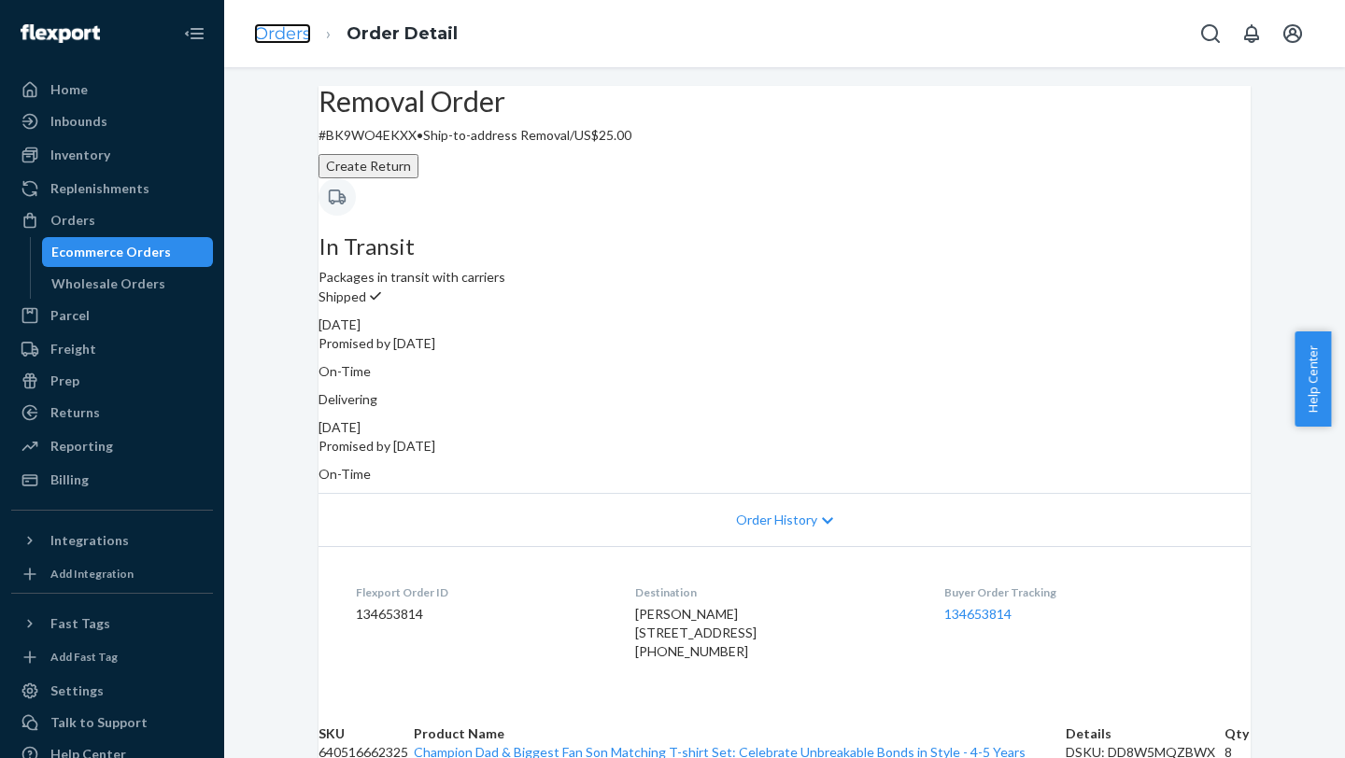
click at [286, 31] on link "Orders" at bounding box center [282, 33] width 57 height 21
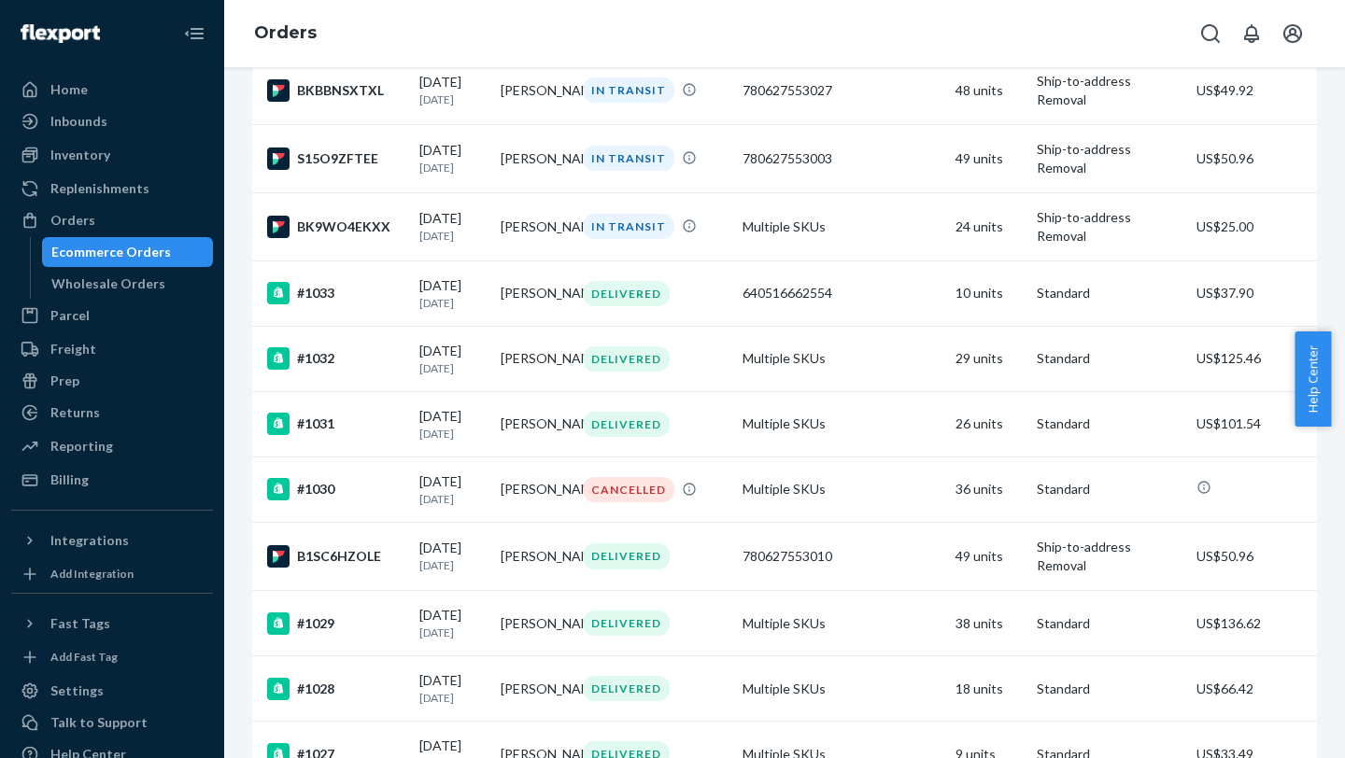
scroll to position [542, 0]
drag, startPoint x: 1342, startPoint y: 425, endPoint x: 1341, endPoint y: 537, distance: 112.1
click at [1006, 300] on body "Home Inbounds Shipping Plans Problems Inventory Products Replenishments Orders …" at bounding box center [672, 576] width 1345 height 1152
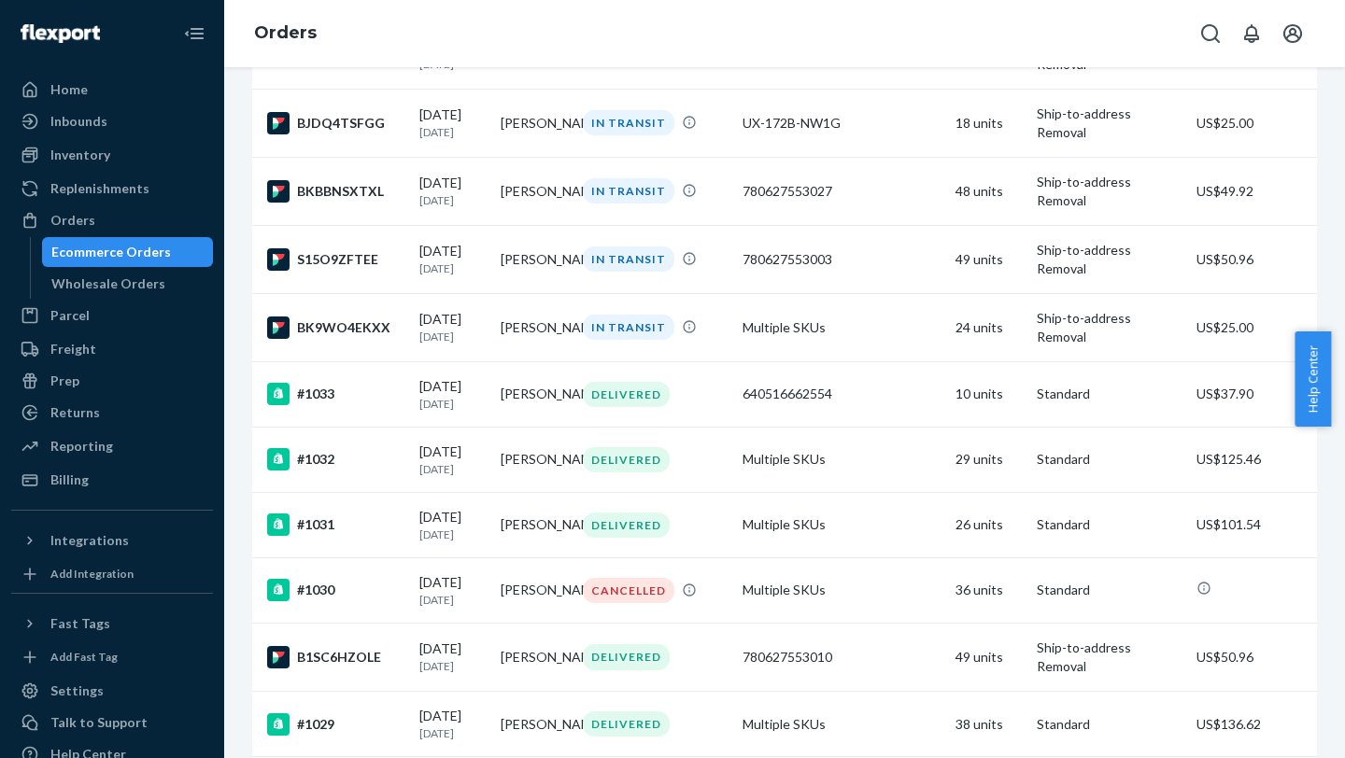
scroll to position [476, 0]
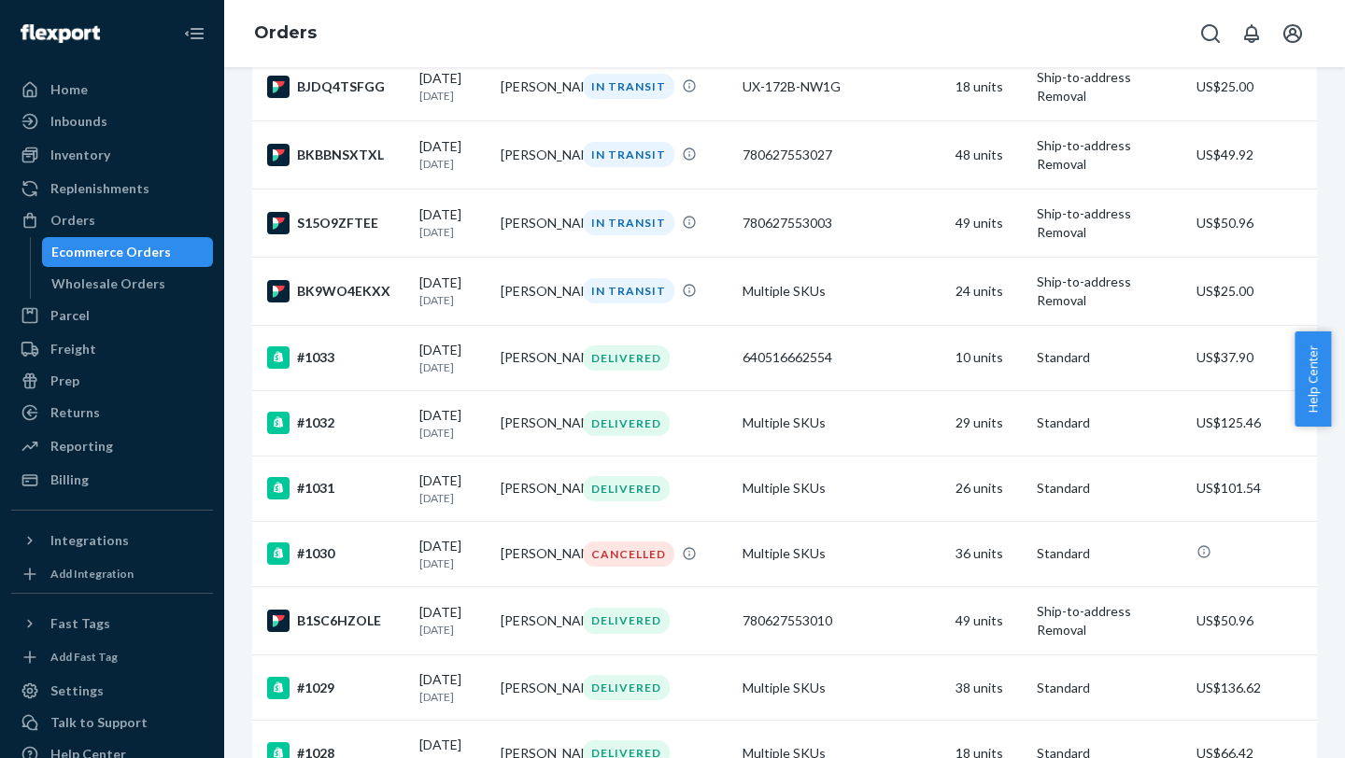
drag, startPoint x: 1339, startPoint y: 256, endPoint x: 1332, endPoint y: 486, distance: 229.8
click at [1006, 300] on body "Home Inbounds Shipping Plans Problems Inventory Products Replenishments Orders …" at bounding box center [672, 576] width 1345 height 1152
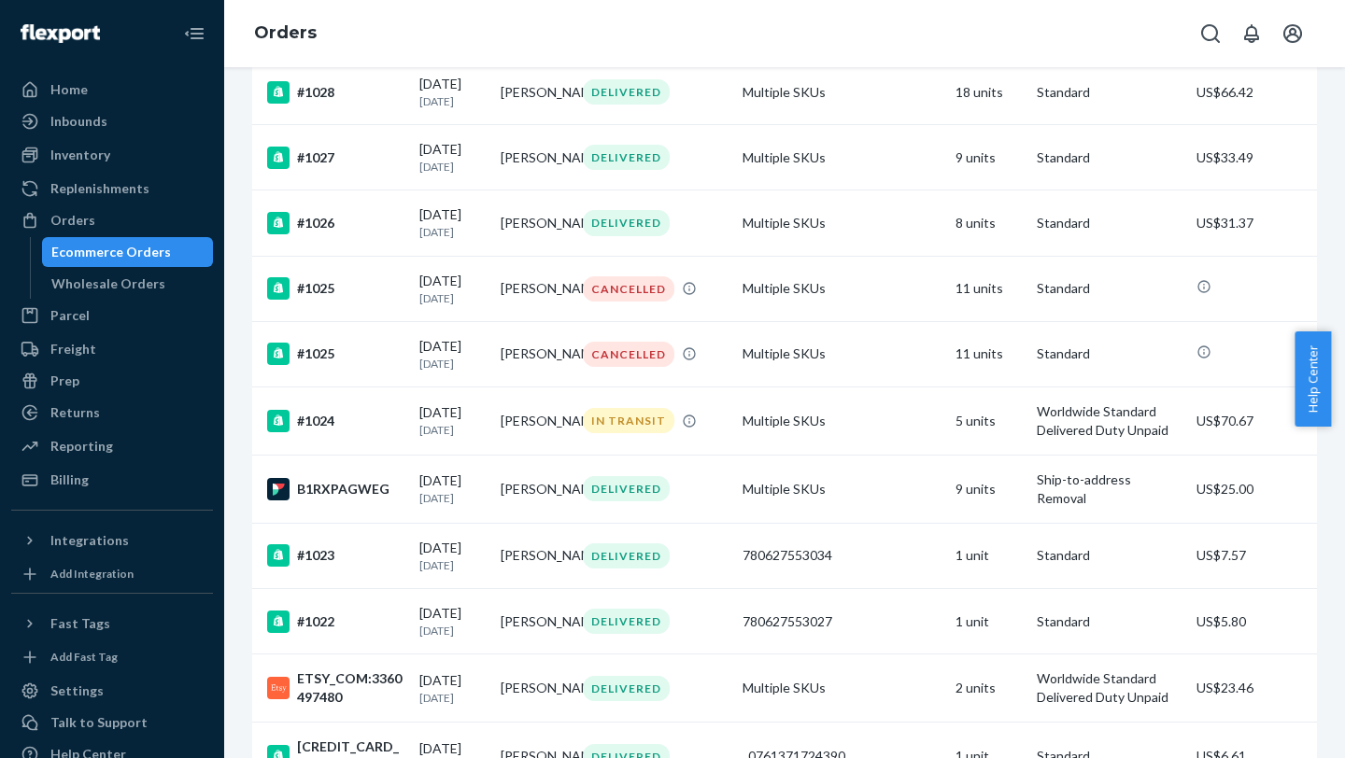
scroll to position [1136, 0]
click at [430, 300] on p "[DATE]" at bounding box center [452, 499] width 66 height 16
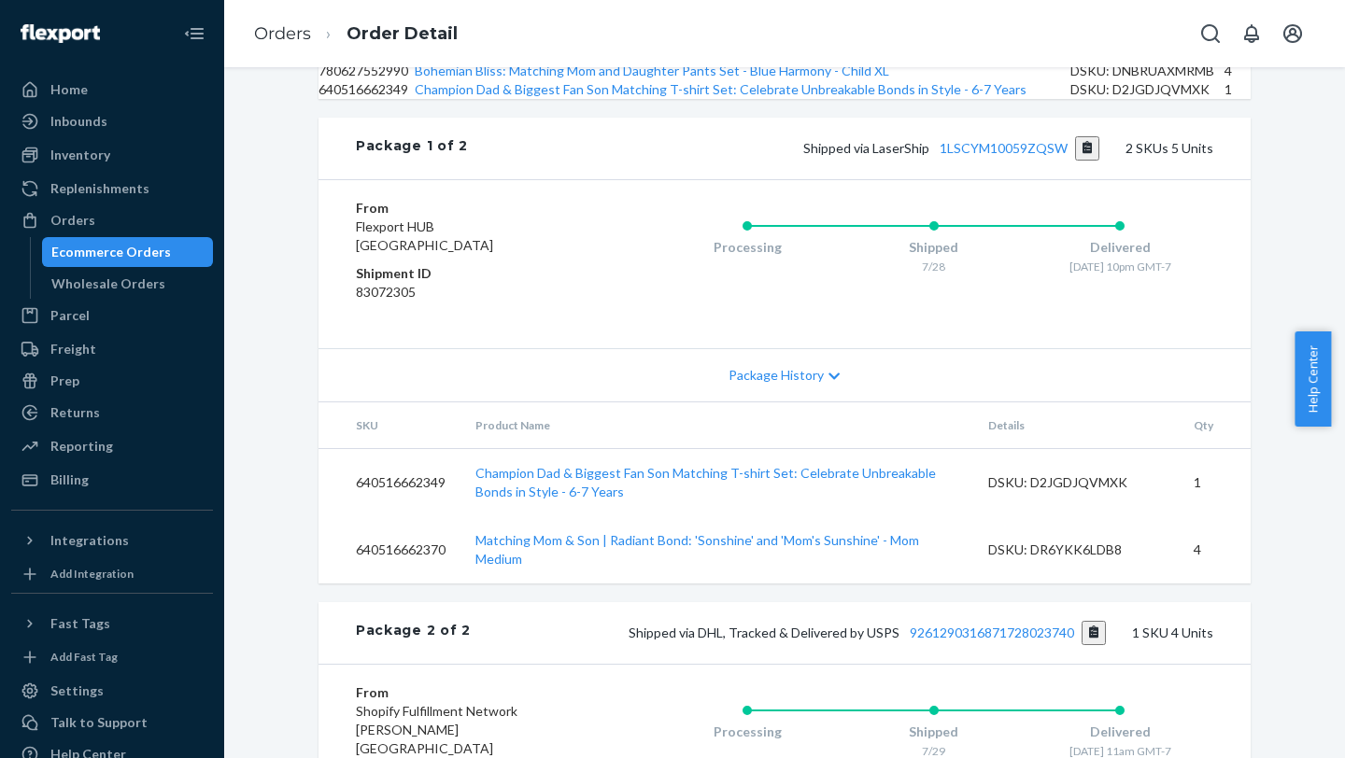
scroll to position [705, 0]
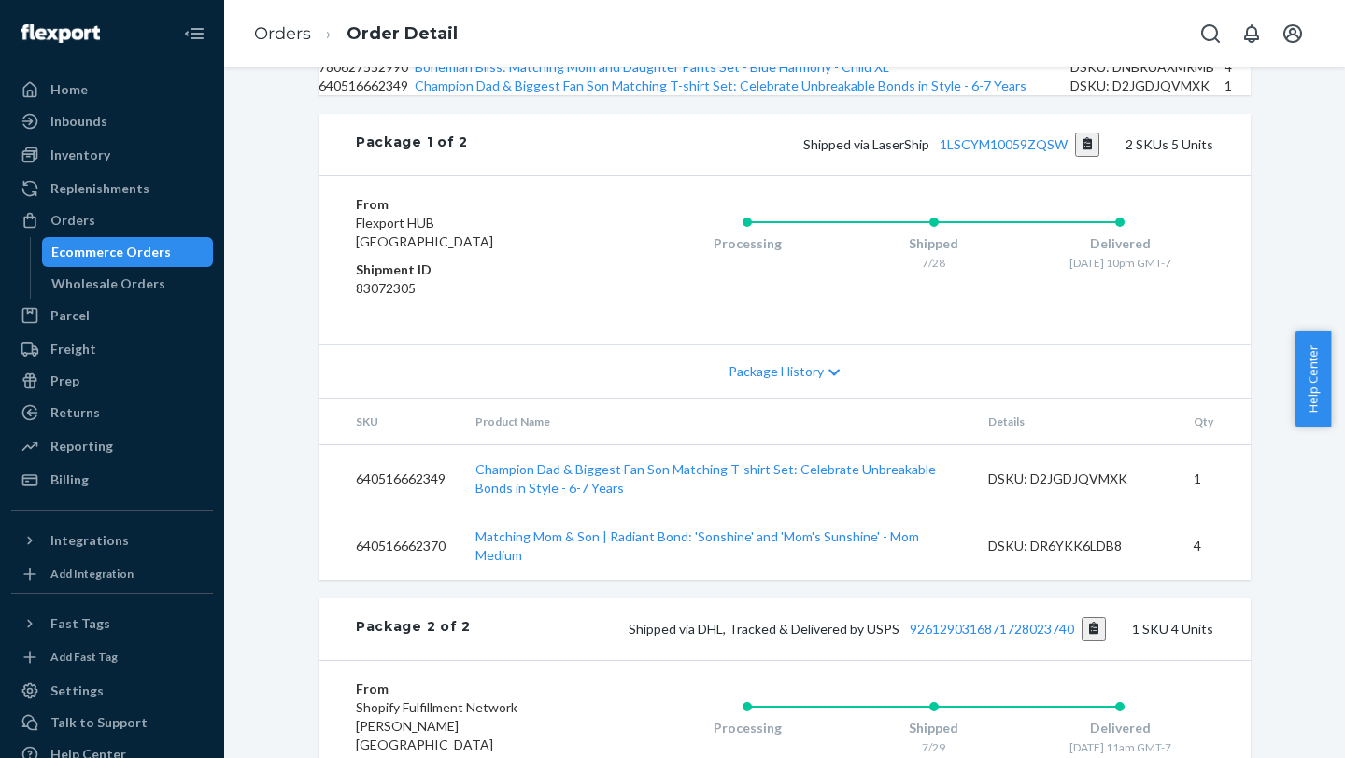
drag, startPoint x: 1342, startPoint y: 397, endPoint x: 1343, endPoint y: 653, distance: 255.9
click at [1006, 300] on body "Home Inbounds Shipping Plans Problems Inventory Products Replenishments Orders …" at bounding box center [672, 576] width 1345 height 1152
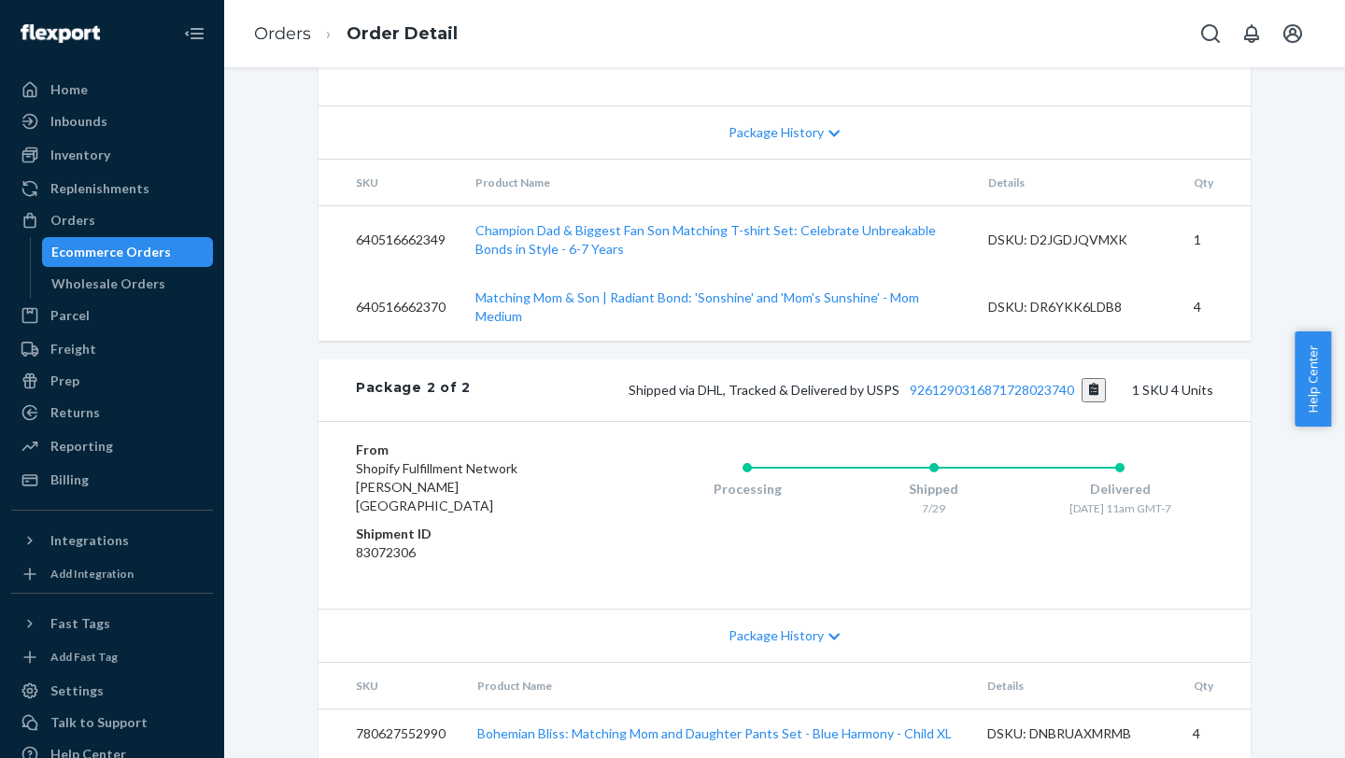
drag, startPoint x: 896, startPoint y: 386, endPoint x: 1069, endPoint y: 382, distance: 172.8
click at [1006, 300] on span "Shipped via DHL, Tracked & Delivered by USPS 9261290316871728023740" at bounding box center [867, 390] width 478 height 16
copy link "9261290316871728023740"
click at [742, 300] on span "Package History" at bounding box center [775, 636] width 95 height 19
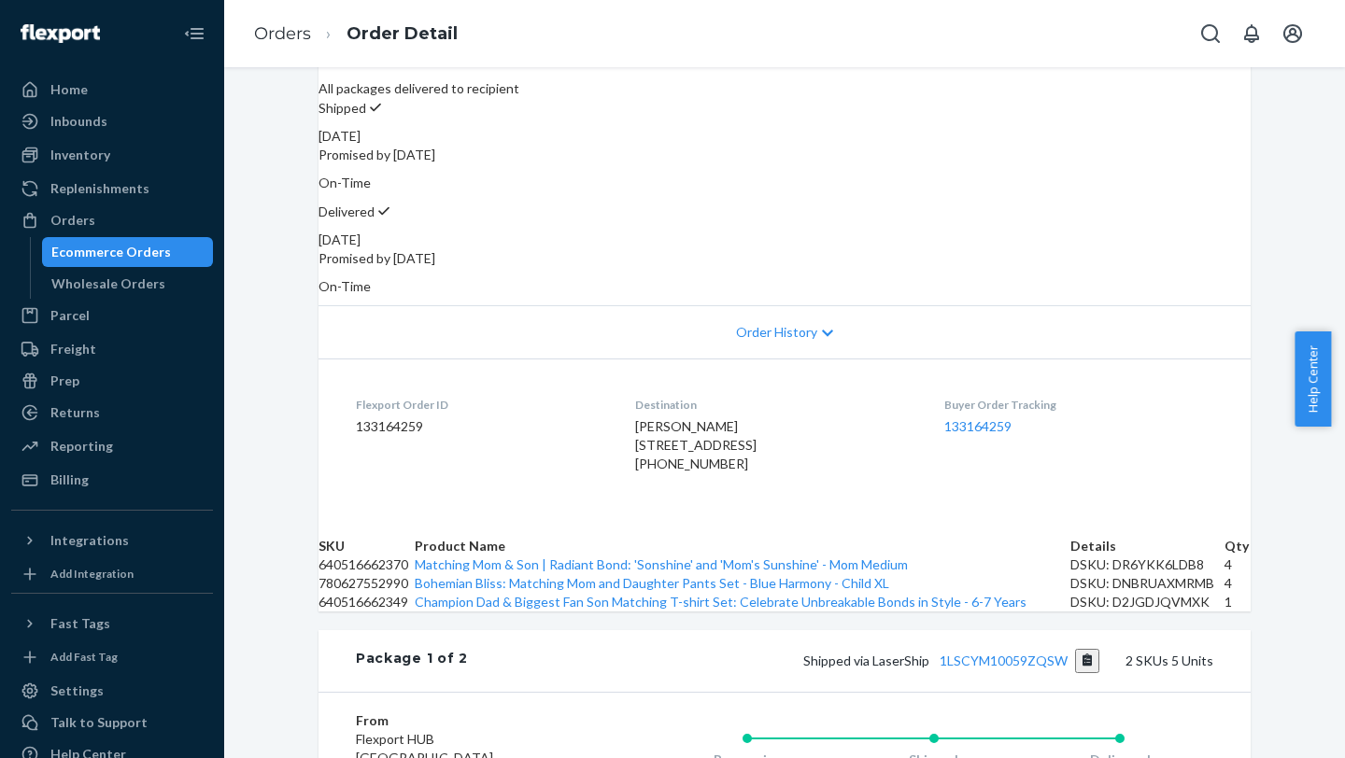
scroll to position [0, 0]
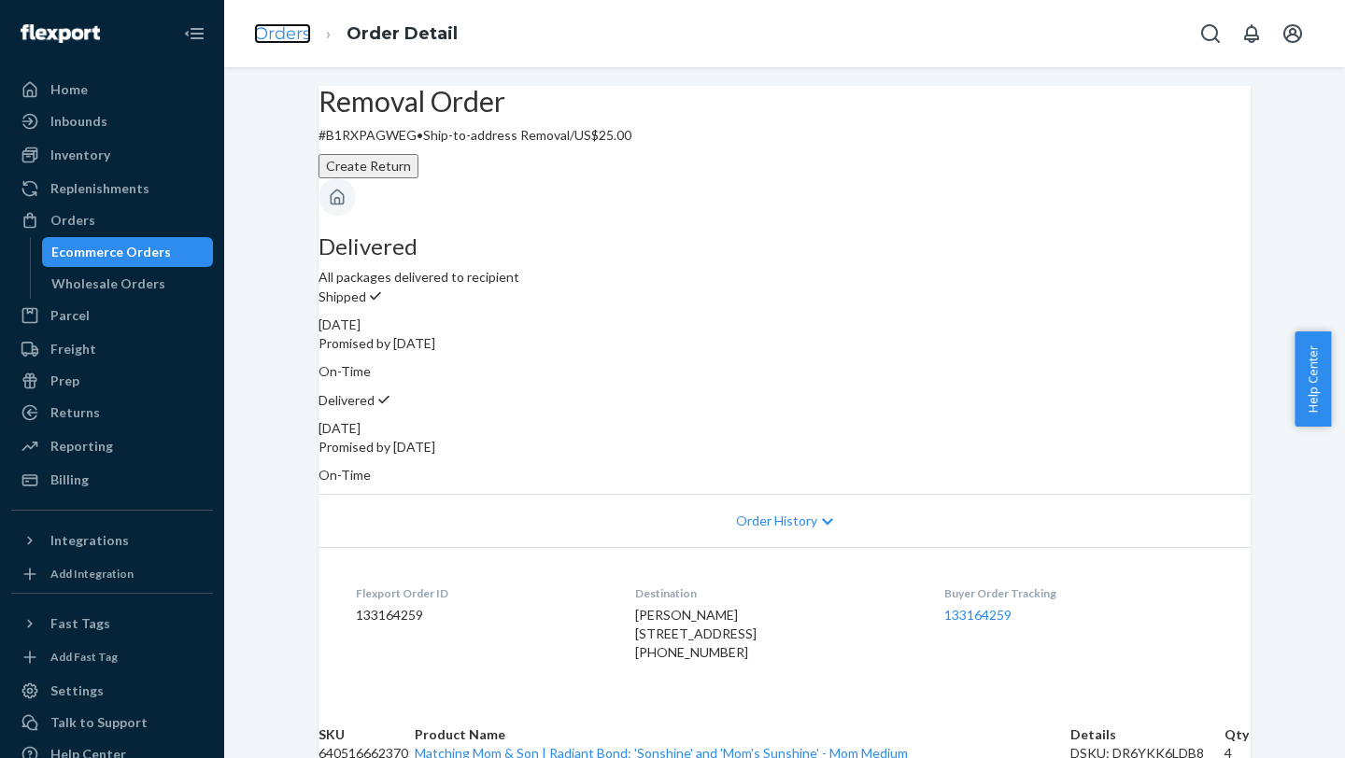
click at [279, 33] on link "Orders" at bounding box center [282, 33] width 57 height 21
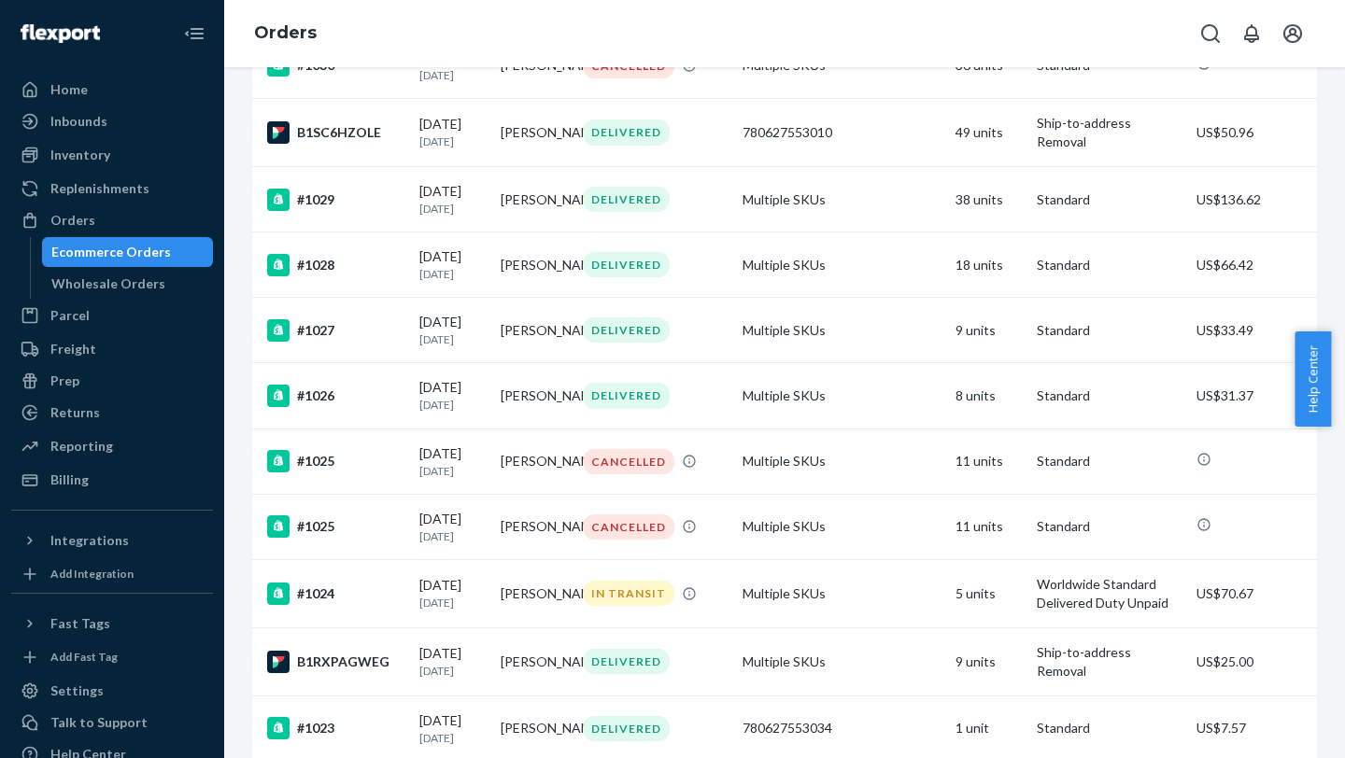
scroll to position [961, 0]
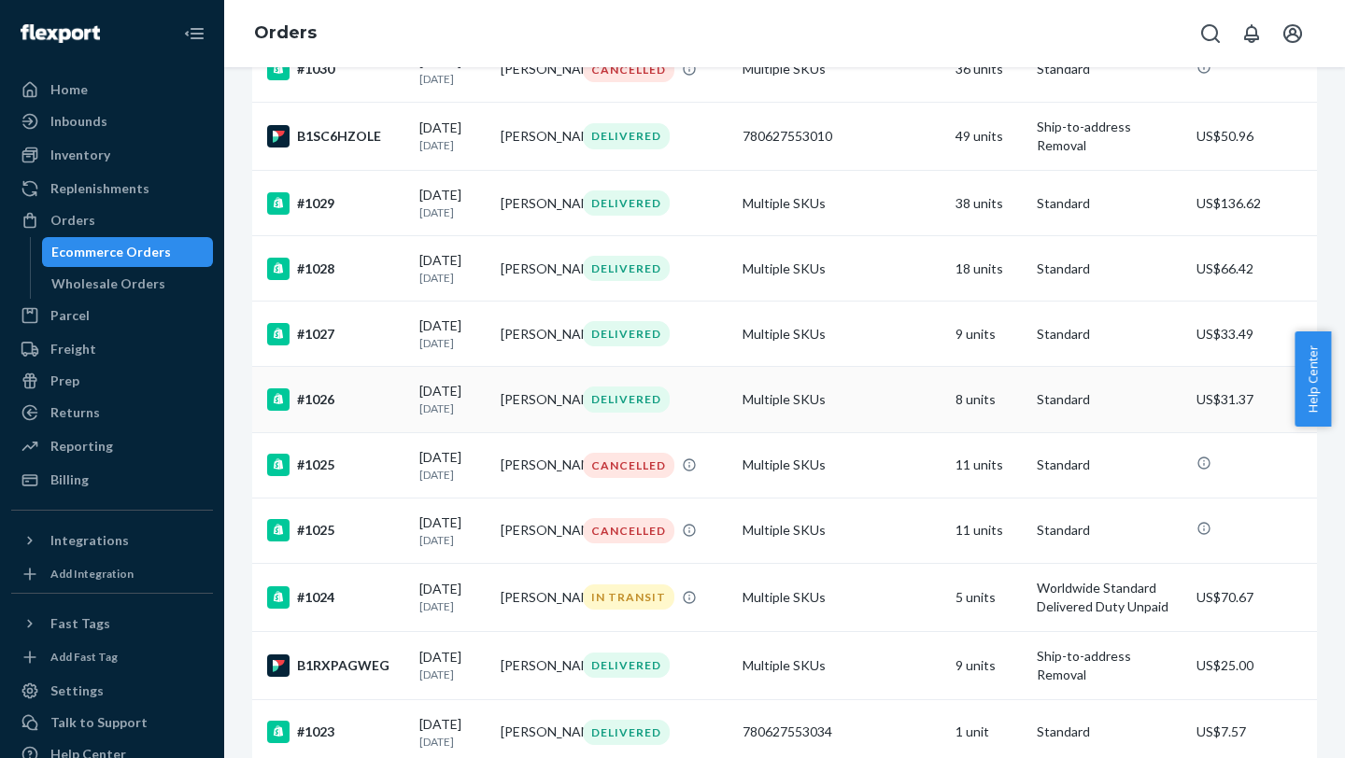
click at [717, 300] on div "DELIVERED" at bounding box center [655, 399] width 152 height 25
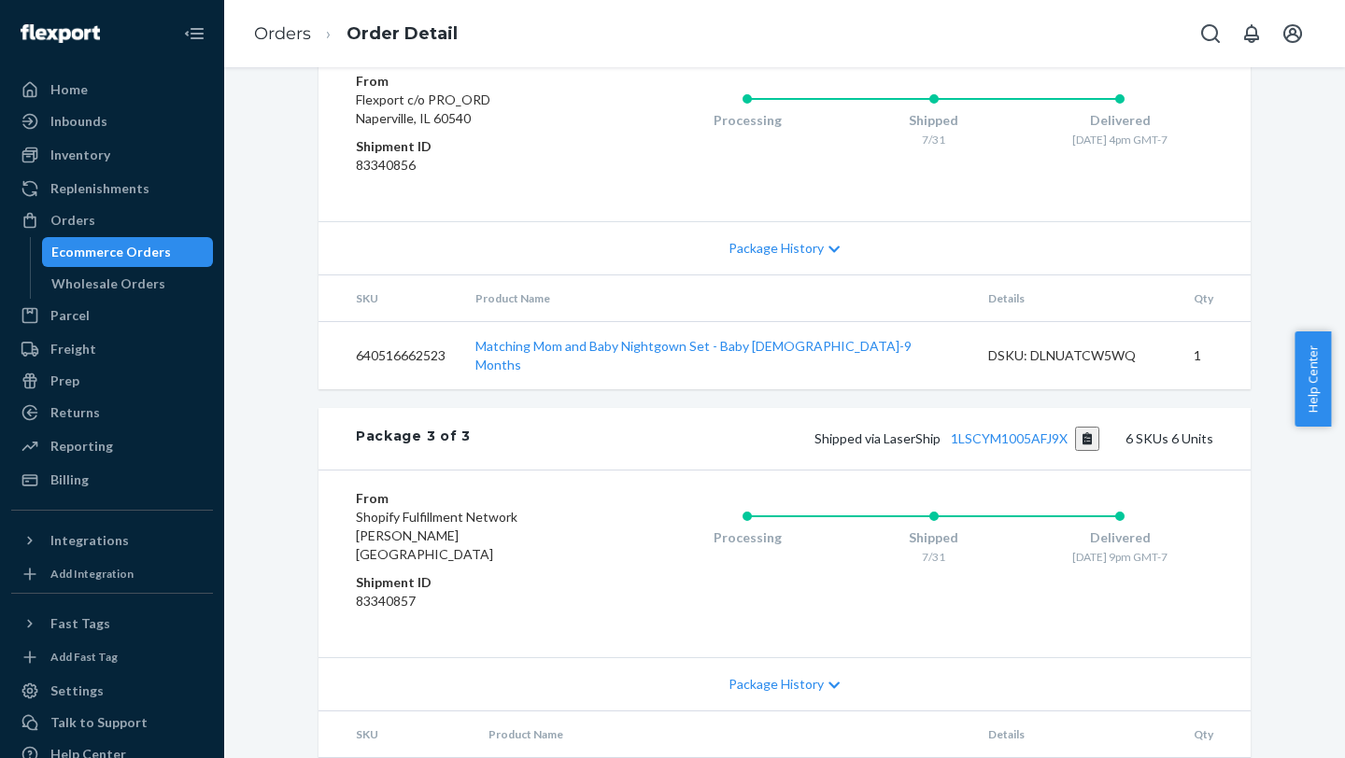
scroll to position [1404, 0]
click at [747, 261] on span "Package History" at bounding box center [775, 251] width 95 height 19
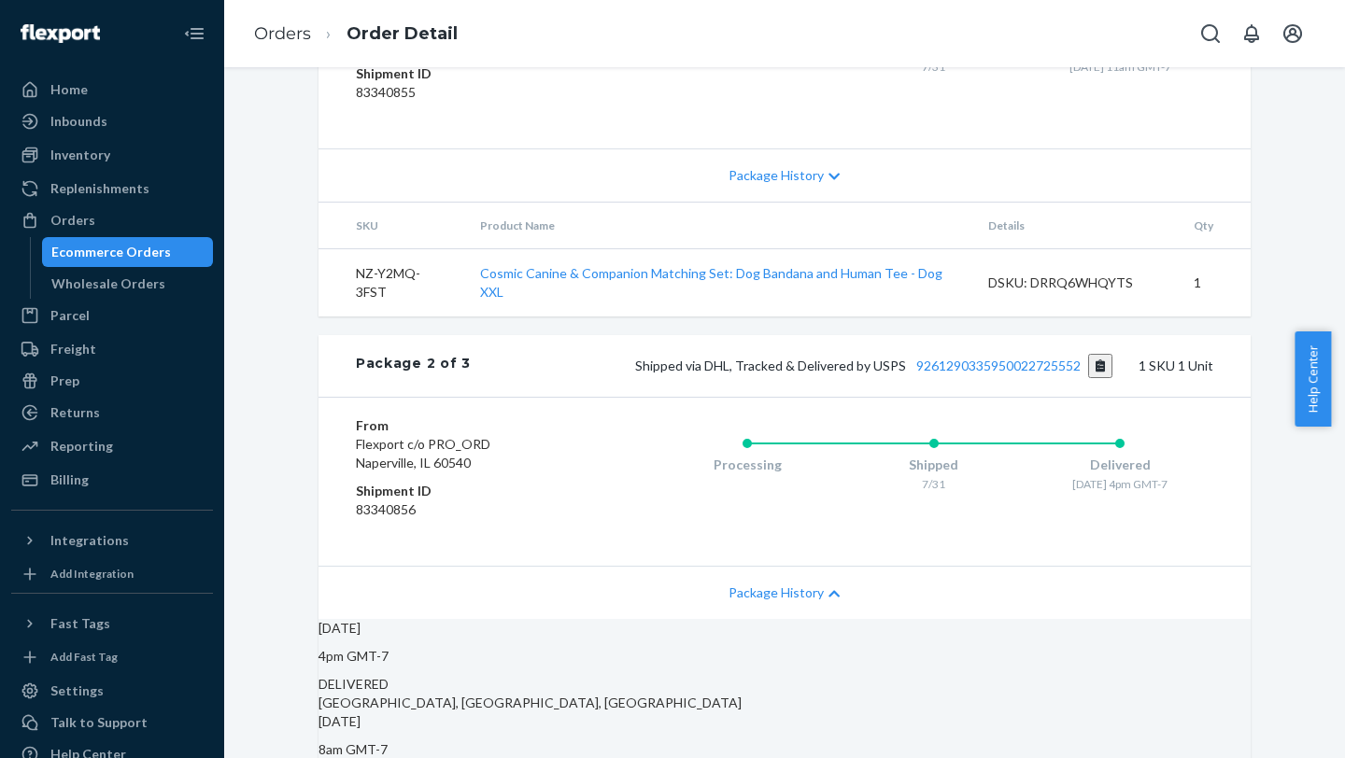
scroll to position [1070, 0]
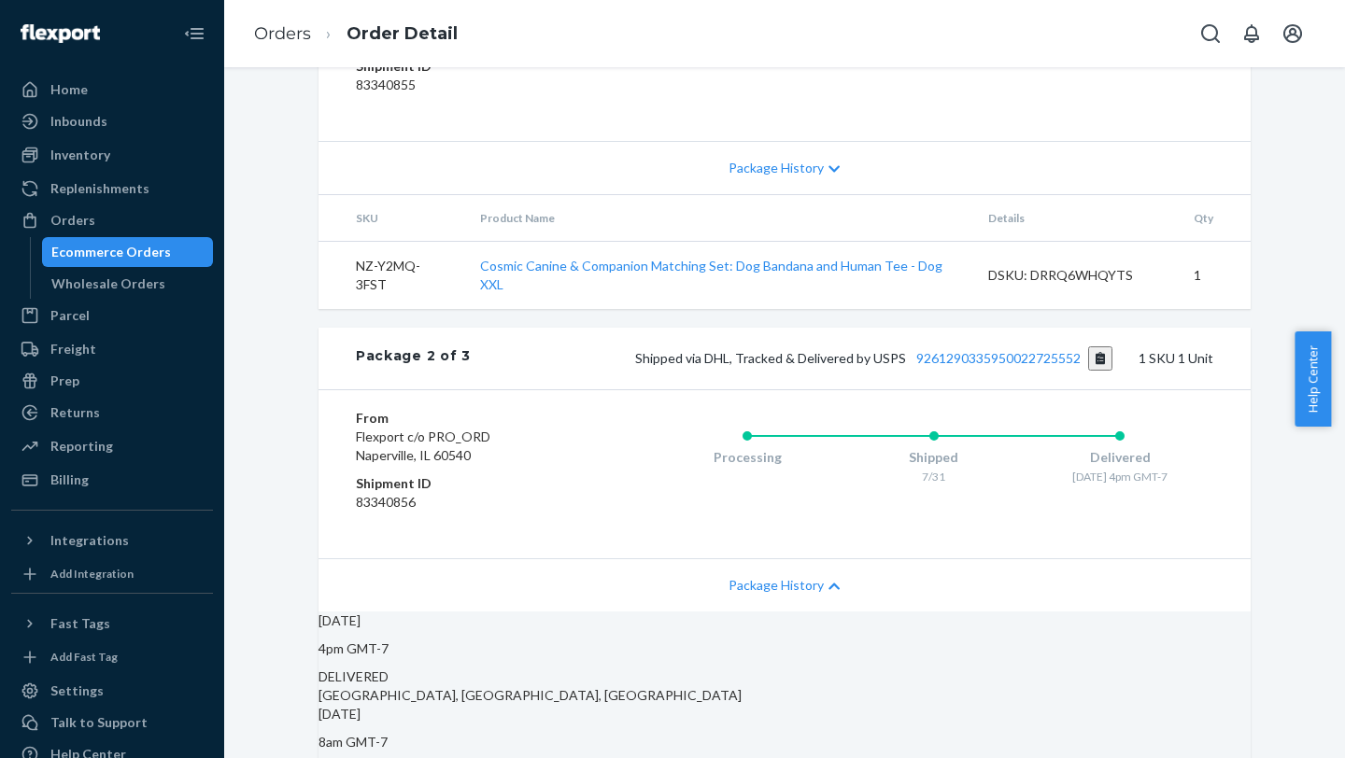
drag, startPoint x: 906, startPoint y: 242, endPoint x: 1078, endPoint y: 240, distance: 171.8
copy link "9261290304432725764835"
drag, startPoint x: 1337, startPoint y: 366, endPoint x: 1337, endPoint y: 428, distance: 61.6
click at [1006, 300] on body "Home Inbounds Shipping Plans Problems Inventory Products Replenishments Orders …" at bounding box center [672, 576] width 1345 height 1152
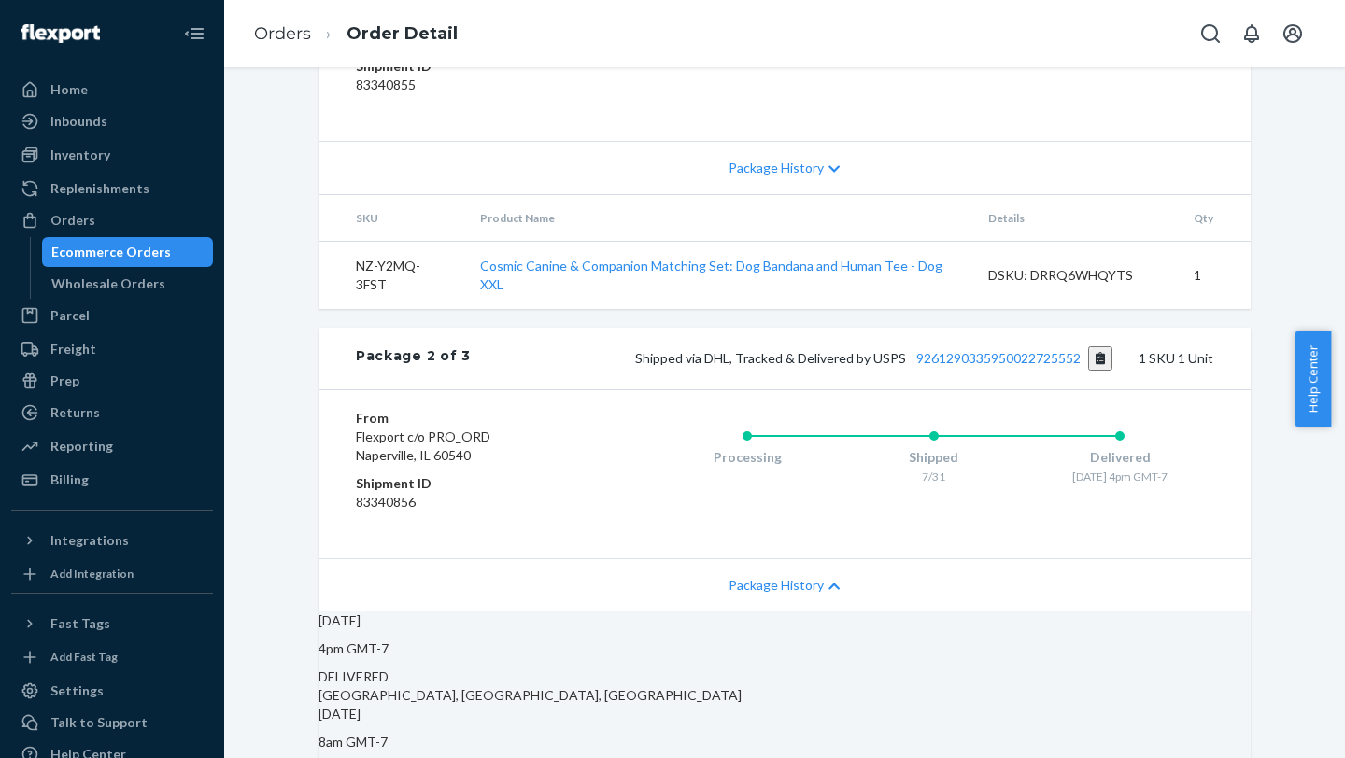
click at [1006, 300] on div "Shopify Order # #1026 • Standard / US$31.37 View Details Submit Claim Create Re…" at bounding box center [784, 724] width 1121 height 3417
drag, startPoint x: 1339, startPoint y: 390, endPoint x: 1338, endPoint y: 436, distance: 45.8
click at [1006, 300] on body "Home Inbounds Shipping Plans Problems Inventory Products Replenishments Orders …" at bounding box center [672, 576] width 1345 height 1152
drag, startPoint x: 1335, startPoint y: 379, endPoint x: 1335, endPoint y: 449, distance: 70.0
click at [1006, 300] on body "Home Inbounds Shipping Plans Problems Inventory Products Replenishments Orders …" at bounding box center [672, 576] width 1345 height 1152
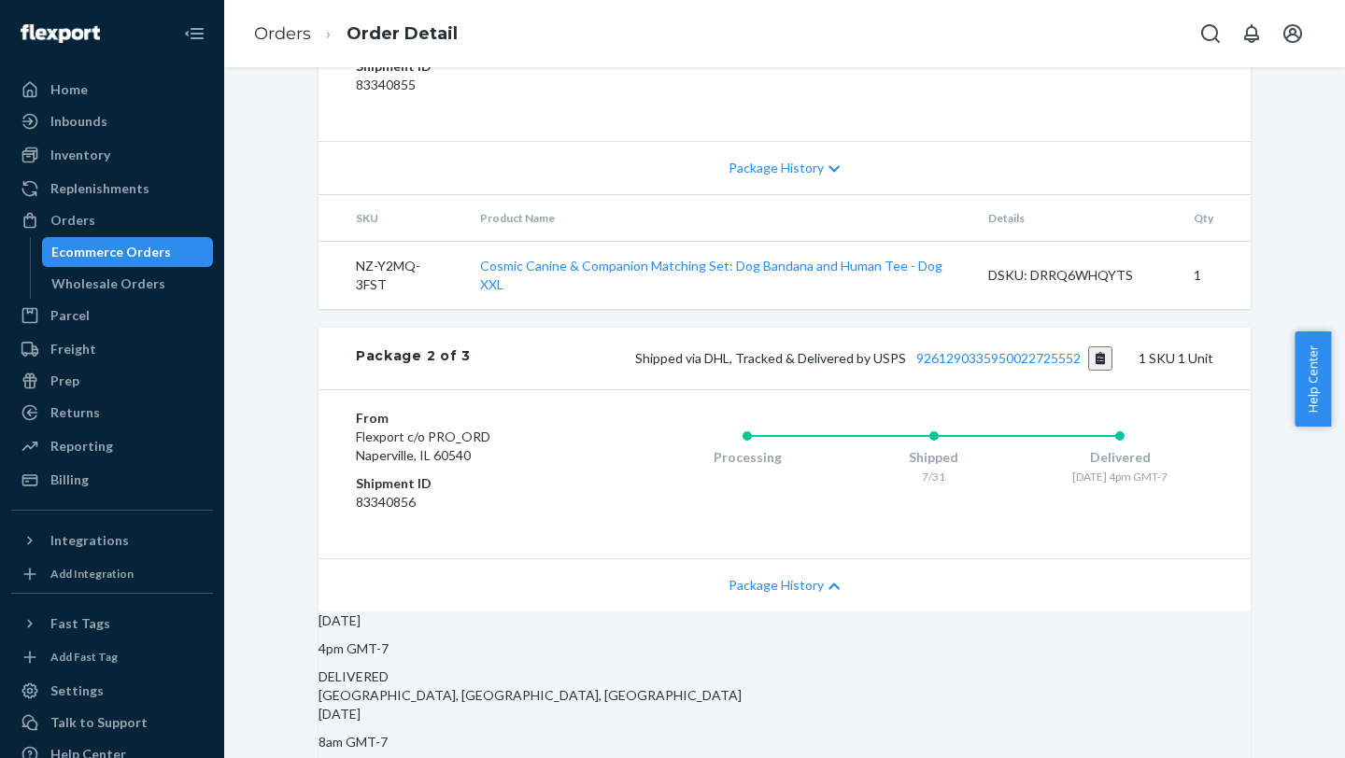
click at [1006, 300] on div "Shopify Order # #1026 • Standard / US$31.37 View Details Submit Claim Create Re…" at bounding box center [784, 724] width 1121 height 3417
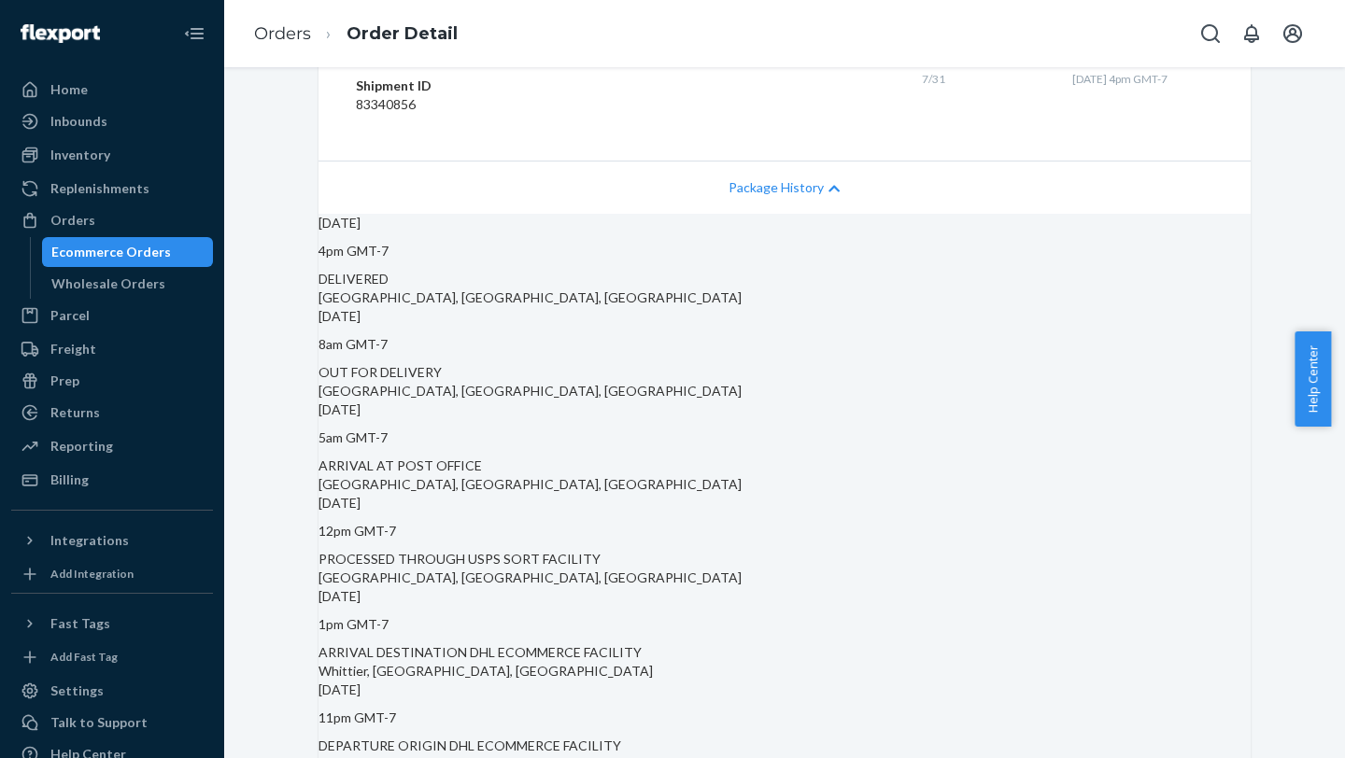
scroll to position [1471, 0]
drag, startPoint x: 1336, startPoint y: 391, endPoint x: 1336, endPoint y: 373, distance: 18.7
click at [1006, 300] on div "Help Center" at bounding box center [1319, 378] width 50 height 95
drag, startPoint x: 1338, startPoint y: 376, endPoint x: 1338, endPoint y: 346, distance: 29.9
click at [1006, 300] on div "Help Center" at bounding box center [1319, 378] width 50 height 95
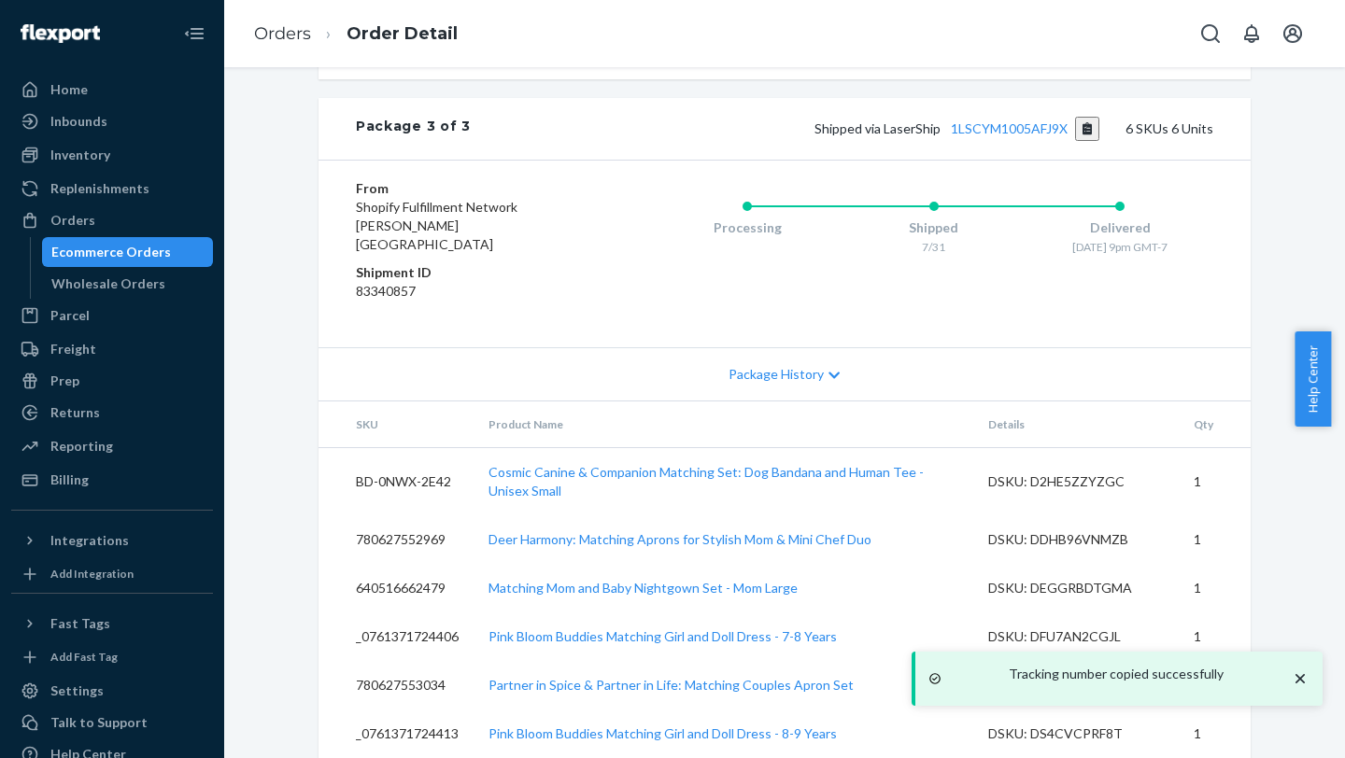
scroll to position [2803, 0]
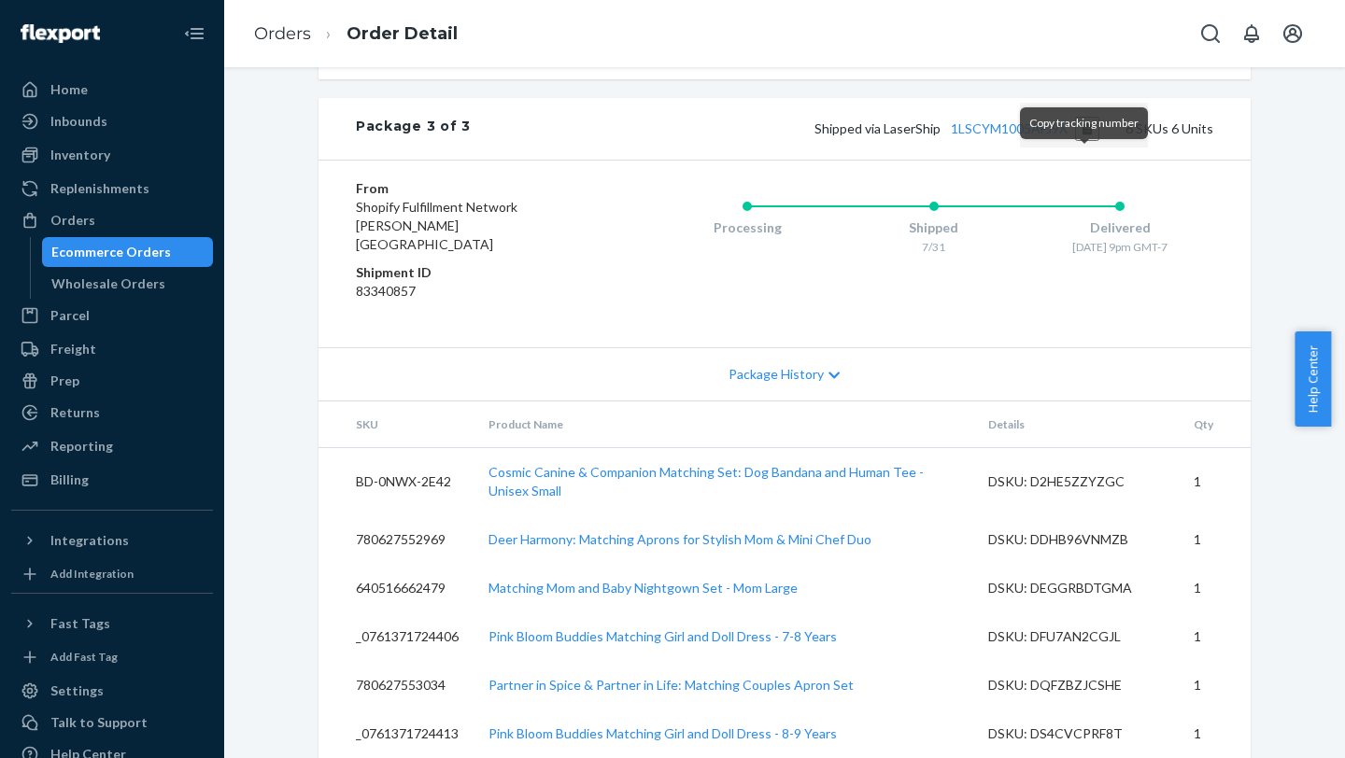
click at [1006, 141] on button "Copy tracking number" at bounding box center [1087, 129] width 25 height 24
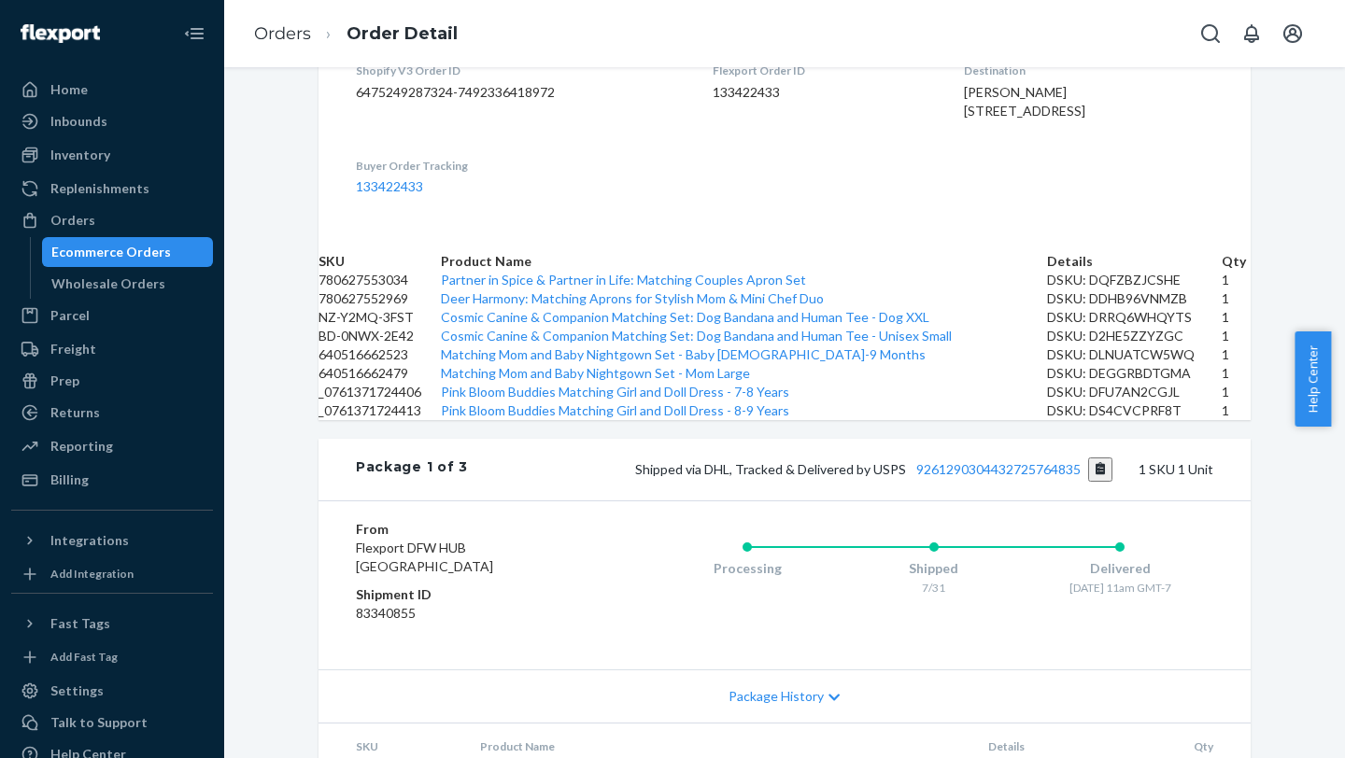
scroll to position [0, 0]
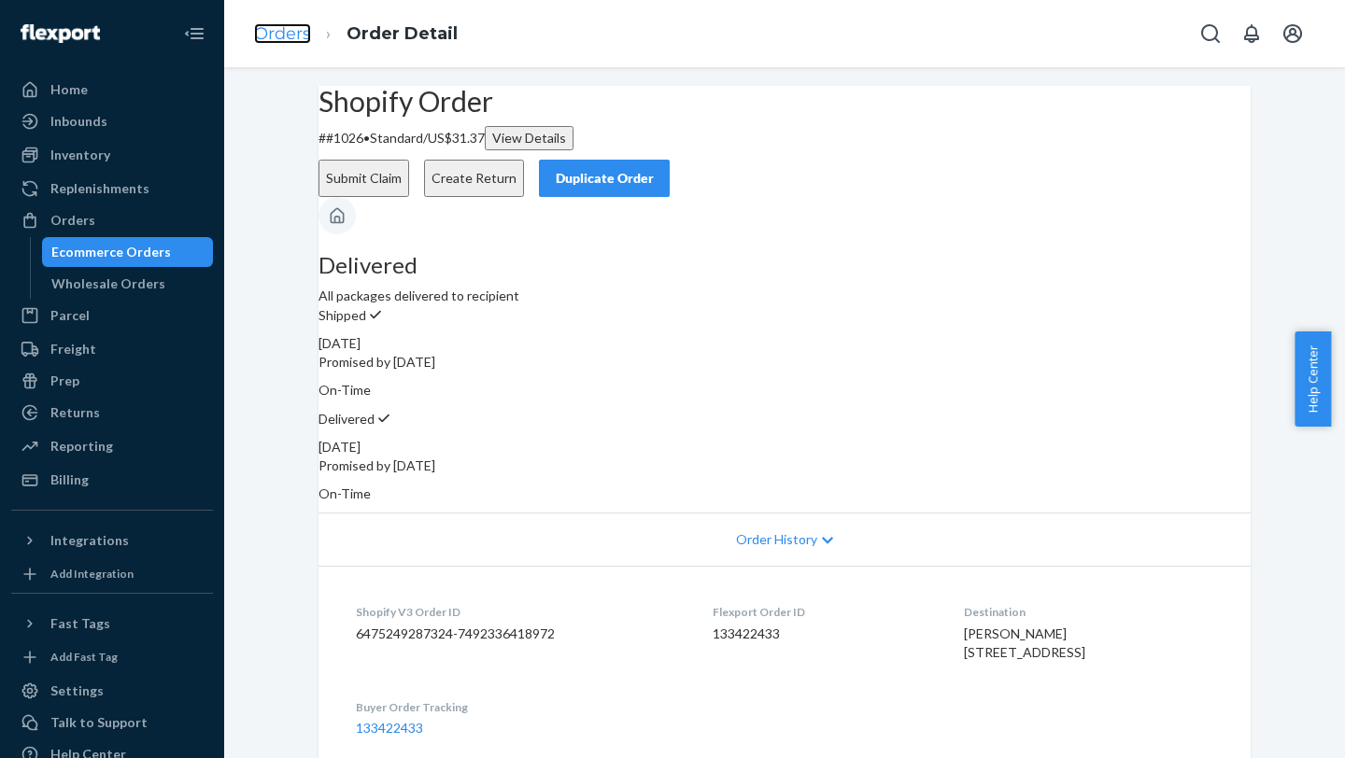
click at [271, 32] on link "Orders" at bounding box center [282, 33] width 57 height 21
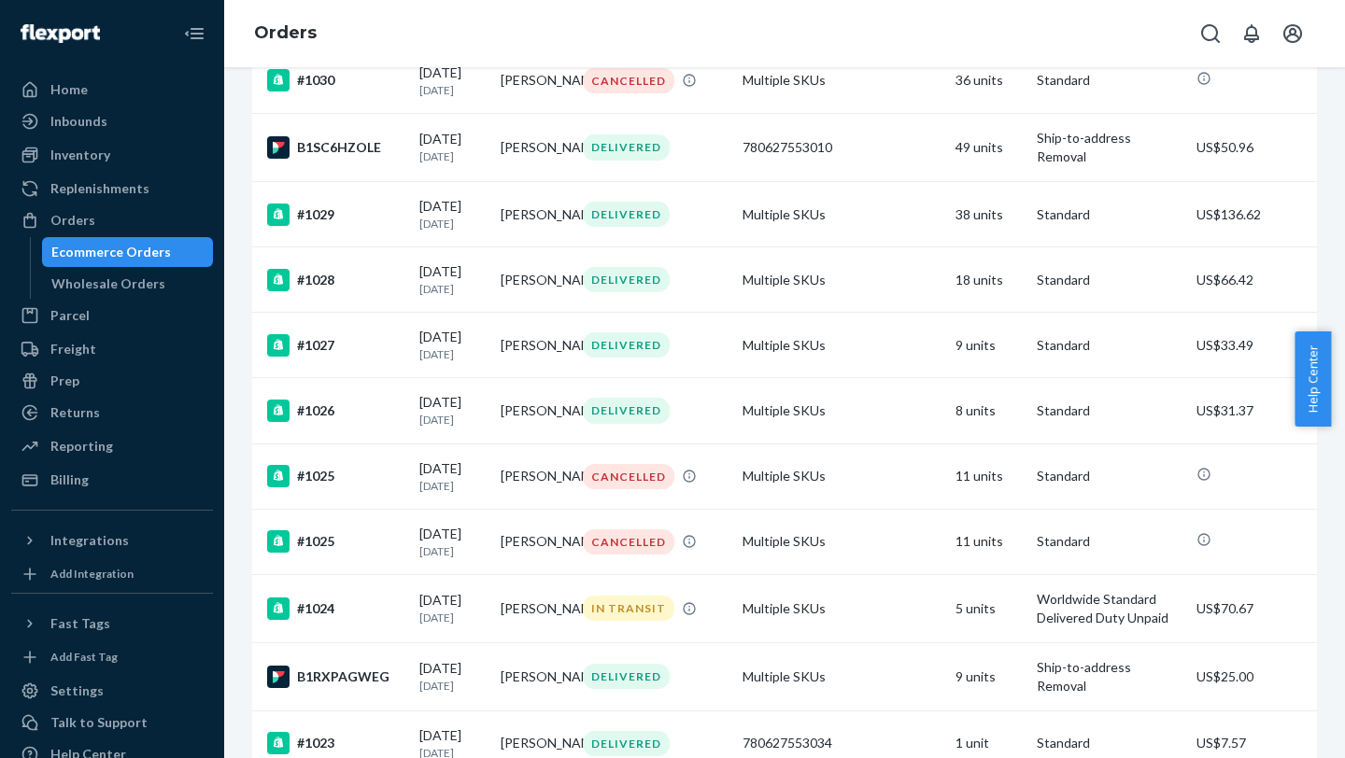
scroll to position [937, 0]
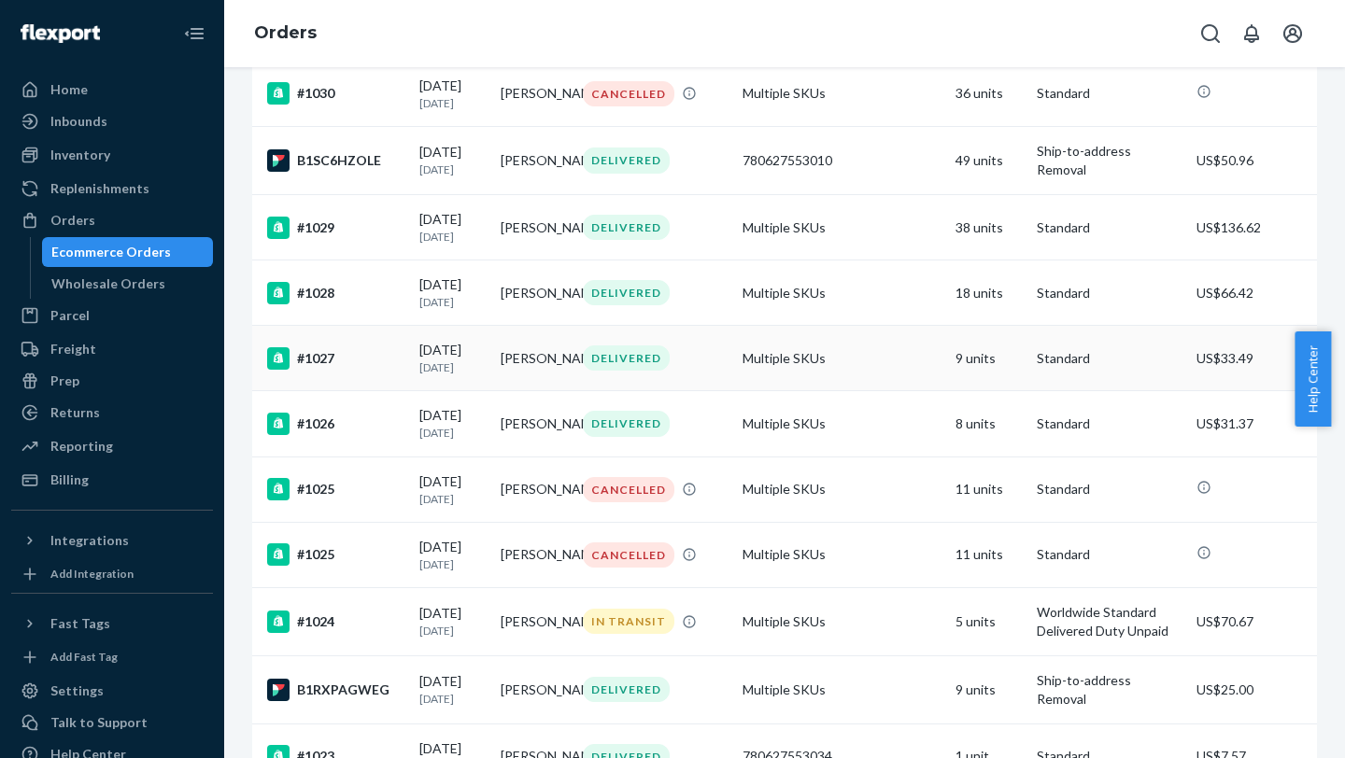
click at [871, 300] on td "Multiple SKUs" at bounding box center [841, 358] width 213 height 65
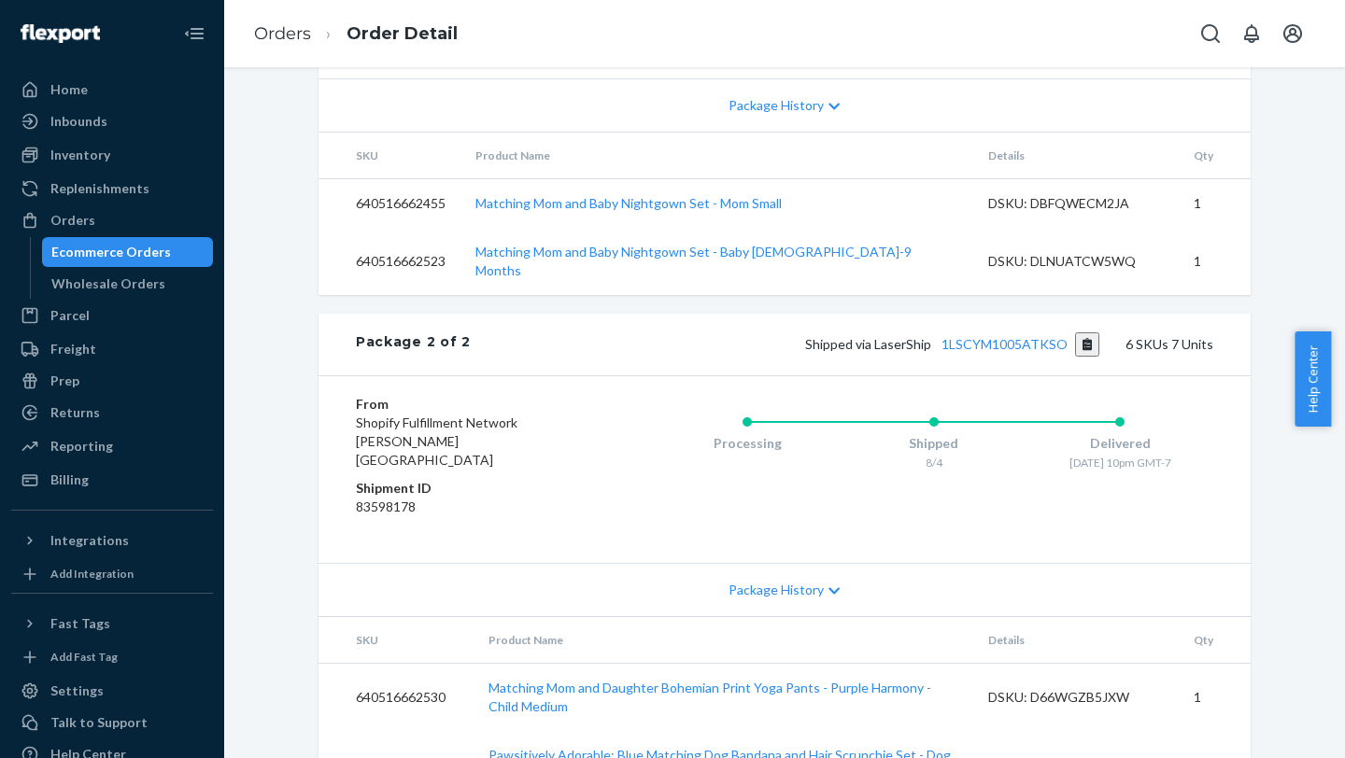
scroll to position [1124, 0]
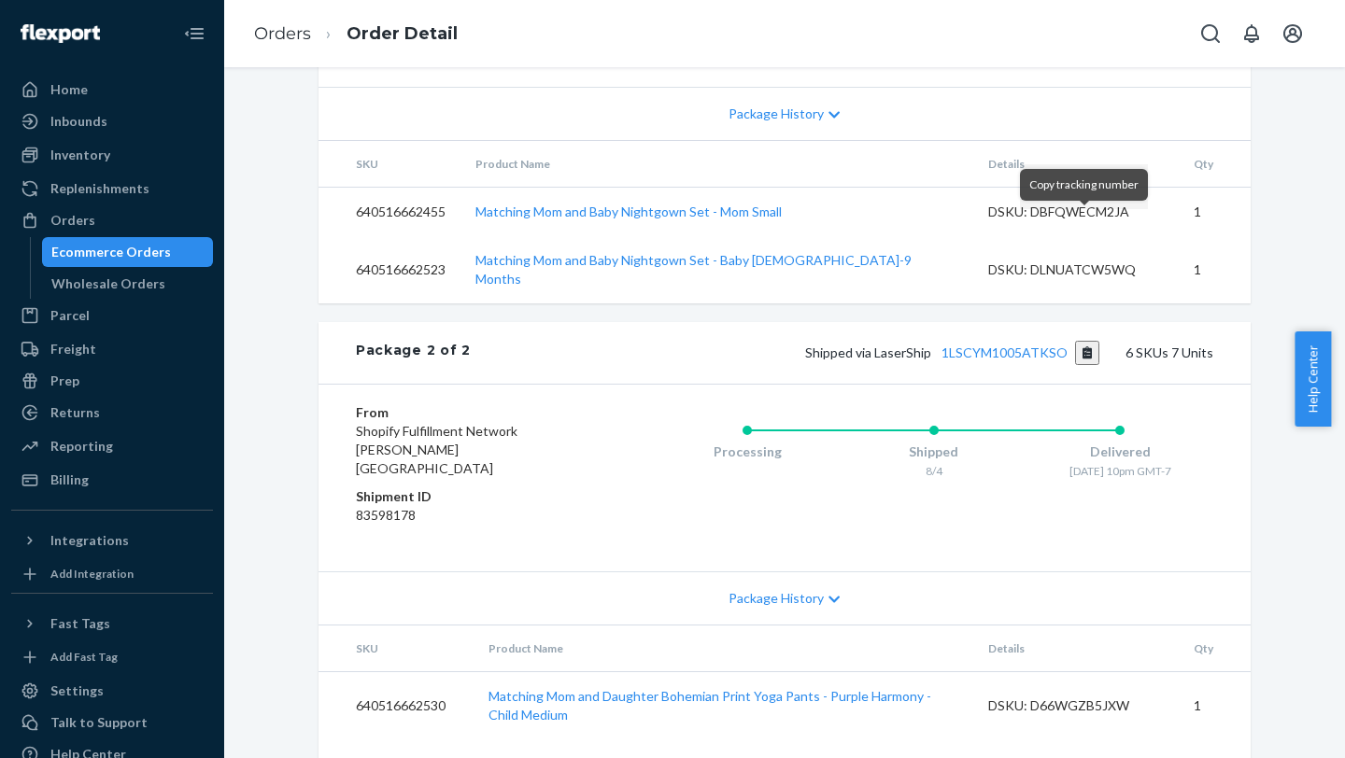
drag, startPoint x: 1342, startPoint y: 424, endPoint x: 1339, endPoint y: 364, distance: 59.8
click at [1006, 300] on div "Help Center" at bounding box center [1319, 378] width 50 height 95
drag, startPoint x: 1339, startPoint y: 364, endPoint x: 1339, endPoint y: 398, distance: 33.6
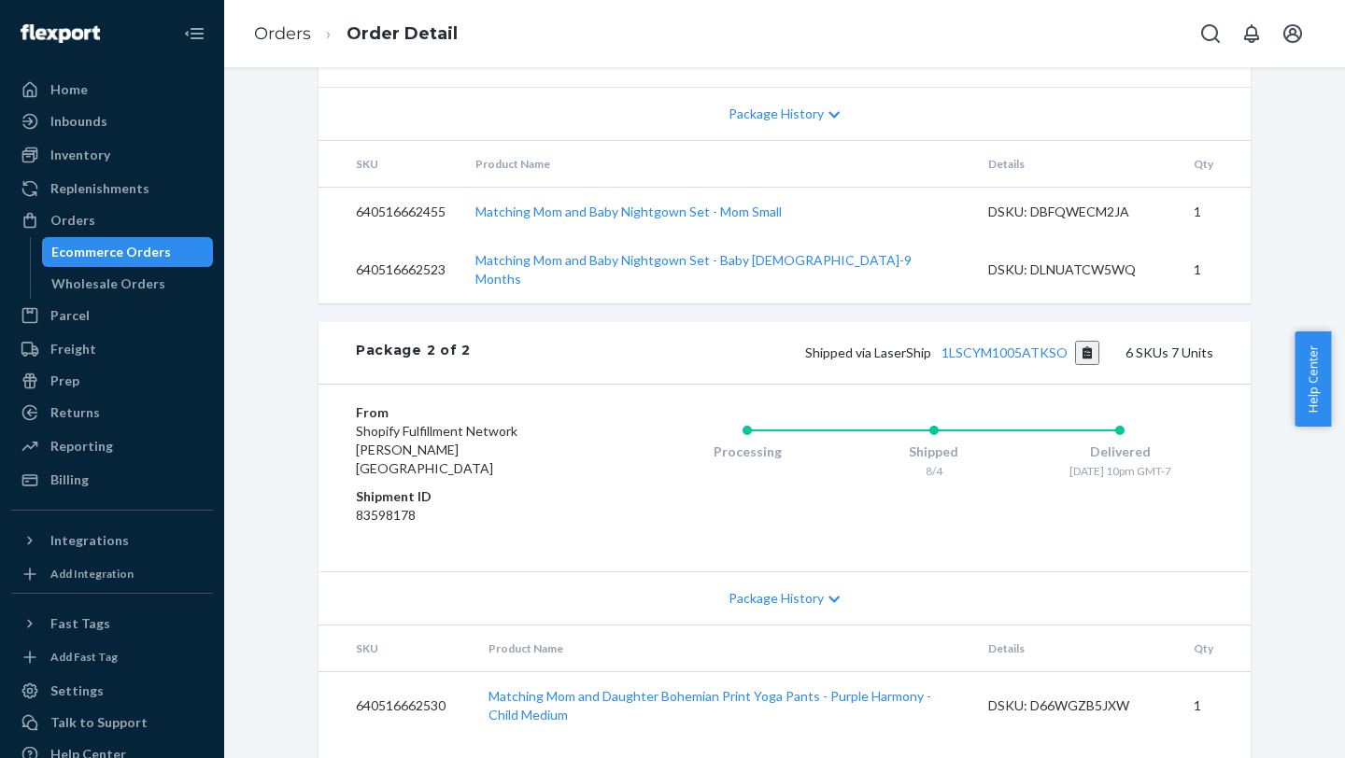
click at [1006, 300] on div "Help Center" at bounding box center [1319, 378] width 50 height 95
drag, startPoint x: 1339, startPoint y: 398, endPoint x: 1342, endPoint y: 319, distance: 78.5
click at [1006, 300] on body "Home Inbounds Shipping Plans Problems Inventory Products Replenishments Orders …" at bounding box center [672, 576] width 1345 height 1152
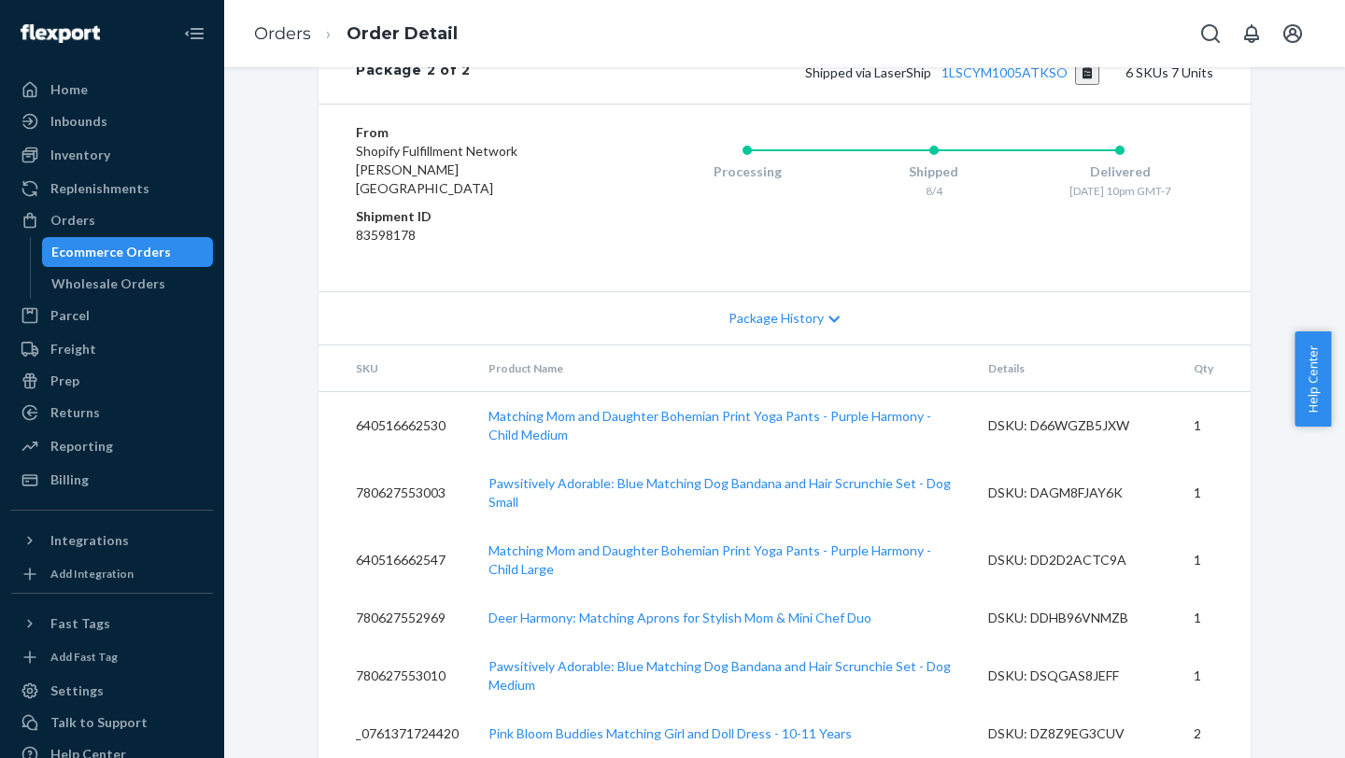
scroll to position [1431, 0]
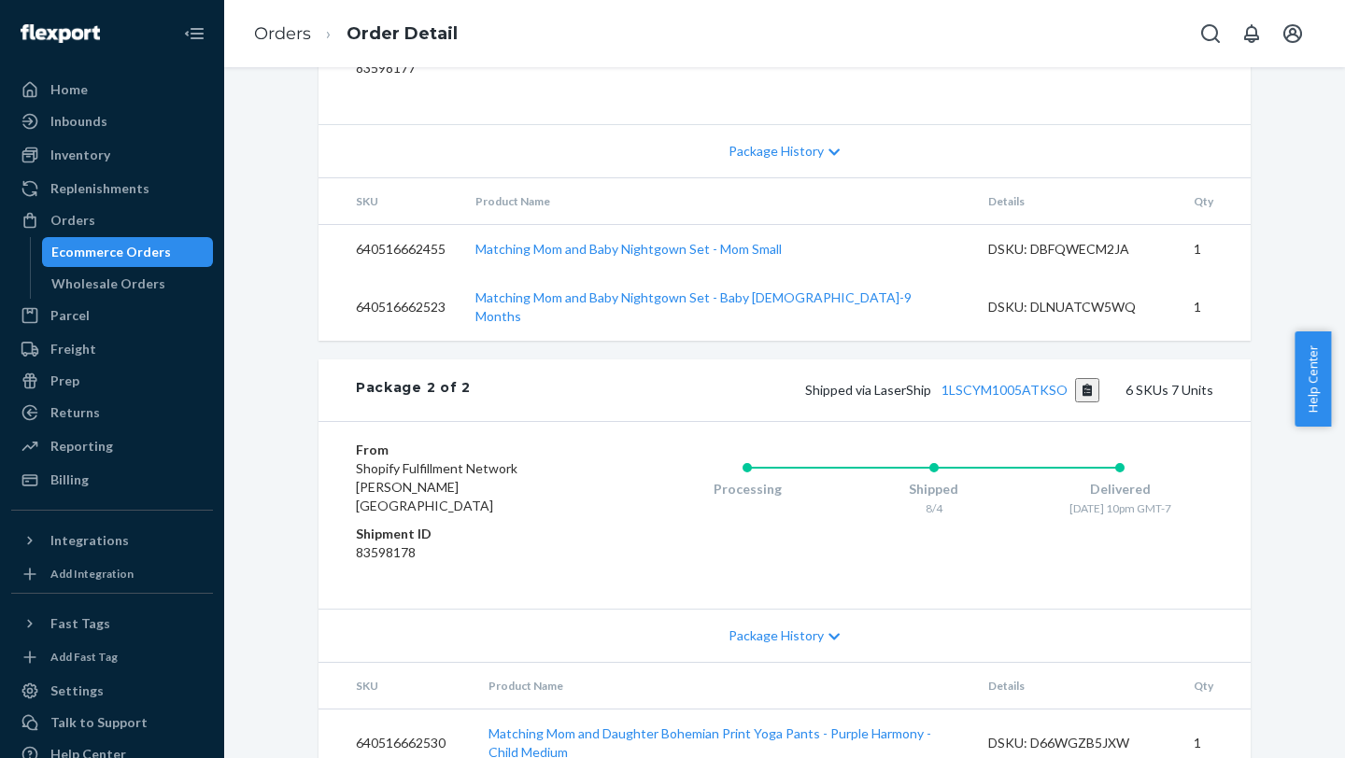
scroll to position [1083, 0]
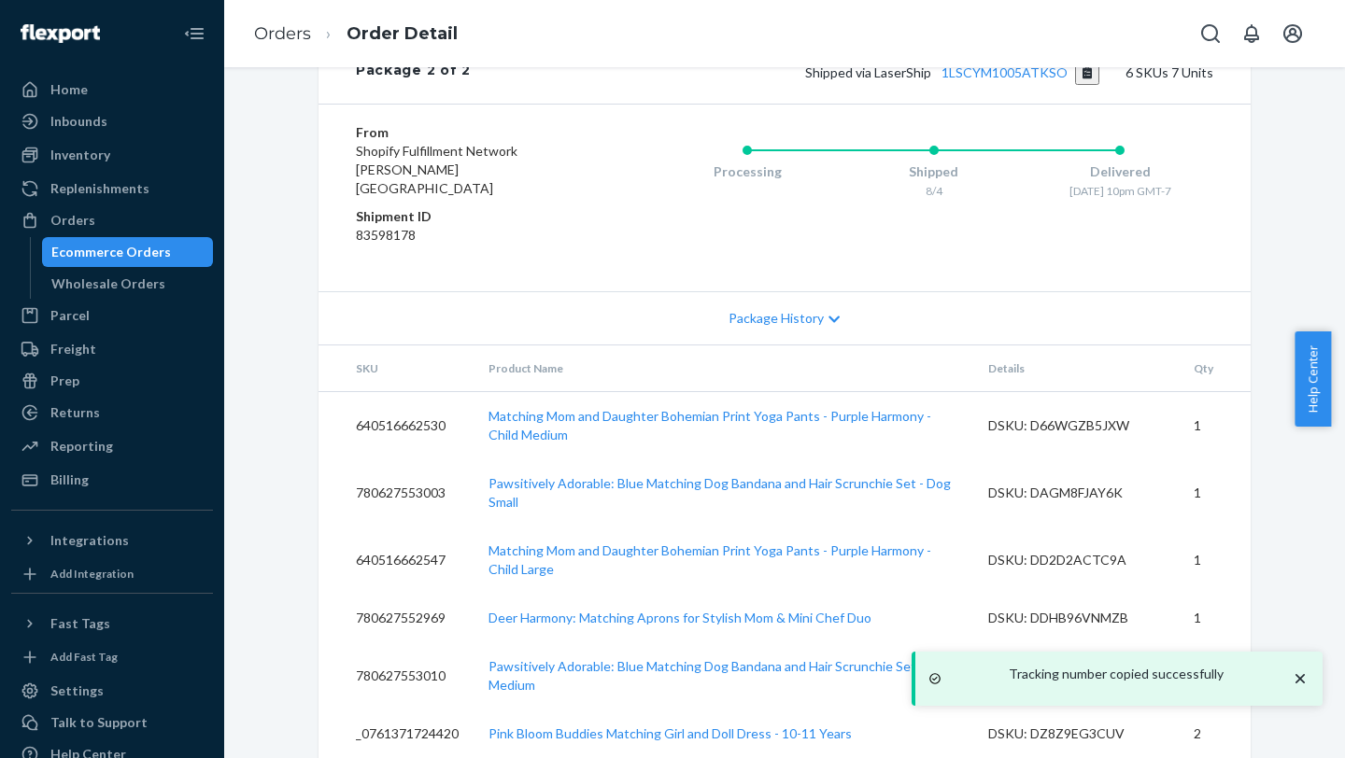
scroll to position [1705, 0]
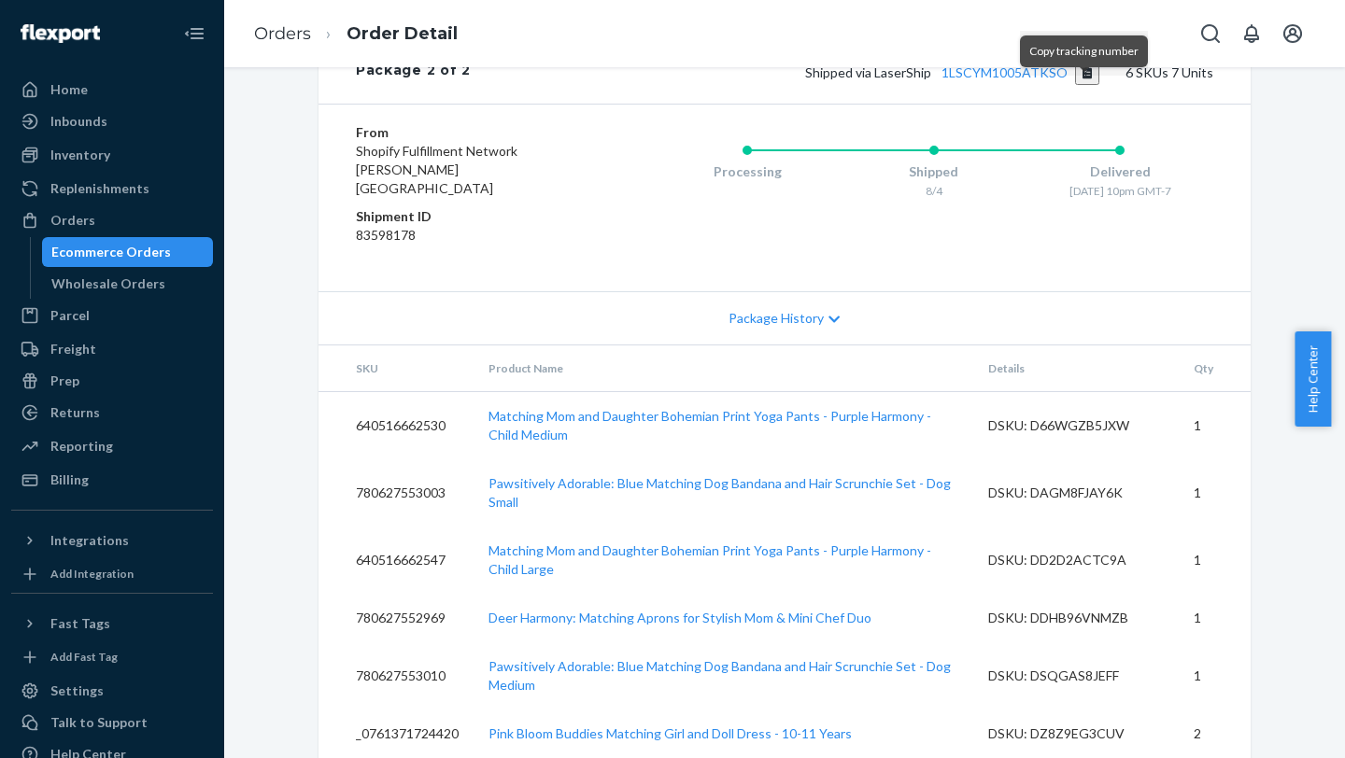
click at [1006, 85] on button "Copy tracking number" at bounding box center [1087, 73] width 25 height 24
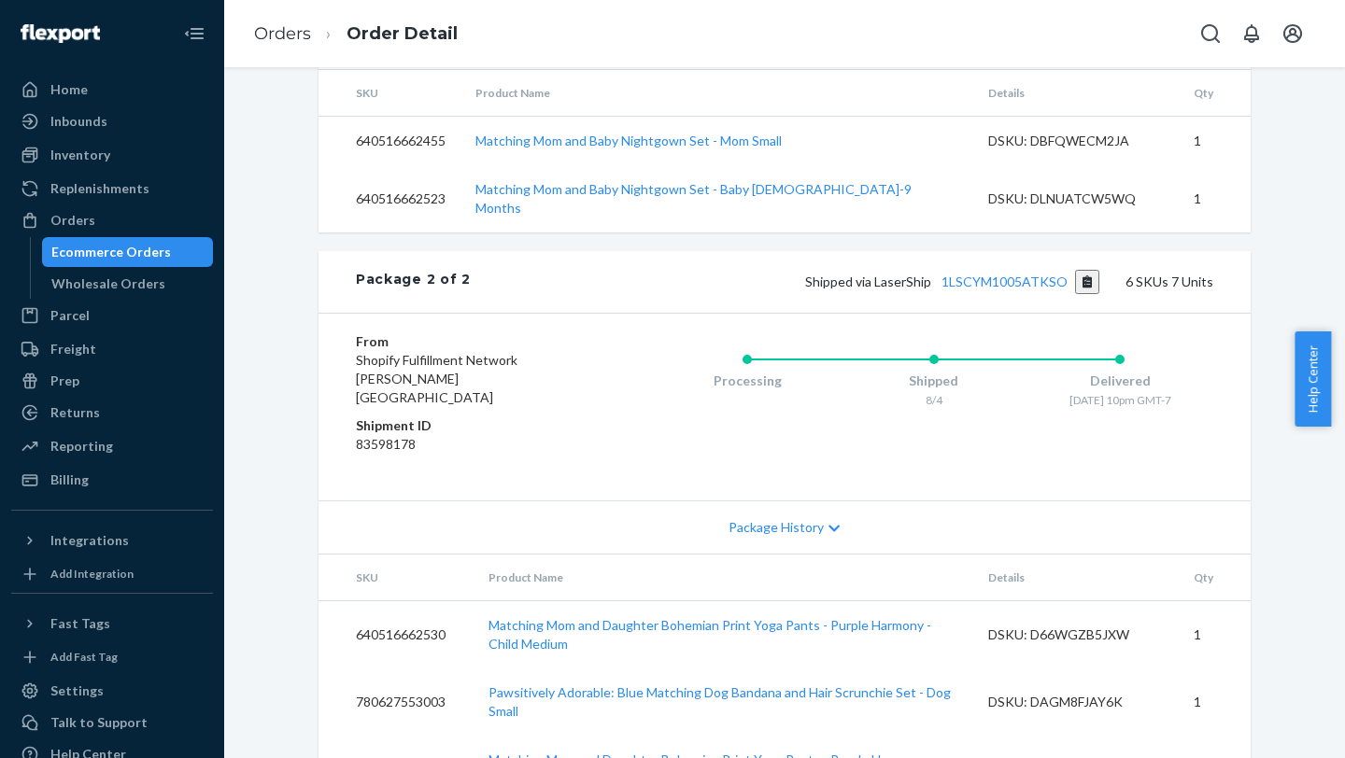
scroll to position [1240, 0]
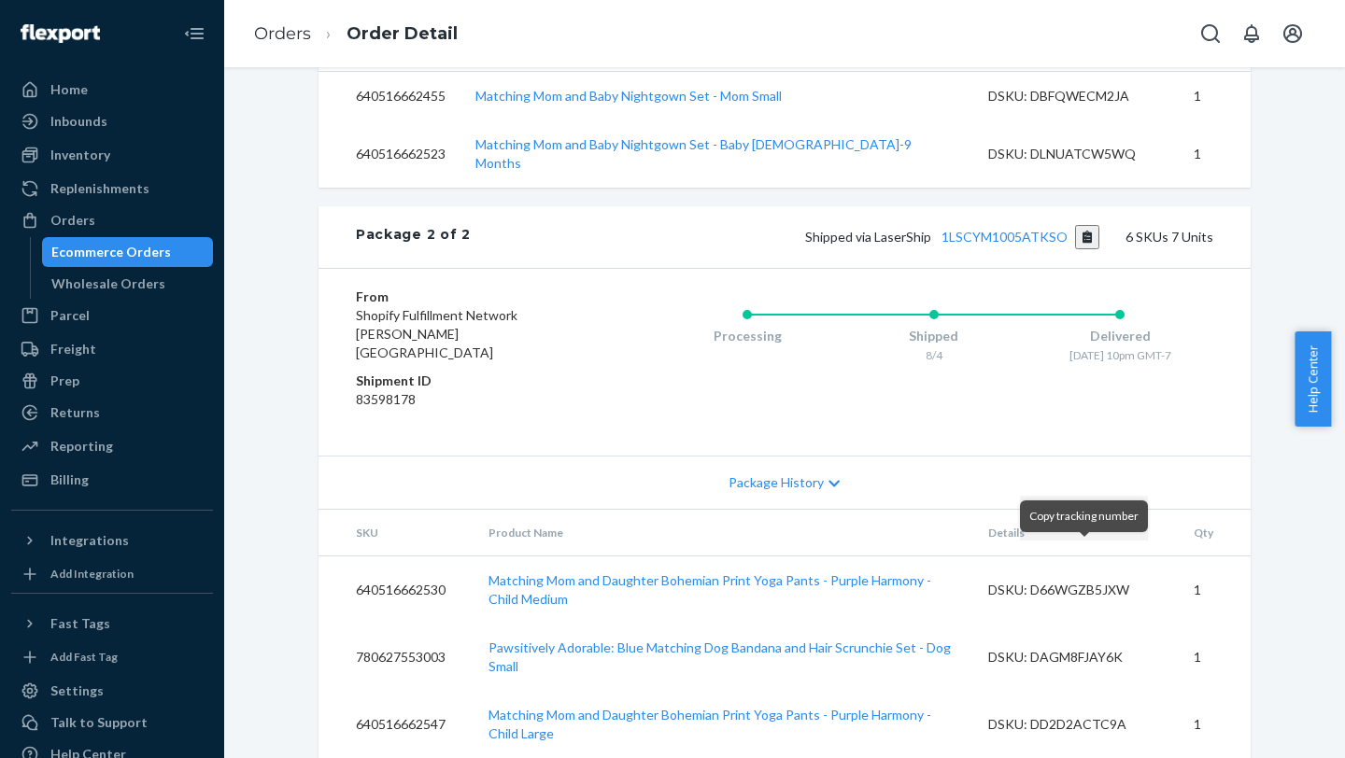
click at [1006, 249] on button "Copy tracking number" at bounding box center [1087, 237] width 25 height 24
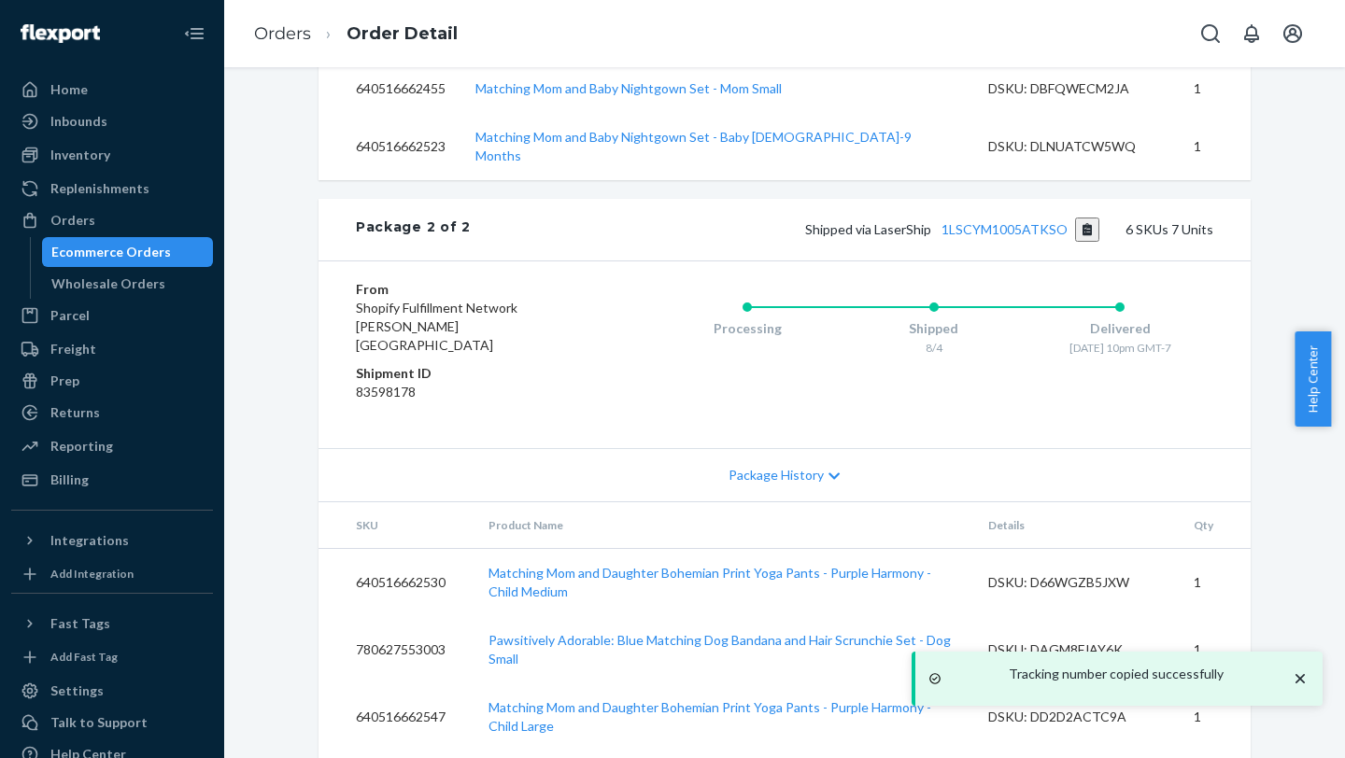
scroll to position [0, 0]
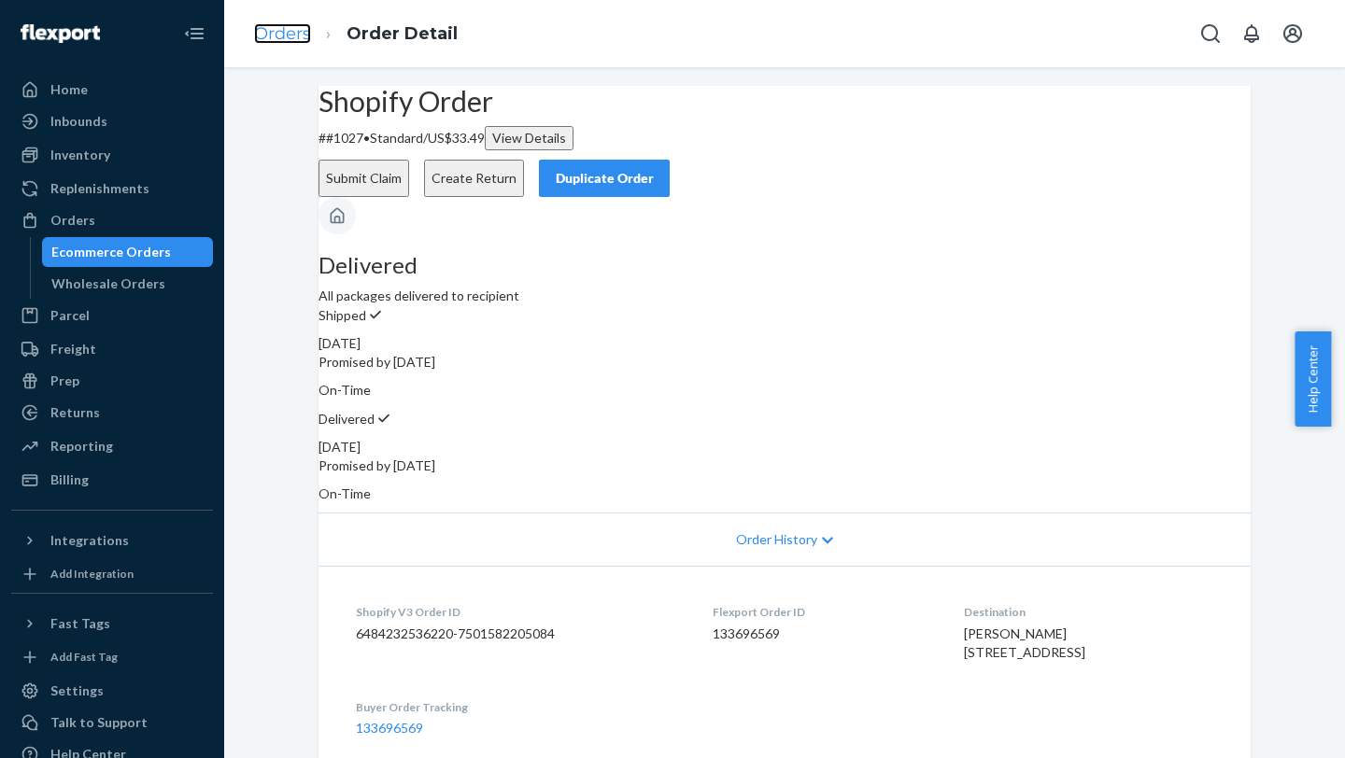
click at [297, 40] on link "Orders" at bounding box center [282, 33] width 57 height 21
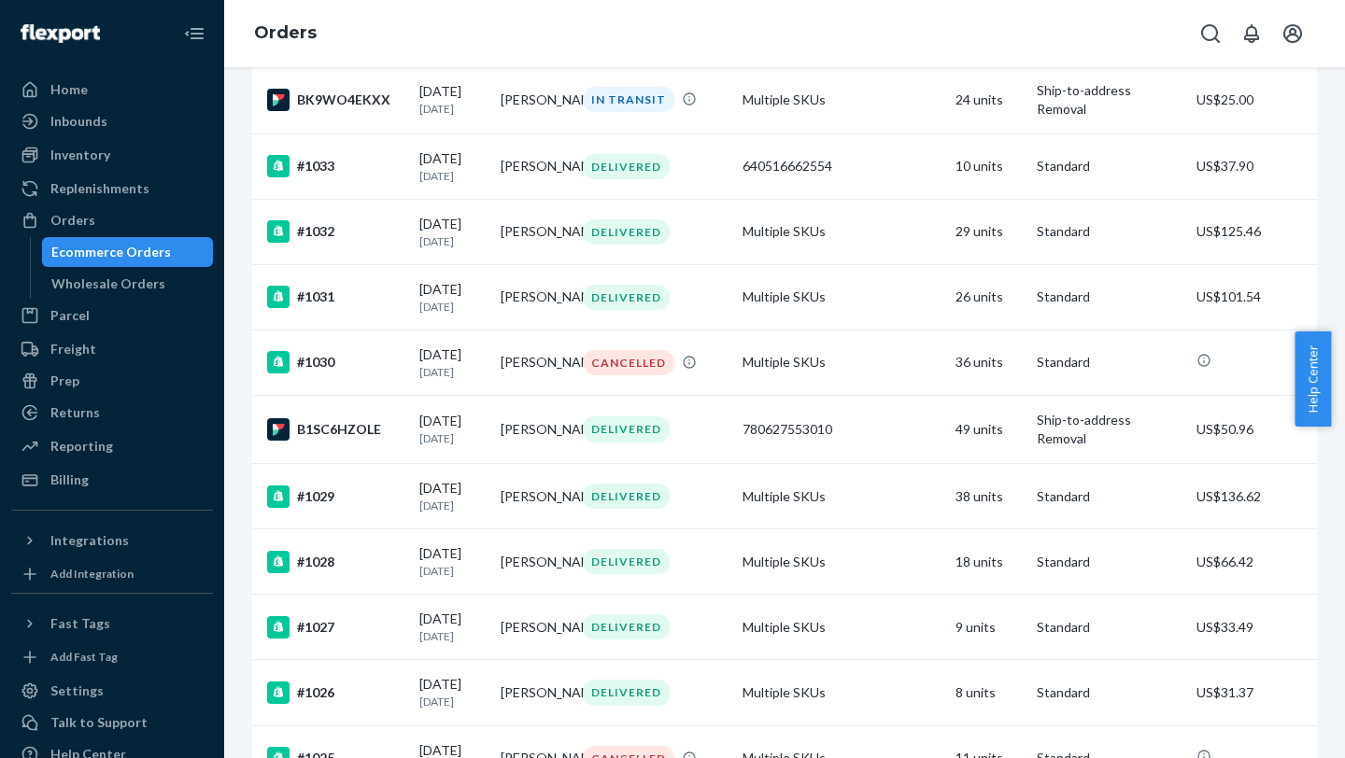
scroll to position [707, 0]
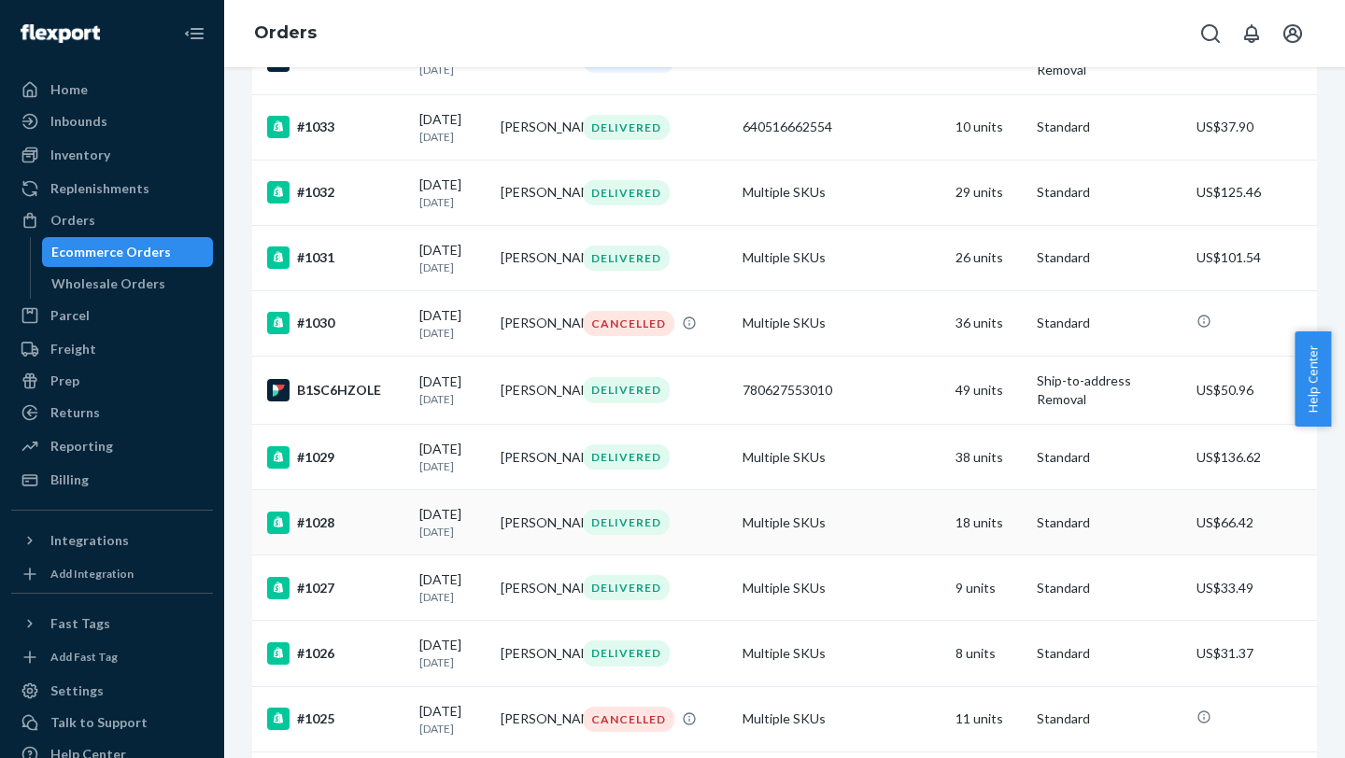
click at [486, 300] on td "[DATE] [DATE]" at bounding box center [452, 522] width 81 height 65
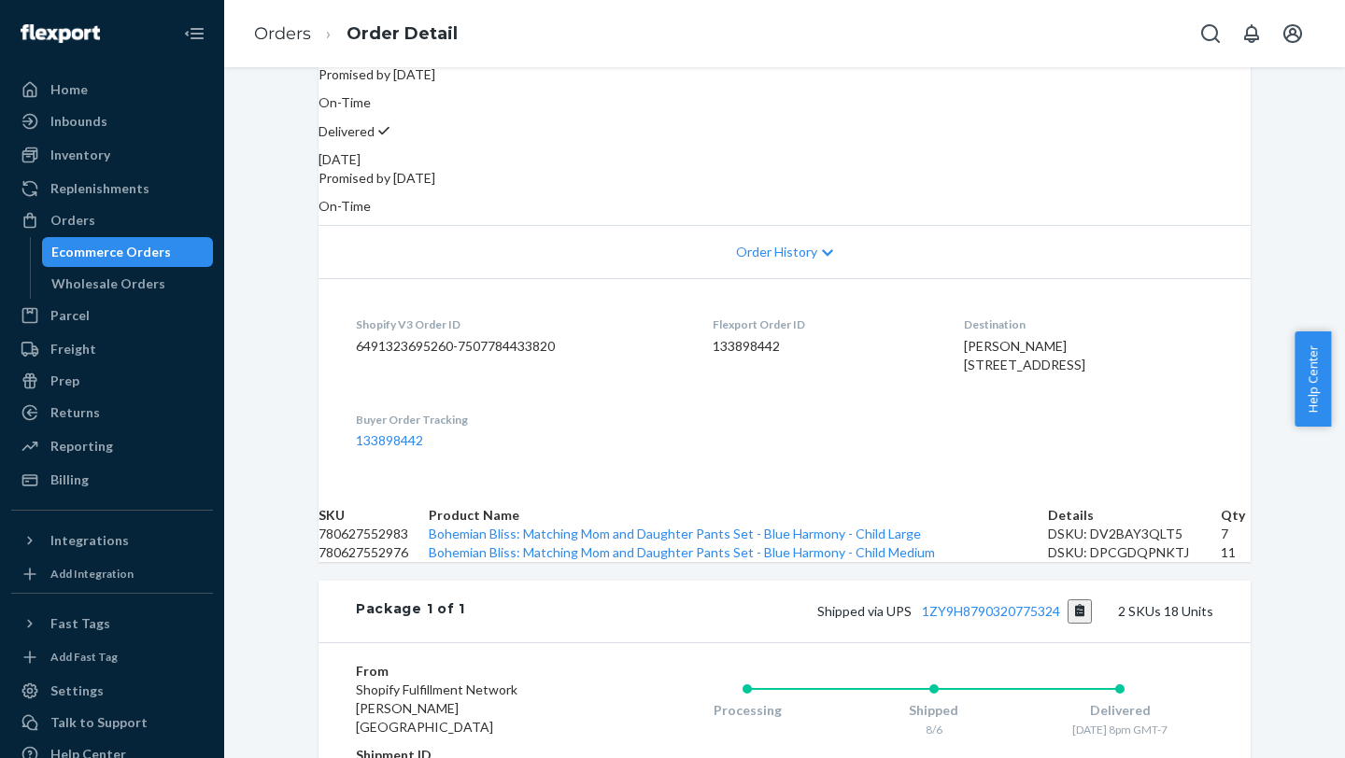
scroll to position [720, 0]
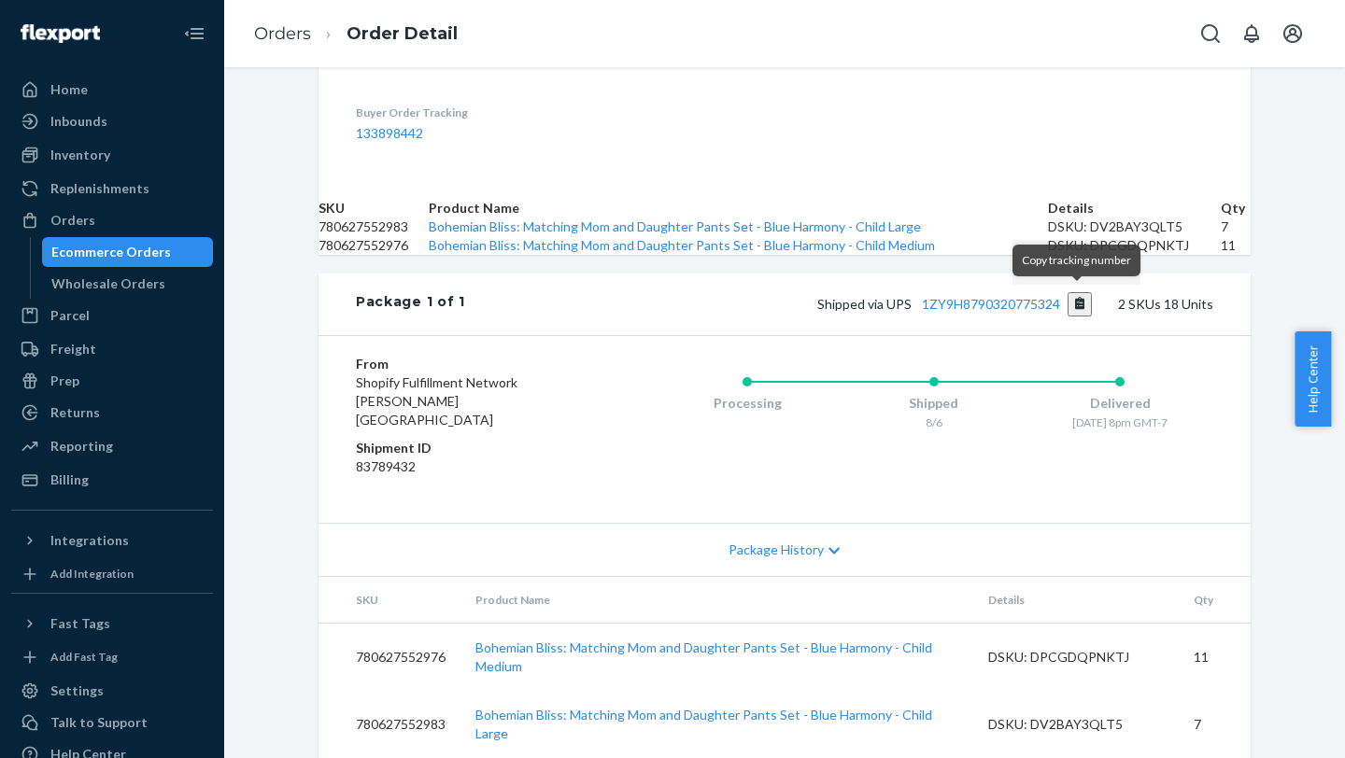
click at [1006, 299] on button "Copy tracking number" at bounding box center [1079, 304] width 25 height 24
click at [1006, 300] on button "Copy tracking number" at bounding box center [1079, 304] width 25 height 24
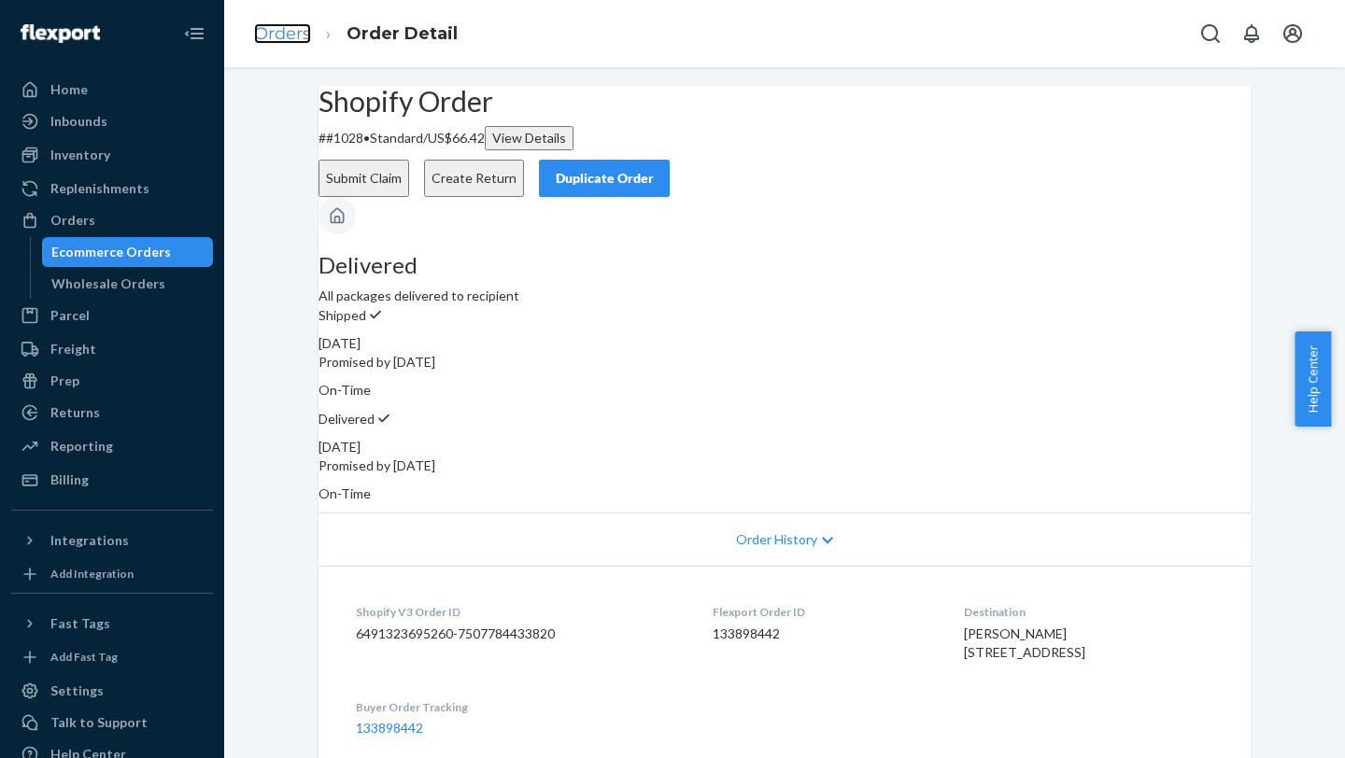
click at [289, 33] on link "Orders" at bounding box center [282, 33] width 57 height 21
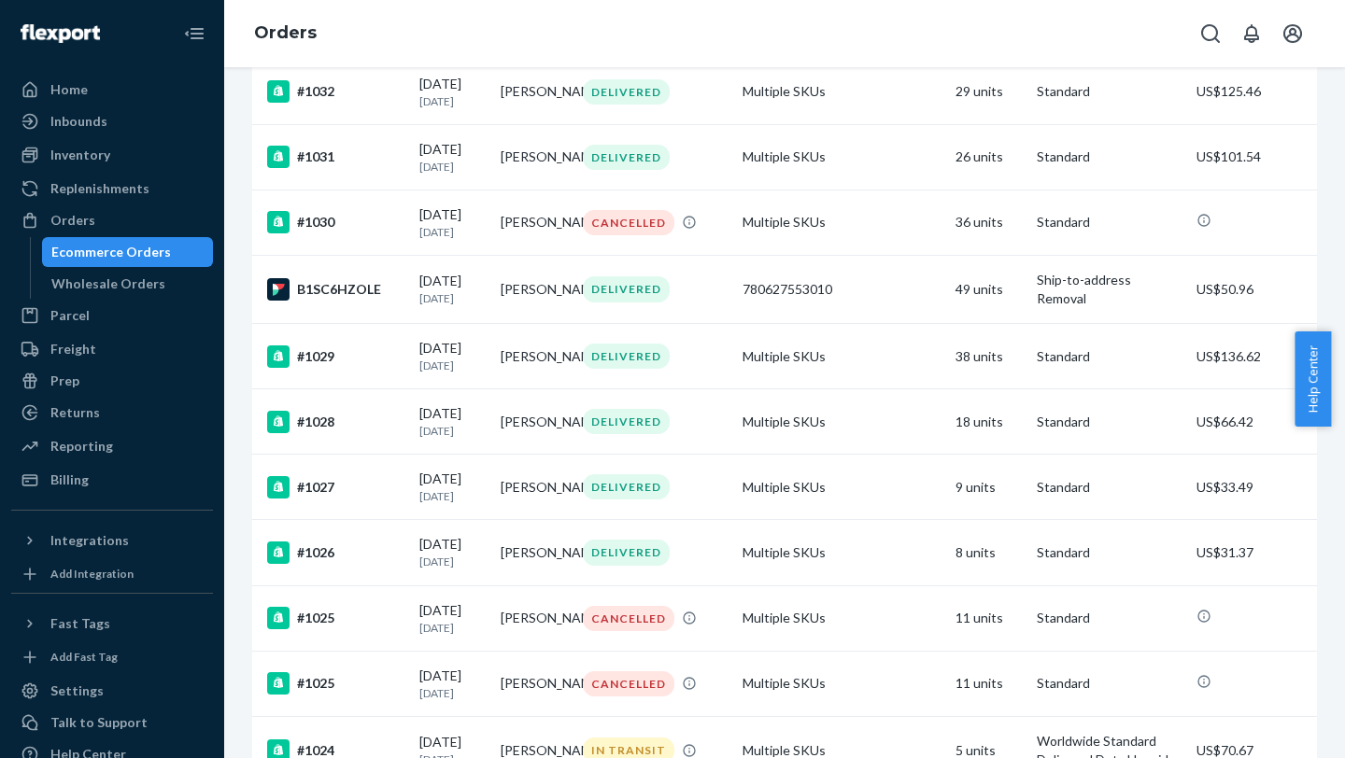
scroll to position [811, 0]
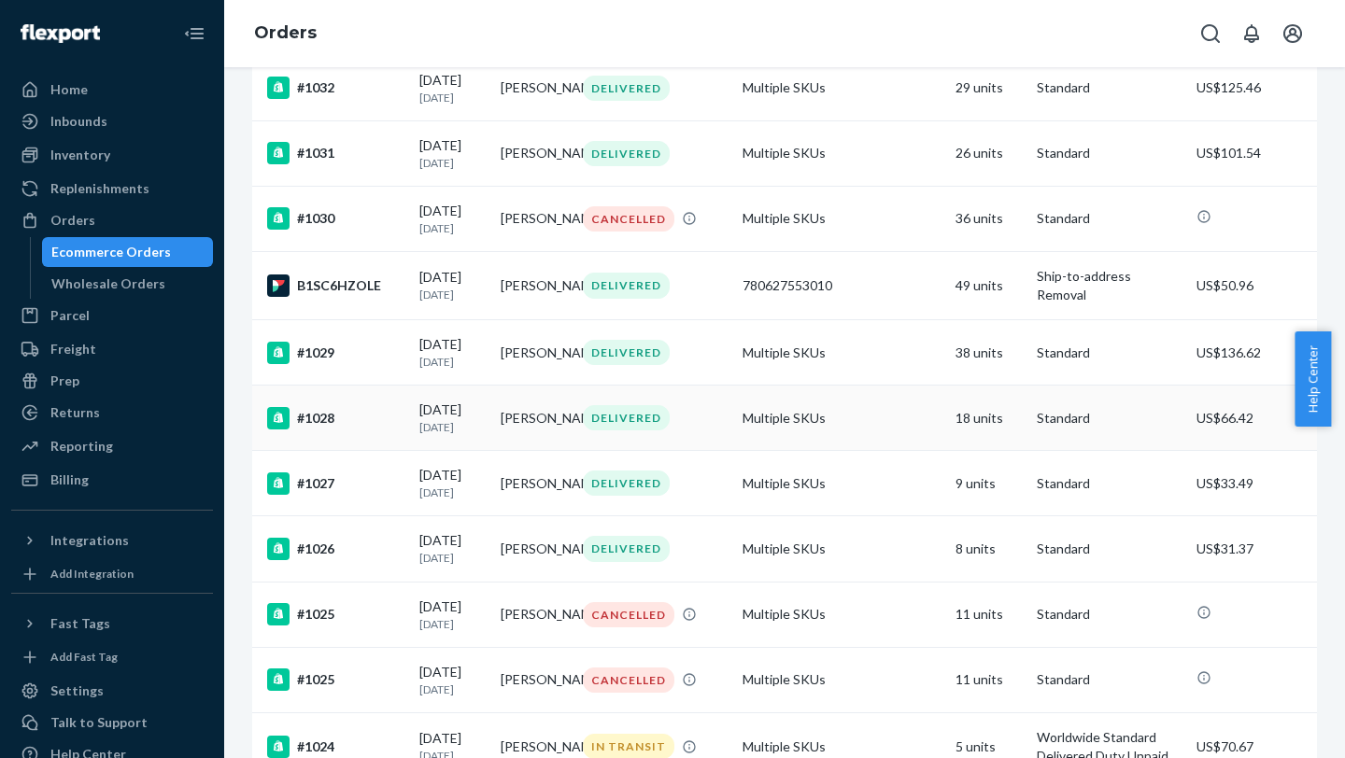
click at [805, 300] on td "Multiple SKUs" at bounding box center [841, 418] width 213 height 65
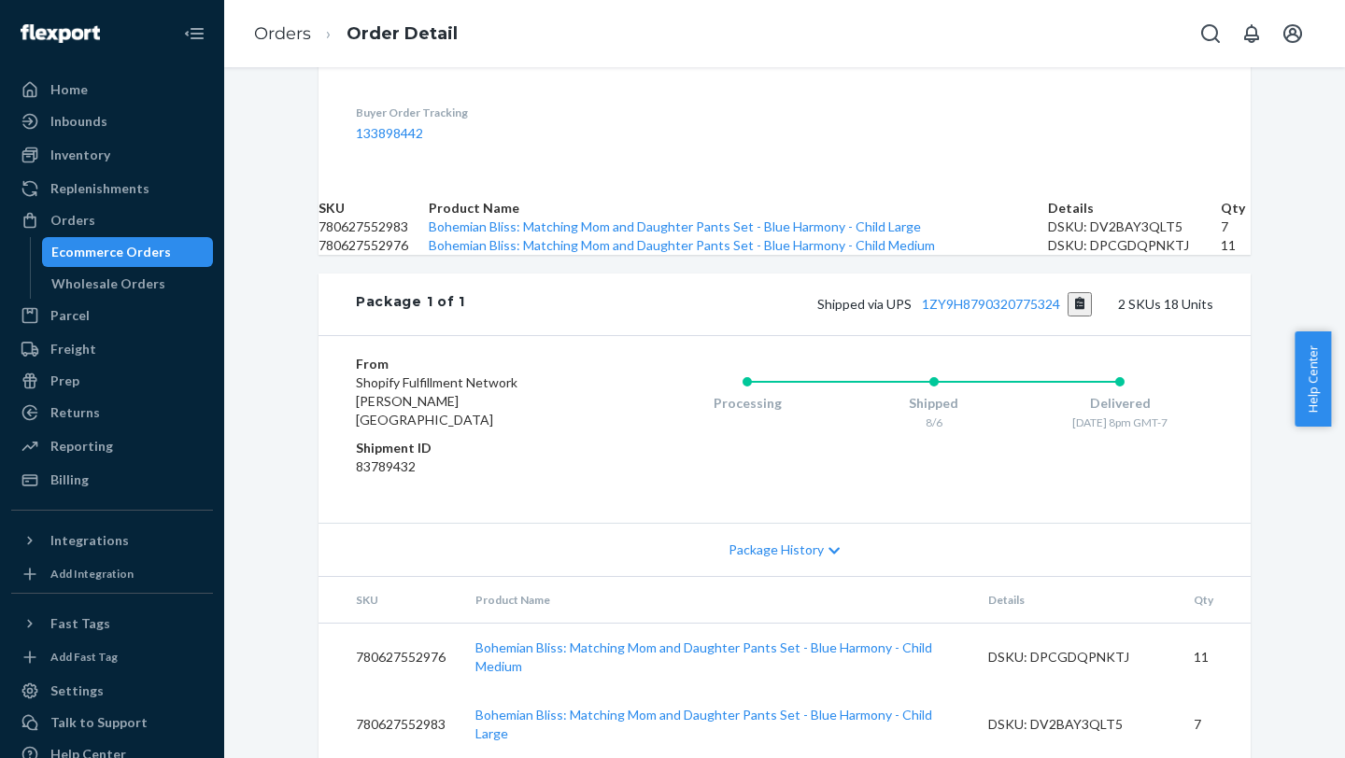
scroll to position [648, 0]
click at [1006, 300] on button "Copy tracking number" at bounding box center [1079, 304] width 25 height 24
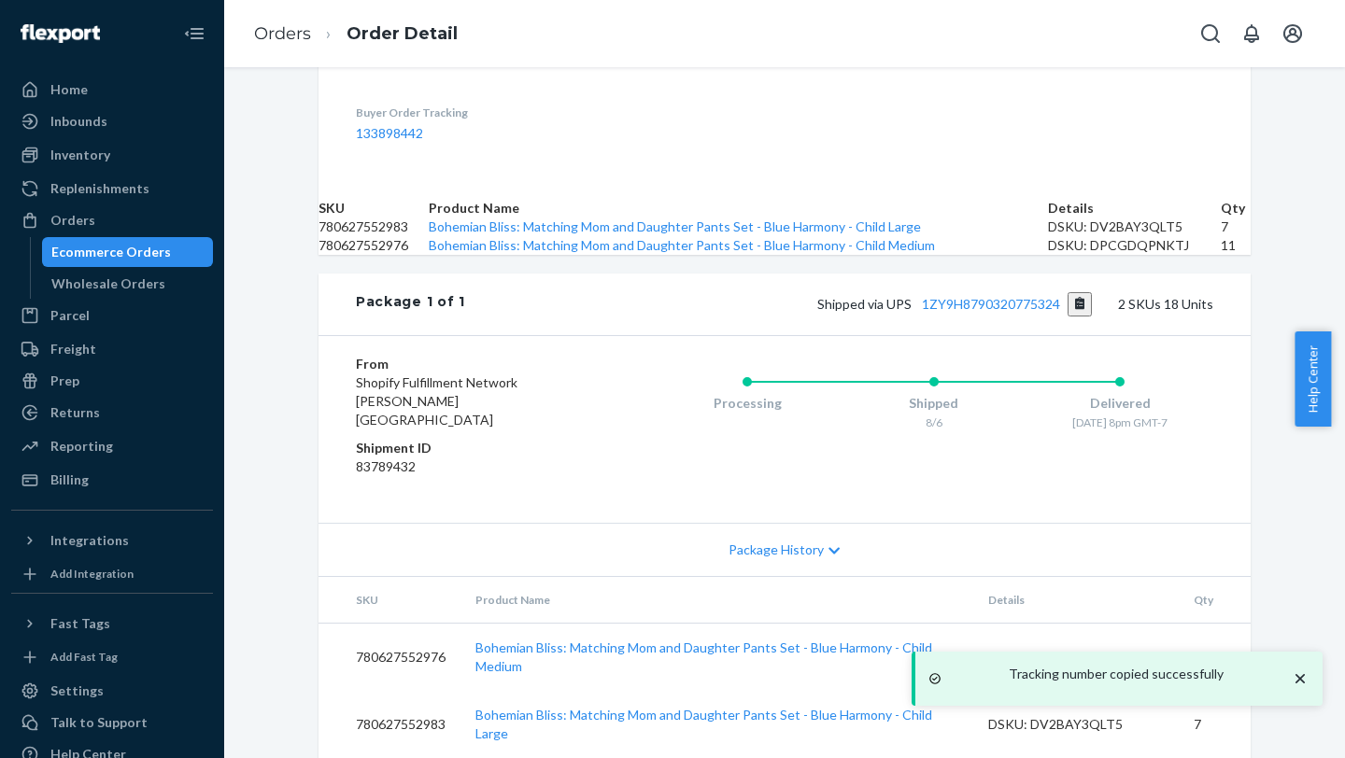
scroll to position [0, 0]
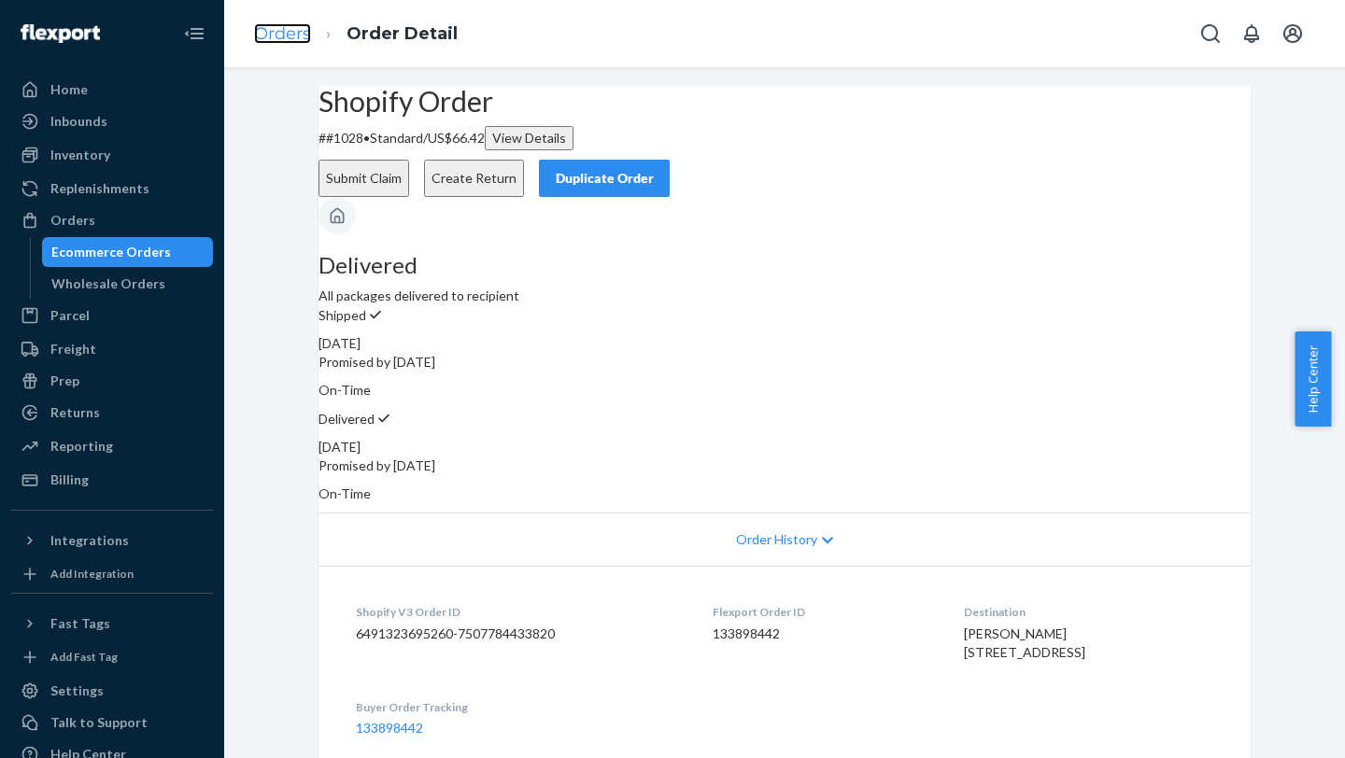
click at [303, 37] on link "Orders" at bounding box center [282, 33] width 57 height 21
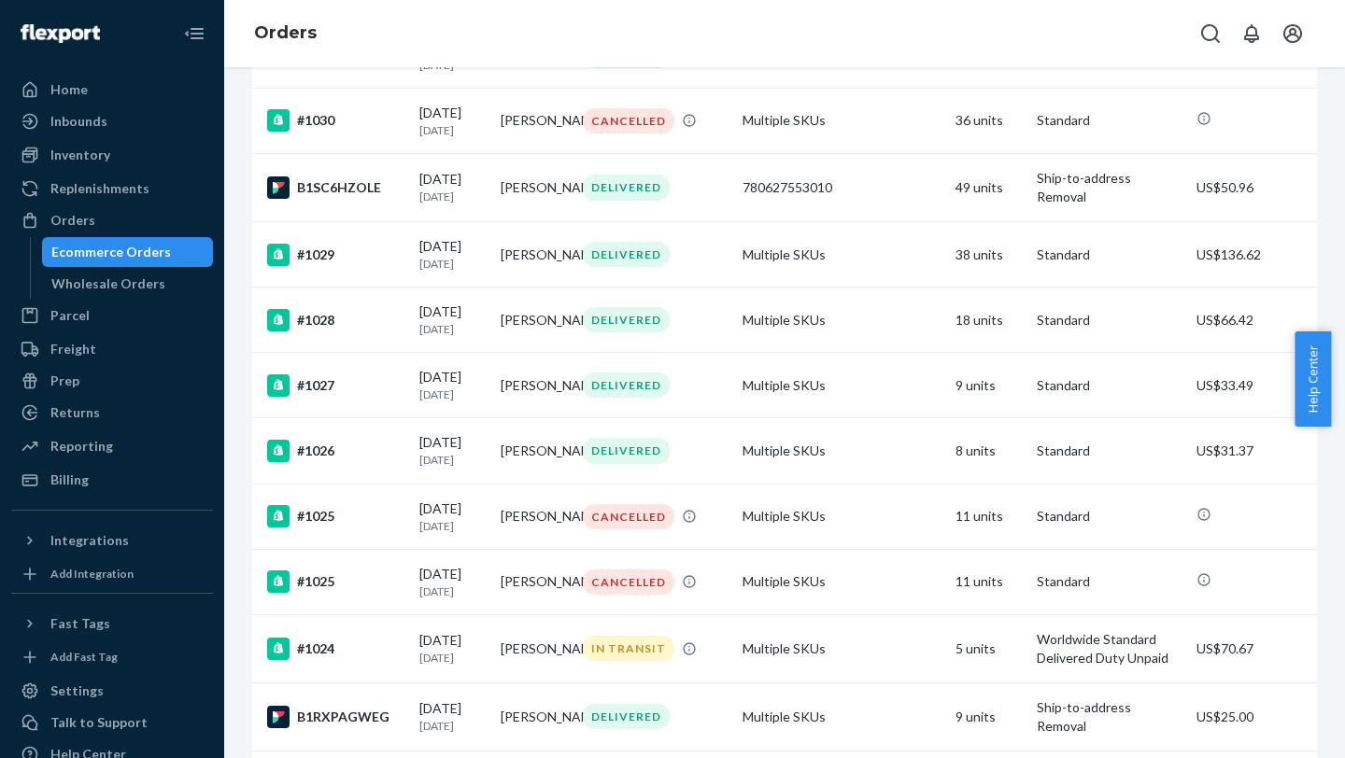
scroll to position [893, 0]
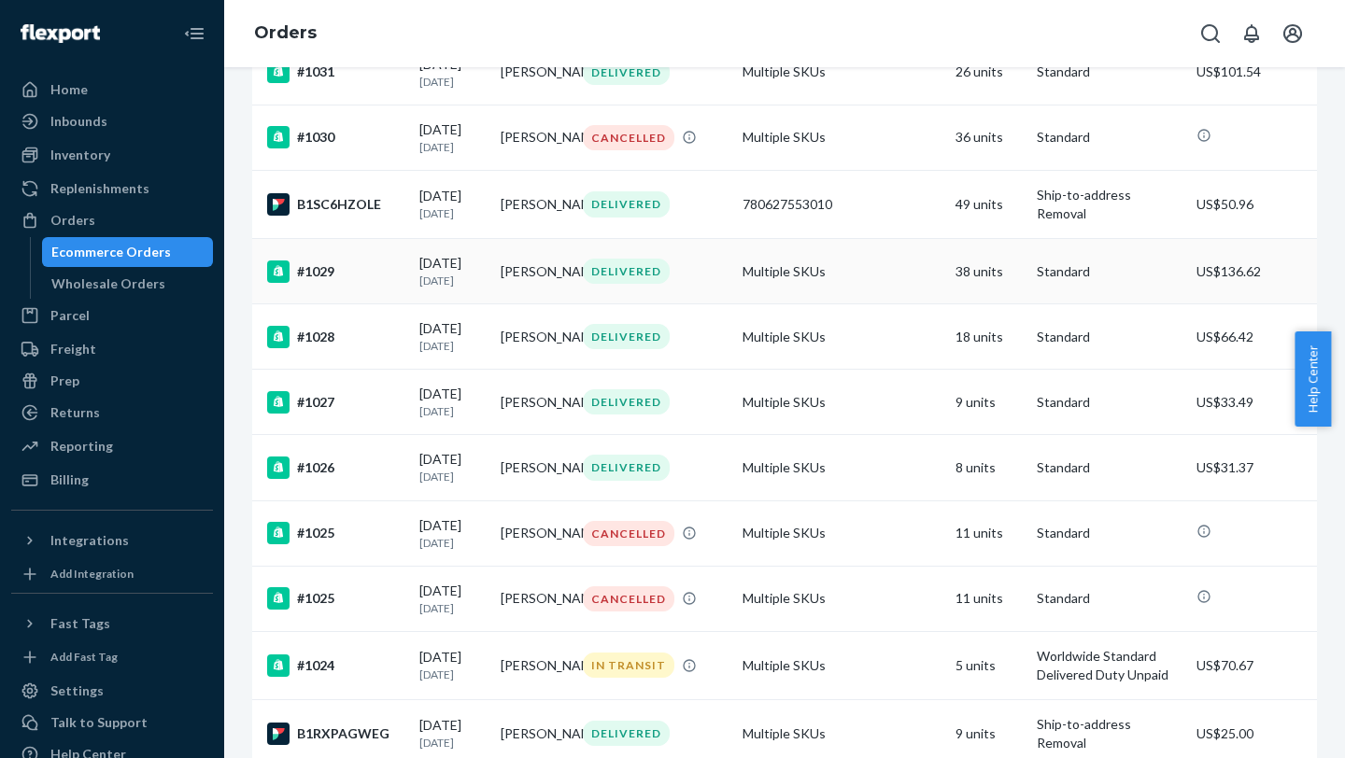
click at [857, 271] on td "Multiple SKUs" at bounding box center [841, 271] width 213 height 65
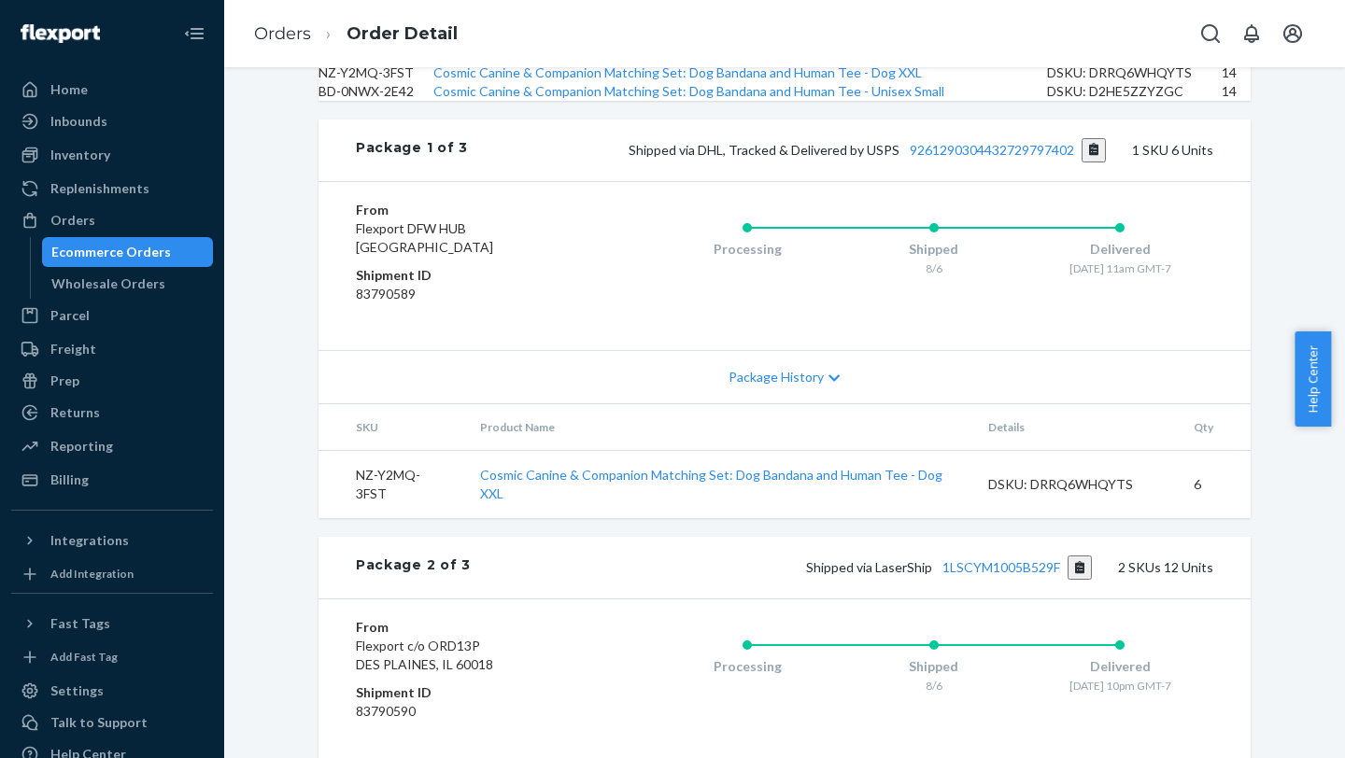
scroll to position [769, 0]
click at [1006, 161] on button "Copy tracking number" at bounding box center [1093, 148] width 25 height 24
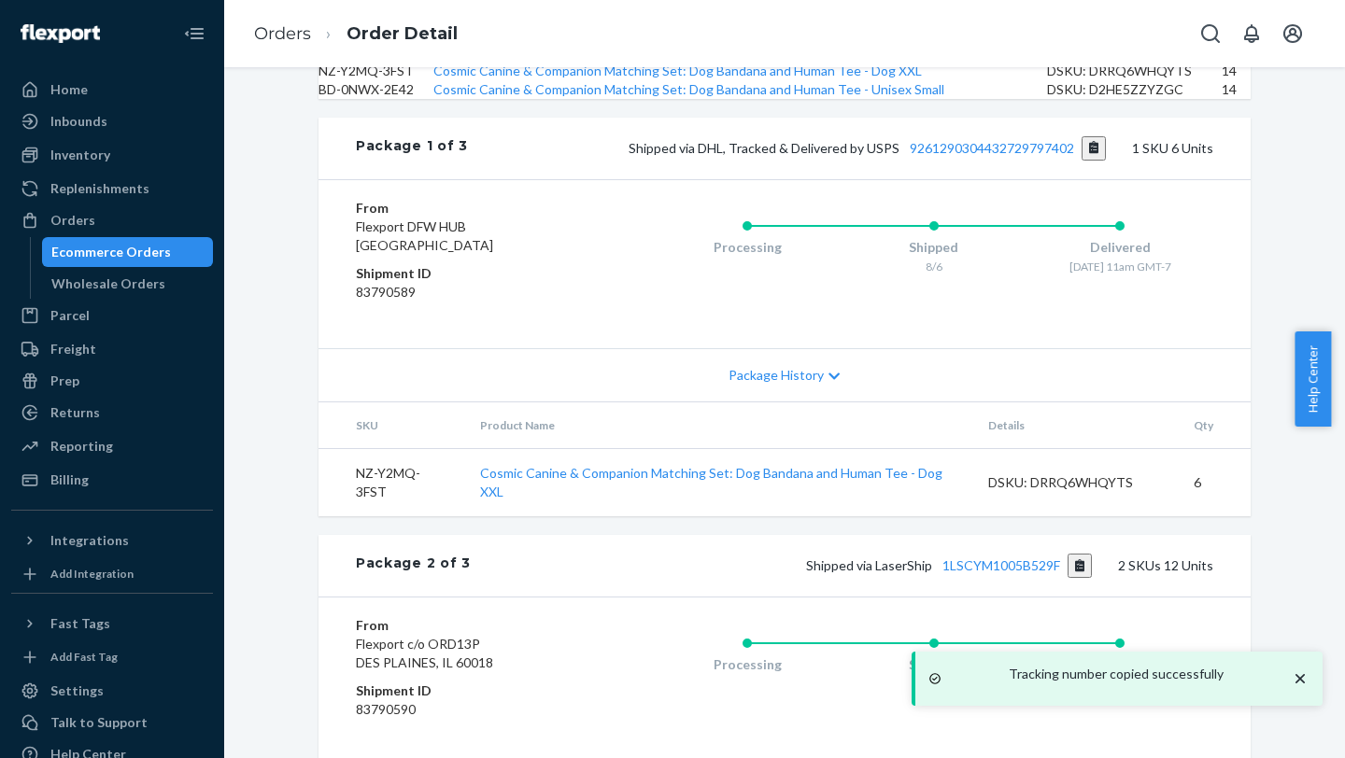
drag, startPoint x: 1342, startPoint y: 408, endPoint x: 1339, endPoint y: 495, distance: 86.9
click at [1006, 300] on body "Tracking number copied successfully Home Inbounds Shipping Plans Problems Inven…" at bounding box center [672, 576] width 1345 height 1152
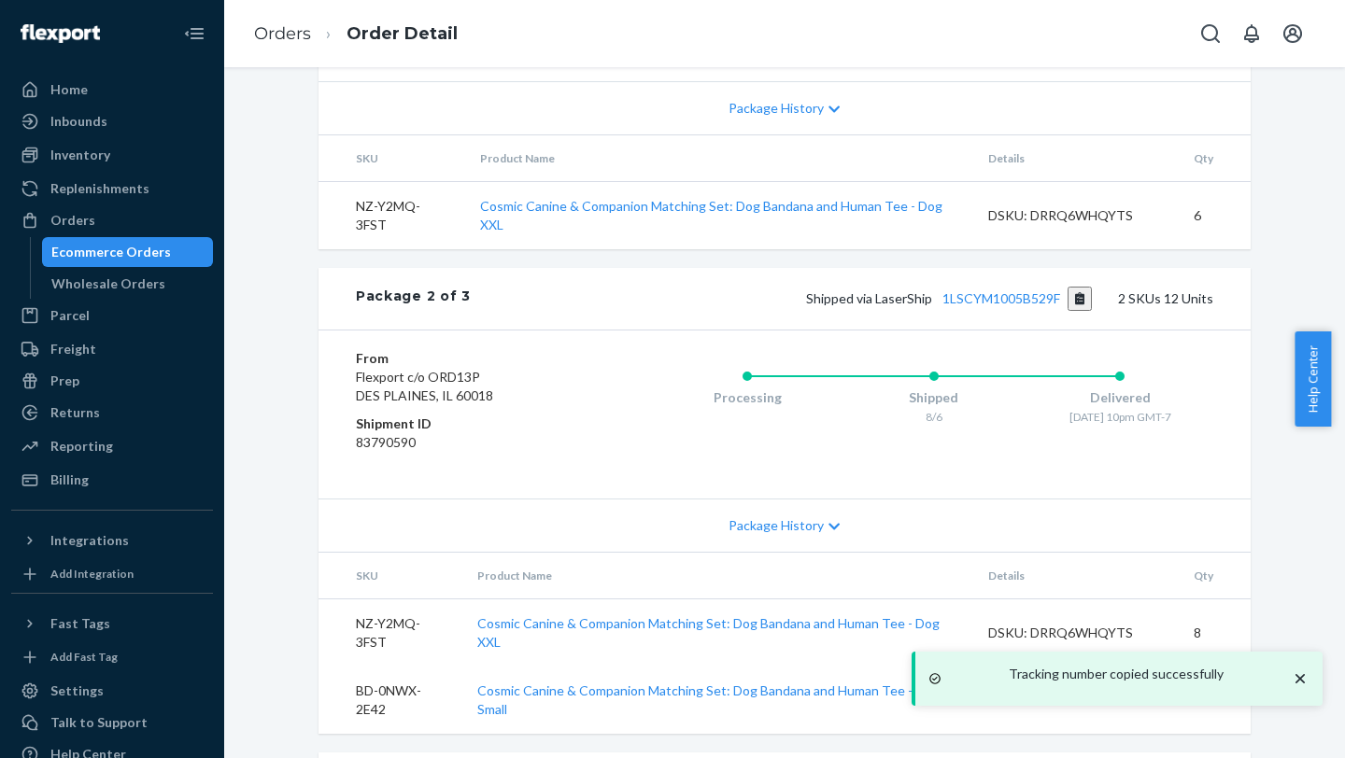
scroll to position [1130, 0]
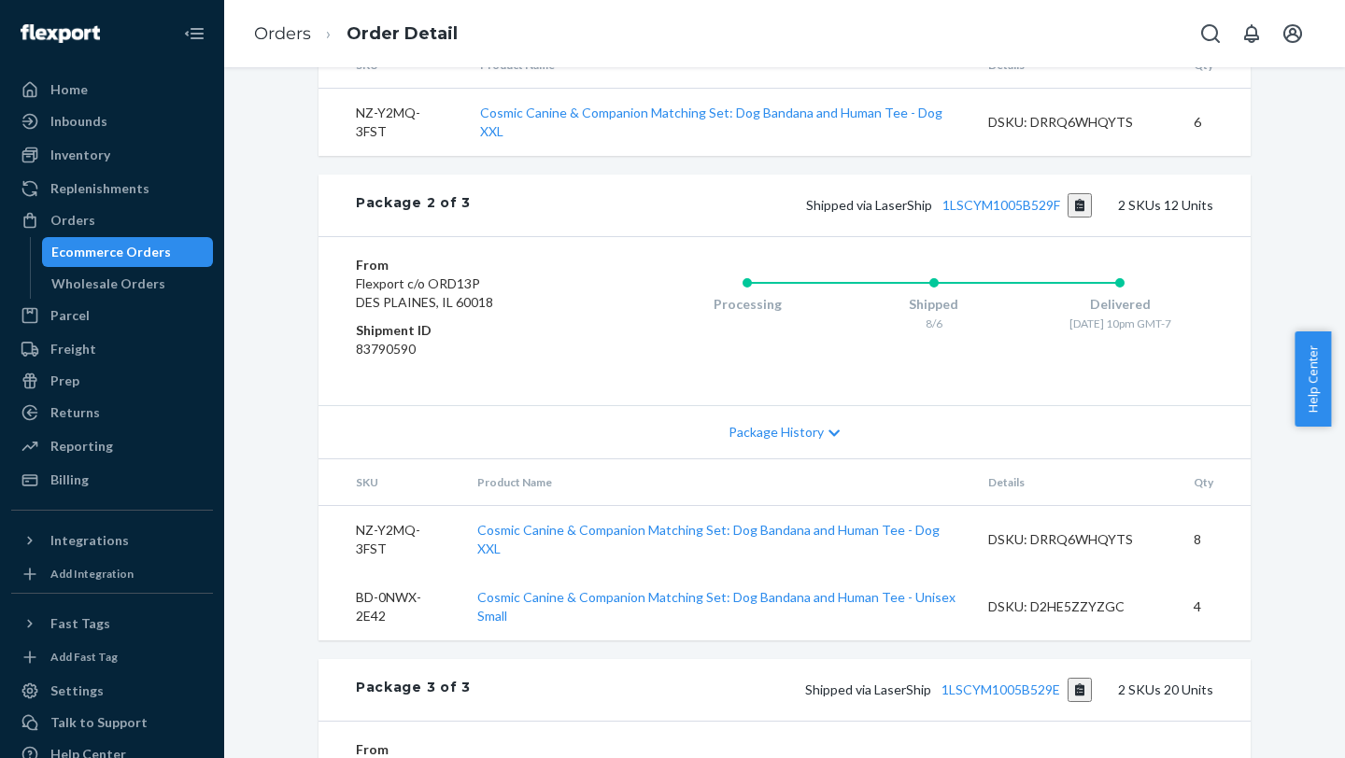
click at [1006, 300] on div "Shopify Order # #1029 • Standard / US$136.62 View Details Submit Claim Create R…" at bounding box center [784, 40] width 1121 height 2169
click at [1006, 218] on button "Copy tracking number" at bounding box center [1079, 205] width 25 height 24
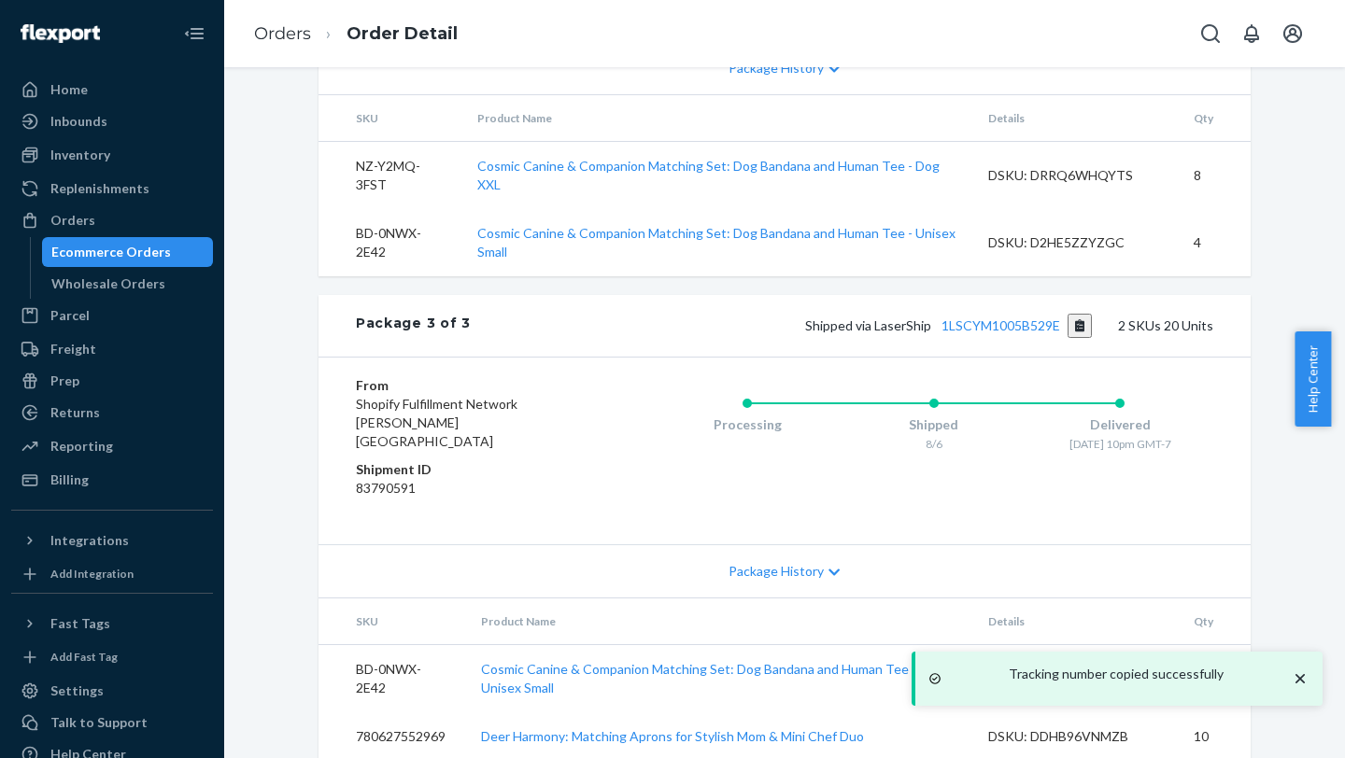
scroll to position [1517, 0]
click at [1006, 300] on button "Copy tracking number" at bounding box center [1079, 323] width 25 height 24
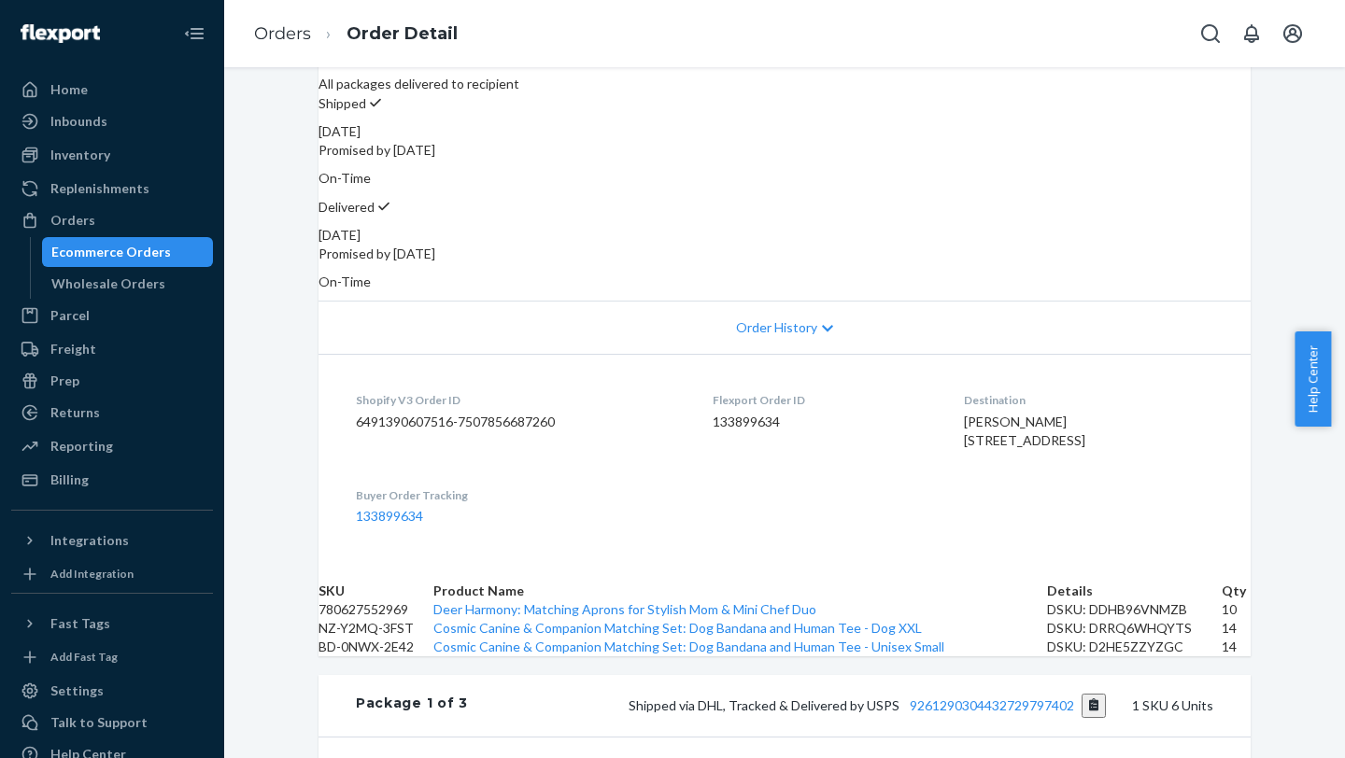
scroll to position [0, 0]
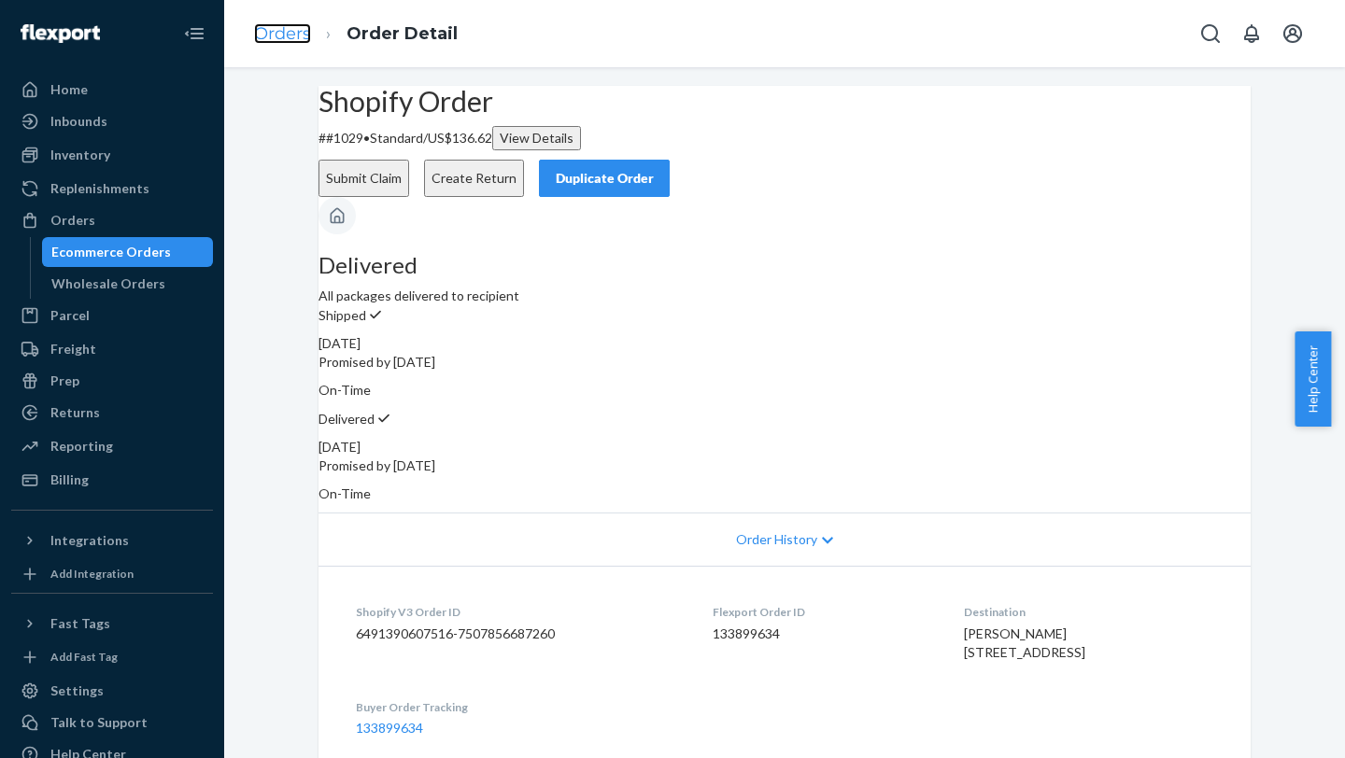
click at [275, 34] on link "Orders" at bounding box center [282, 33] width 57 height 21
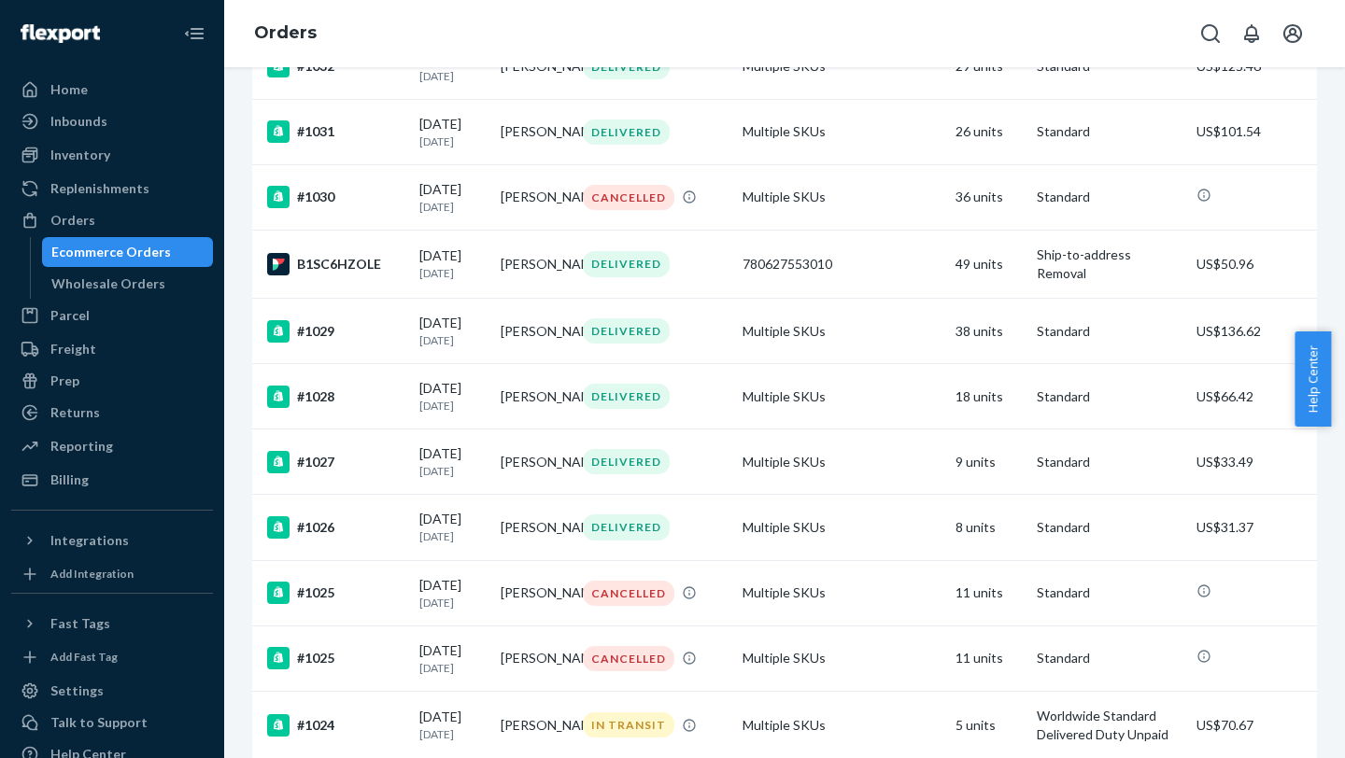
scroll to position [829, 0]
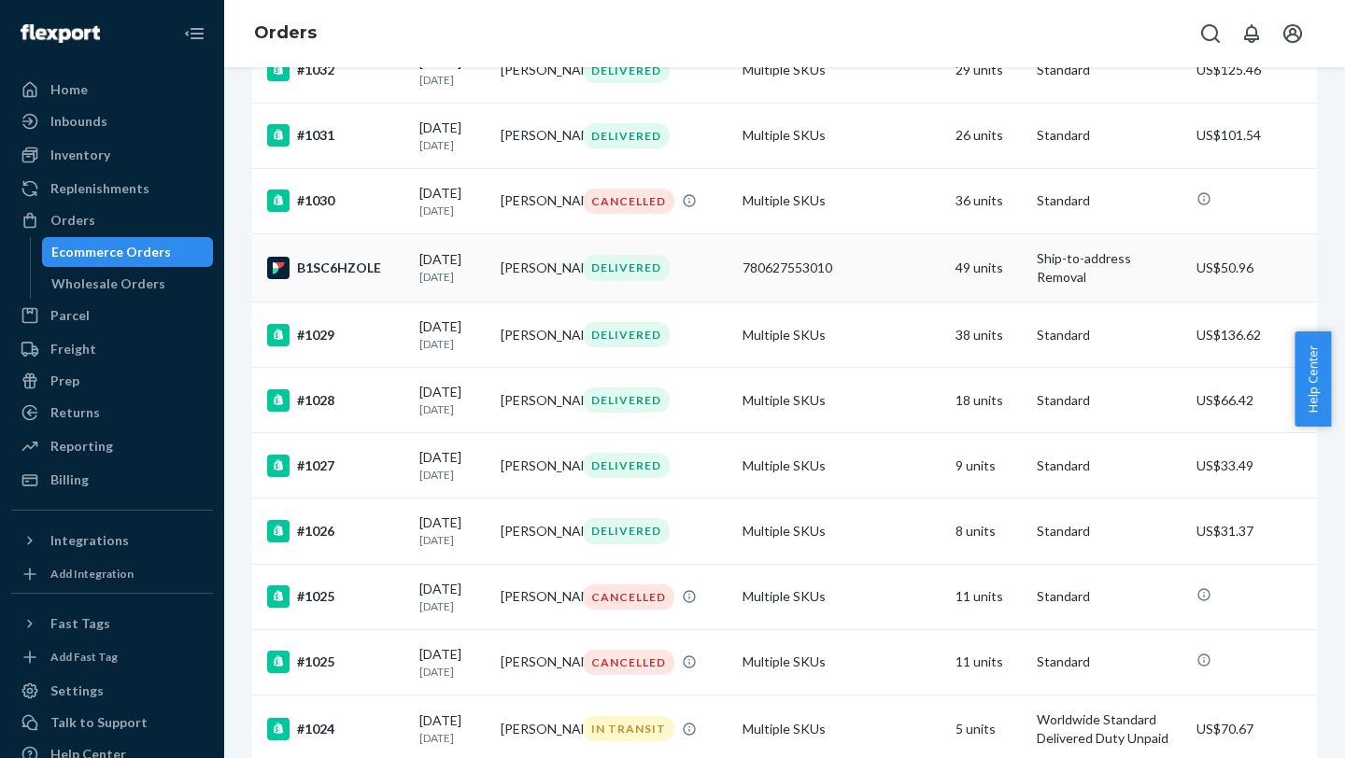
click at [435, 285] on p "[DATE]" at bounding box center [452, 277] width 66 height 16
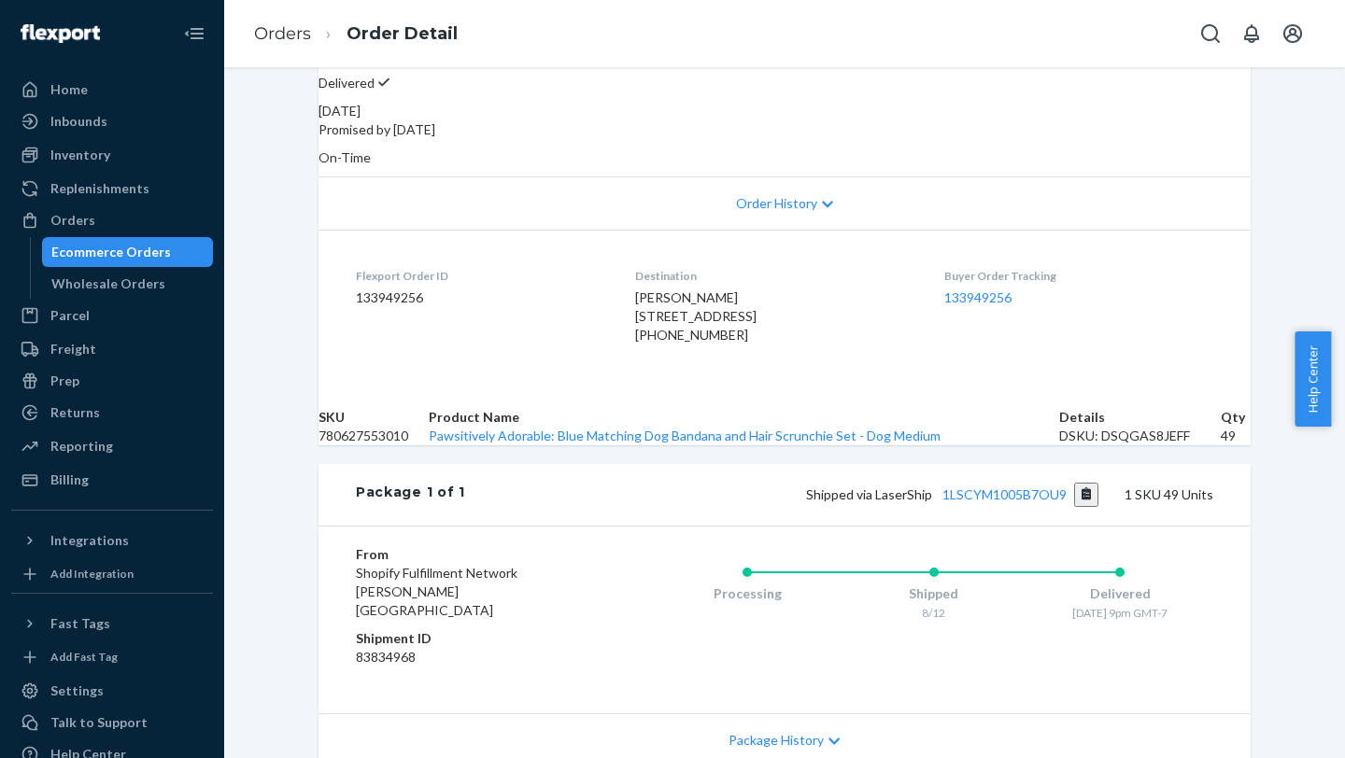
scroll to position [536, 0]
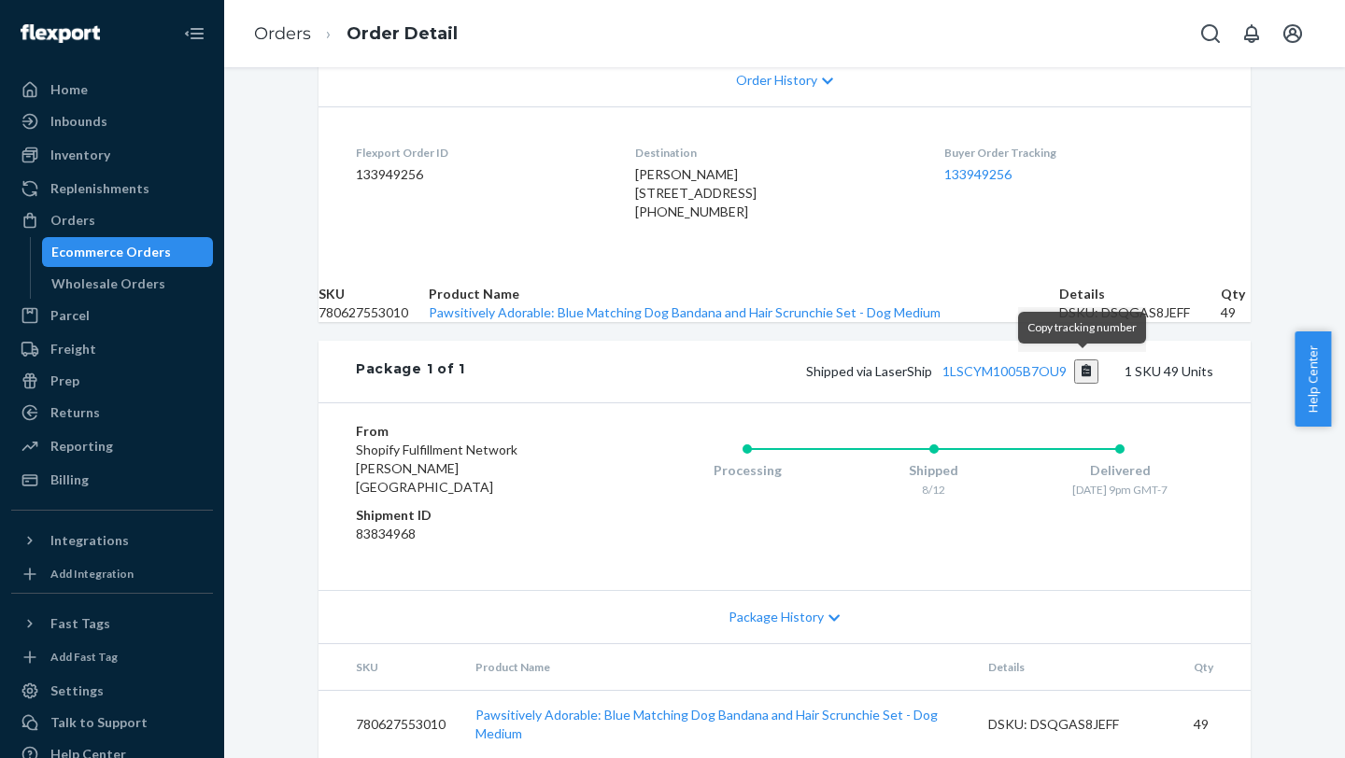
click at [1006, 300] on button "Copy tracking number" at bounding box center [1086, 372] width 25 height 24
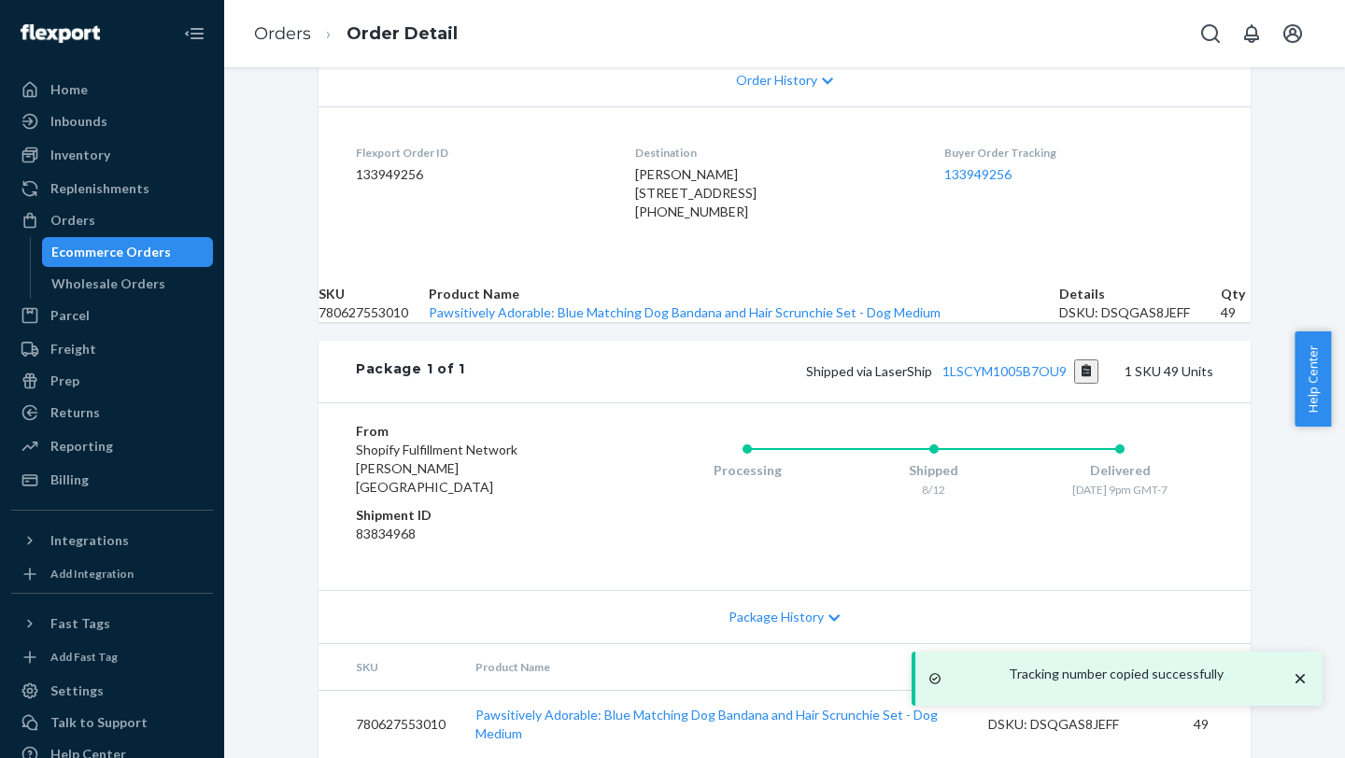
scroll to position [0, 0]
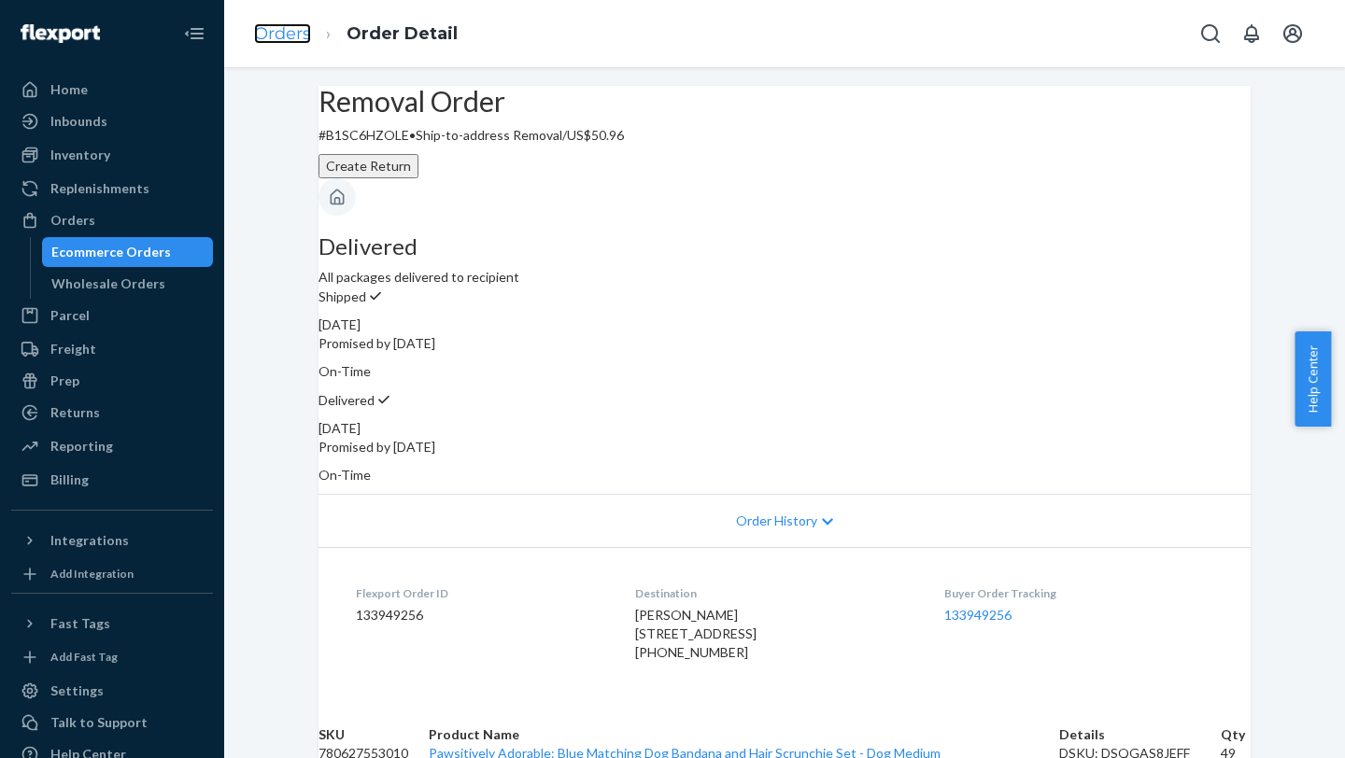
click at [281, 35] on link "Orders" at bounding box center [282, 33] width 57 height 21
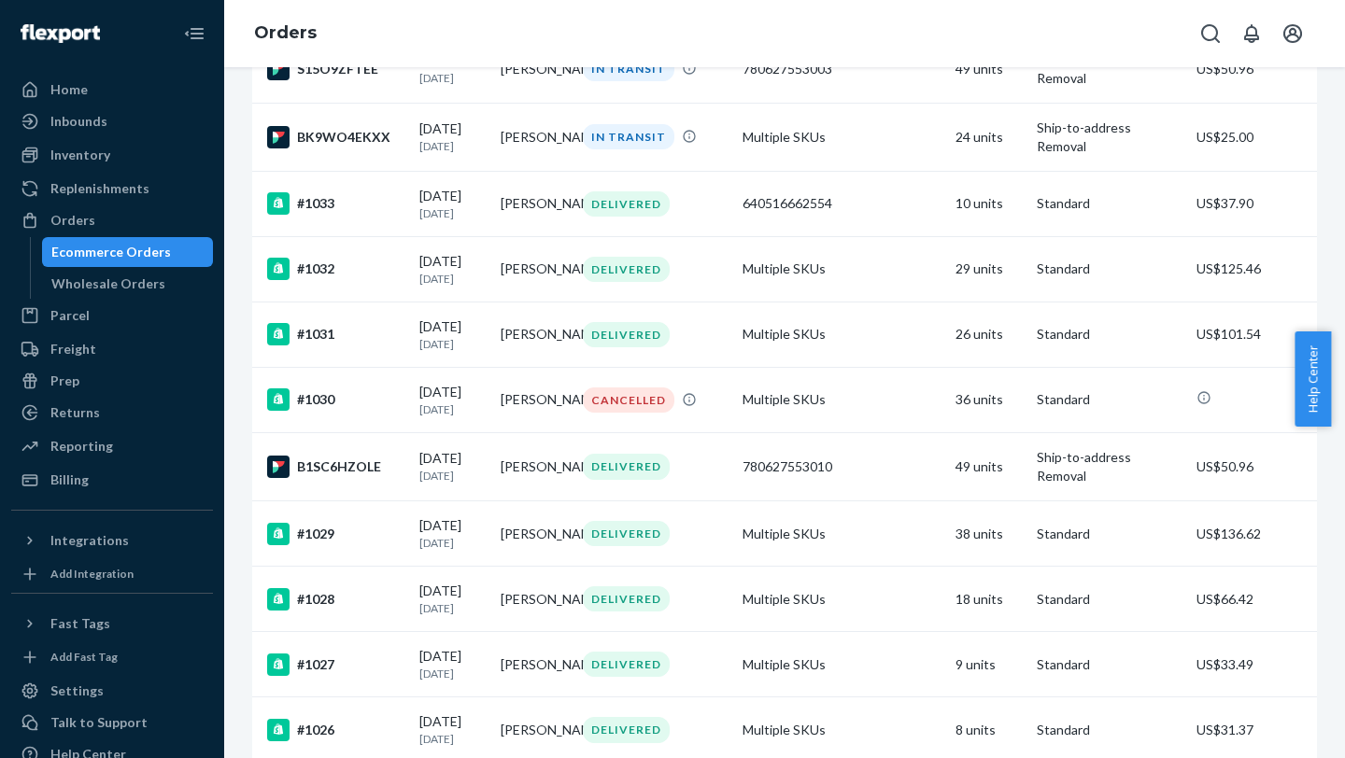
scroll to position [627, 0]
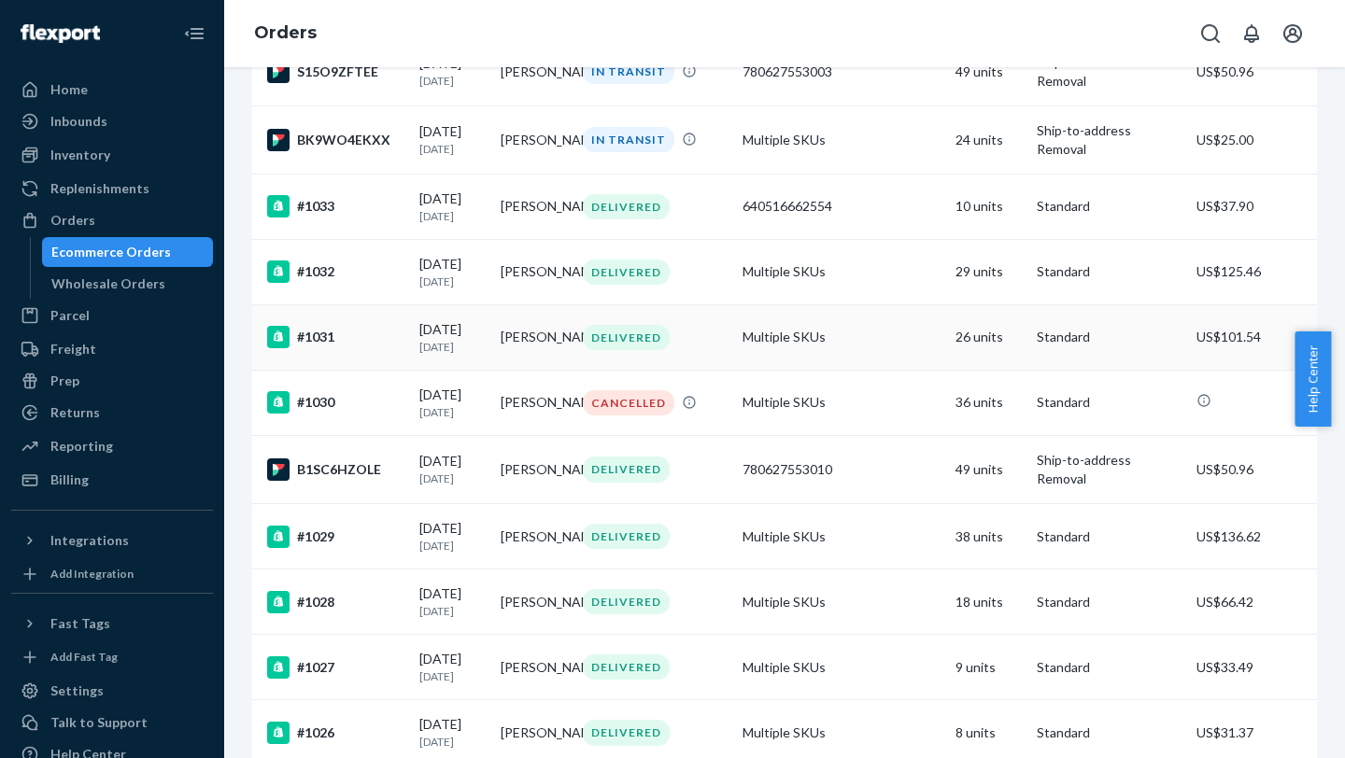
click at [831, 300] on td "Multiple SKUs" at bounding box center [841, 336] width 213 height 65
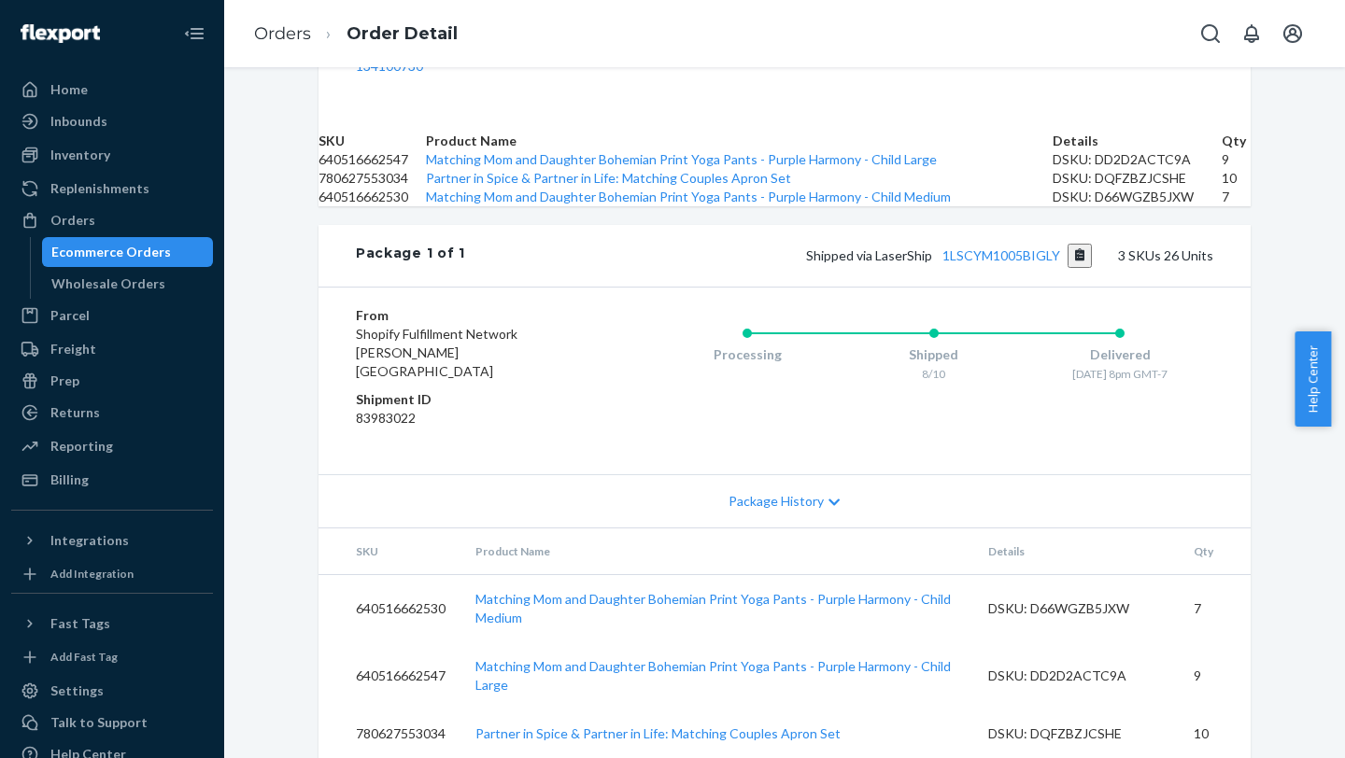
scroll to position [817, 0]
click at [1006, 251] on button "Copy tracking number" at bounding box center [1079, 256] width 25 height 24
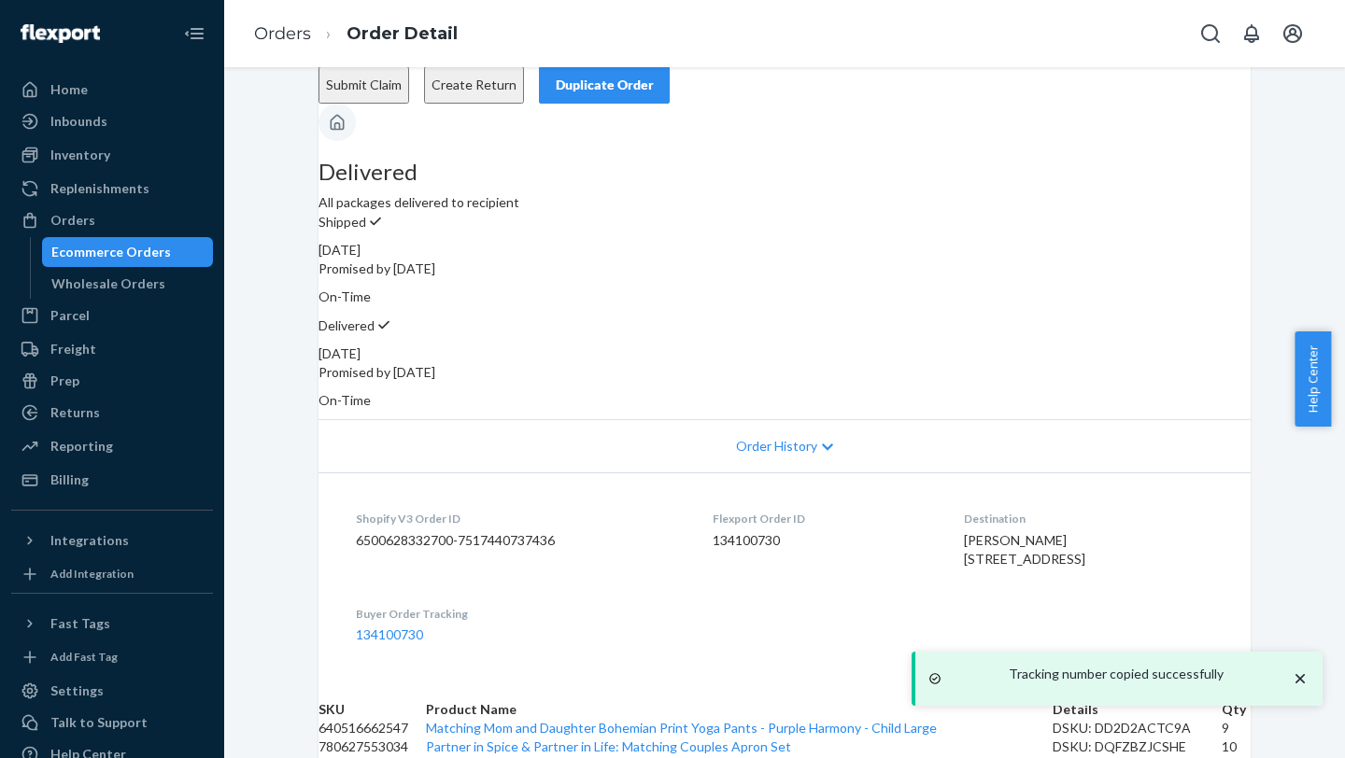
scroll to position [0, 0]
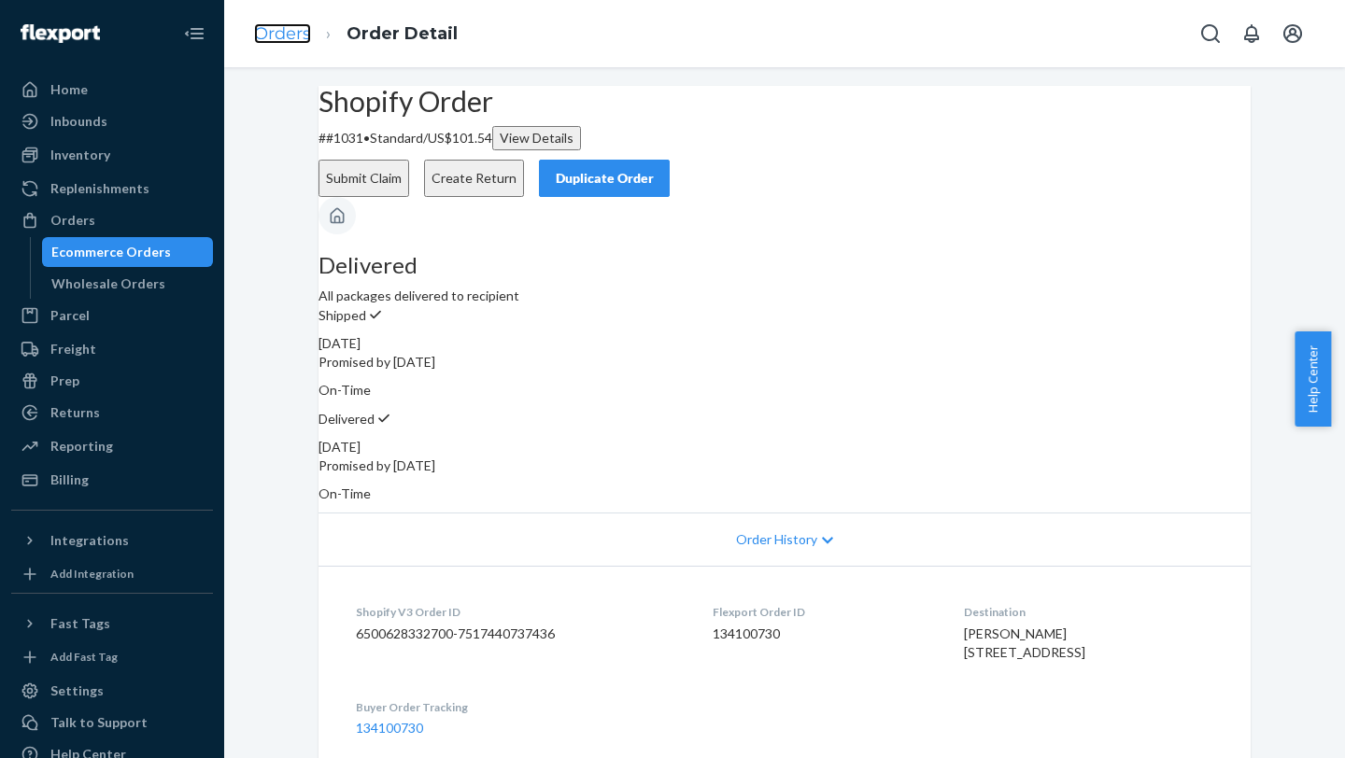
click at [283, 27] on link "Orders" at bounding box center [282, 33] width 57 height 21
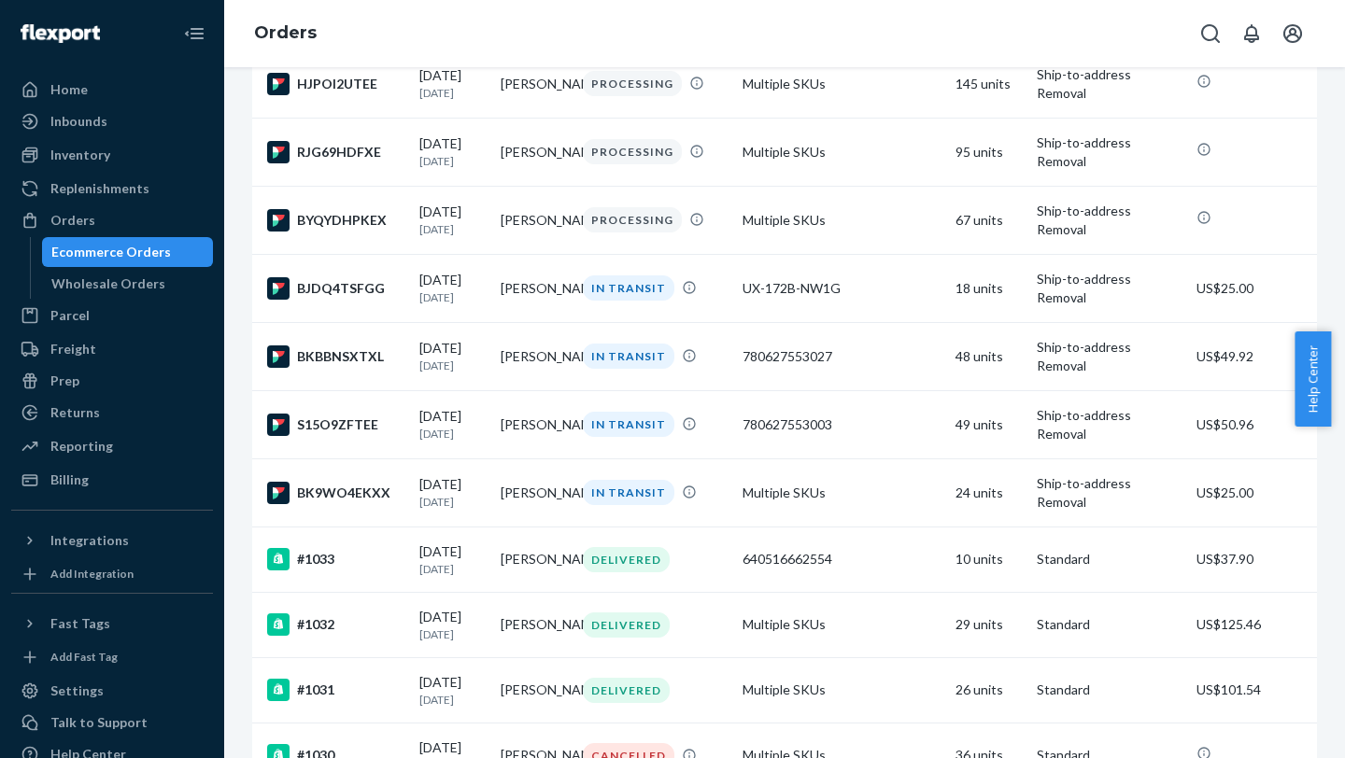
scroll to position [275, 0]
click at [400, 300] on div "#1032" at bounding box center [335, 624] width 137 height 22
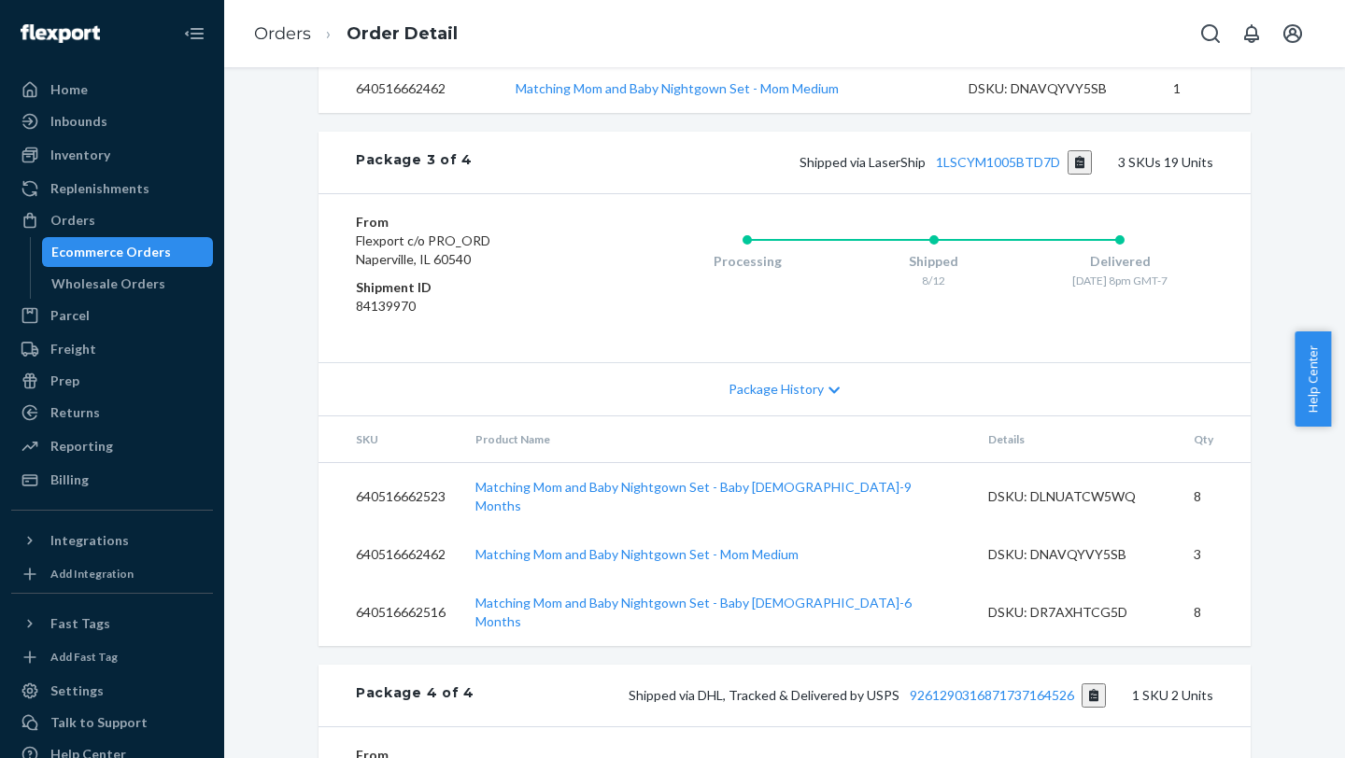
scroll to position [2085, 0]
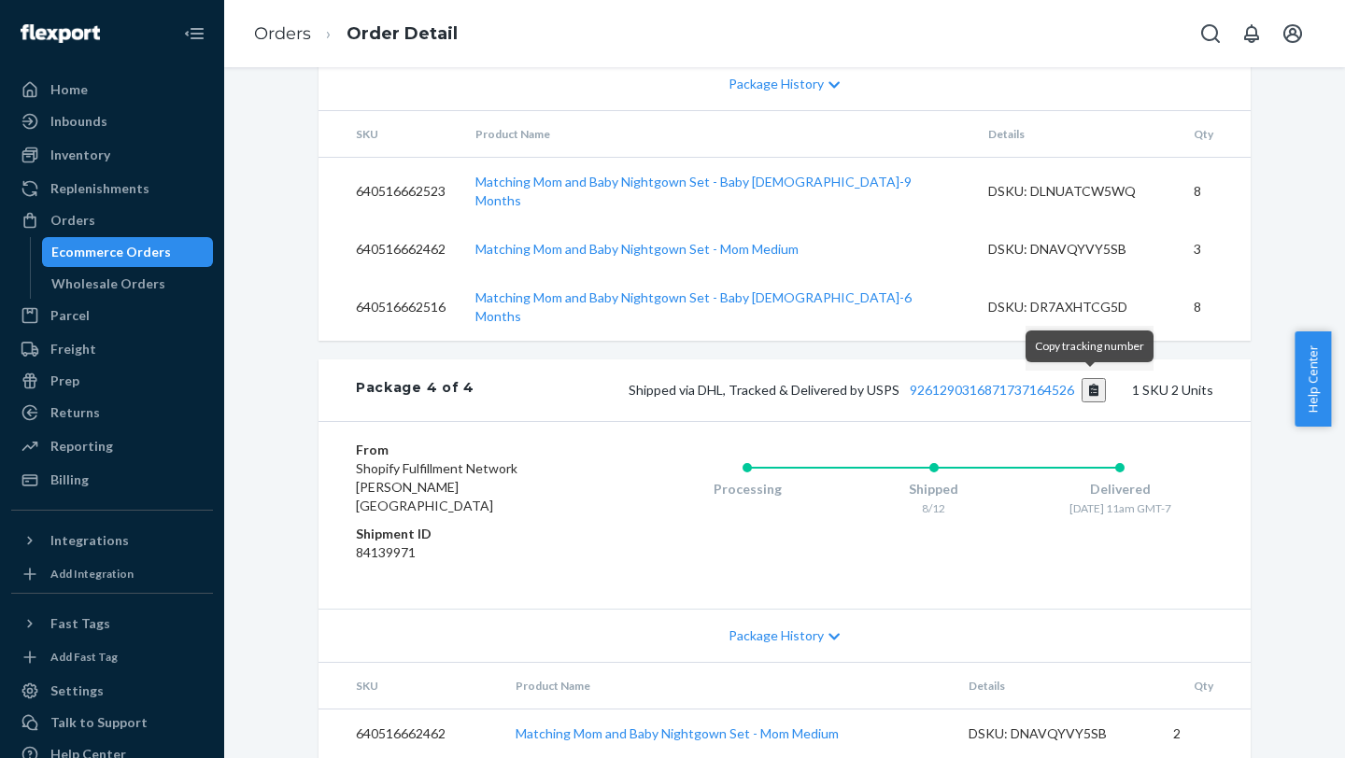
click at [1006, 300] on button "Copy tracking number" at bounding box center [1093, 390] width 25 height 24
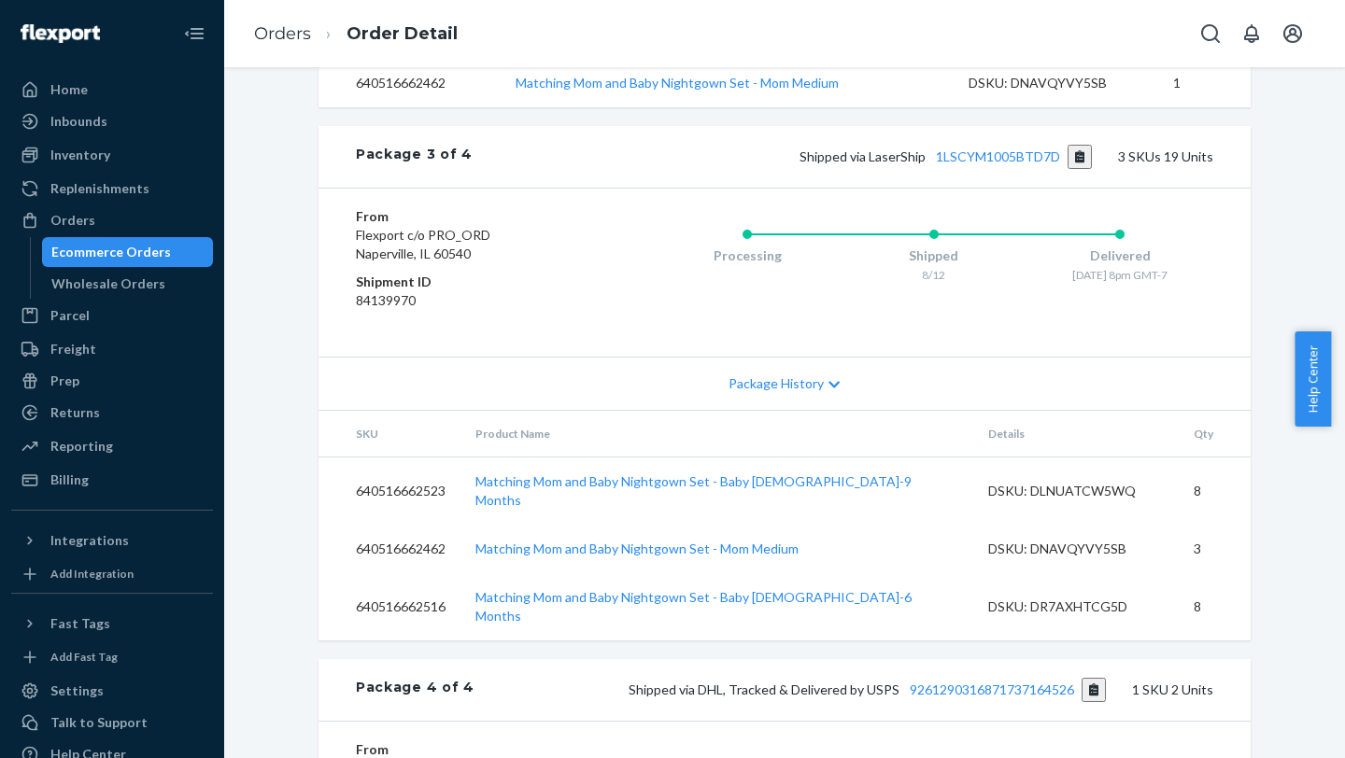
scroll to position [1629, 0]
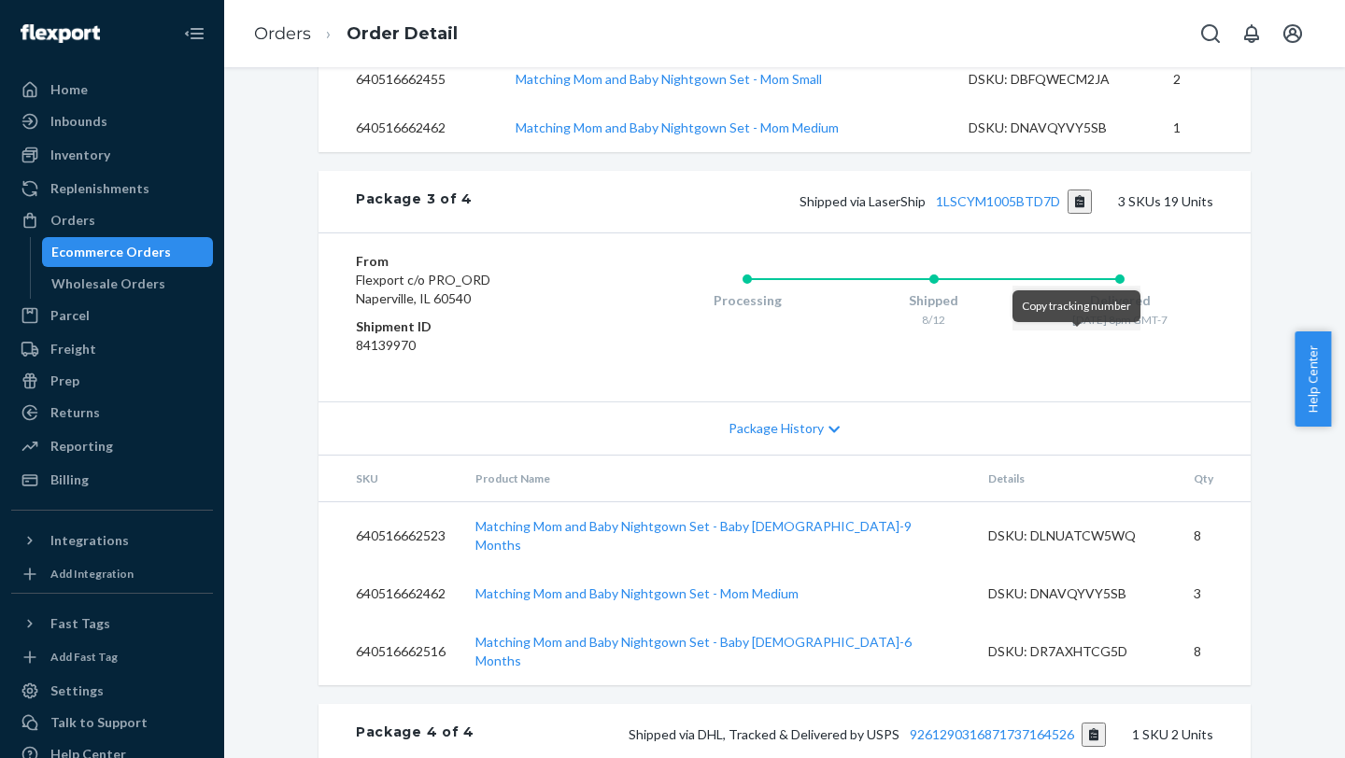
click at [1006, 214] on button "Copy tracking number" at bounding box center [1079, 202] width 25 height 24
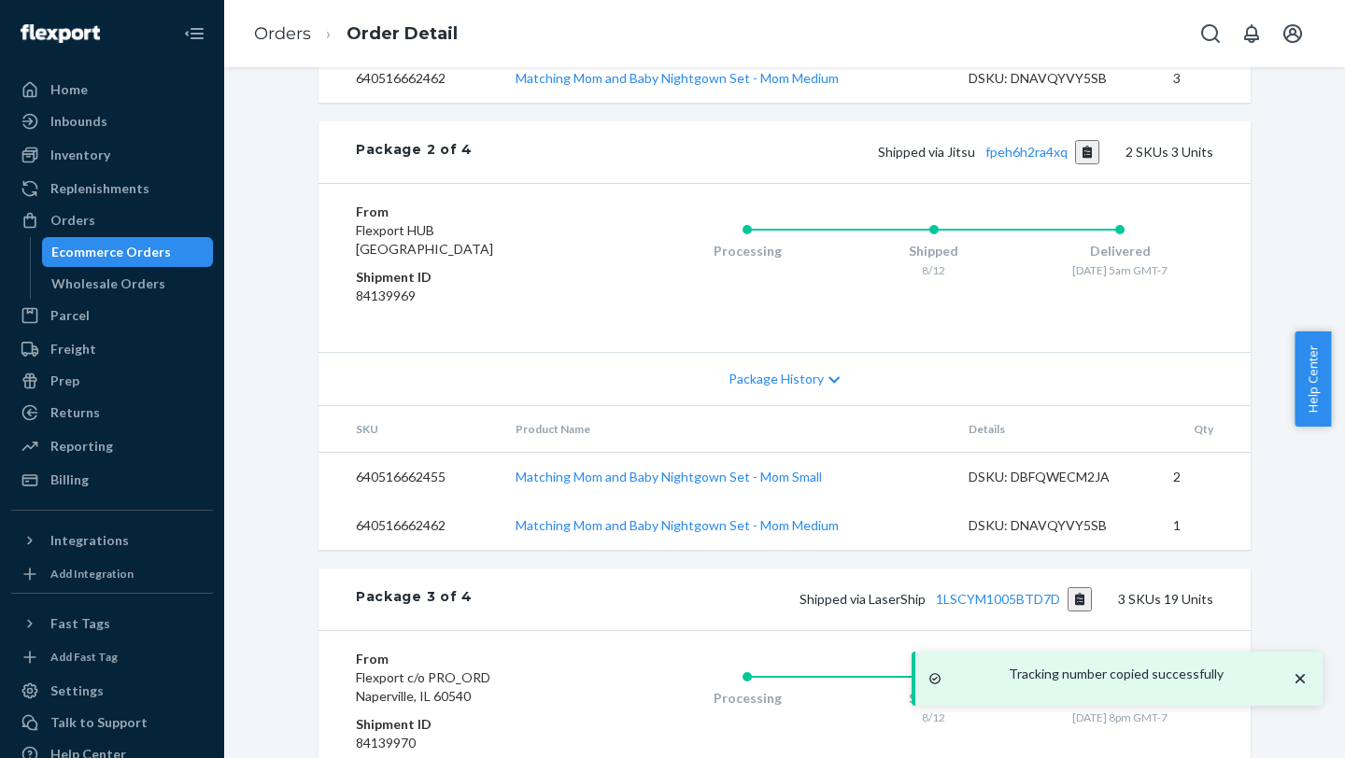
scroll to position [1226, 0]
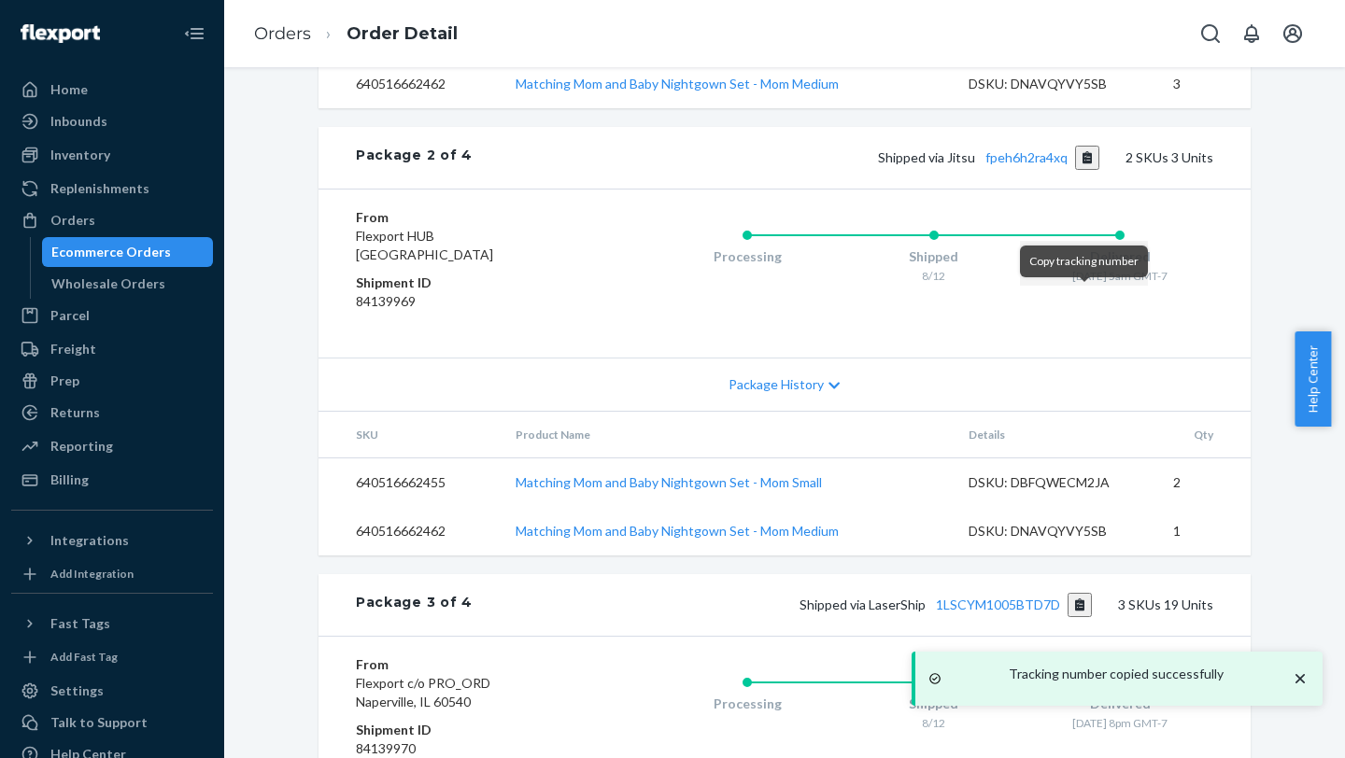
click at [1006, 170] on button "Copy tracking number" at bounding box center [1087, 158] width 25 height 24
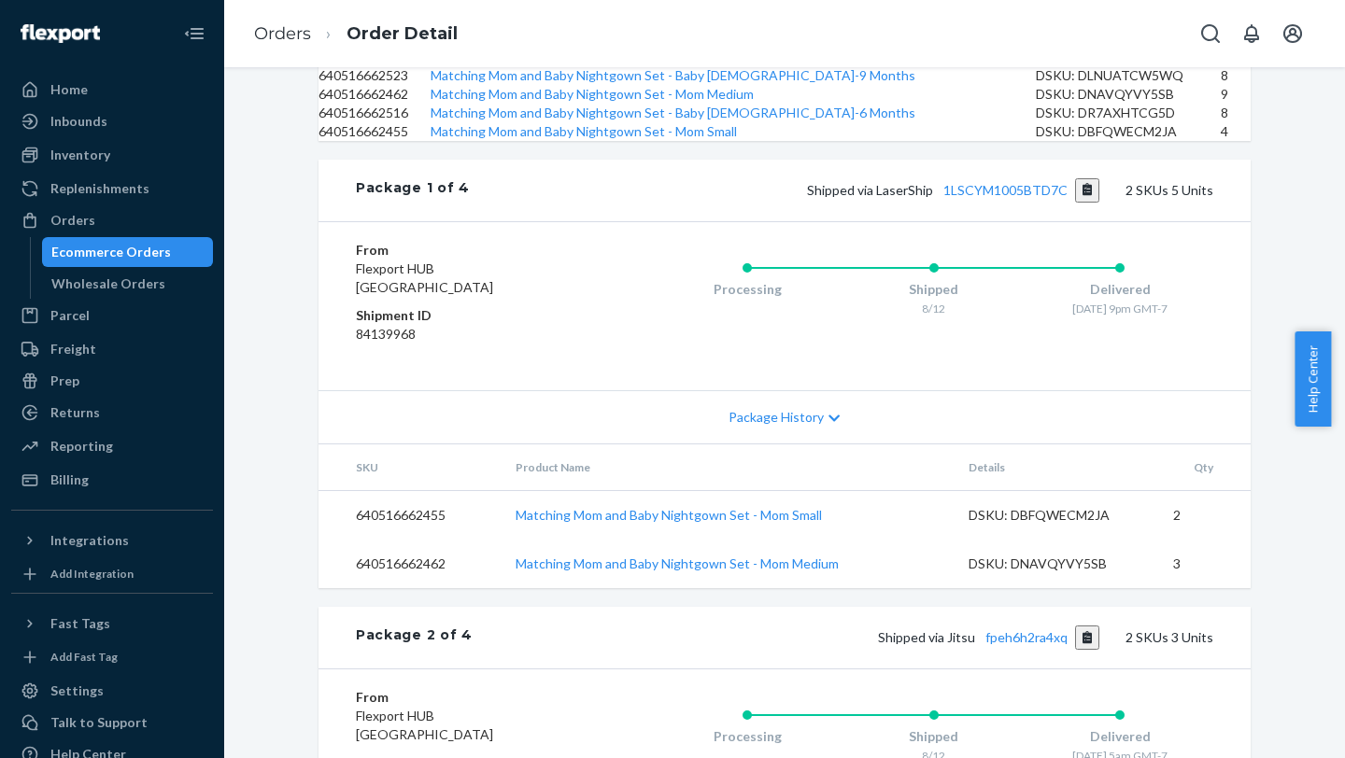
scroll to position [742, 0]
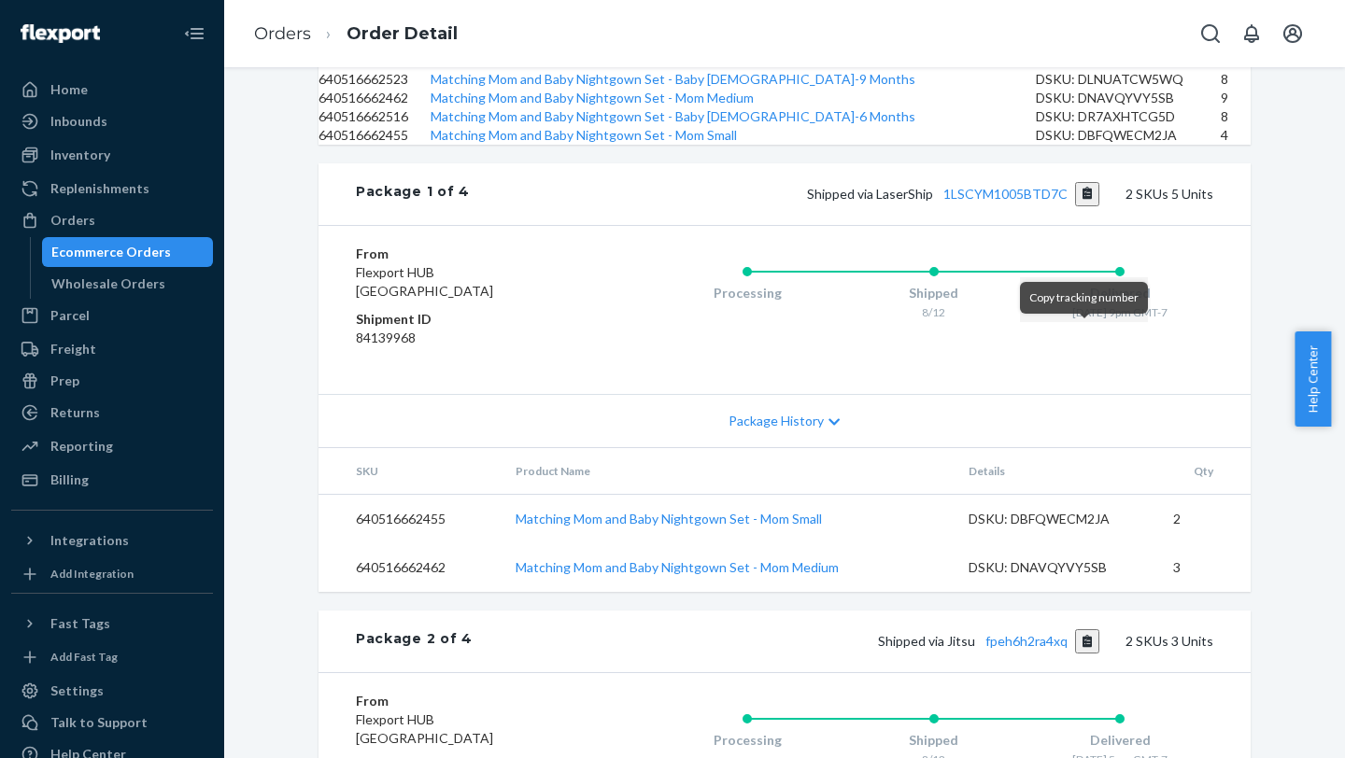
click at [1006, 206] on button "Copy tracking number" at bounding box center [1087, 194] width 25 height 24
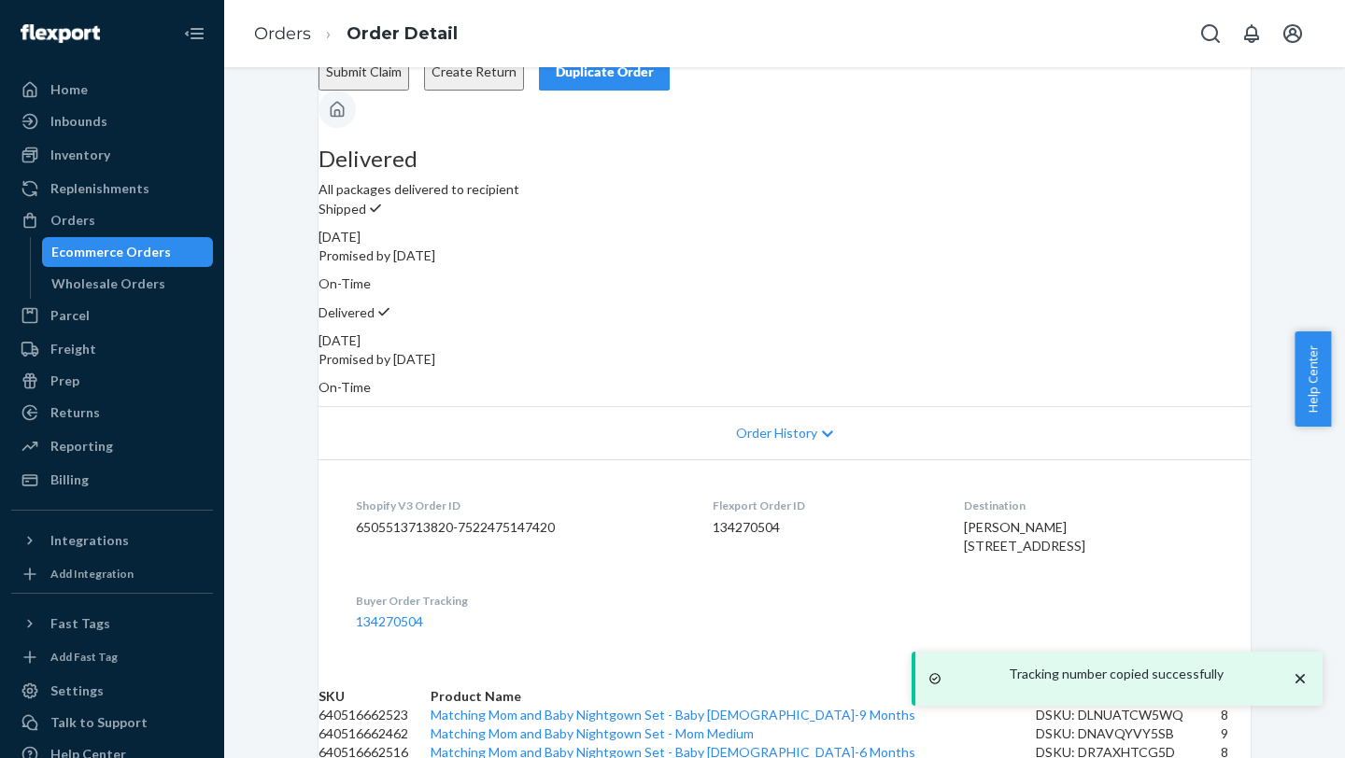
scroll to position [0, 0]
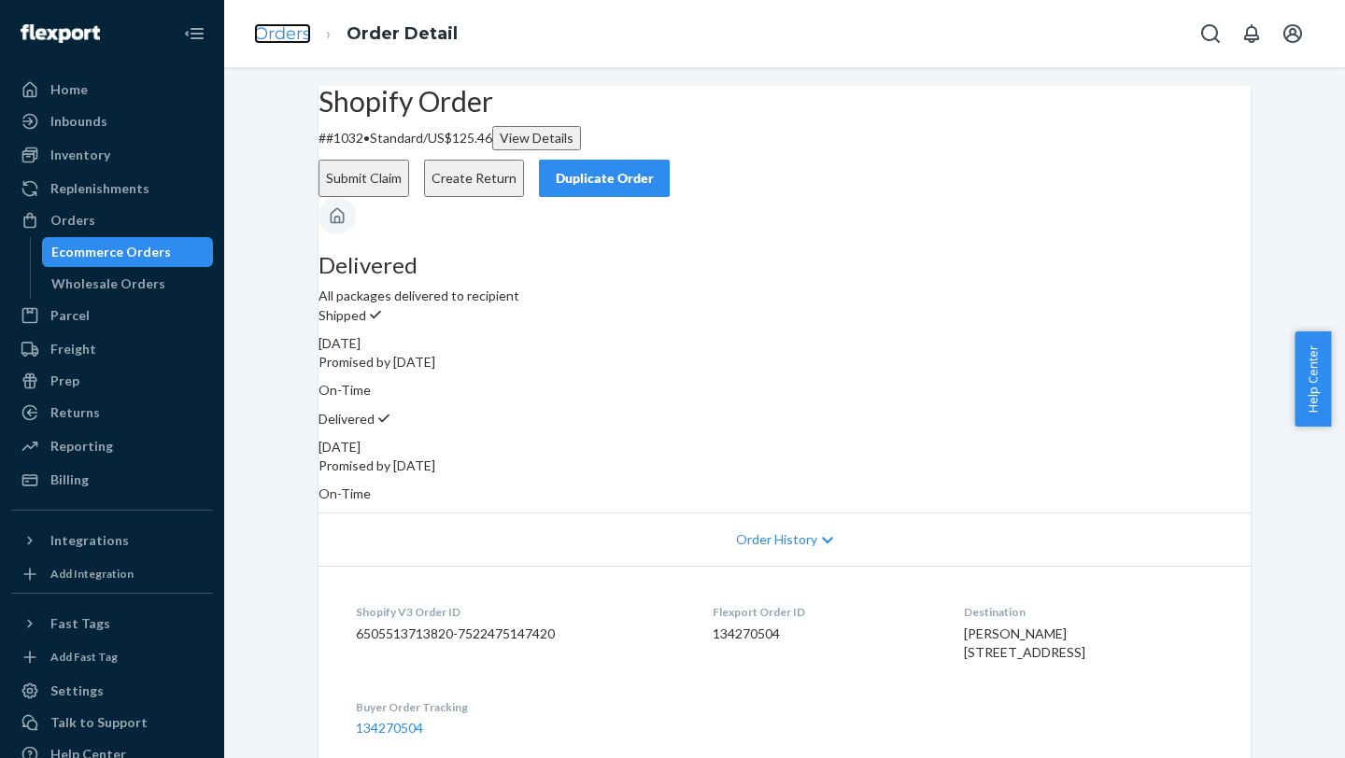
click at [299, 34] on link "Orders" at bounding box center [282, 33] width 57 height 21
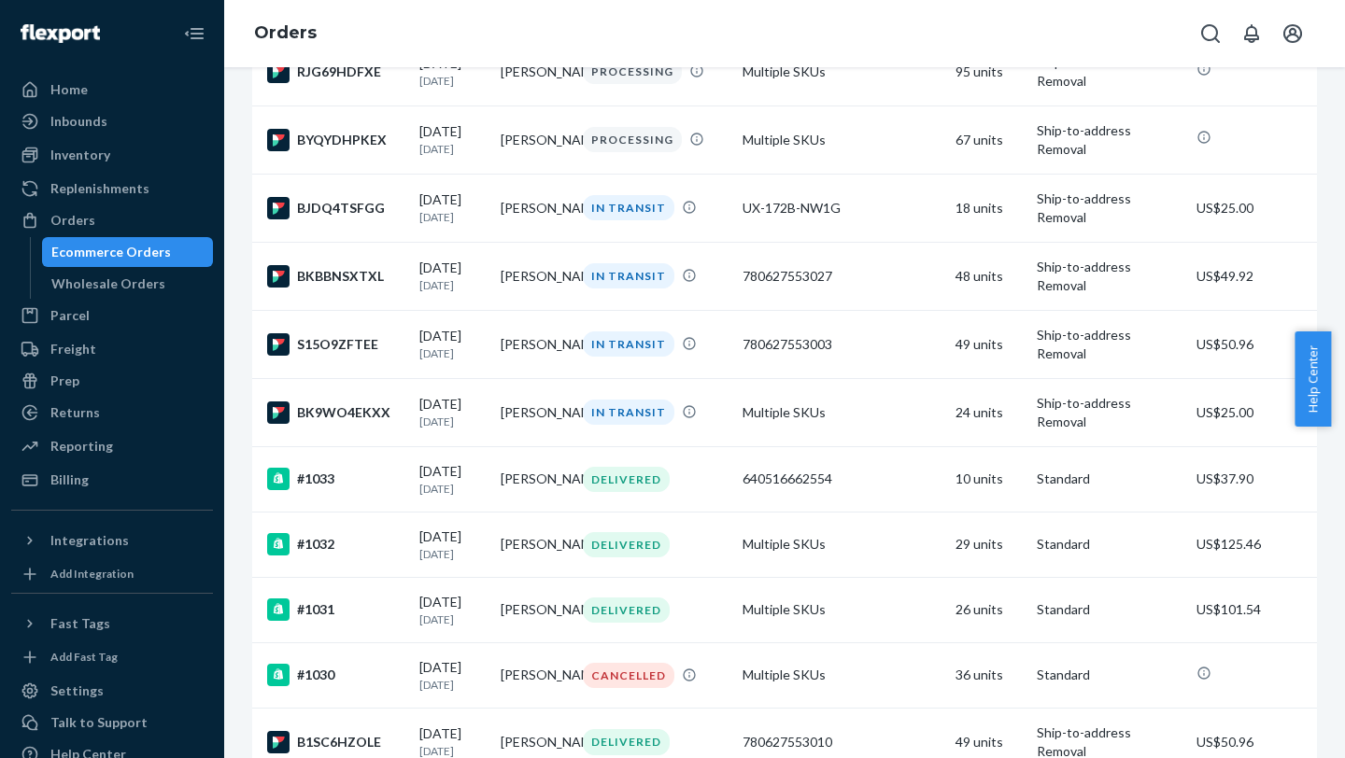
scroll to position [380, 0]
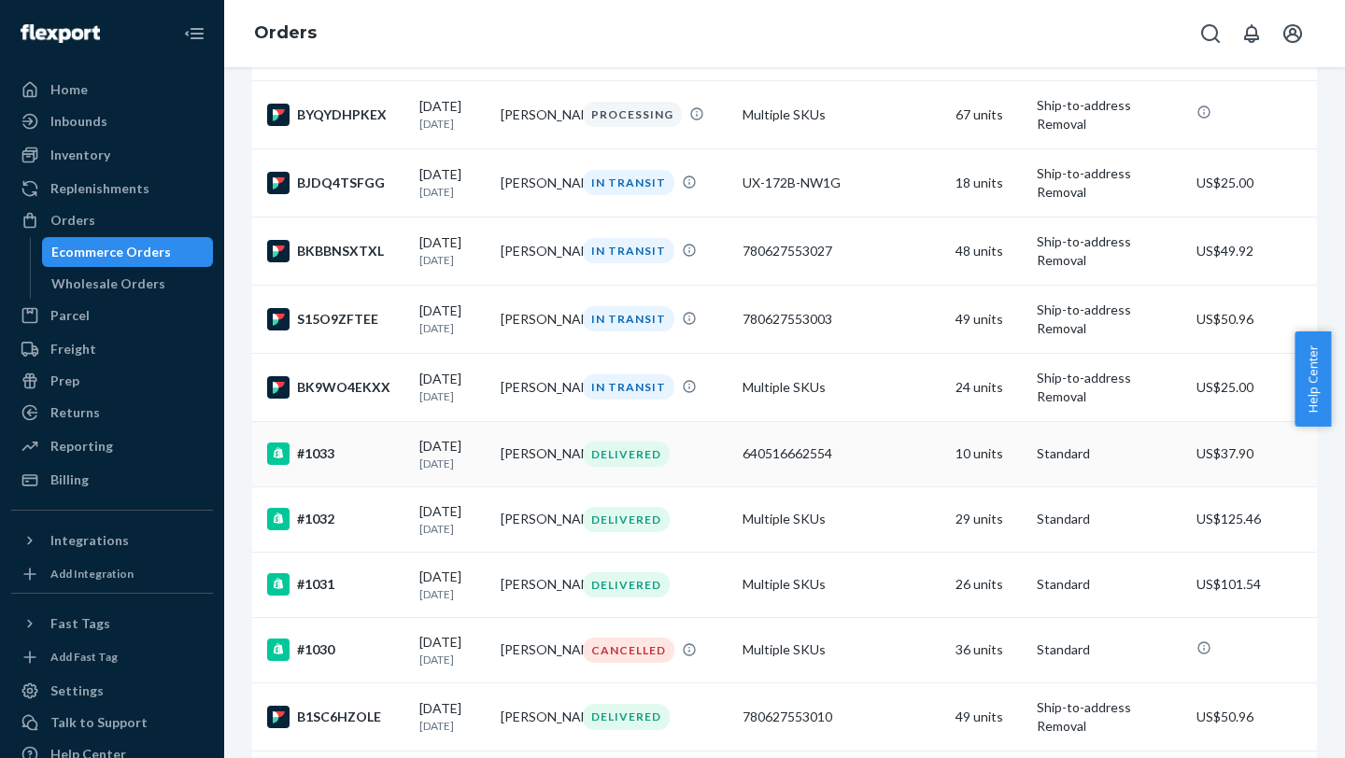
click at [398, 300] on div "#1033" at bounding box center [335, 454] width 137 height 22
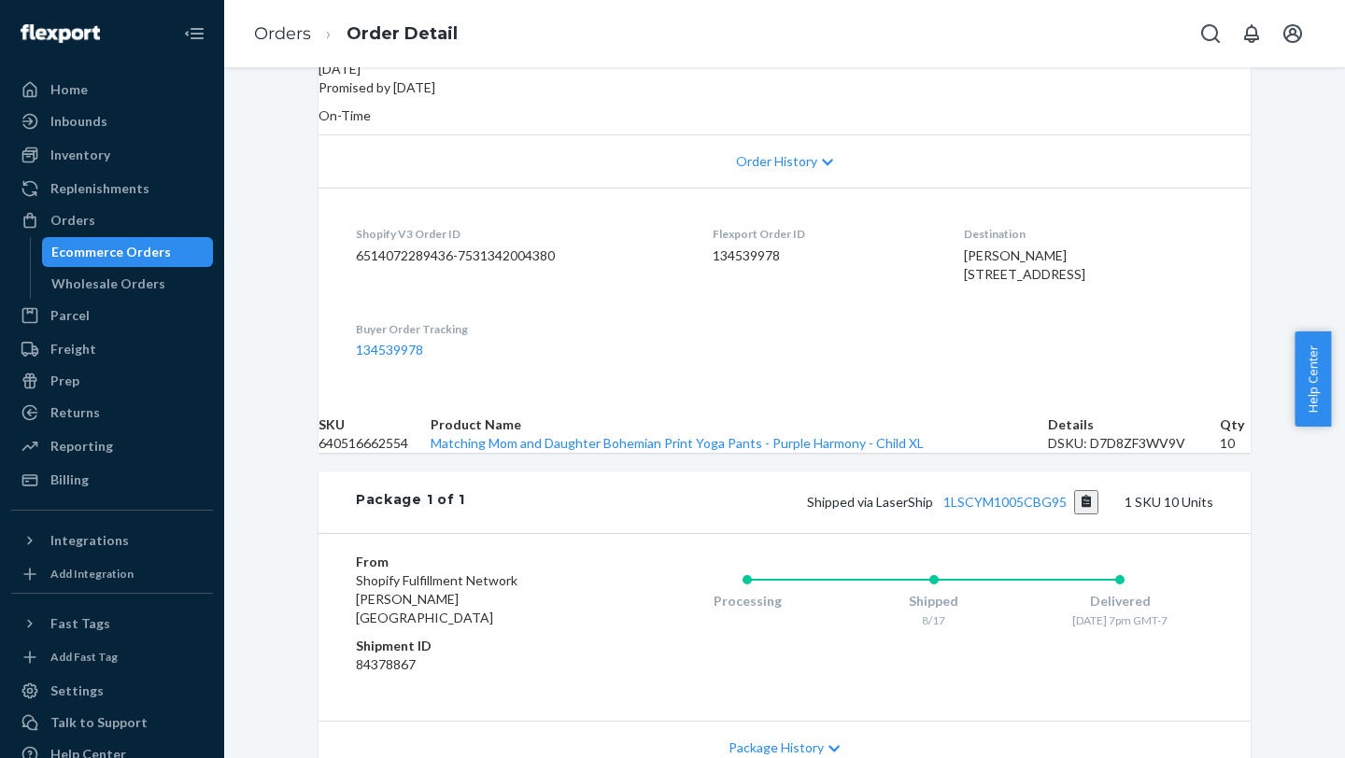
scroll to position [394, 0]
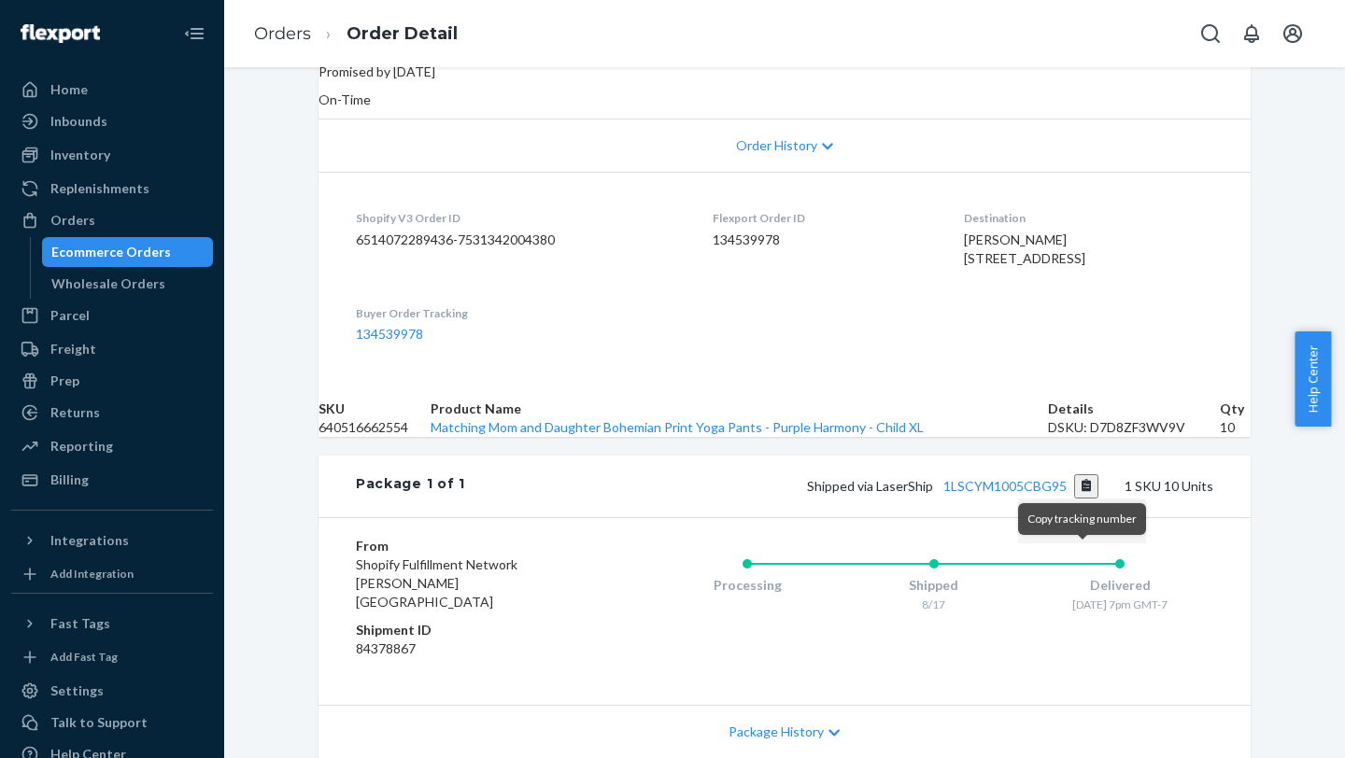
click at [1006, 300] on button "Copy tracking number" at bounding box center [1086, 486] width 25 height 24
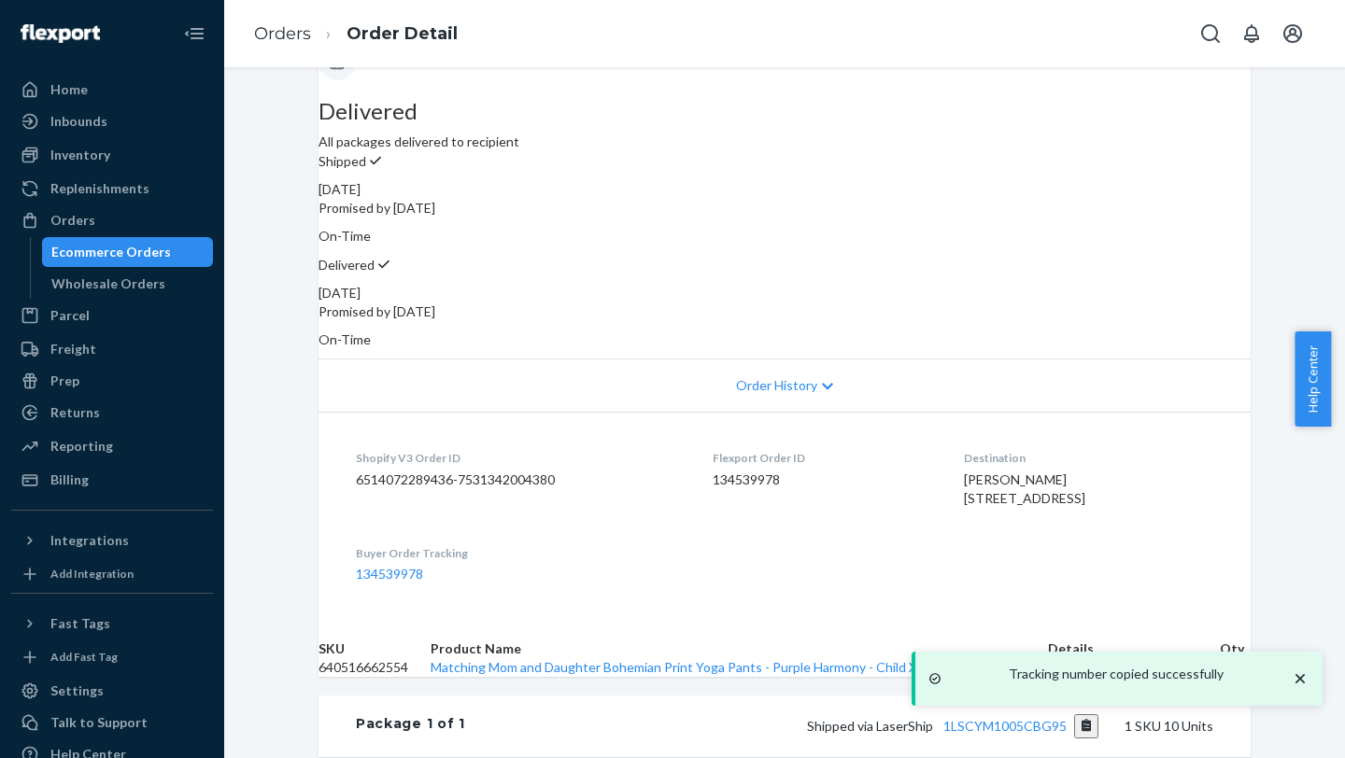
scroll to position [0, 0]
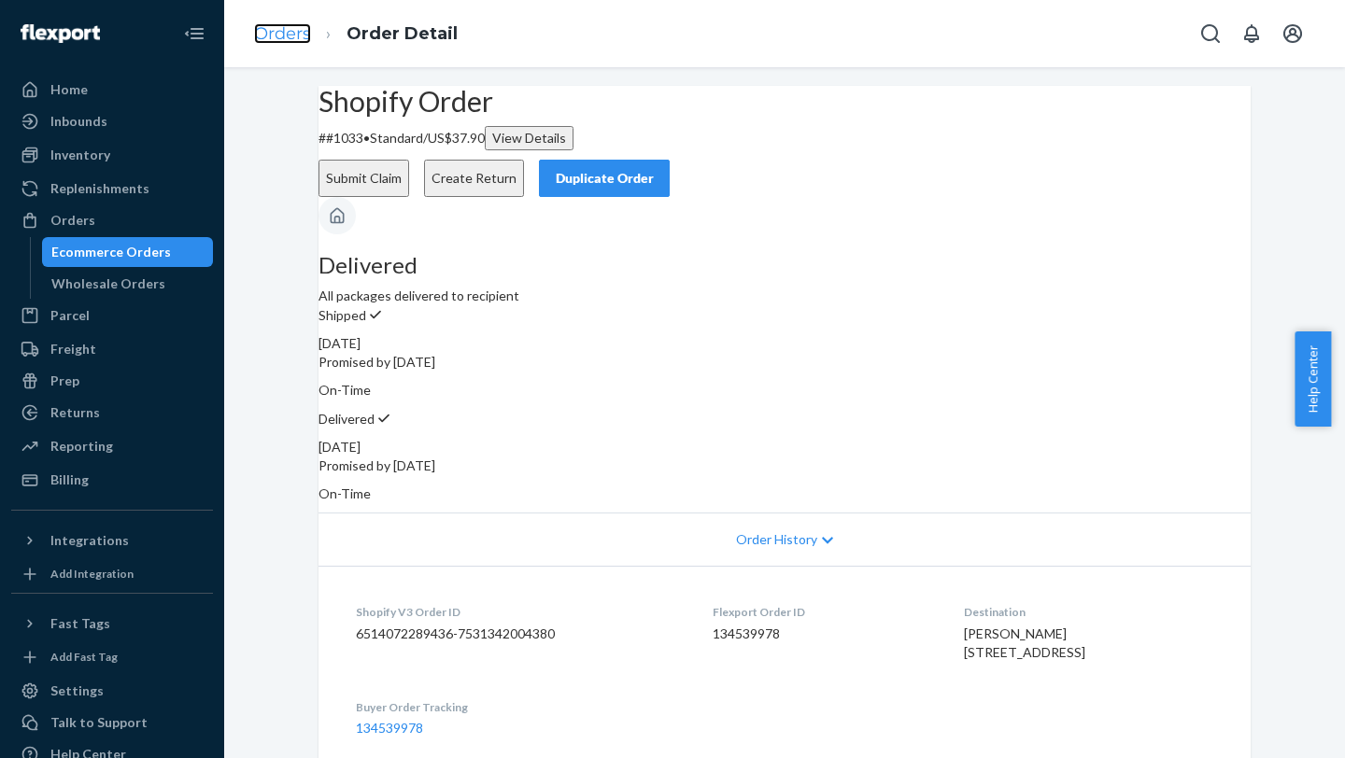
click at [291, 38] on link "Orders" at bounding box center [282, 33] width 57 height 21
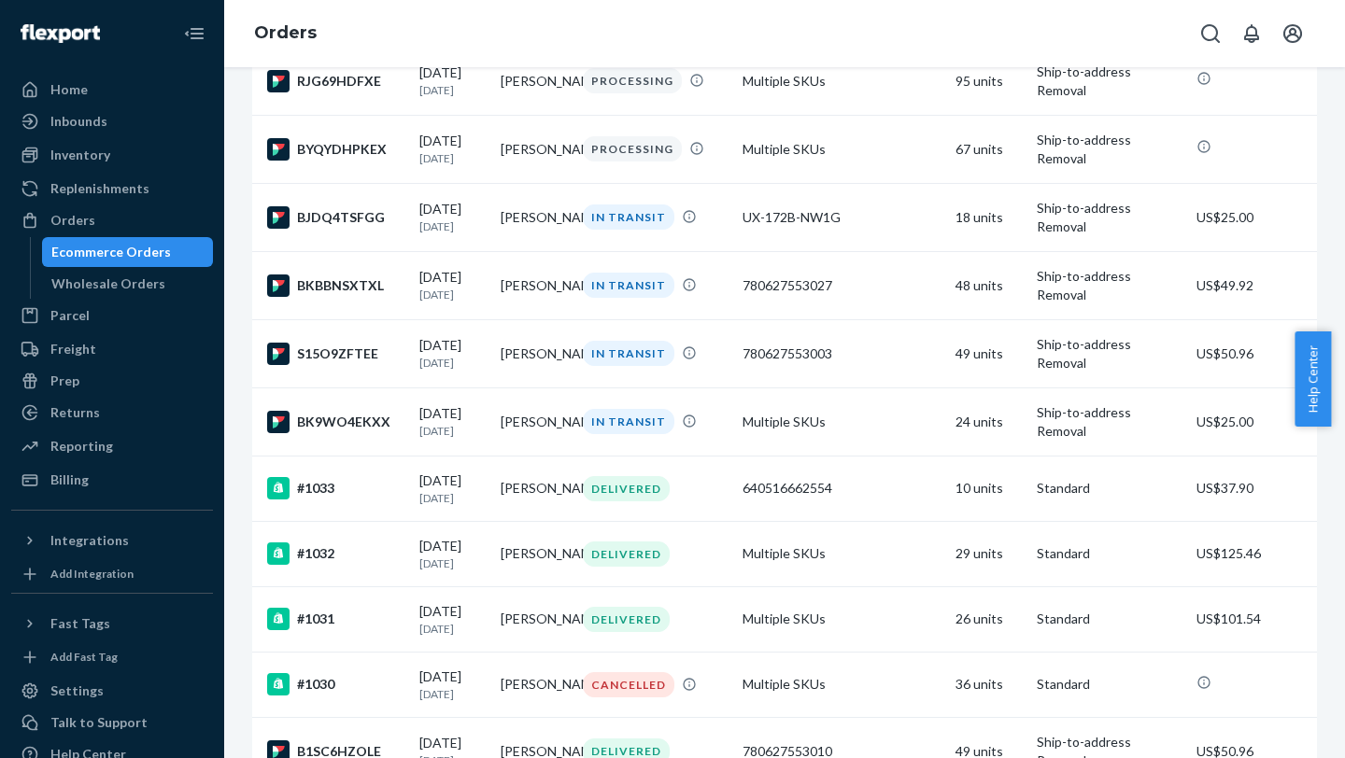
scroll to position [344, 0]
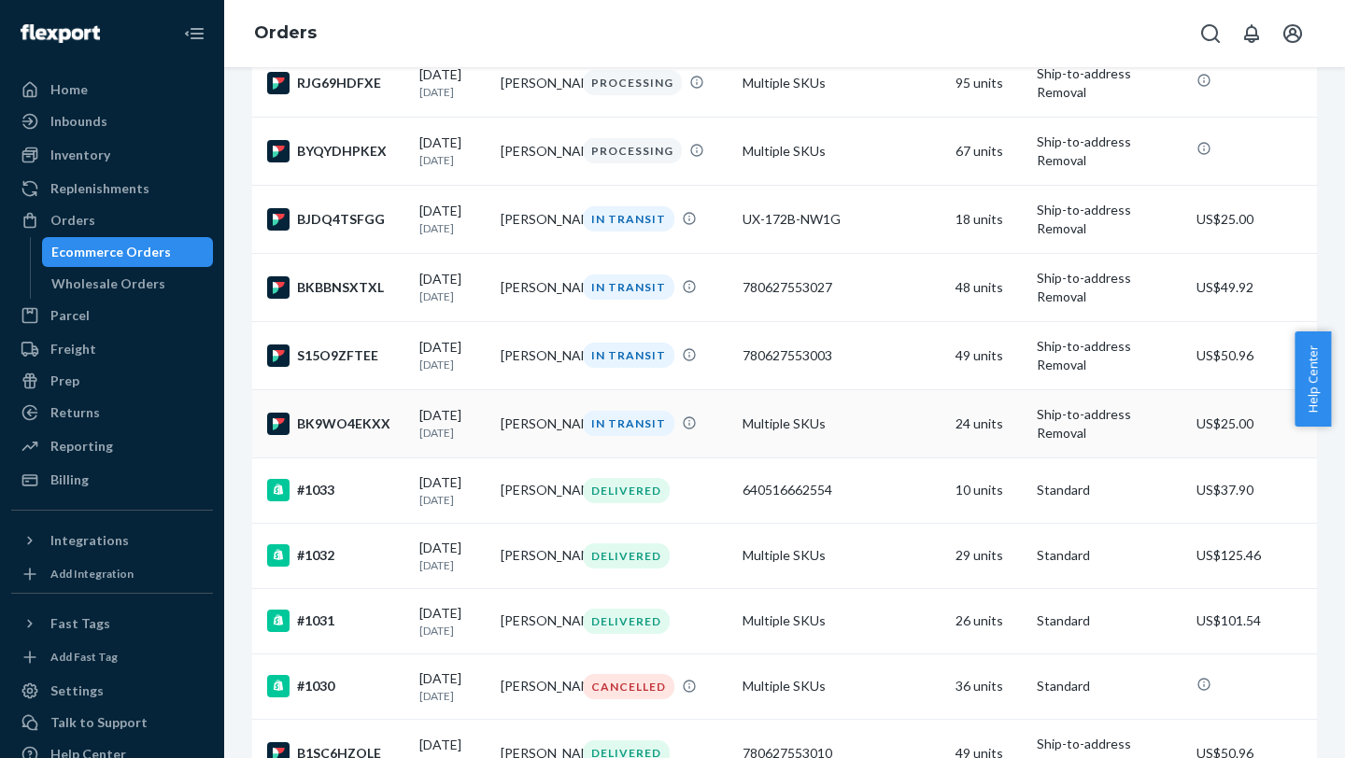
click at [698, 300] on td "IN TRANSIT" at bounding box center [655, 423] width 160 height 68
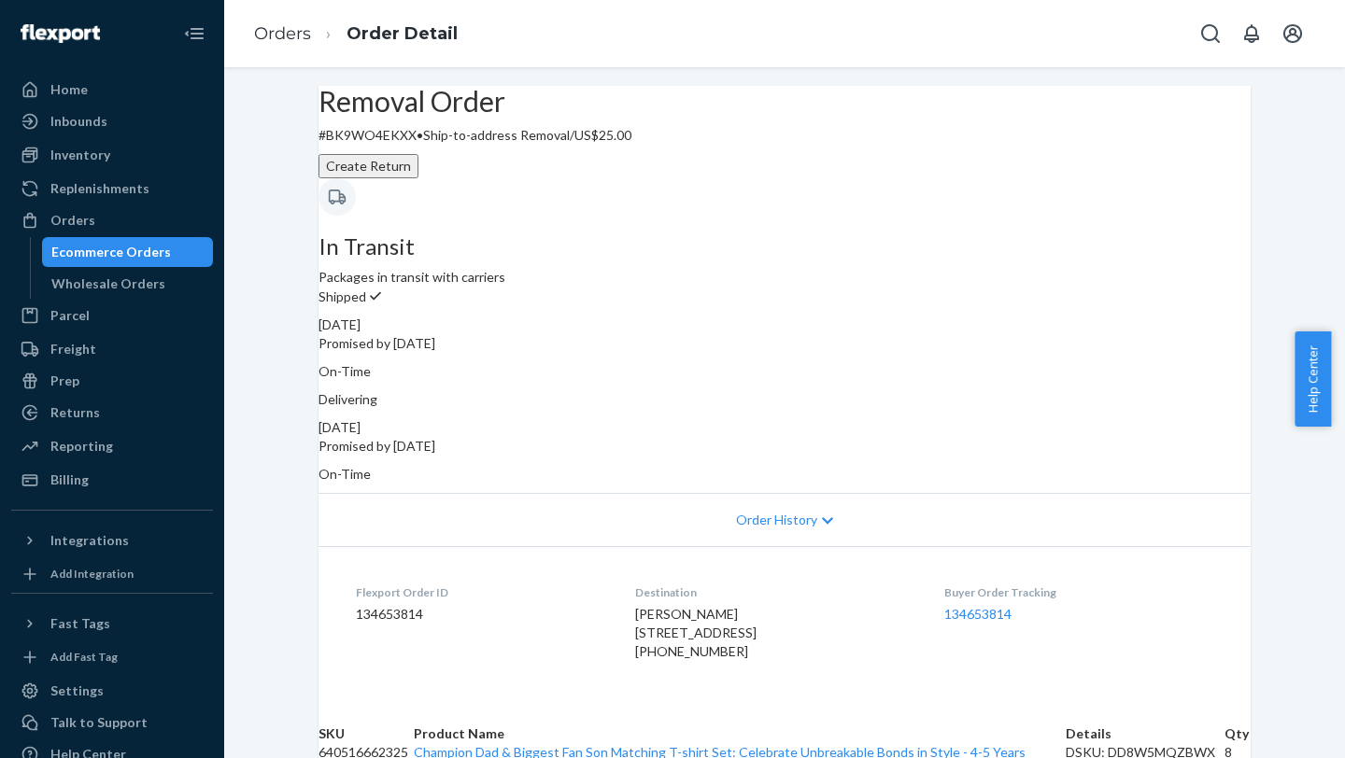
drag, startPoint x: 1344, startPoint y: 206, endPoint x: 1327, endPoint y: 516, distance: 310.5
click at [1006, 300] on body "Home Inbounds Shipping Plans Problems Inventory Products Replenishments Orders …" at bounding box center [672, 576] width 1345 height 1152
click at [73, 229] on div "Orders" at bounding box center [72, 220] width 45 height 19
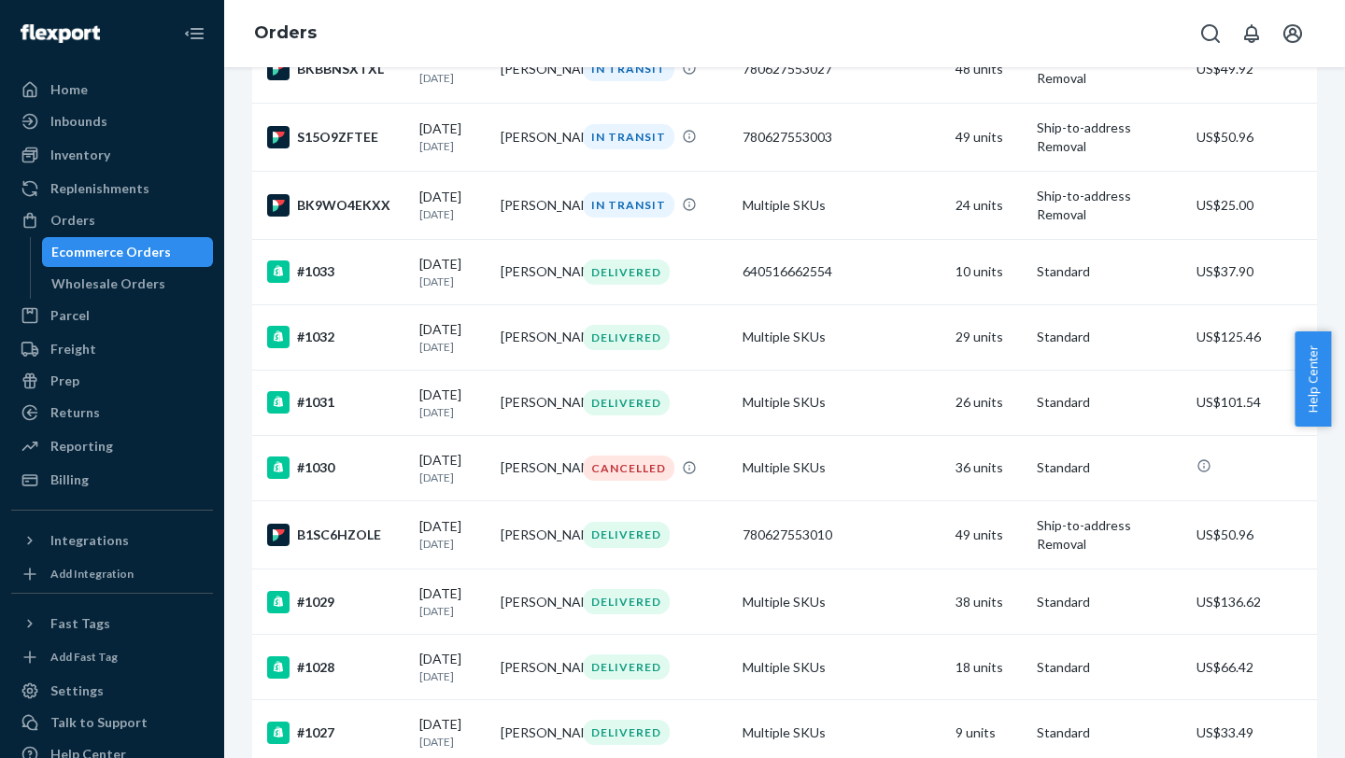
scroll to position [559, 0]
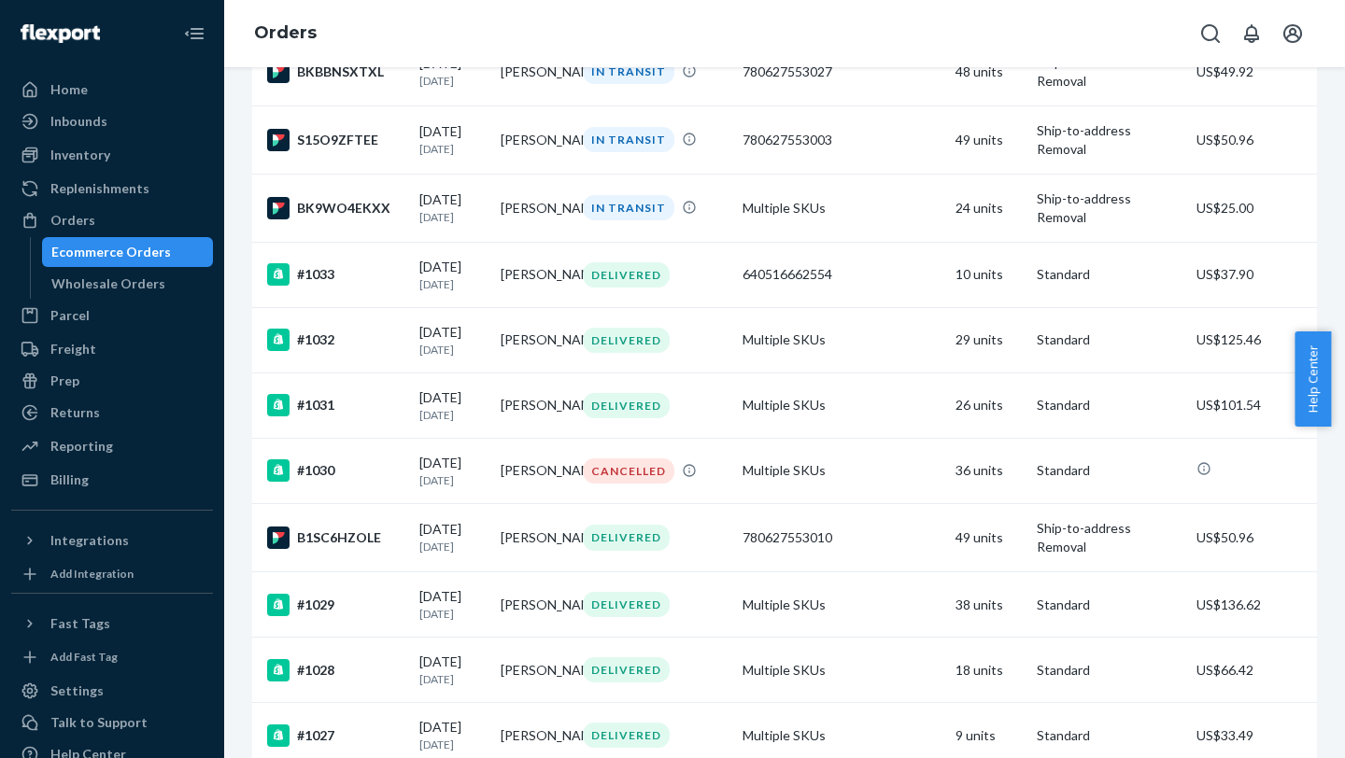
click at [1006, 191] on div "Filter Import Orders Create order Ecommerce order Removal order All orders Inva…" at bounding box center [784, 412] width 1121 height 691
click at [433, 300] on div "[DATE] [DATE]" at bounding box center [452, 471] width 66 height 35
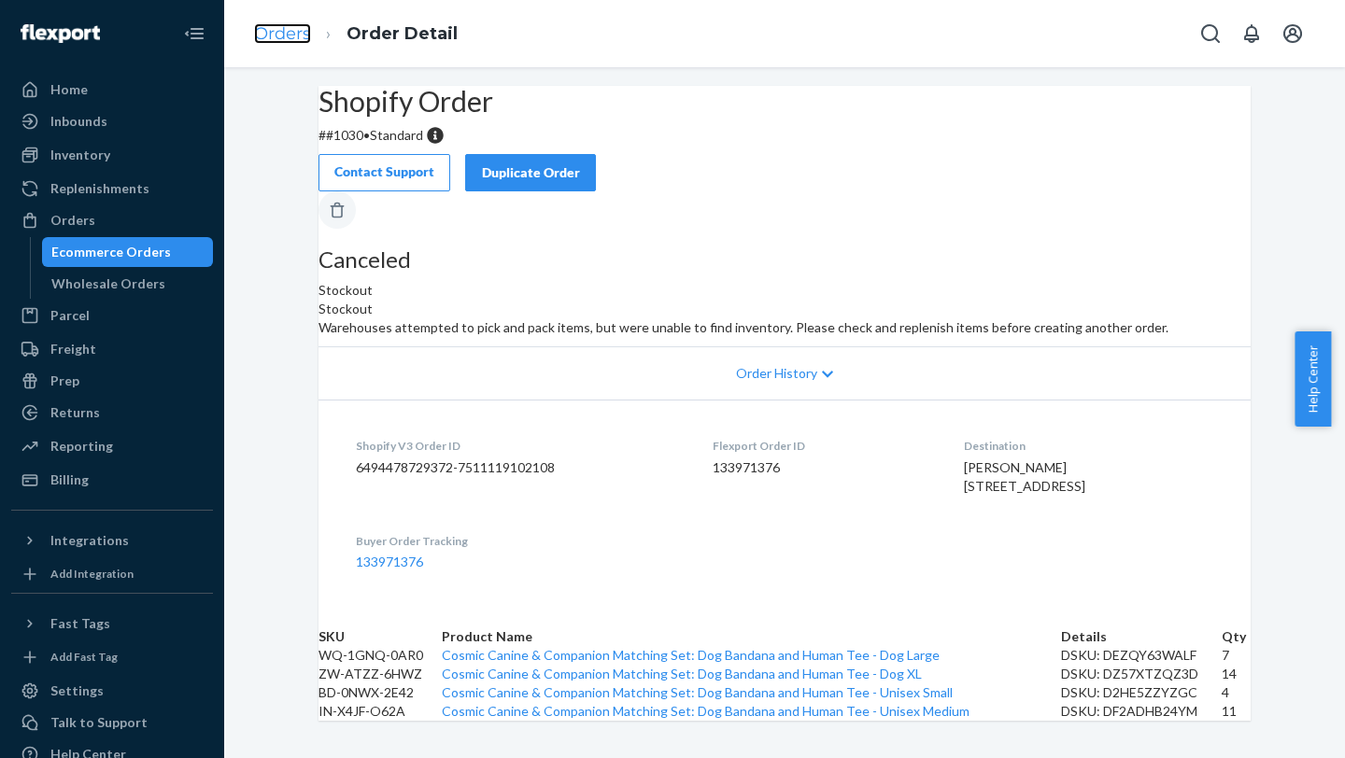
click at [297, 23] on link "Orders" at bounding box center [282, 33] width 57 height 21
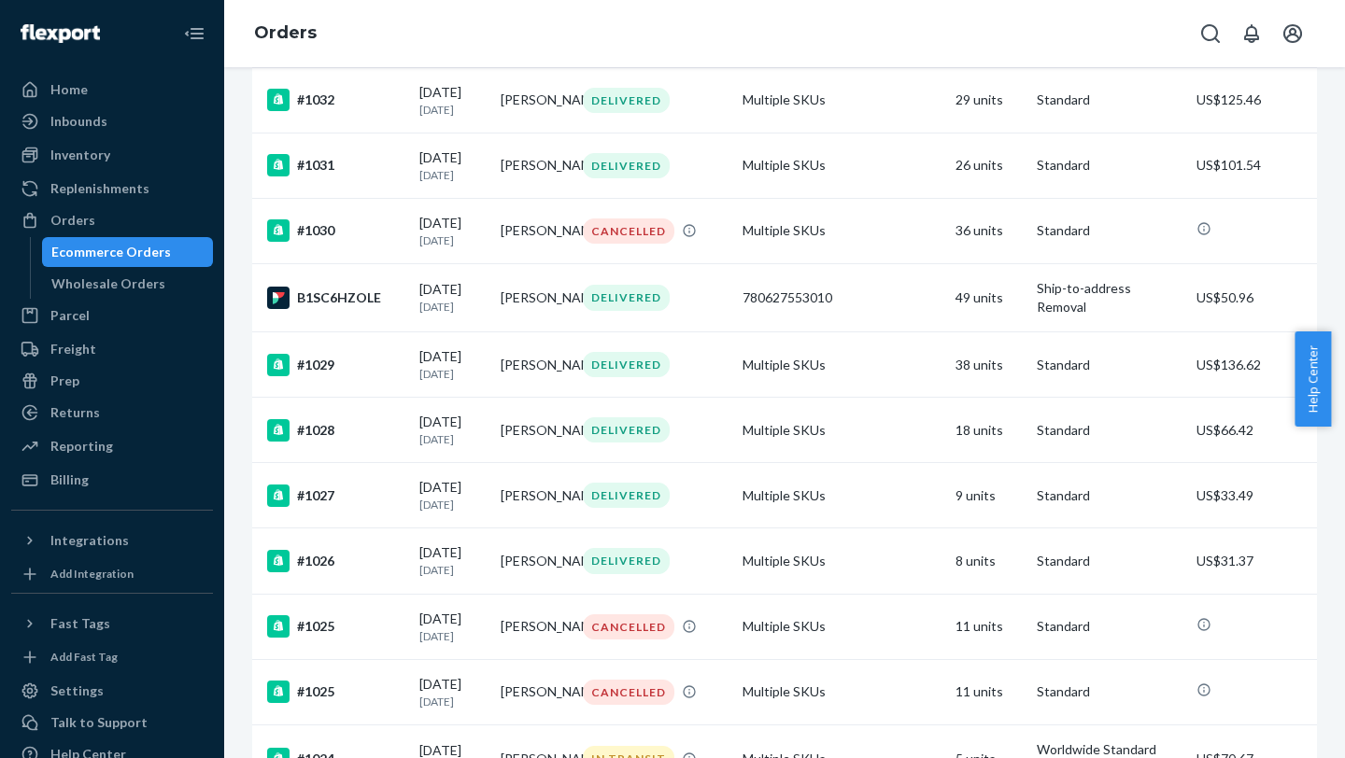
scroll to position [773, 0]
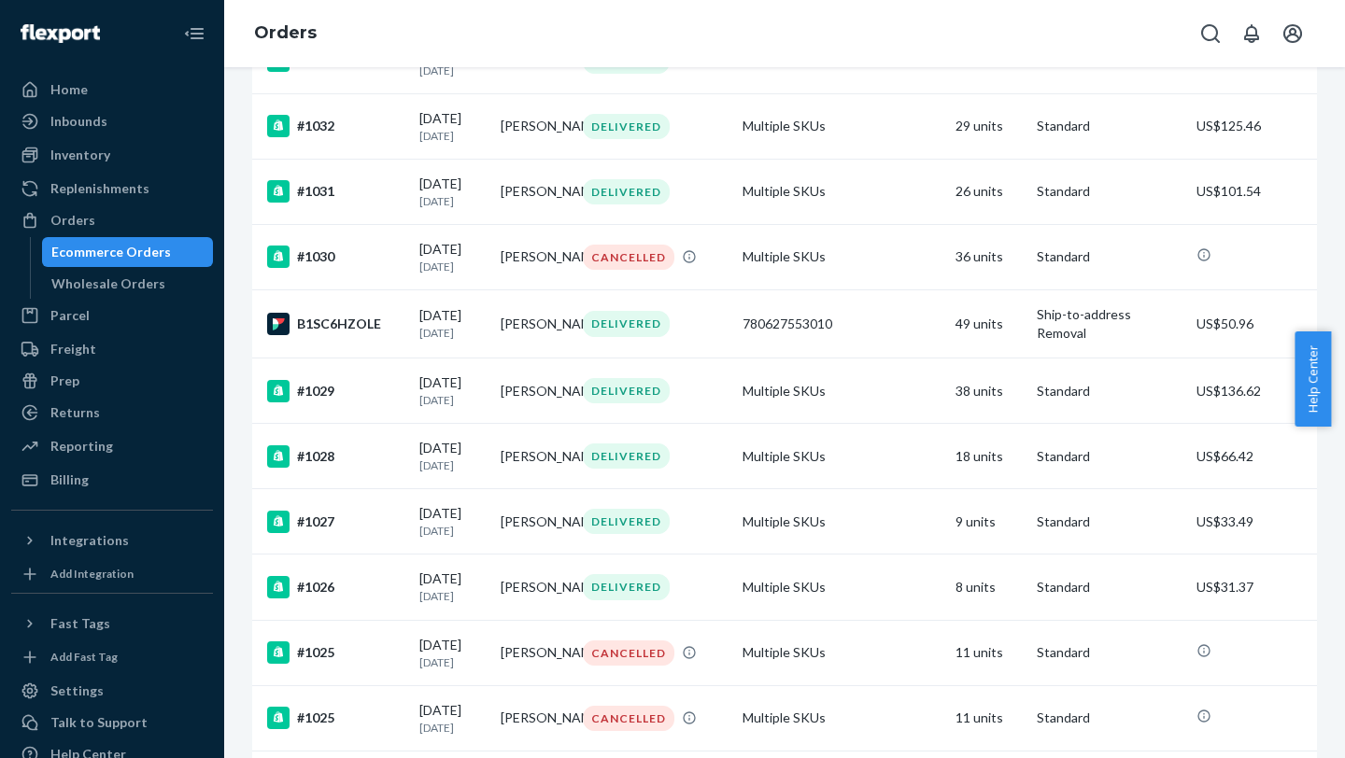
drag, startPoint x: 1339, startPoint y: 359, endPoint x: 1334, endPoint y: 295, distance: 63.7
click at [1006, 293] on body "Home Inbounds Shipping Plans Problems Inventory Products Replenishments Orders …" at bounding box center [672, 576] width 1345 height 1152
drag, startPoint x: 1336, startPoint y: 358, endPoint x: 1332, endPoint y: 323, distance: 34.8
click at [1006, 300] on body "Home Inbounds Shipping Plans Problems Inventory Products Replenishments Orders …" at bounding box center [672, 576] width 1345 height 1152
drag, startPoint x: 1334, startPoint y: 338, endPoint x: 1334, endPoint y: 310, distance: 28.0
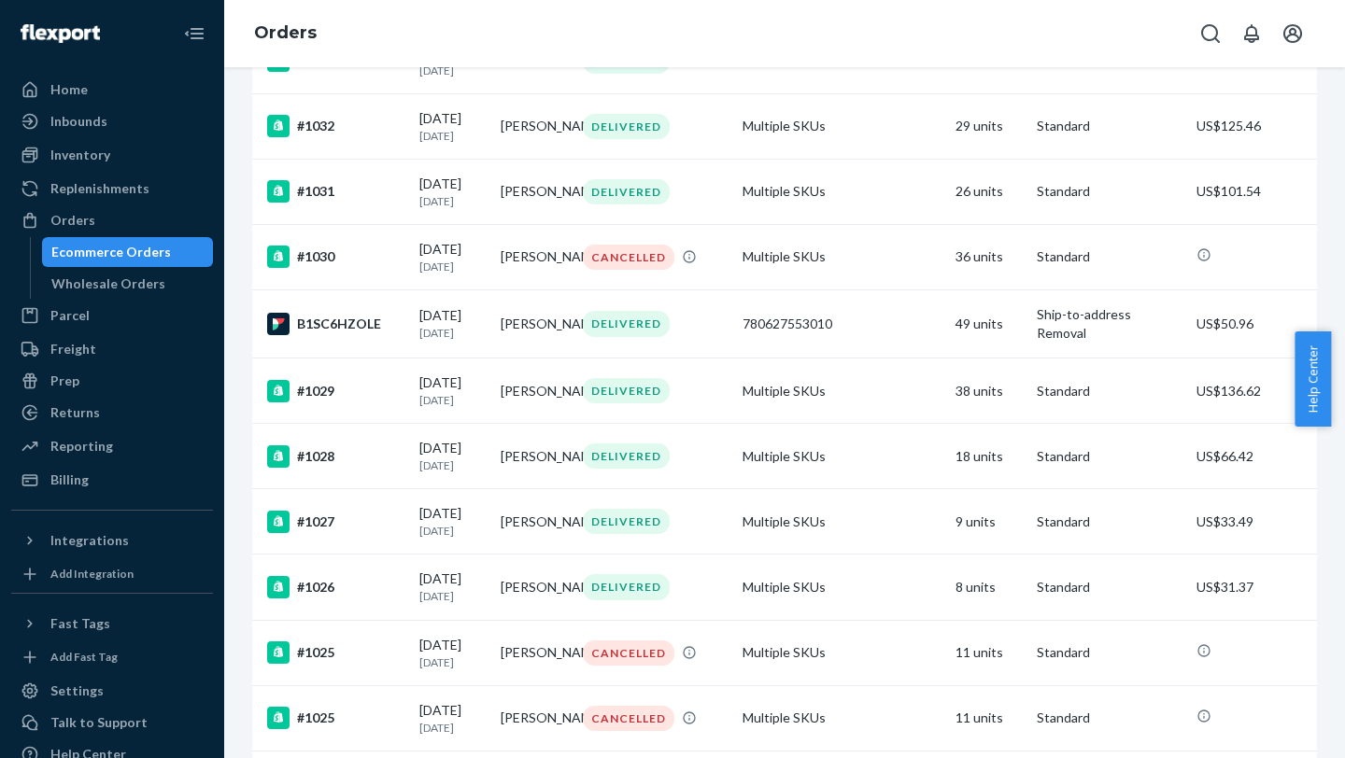
click at [1006, 300] on body "Home Inbounds Shipping Plans Problems Inventory Products Replenishments Orders …" at bounding box center [672, 576] width 1345 height 1152
drag, startPoint x: 1337, startPoint y: 387, endPoint x: 1337, endPoint y: 308, distance: 78.4
click at [1006, 300] on body "Home Inbounds Shipping Plans Problems Inventory Products Replenishments Orders …" at bounding box center [672, 576] width 1345 height 1152
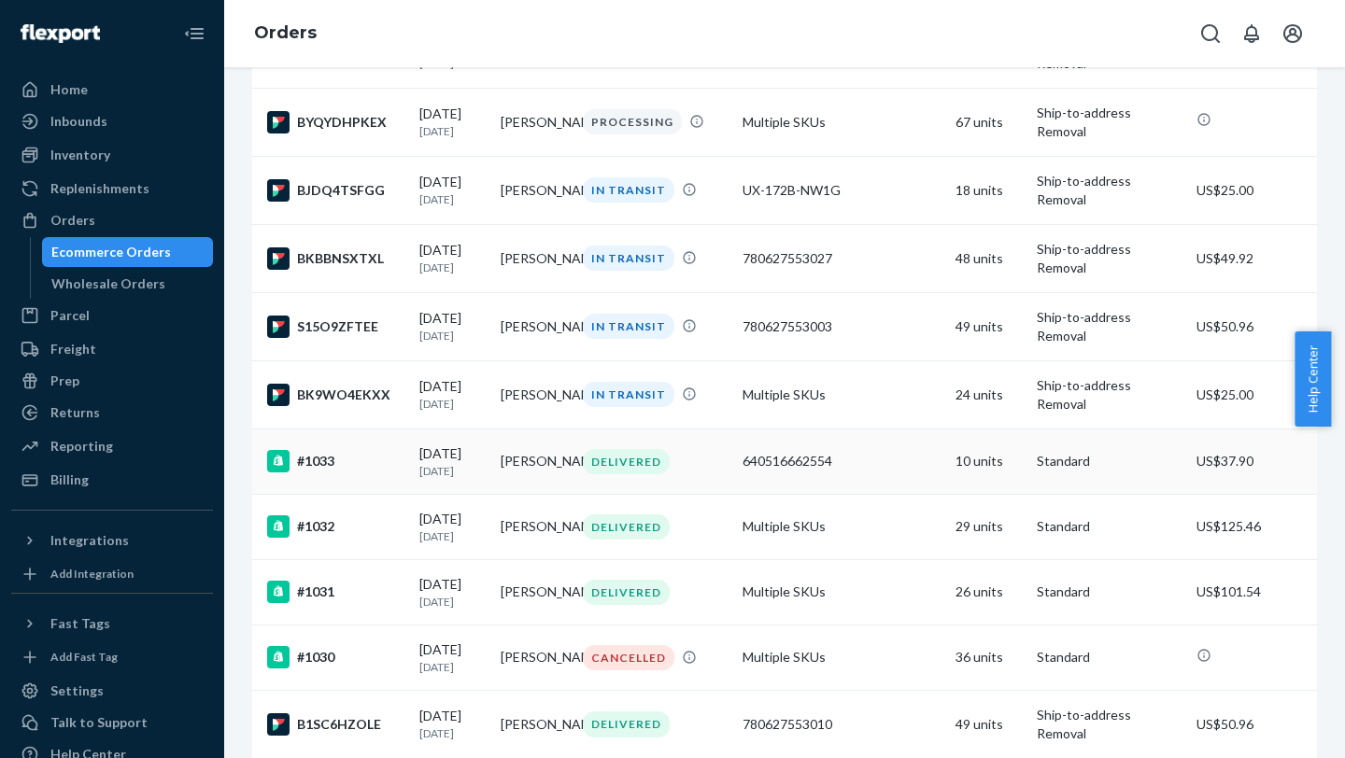
click at [722, 300] on div "DELIVERED" at bounding box center [655, 461] width 152 height 25
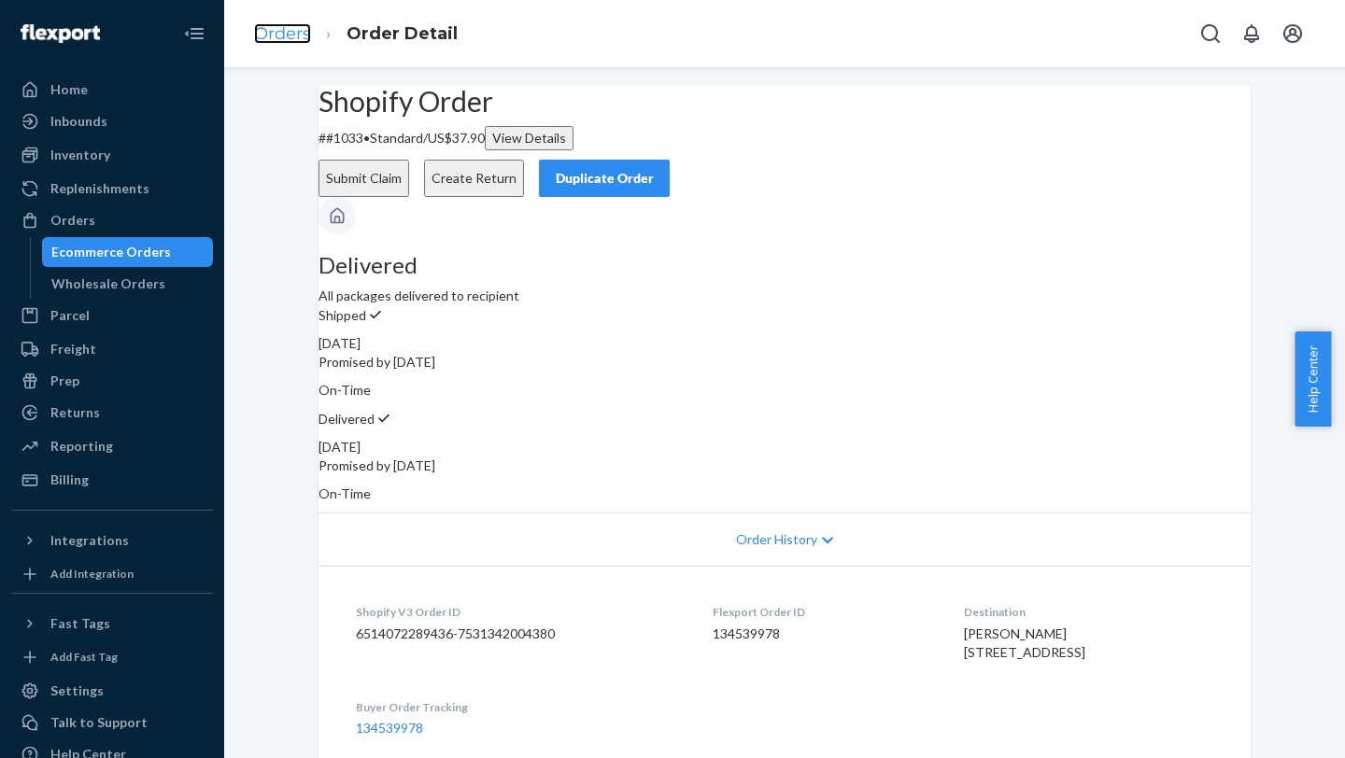
click at [289, 33] on link "Orders" at bounding box center [282, 33] width 57 height 21
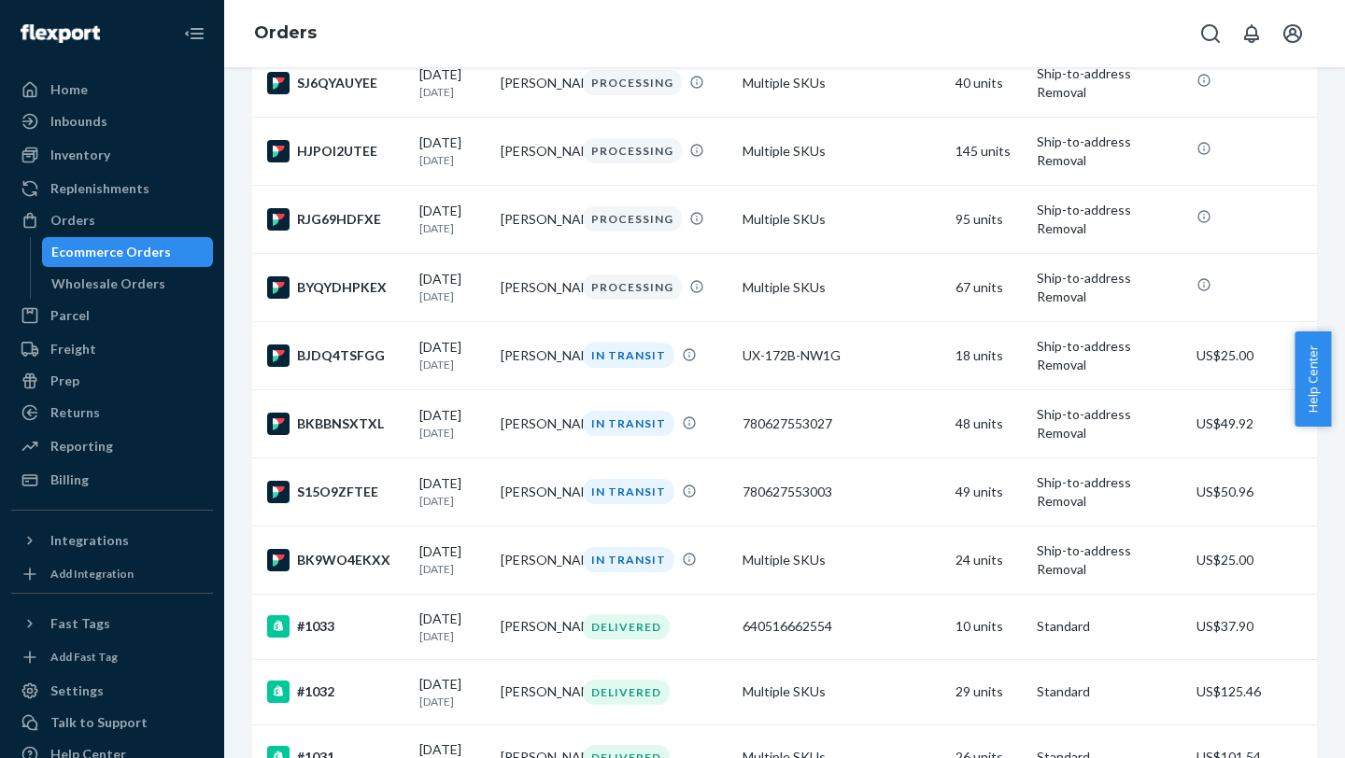
scroll to position [209, 0]
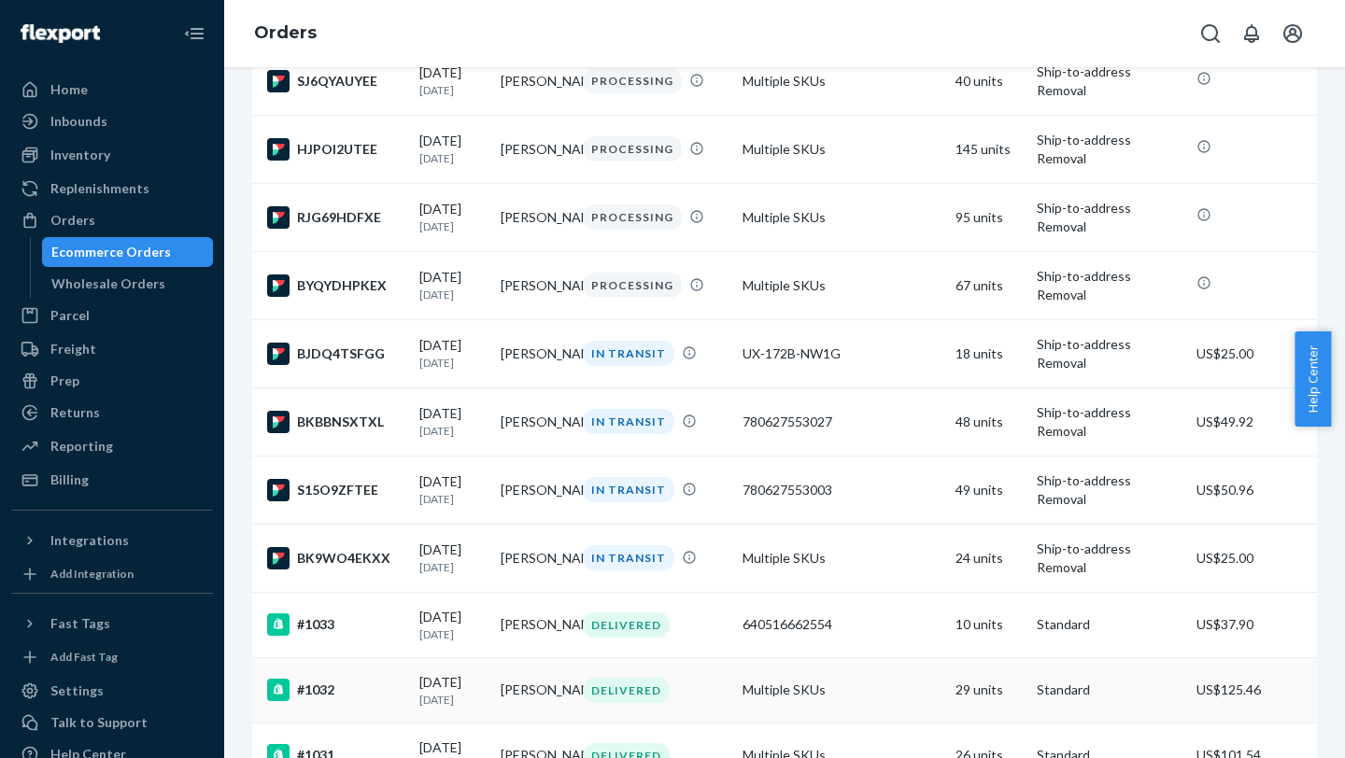
click at [838, 300] on td "Multiple SKUs" at bounding box center [841, 689] width 213 height 65
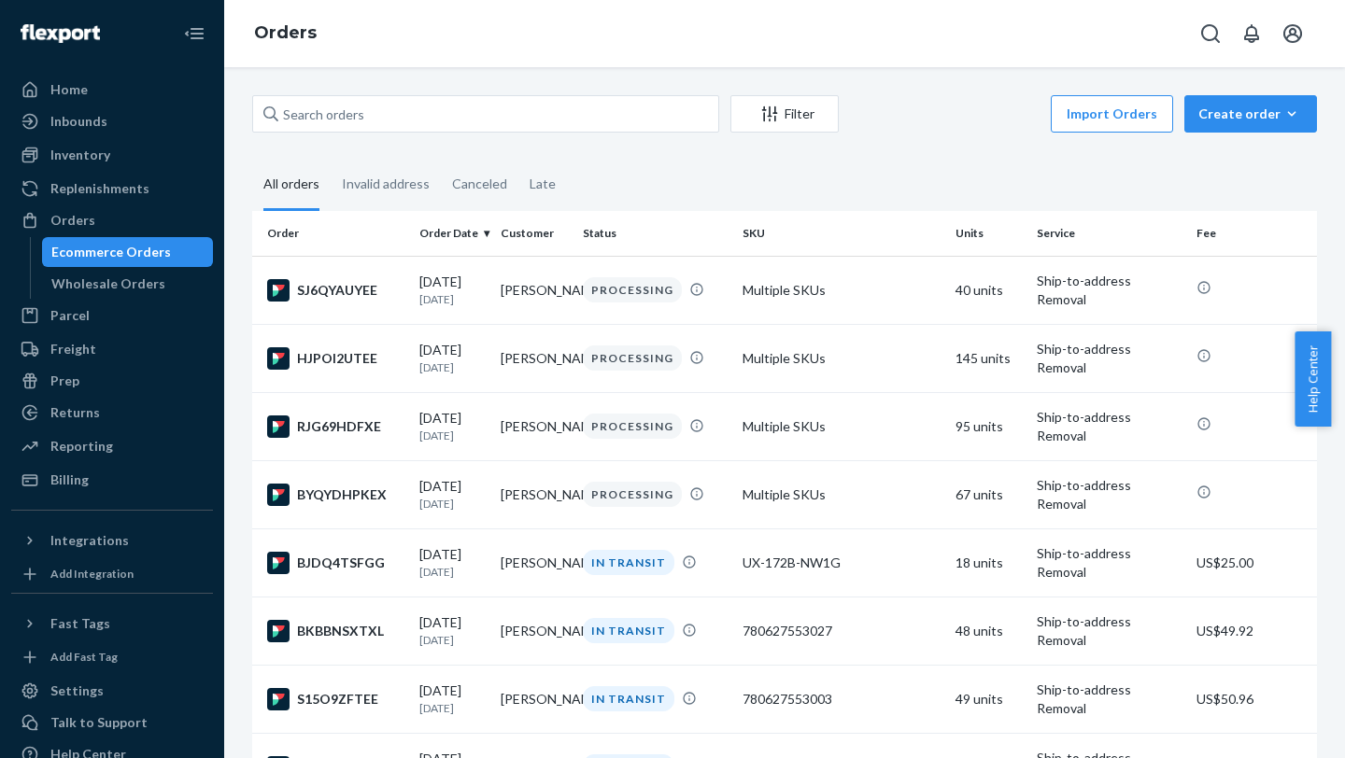
scroll to position [376, 0]
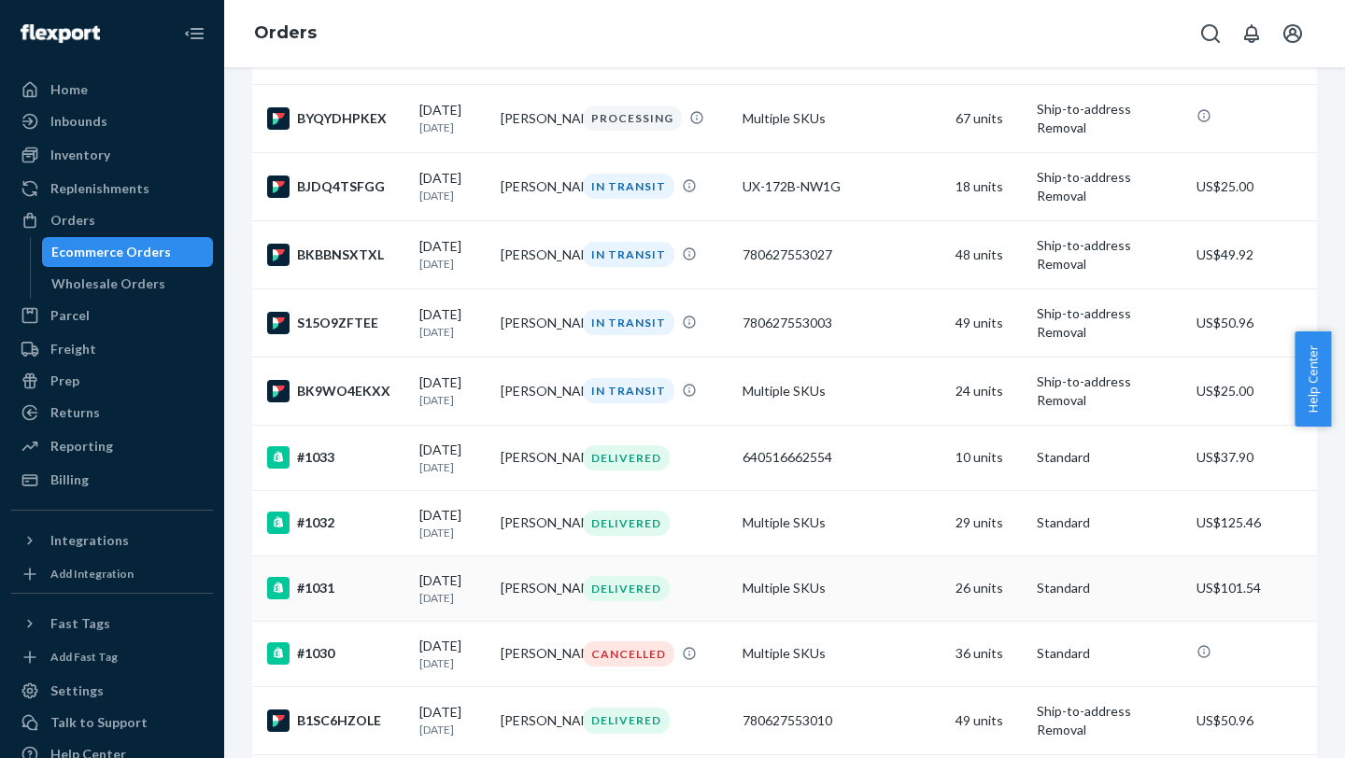
click at [393, 300] on div "#1031" at bounding box center [335, 588] width 137 height 22
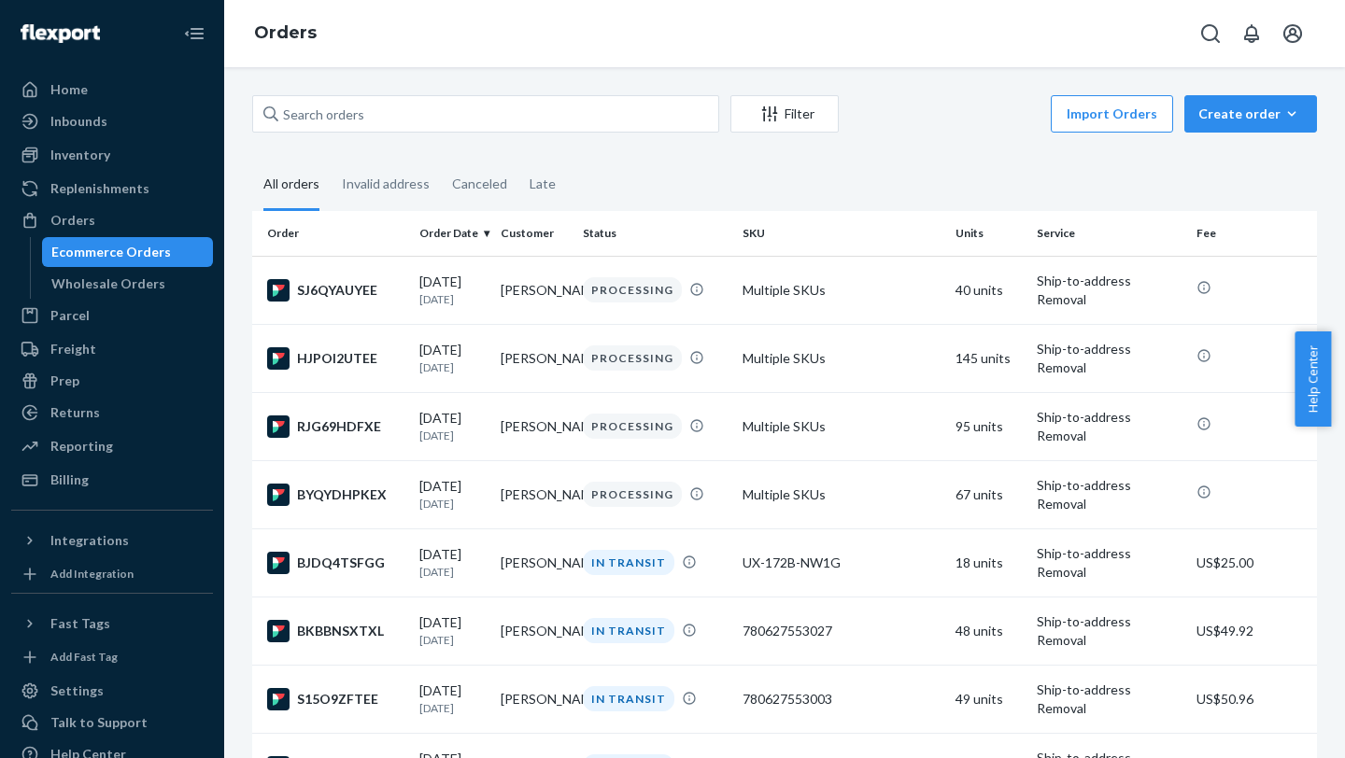
click at [1006, 300] on div "Help Center" at bounding box center [1319, 378] width 50 height 95
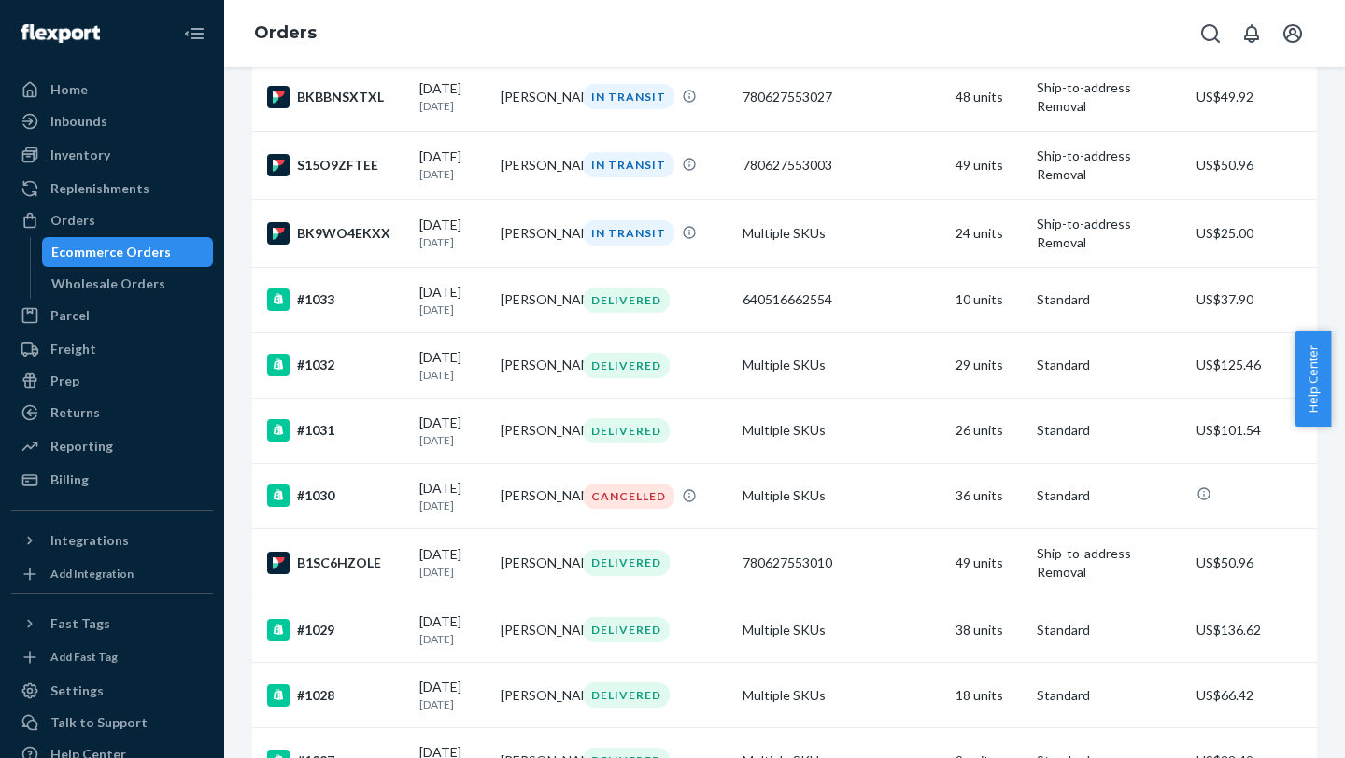
scroll to position [537, 0]
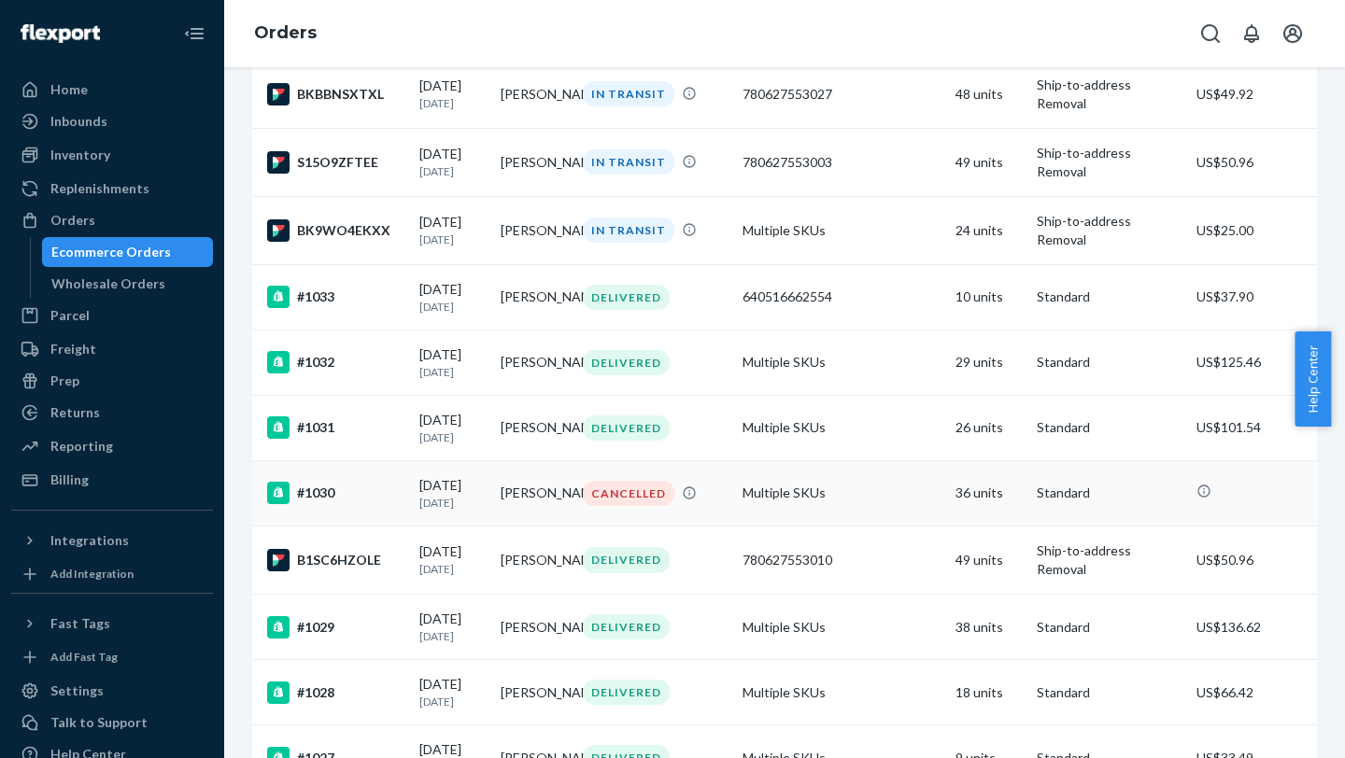
click at [382, 300] on div "#1030" at bounding box center [335, 493] width 137 height 22
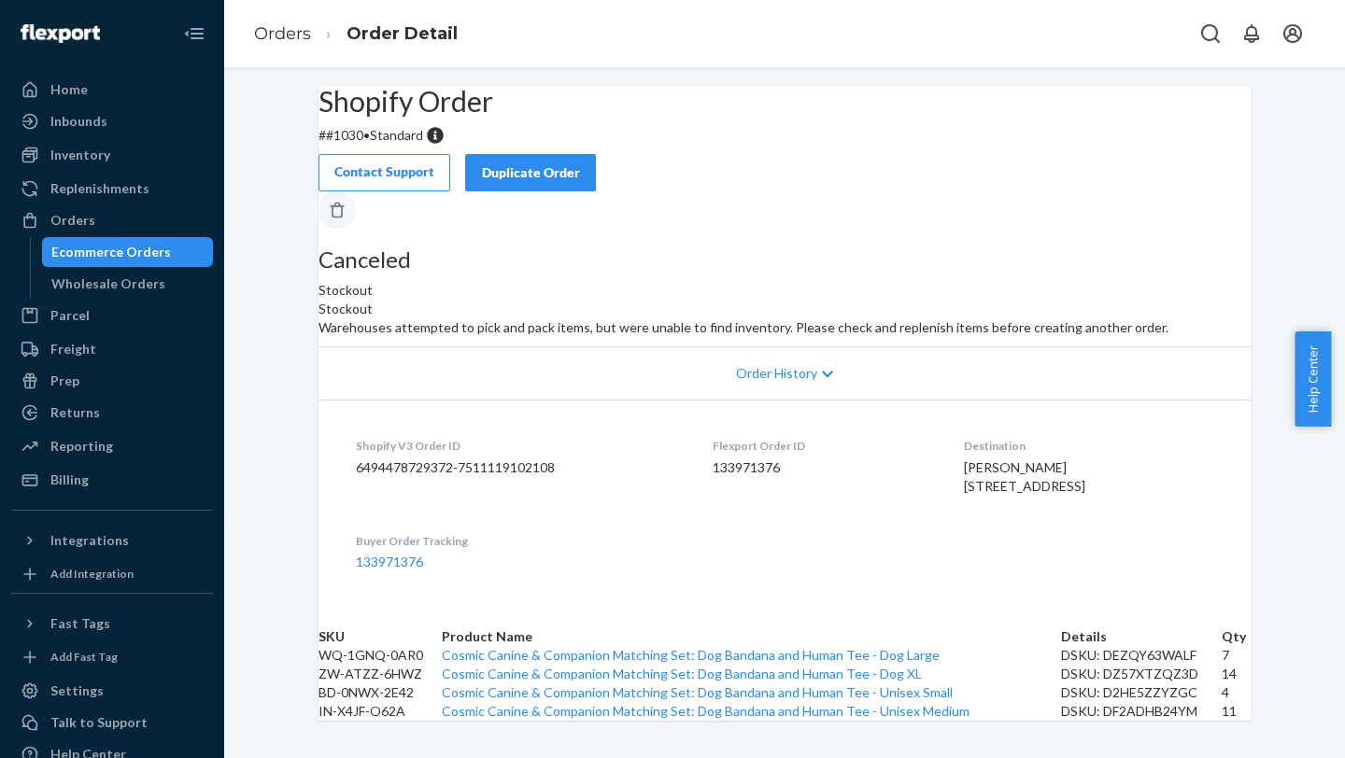
scroll to position [42, 0]
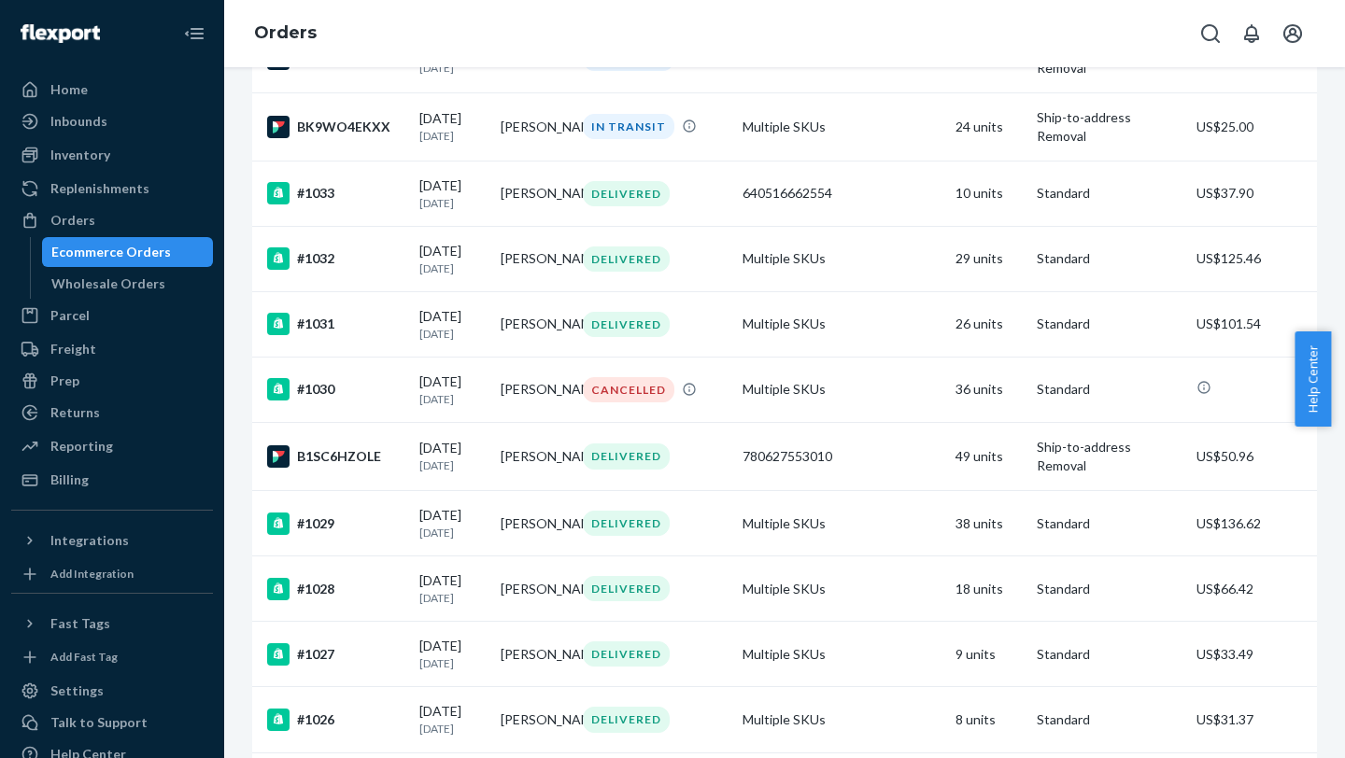
scroll to position [644, 0]
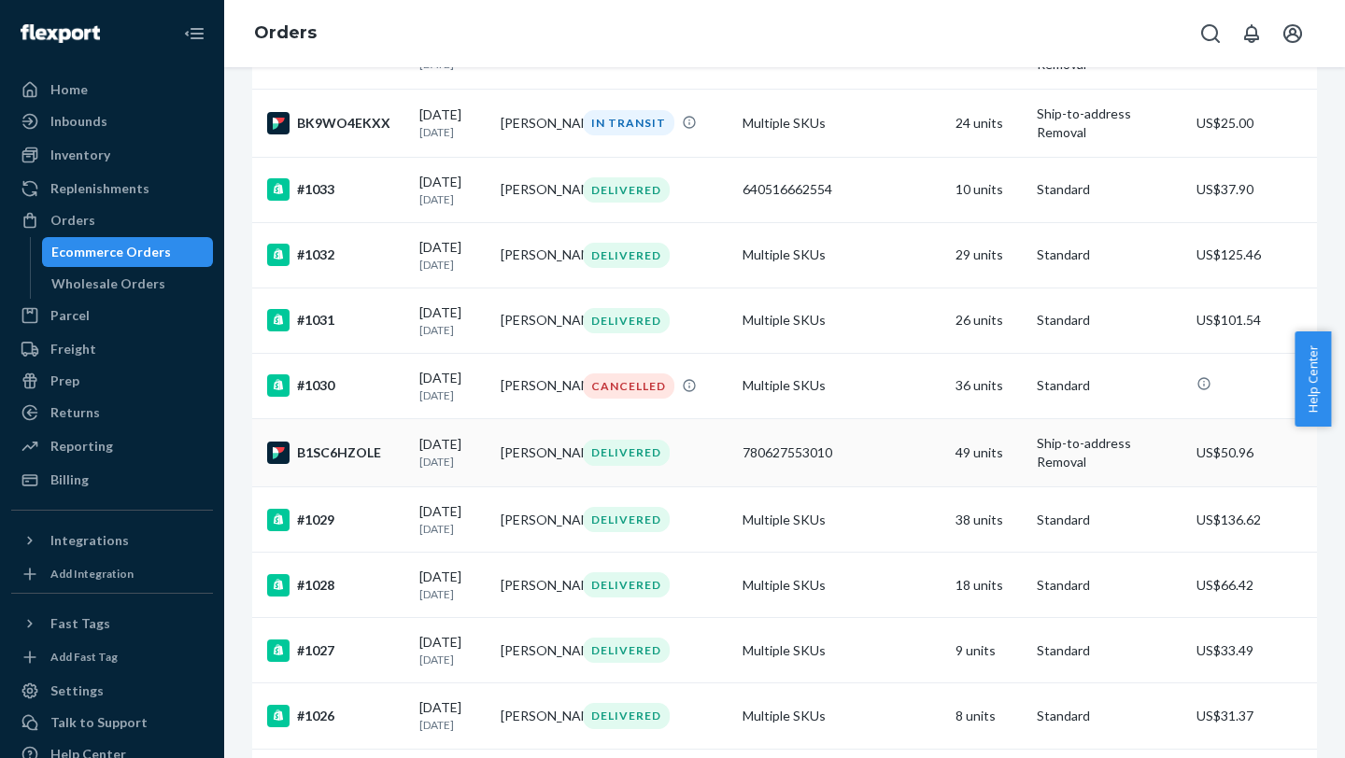
click at [697, 300] on td "DELIVERED" at bounding box center [655, 453] width 160 height 68
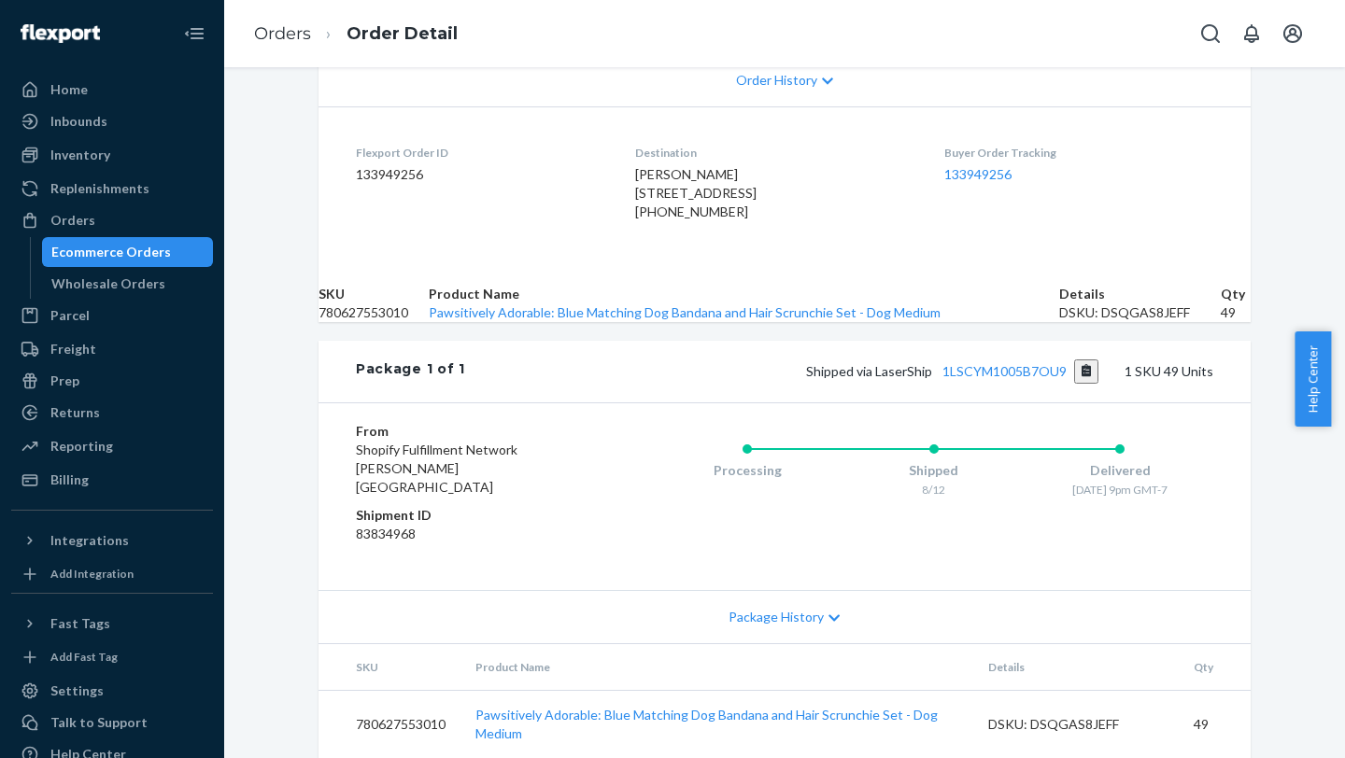
scroll to position [536, 0]
drag, startPoint x: 1070, startPoint y: 464, endPoint x: 1162, endPoint y: 492, distance: 95.7
click at [1006, 300] on div "Delivered [DATE] 9pm GMT-7" at bounding box center [1119, 479] width 187 height 36
copy div "Delivered [DATE] 9pm GMT-7"
